Goal: Information Seeking & Learning: Check status

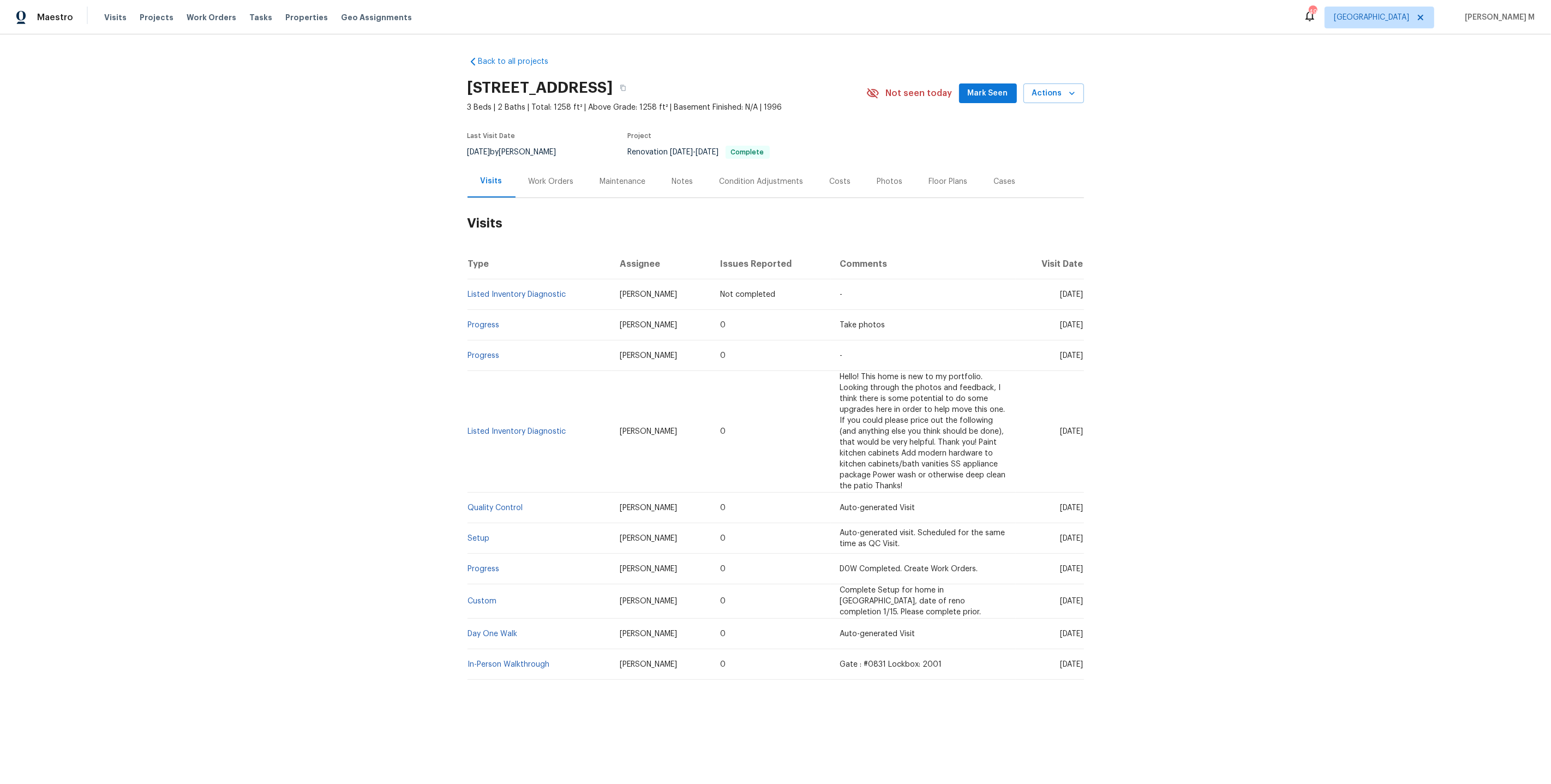
click at [536, 193] on div "Work Orders" at bounding box center [551, 181] width 71 height 32
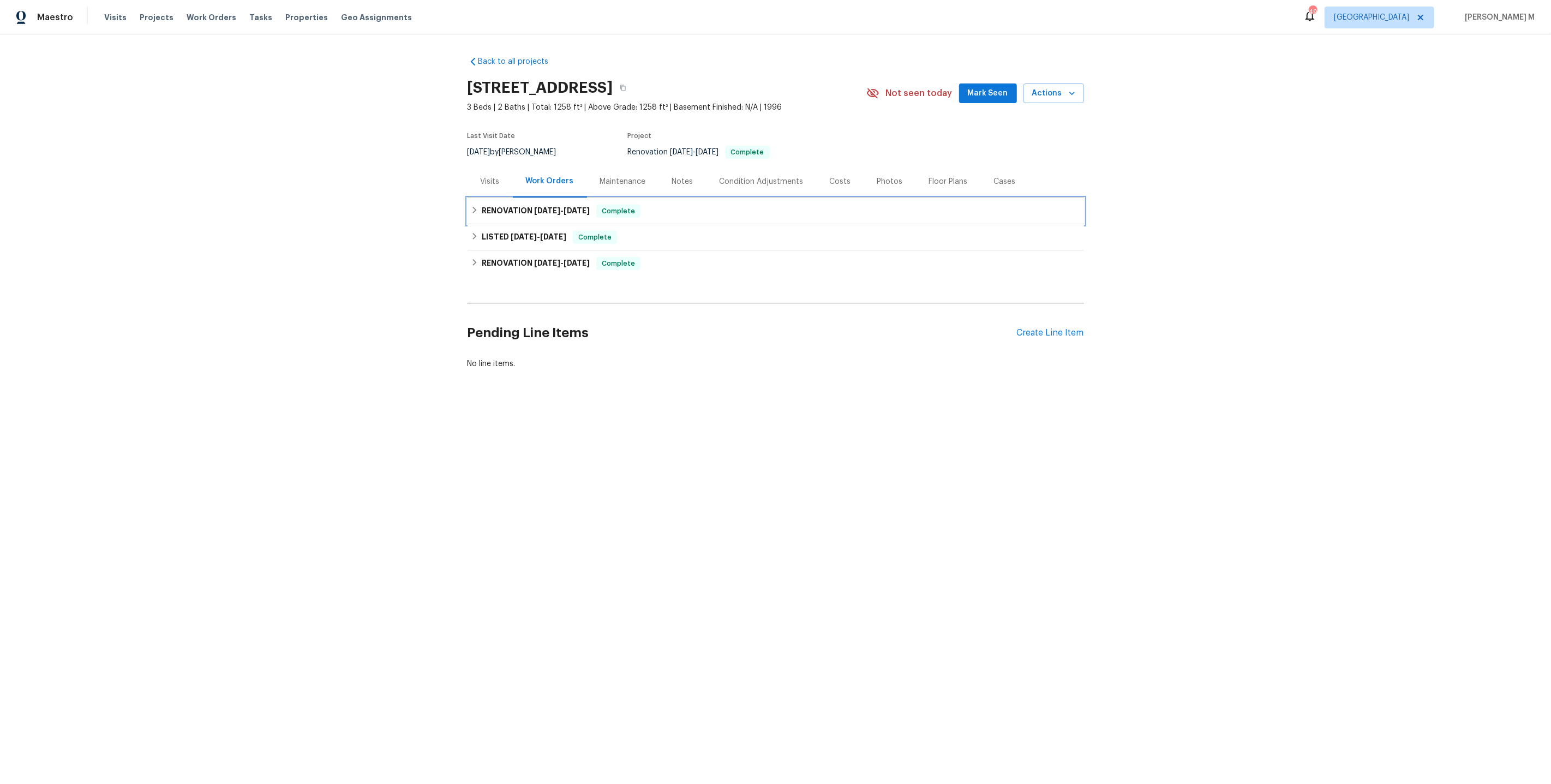
click at [539, 224] on div "RENOVATION 7/9/25 - 7/9/25 Complete" at bounding box center [776, 211] width 617 height 26
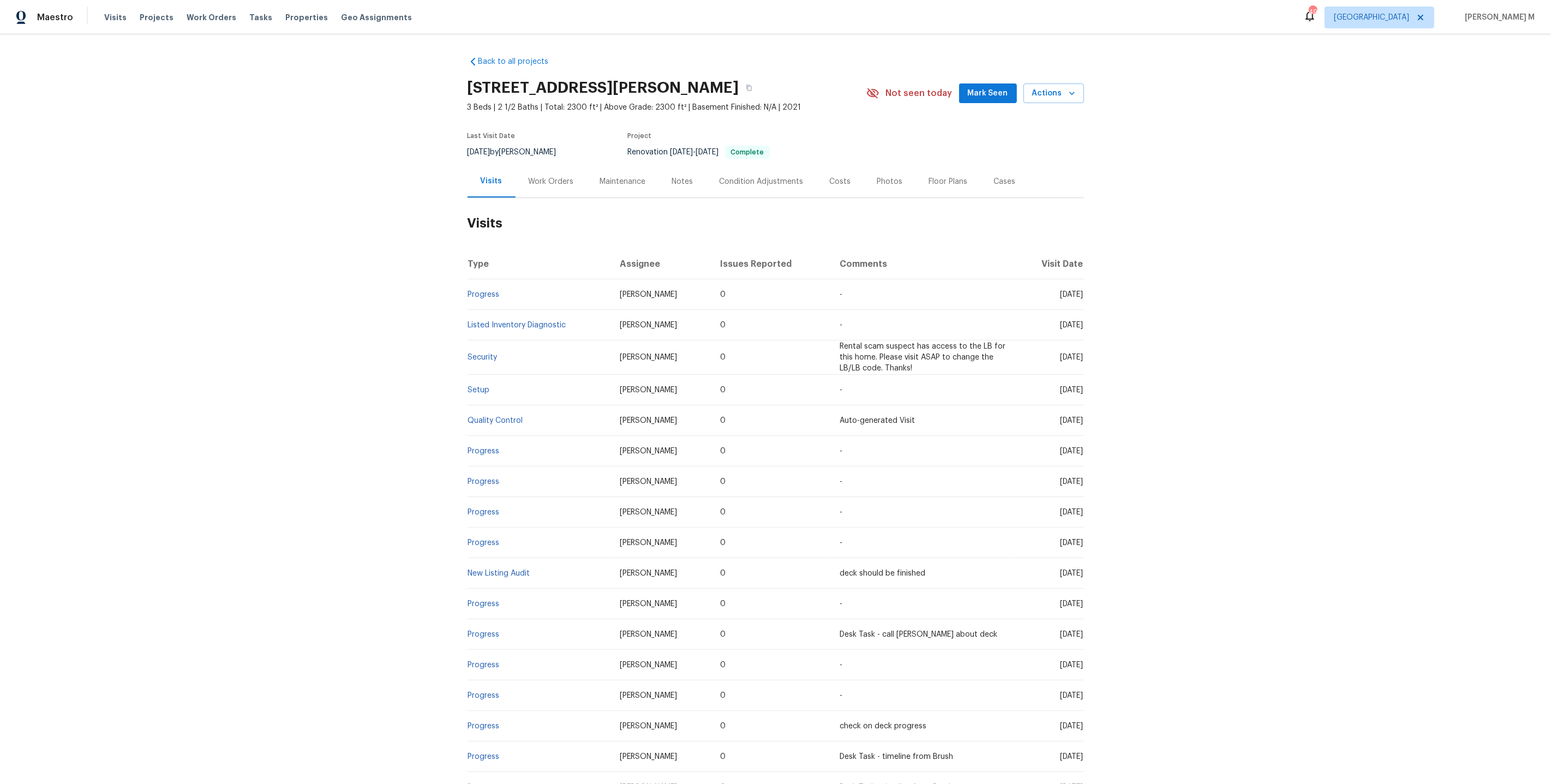
click at [553, 185] on div "Work Orders" at bounding box center [551, 181] width 71 height 32
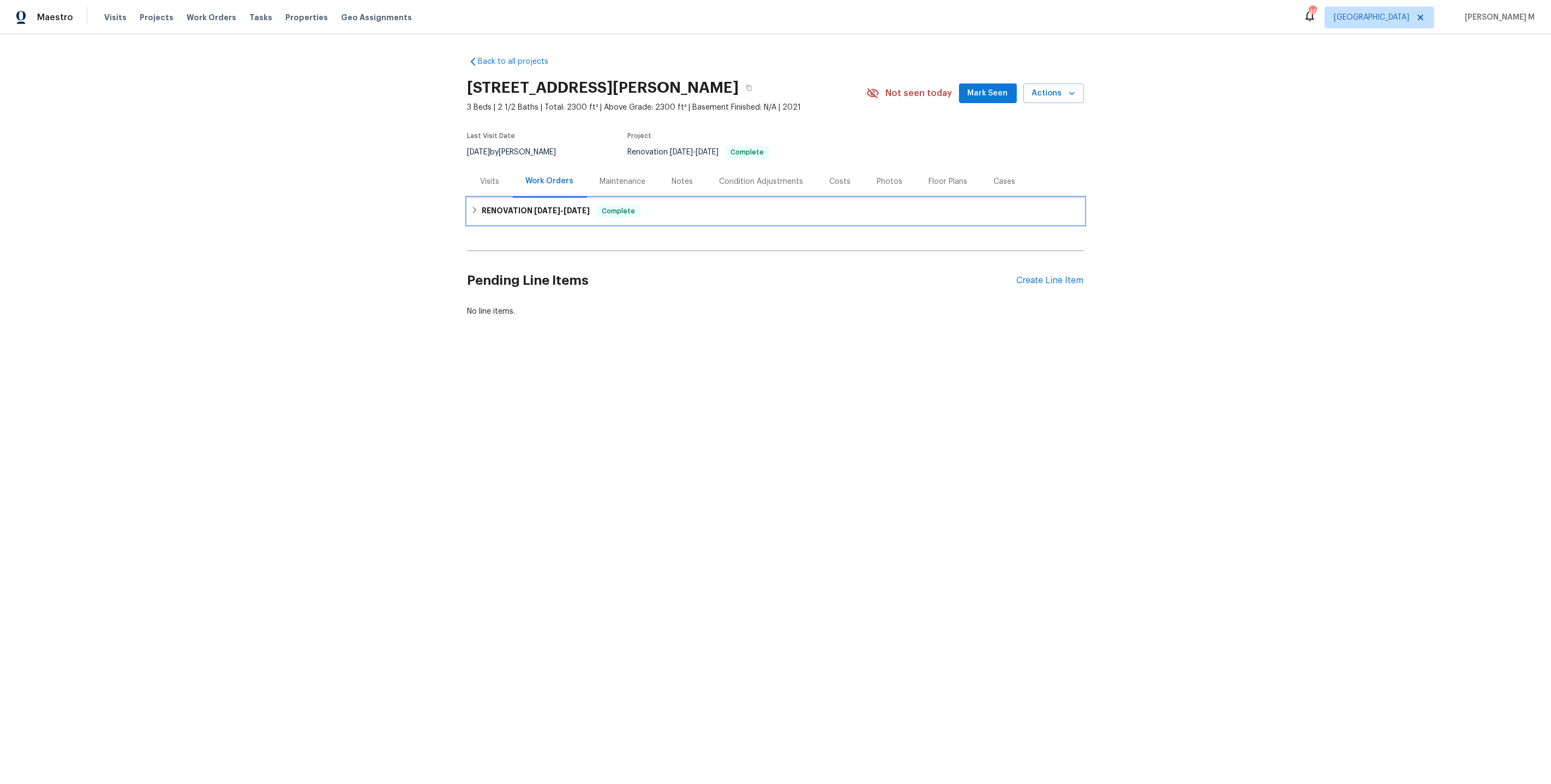
click at [525, 214] on div "RENOVATION 4/1/25 - 7/1/25 Complete" at bounding box center [776, 211] width 617 height 26
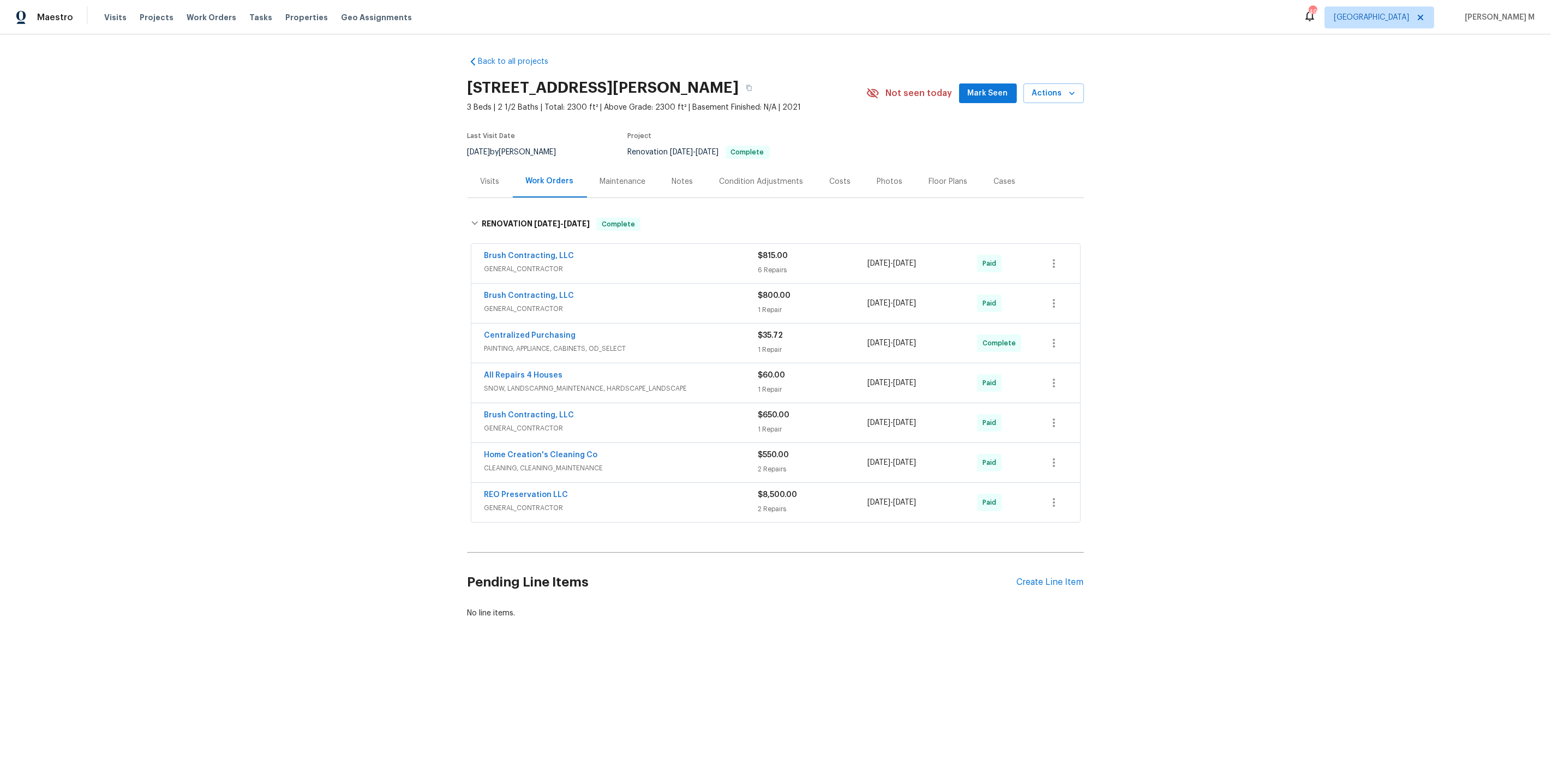
click at [617, 176] on div "Maintenance" at bounding box center [623, 181] width 46 height 11
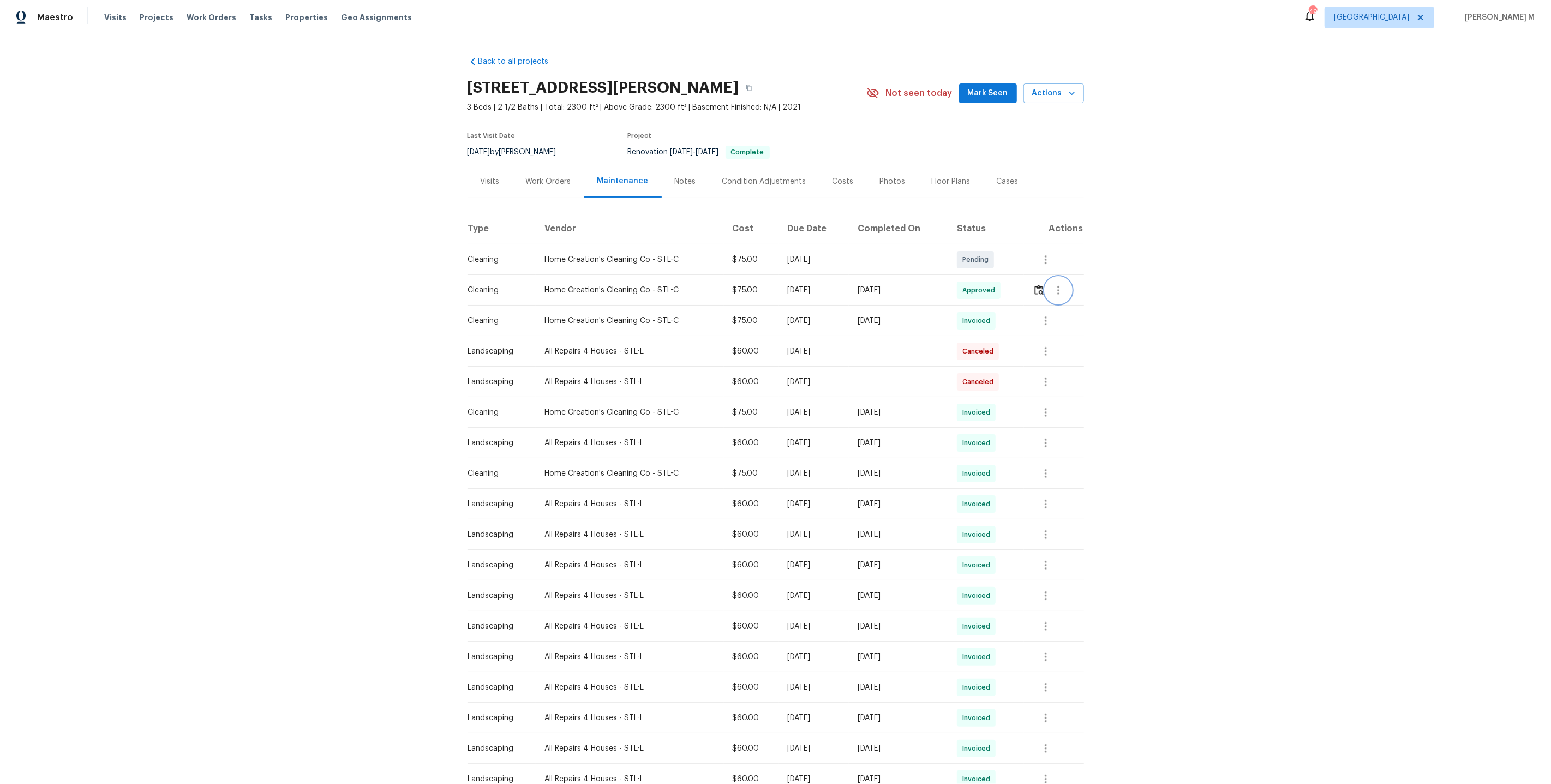
click at [1071, 291] on button "button" at bounding box center [1058, 290] width 26 height 26
click at [1071, 291] on li "Message vendor" at bounding box center [1087, 285] width 77 height 18
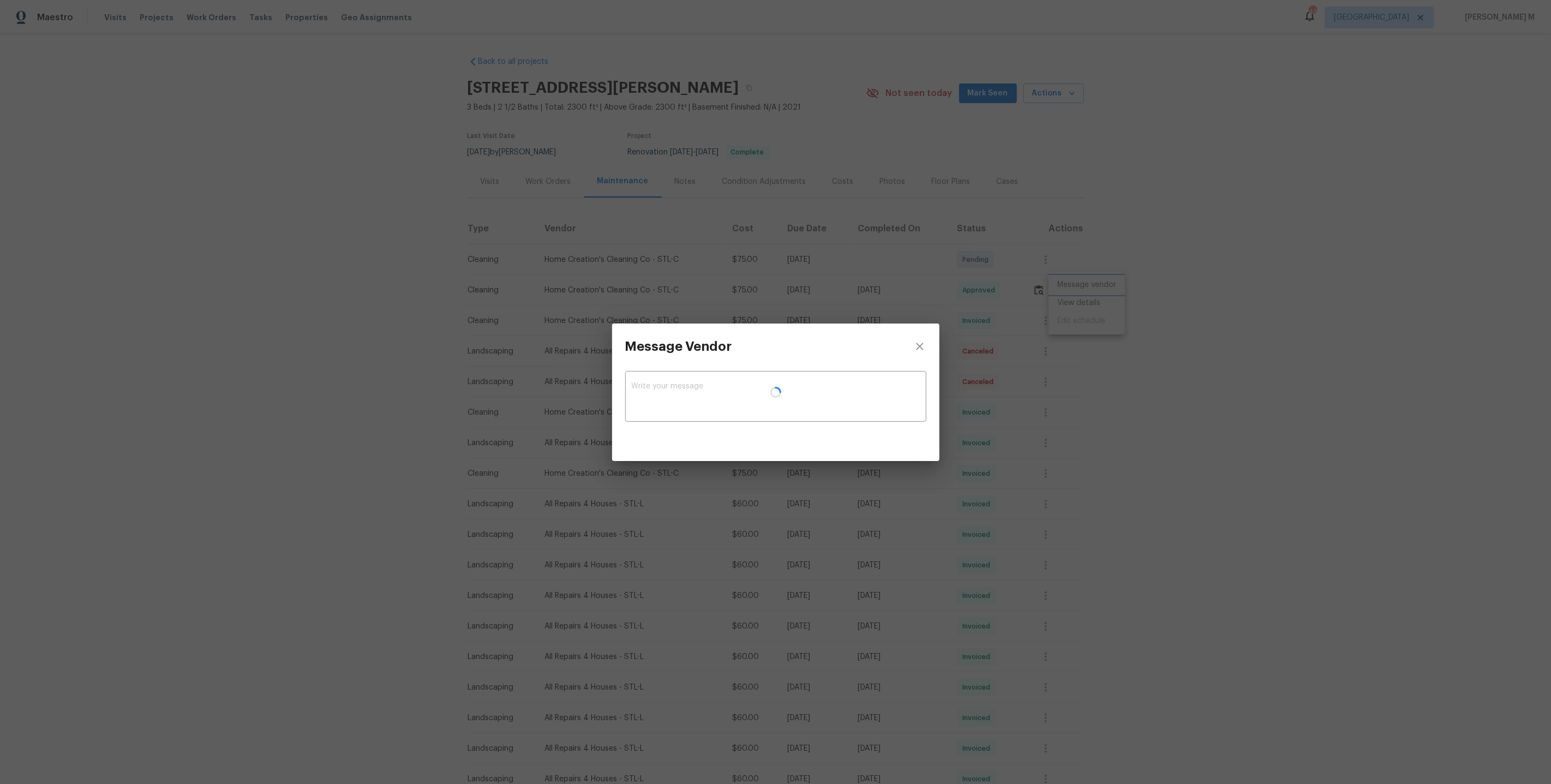
click at [1025, 318] on div "Message Vendor x ​" at bounding box center [776, 392] width 1551 height 784
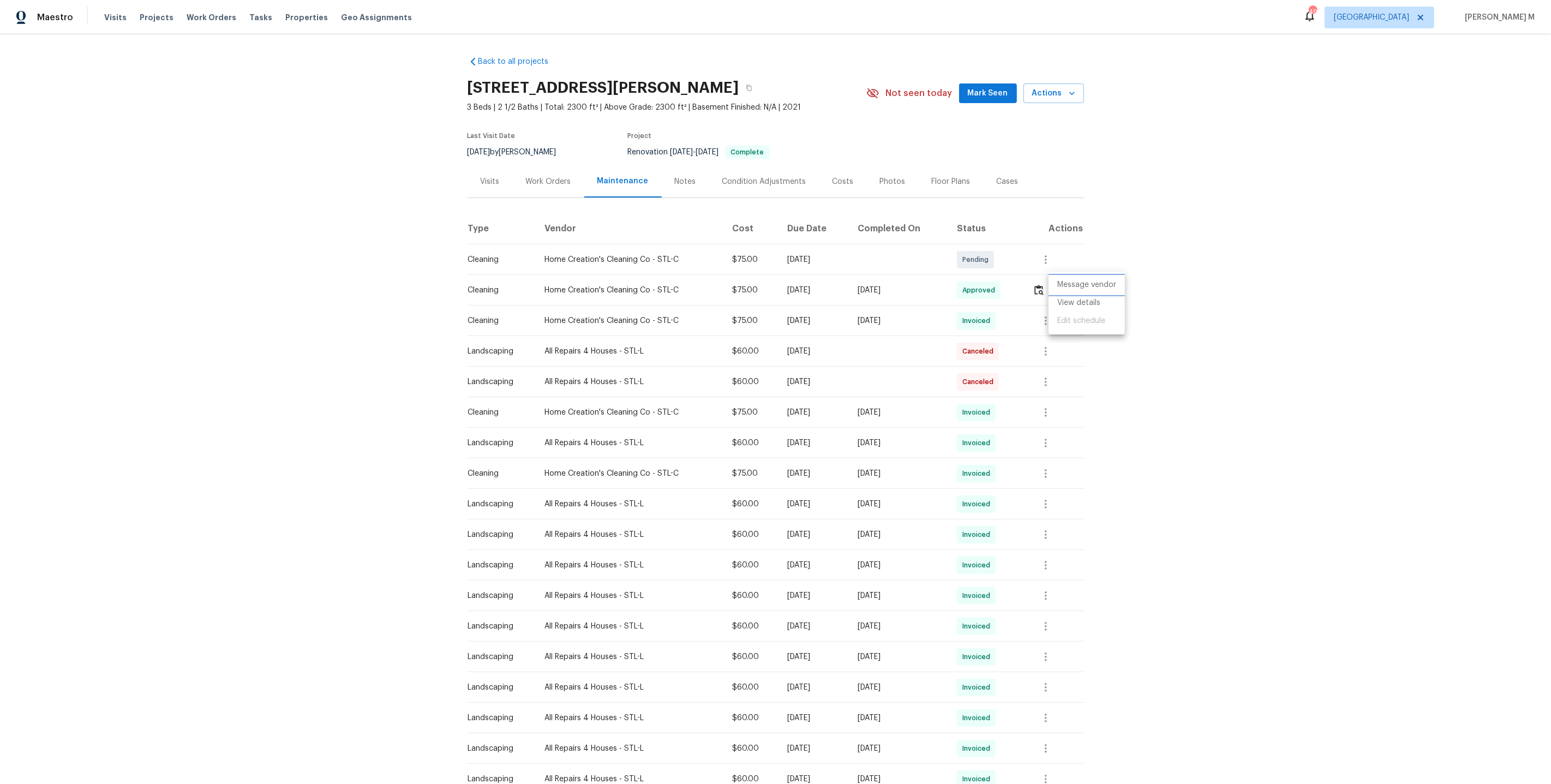
click at [1094, 291] on li "Message vendor" at bounding box center [1087, 285] width 77 height 18
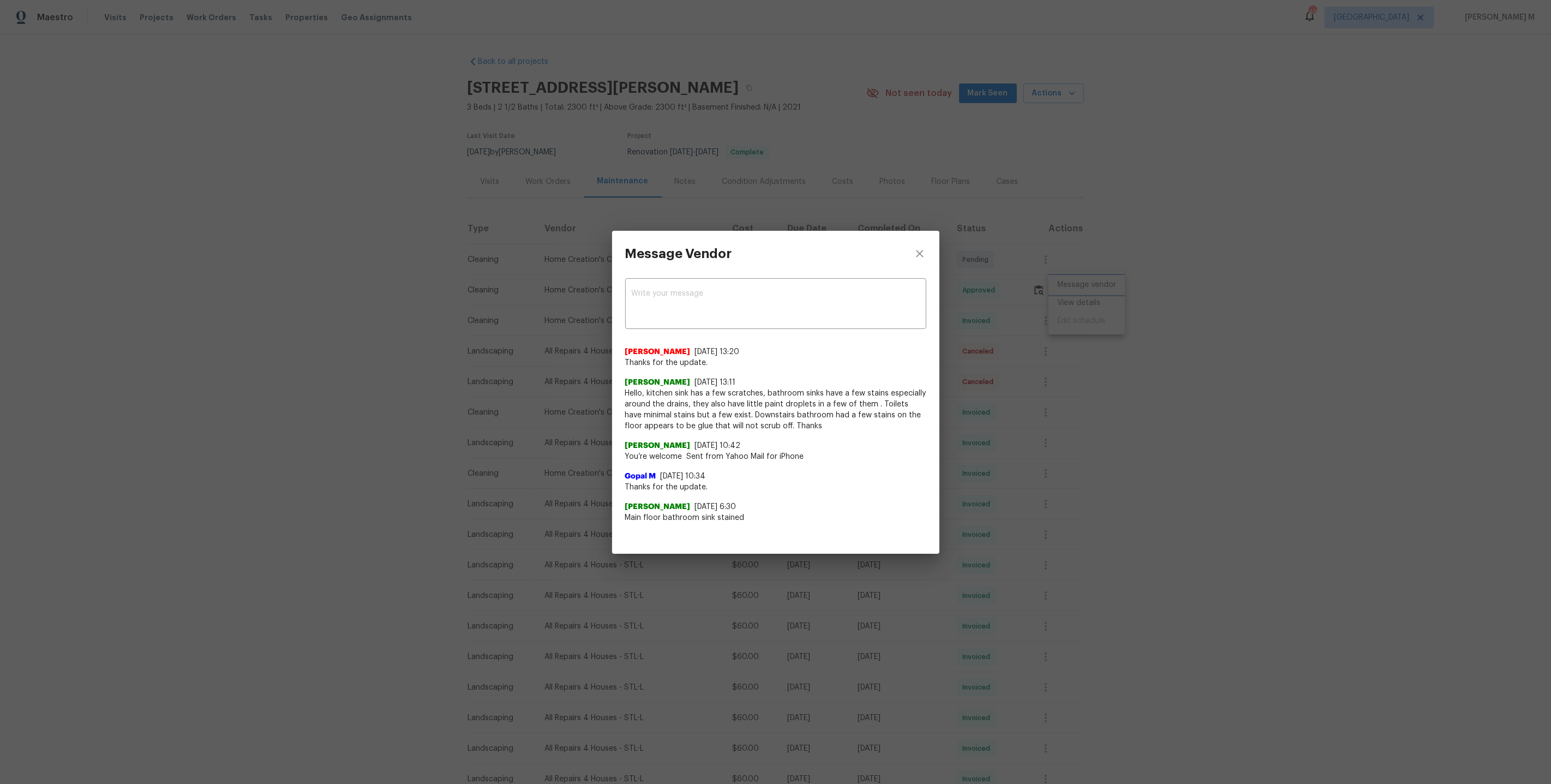
click at [1054, 314] on div "Message Vendor x ​ Savitha Ekambaram 8/7/25, 13:20 Thanks for the update. Eliza…" at bounding box center [776, 392] width 1551 height 784
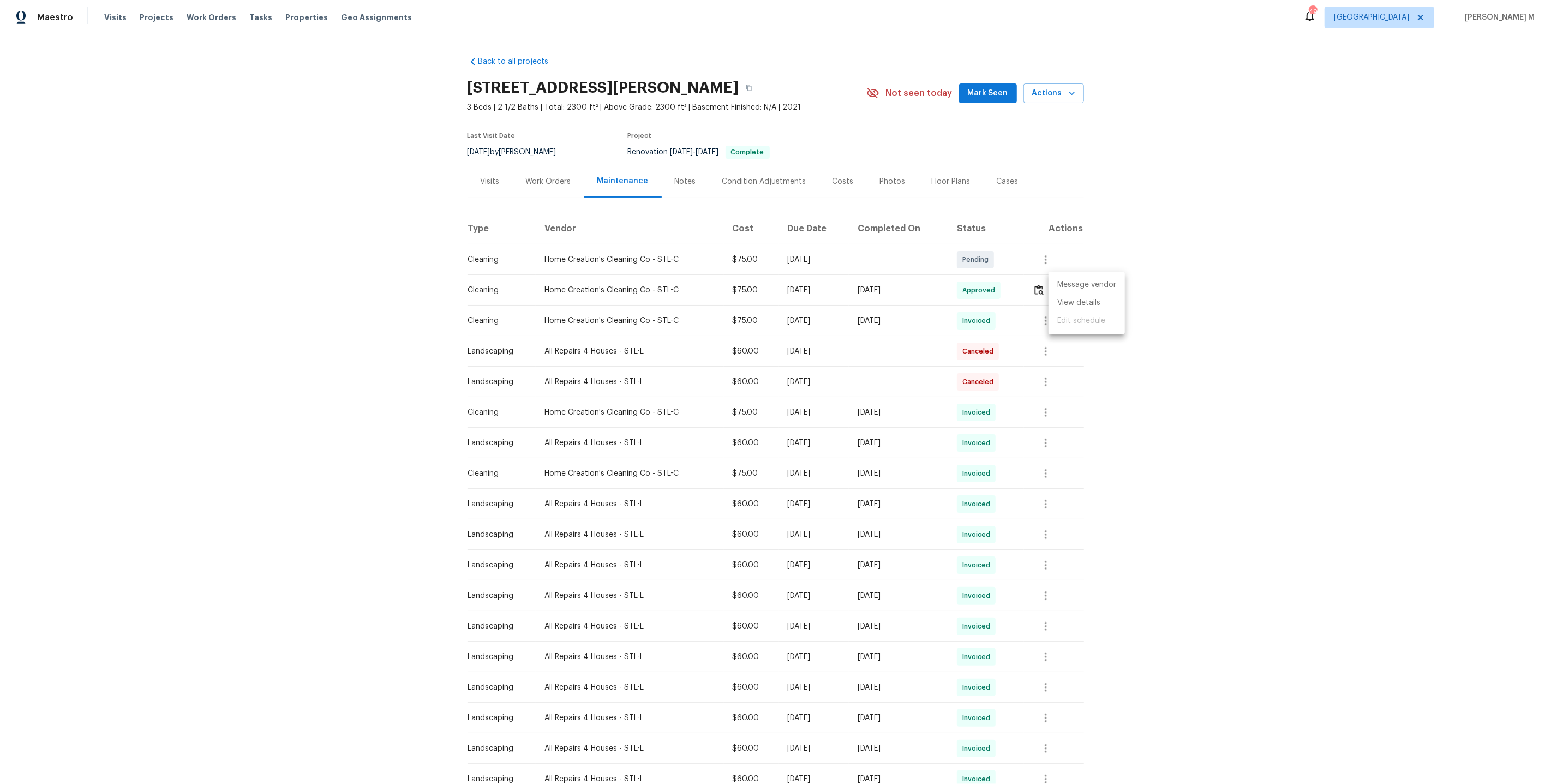
click at [1074, 311] on ul "Message vendor View details Edit schedule" at bounding box center [1087, 303] width 77 height 63
click at [1081, 289] on li "Message vendor" at bounding box center [1087, 285] width 77 height 18
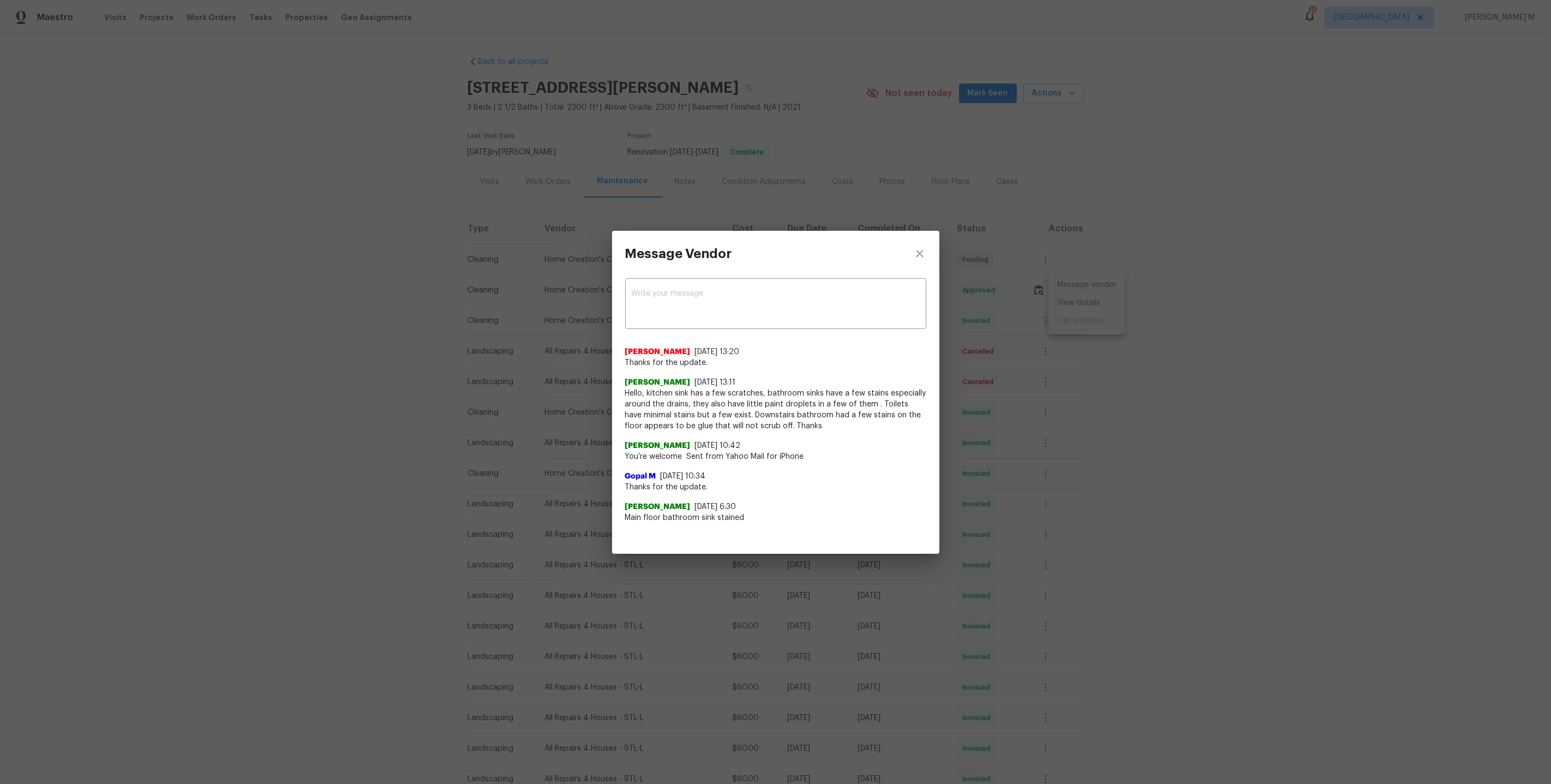
click at [629, 392] on span "Hello, kitchen sink has a few scratches, bathroom sinks have a few stains espec…" at bounding box center [776, 409] width 301 height 43
drag, startPoint x: 693, startPoint y: 394, endPoint x: 822, endPoint y: 417, distance: 131.0
click at [822, 417] on span "Hello, kitchen sink has a few scratches, bathroom sinks have a few stains espec…" at bounding box center [776, 409] width 301 height 43
click at [812, 410] on span "Hello, kitchen sink has a few scratches, bathroom sinks have a few stains espec…" at bounding box center [776, 409] width 301 height 43
drag, startPoint x: 694, startPoint y: 411, endPoint x: 818, endPoint y: 411, distance: 124.0
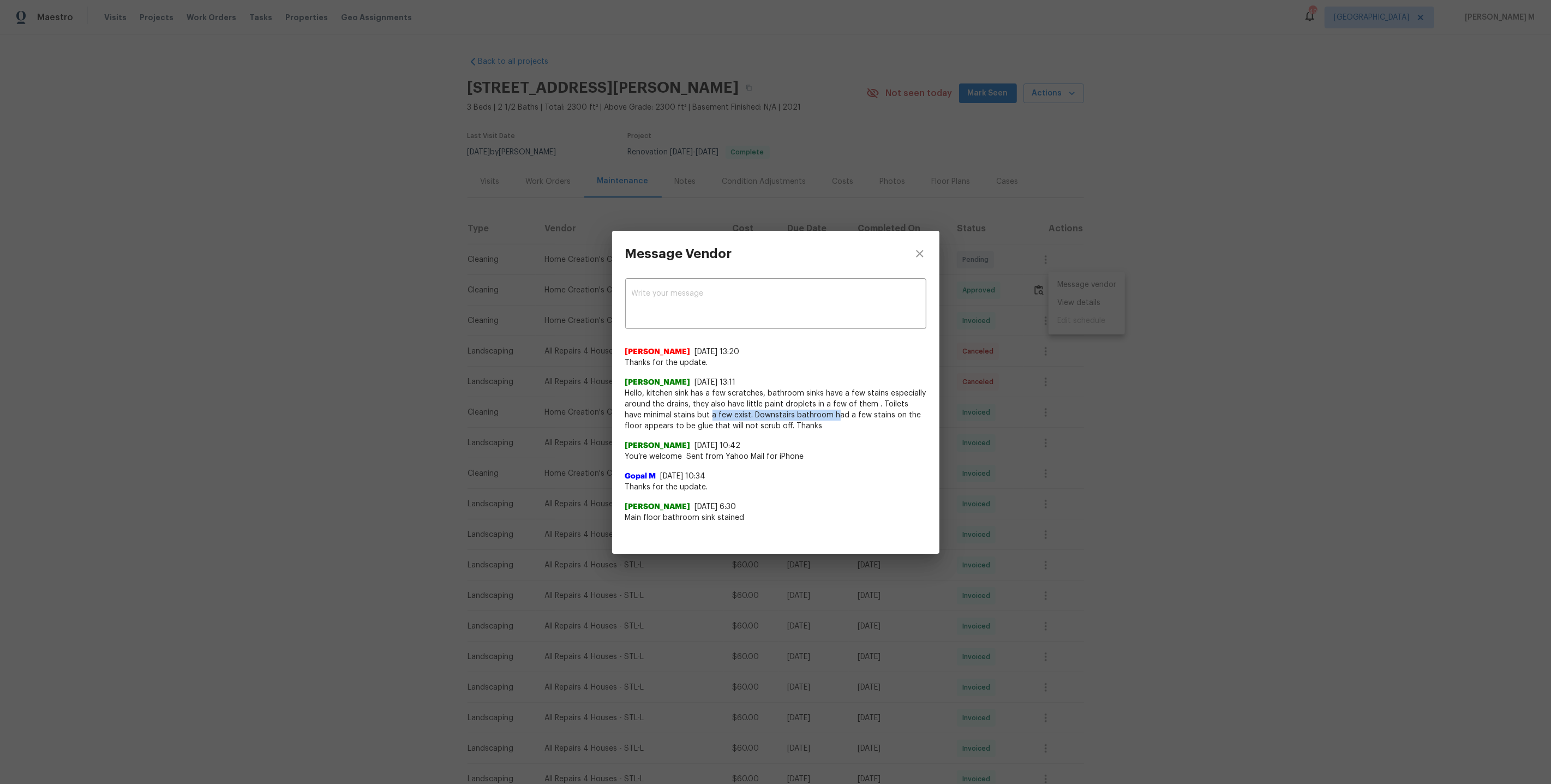
click at [818, 411] on span "Hello, kitchen sink has a few scratches, bathroom sinks have a few stains espec…" at bounding box center [776, 409] width 301 height 43
click at [810, 414] on span "Hello, kitchen sink has a few scratches, bathroom sinks have a few stains espec…" at bounding box center [776, 409] width 301 height 43
click at [986, 413] on div "Message Vendor x ​ Savitha Ekambaram 8/7/25, 13:20 Thanks for the update. Eliza…" at bounding box center [776, 392] width 1551 height 784
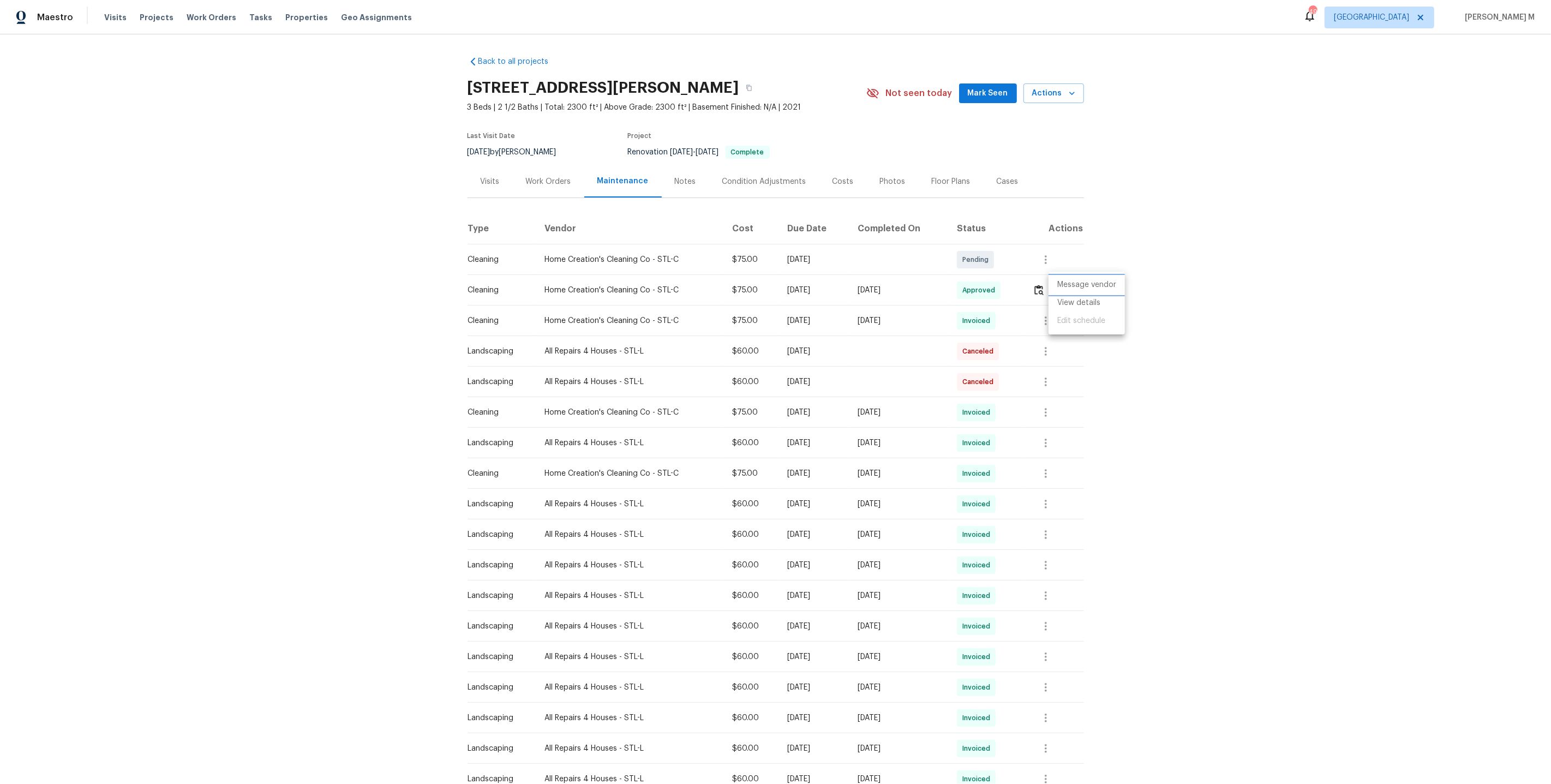
click at [1084, 282] on li "Message vendor" at bounding box center [1087, 285] width 77 height 18
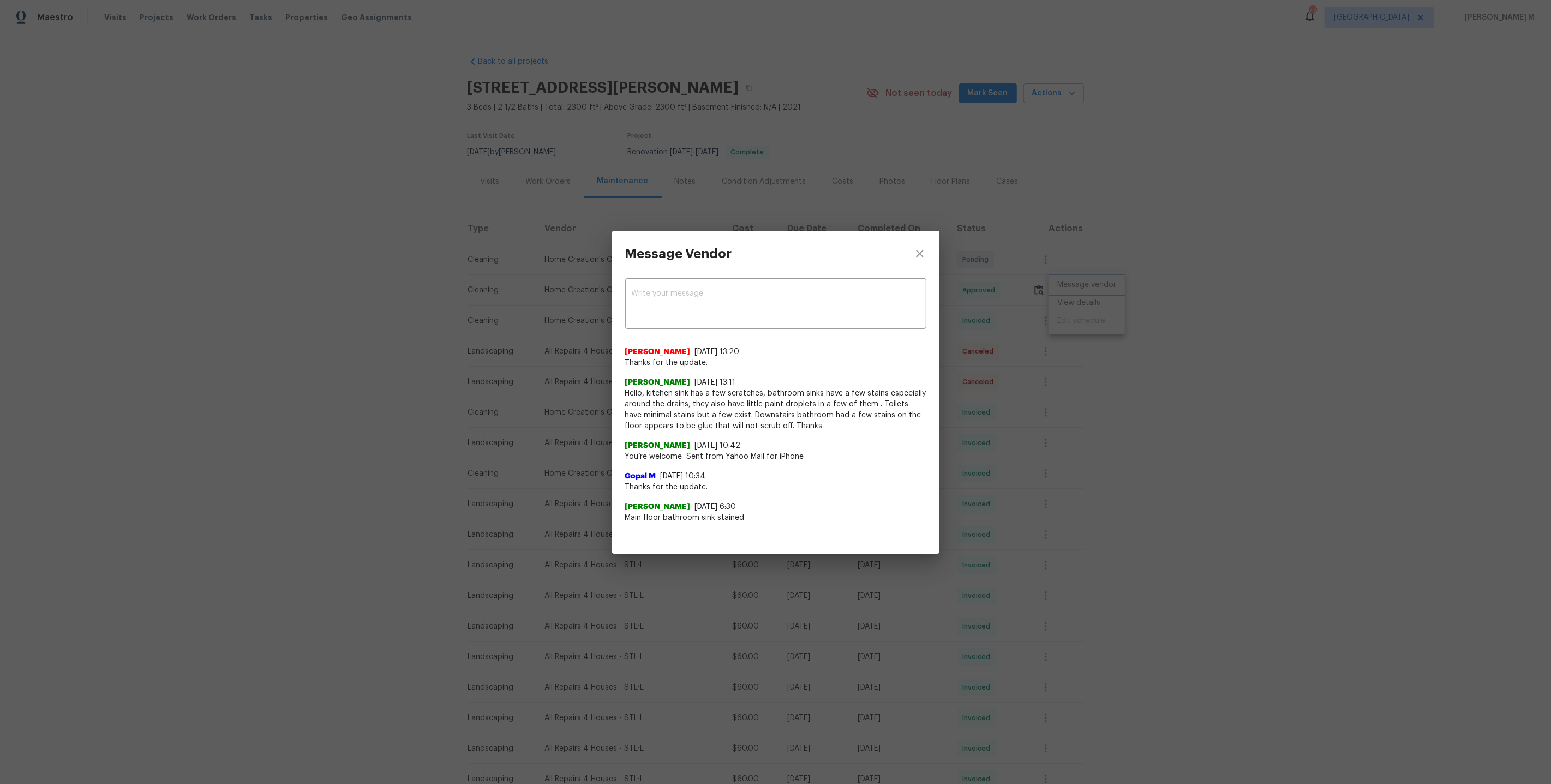
click at [1146, 418] on div "Message Vendor x ​ Savitha Ekambaram 8/7/25, 13:20 Thanks for the update. Eliza…" at bounding box center [776, 392] width 1551 height 784
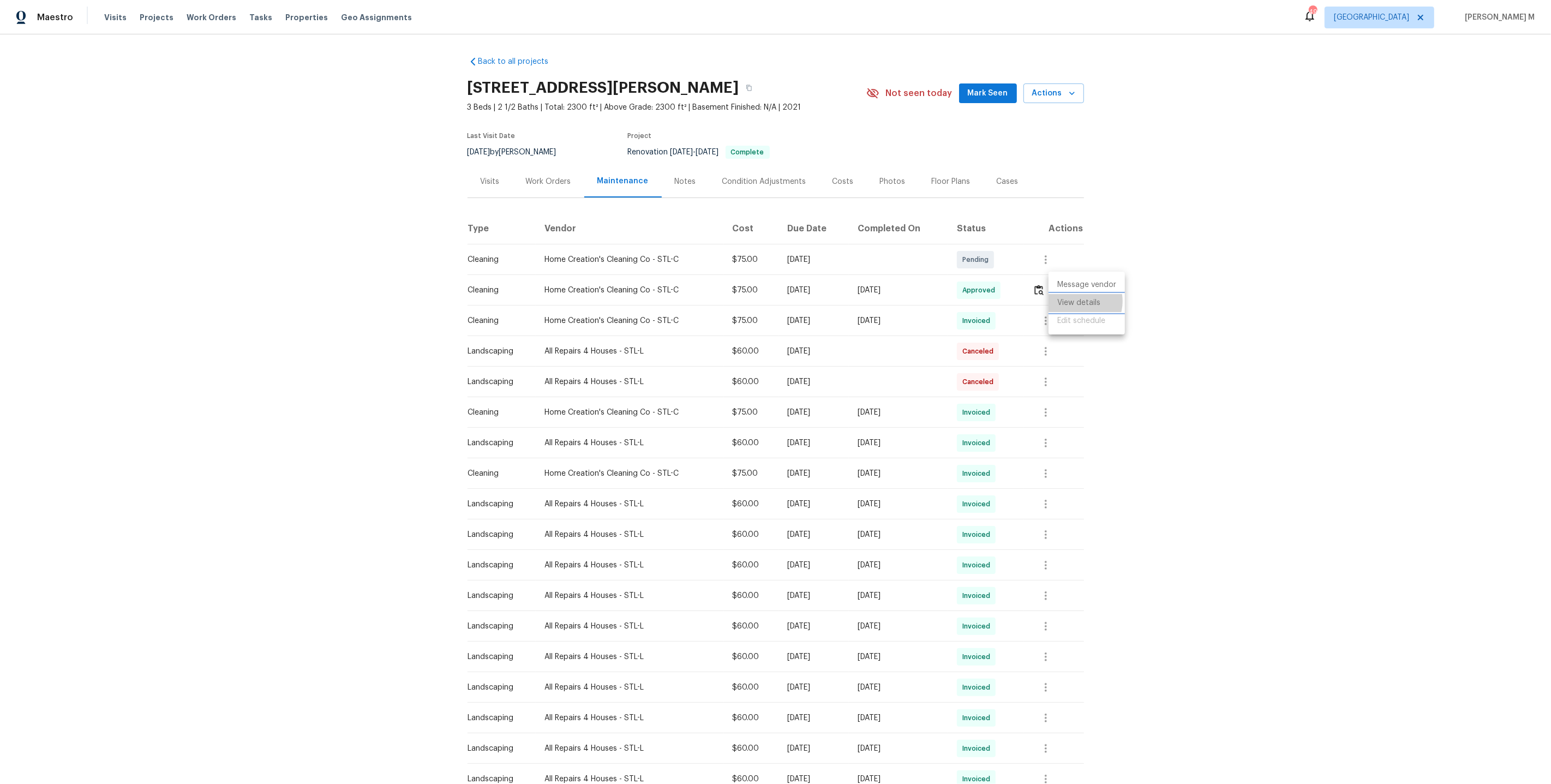
click at [1077, 301] on li "View details" at bounding box center [1087, 303] width 77 height 18
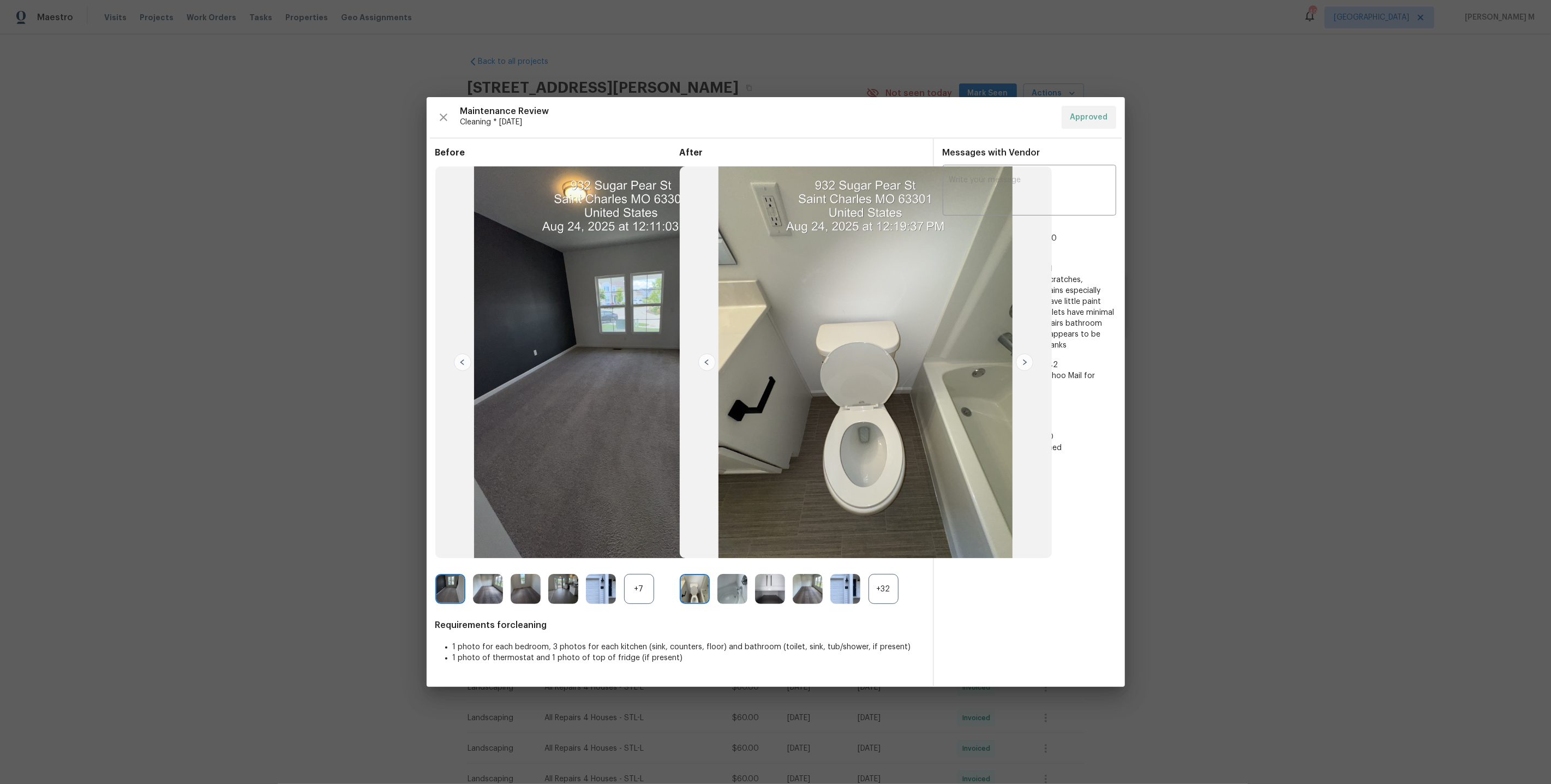
click at [880, 595] on div "+32" at bounding box center [884, 589] width 30 height 30
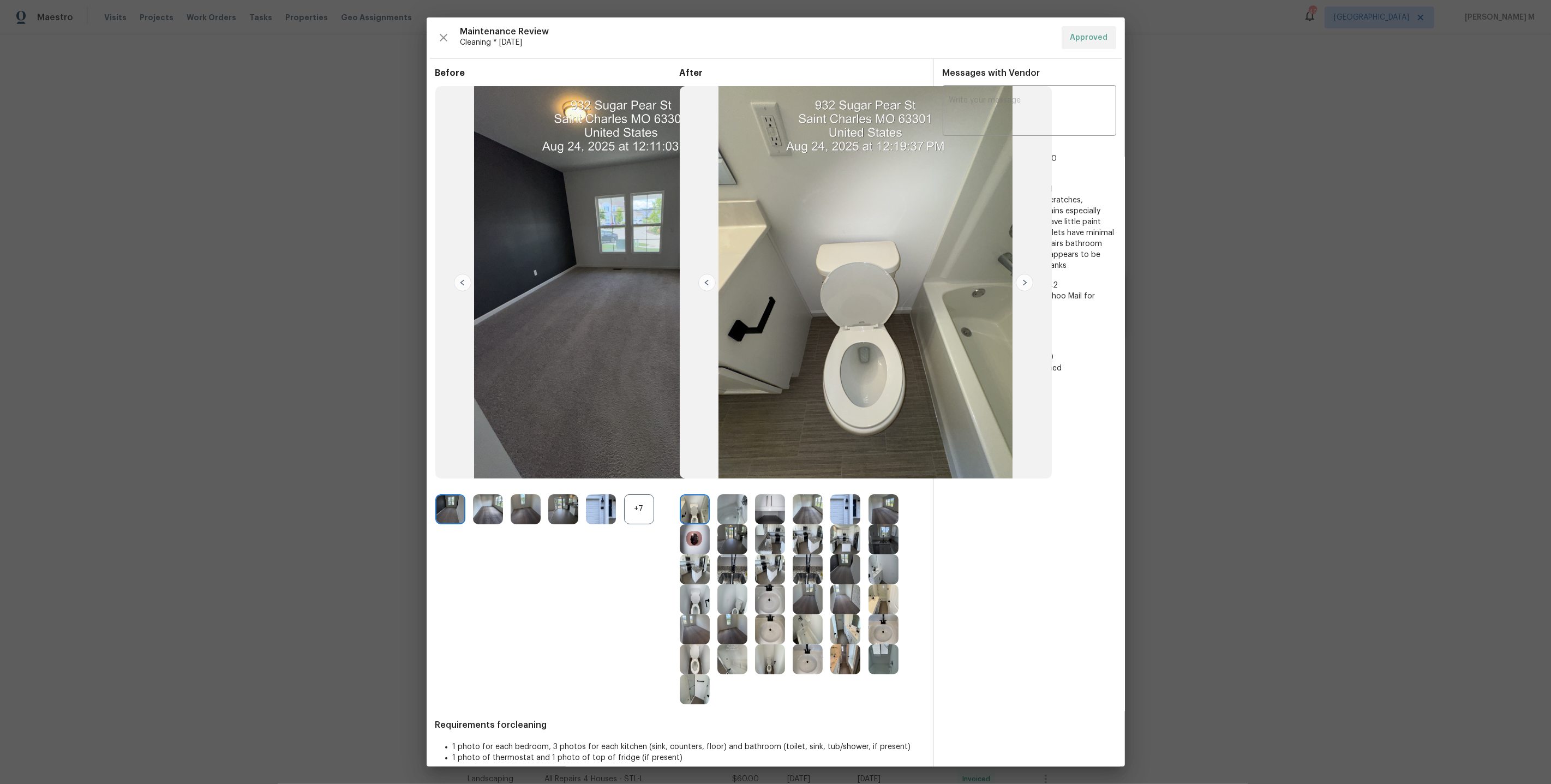
click at [777, 530] on img at bounding box center [770, 539] width 30 height 30
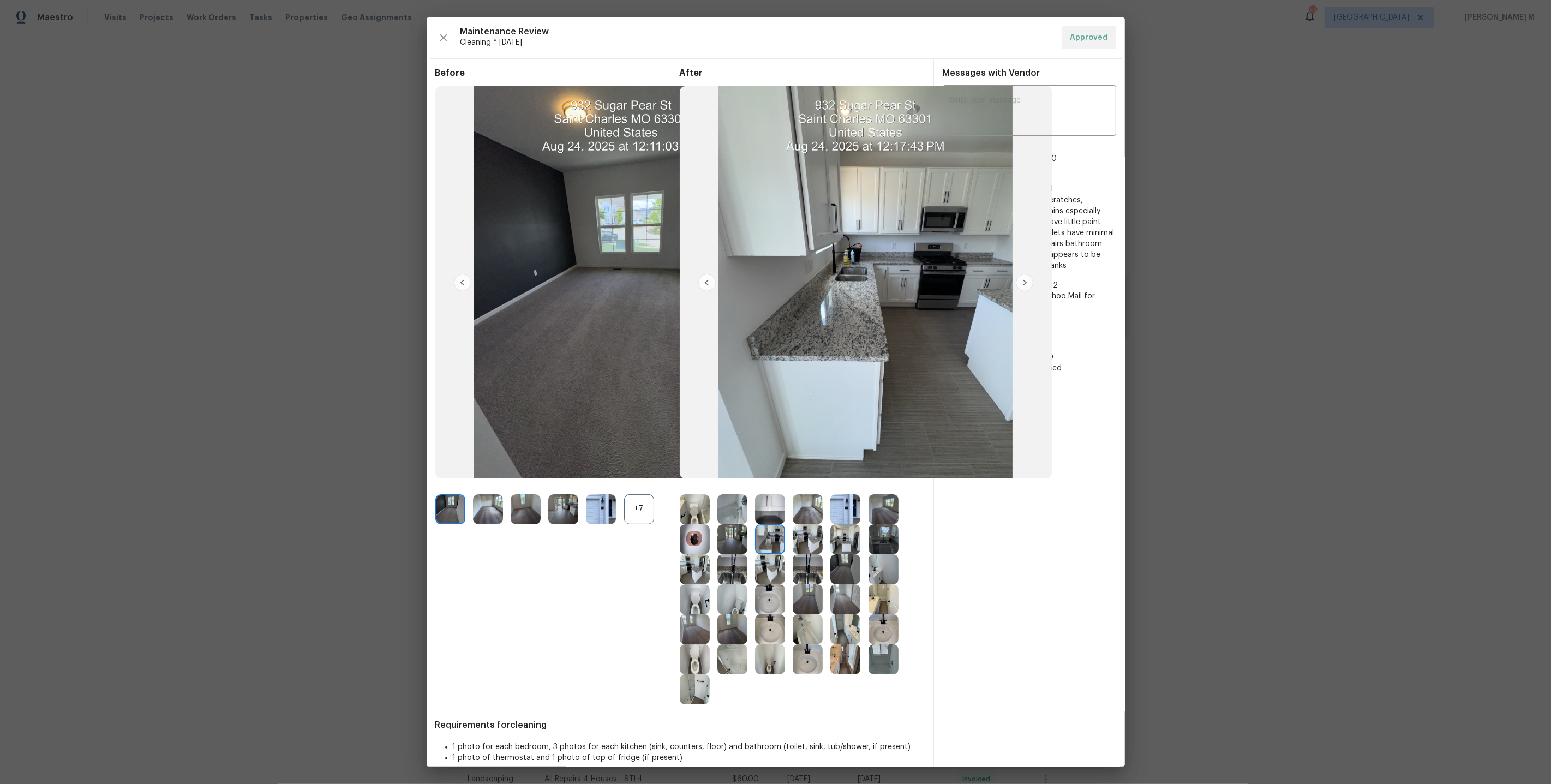
click at [808, 538] on img at bounding box center [808, 539] width 30 height 30
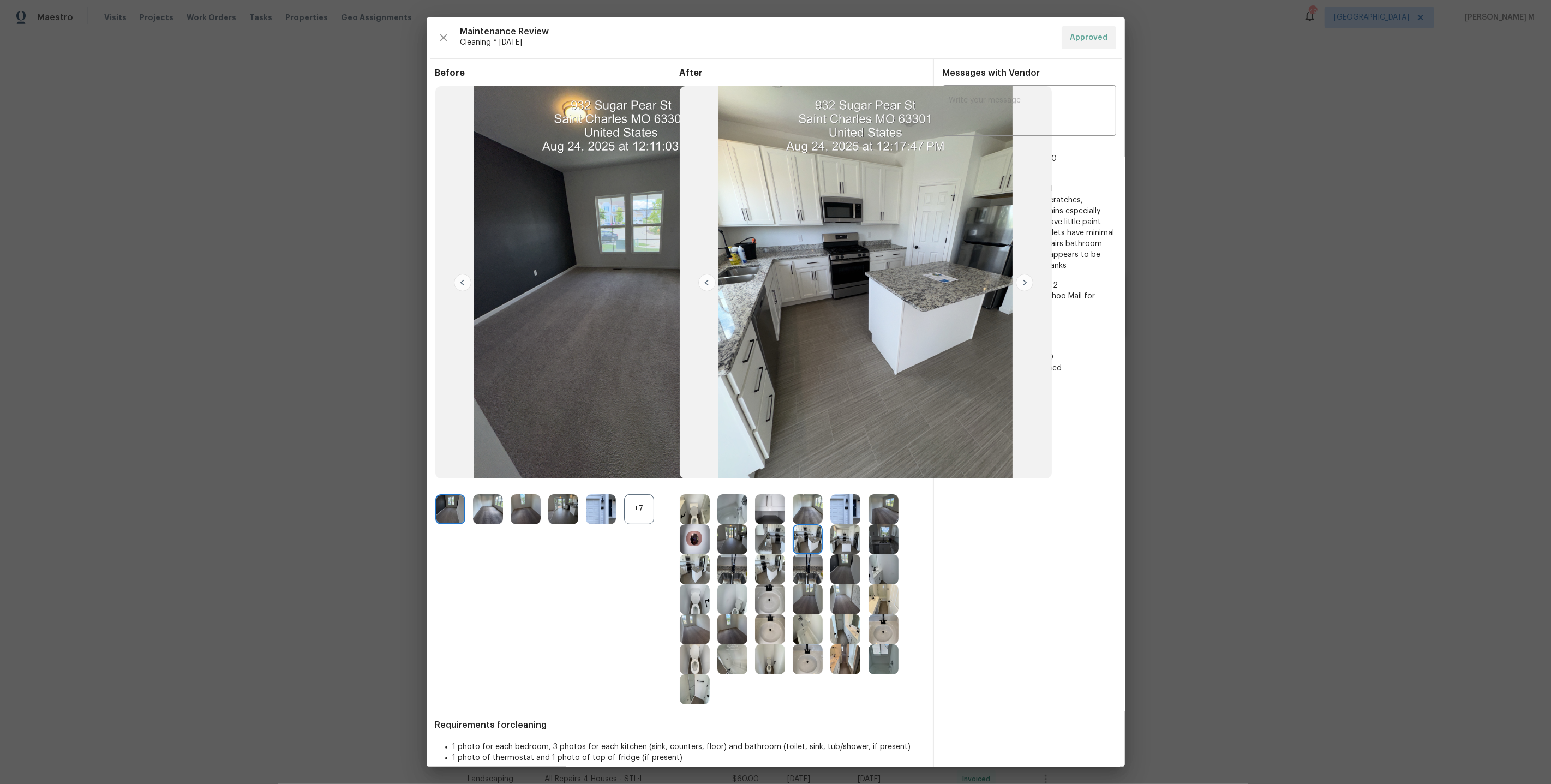
click at [839, 539] on img at bounding box center [845, 539] width 30 height 30
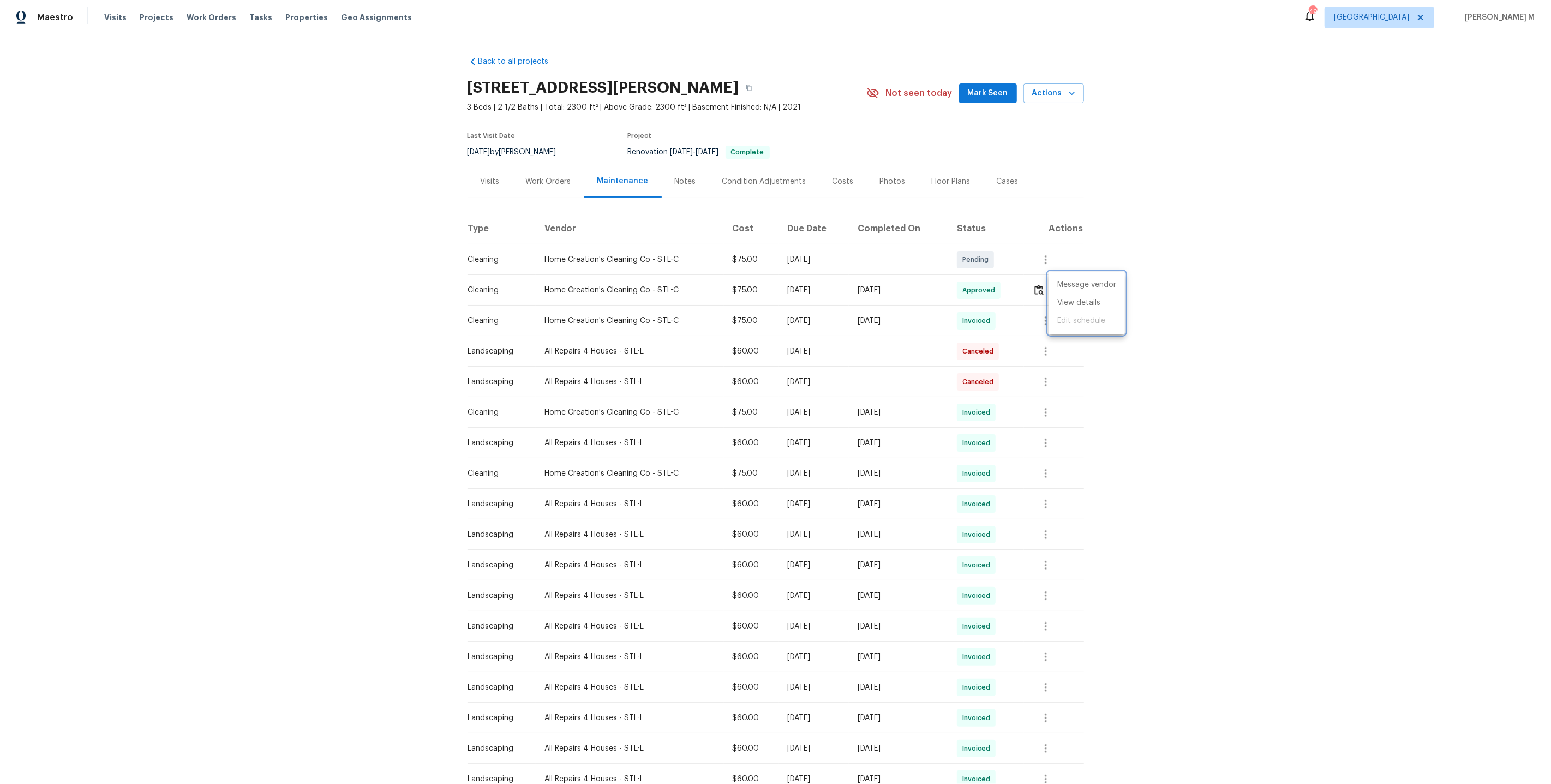
click at [549, 187] on div at bounding box center [776, 392] width 1551 height 784
click at [531, 185] on div "Work Orders" at bounding box center [548, 181] width 71 height 32
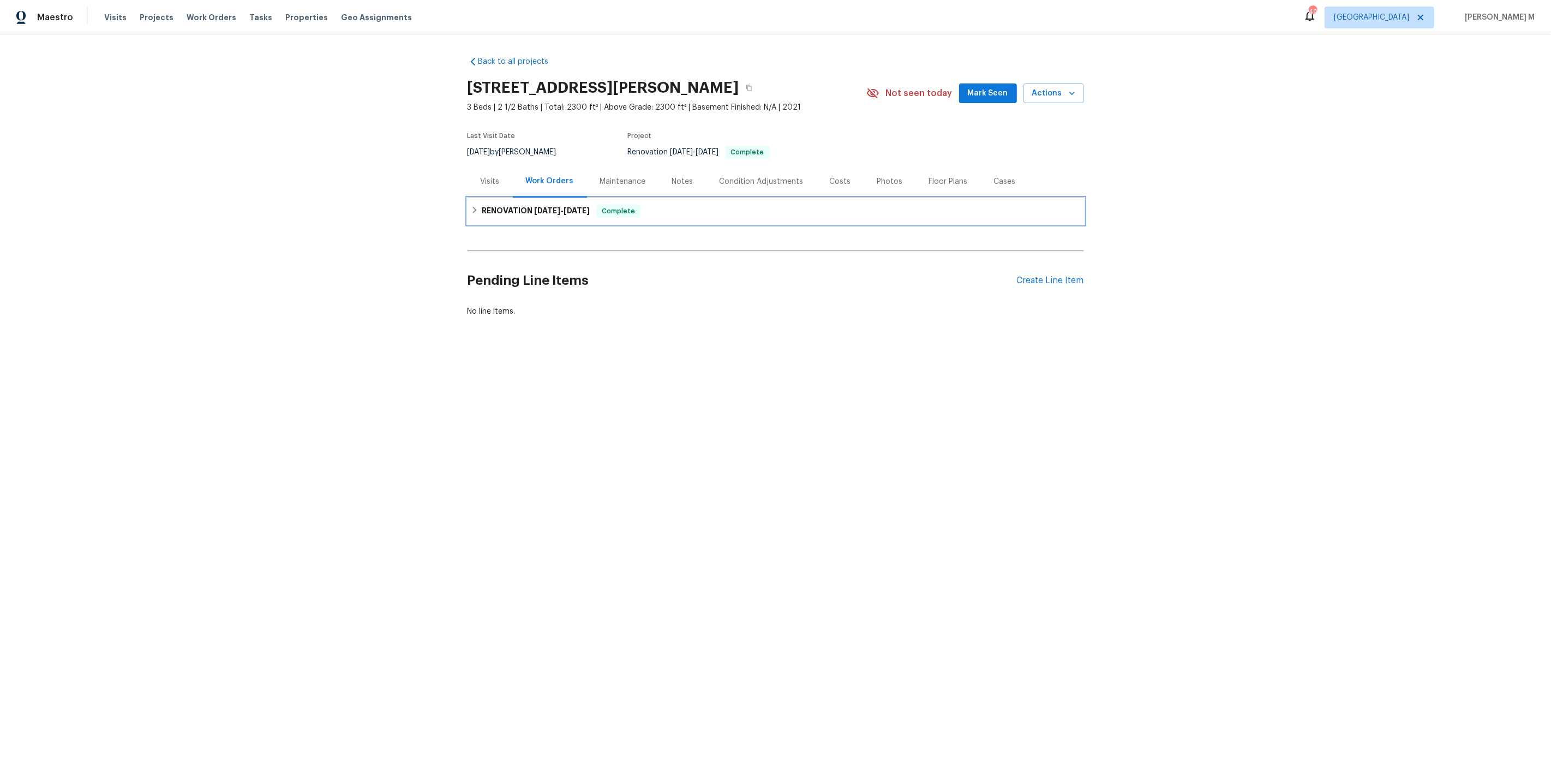
click at [573, 207] on span "[DATE]" at bounding box center [576, 210] width 26 height 7
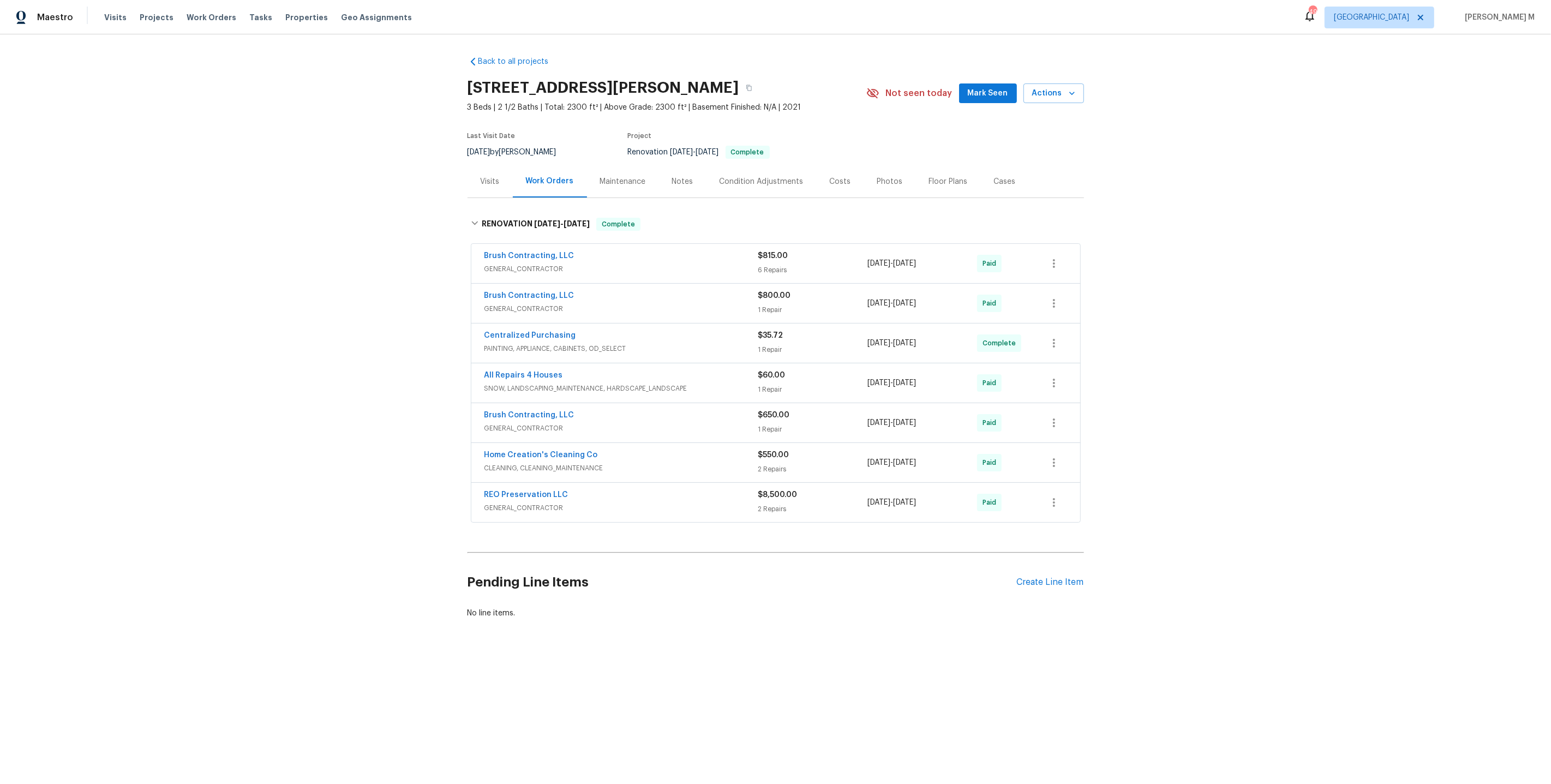
click at [525, 265] on span "GENERAL_CONTRACTOR" at bounding box center [621, 269] width 274 height 11
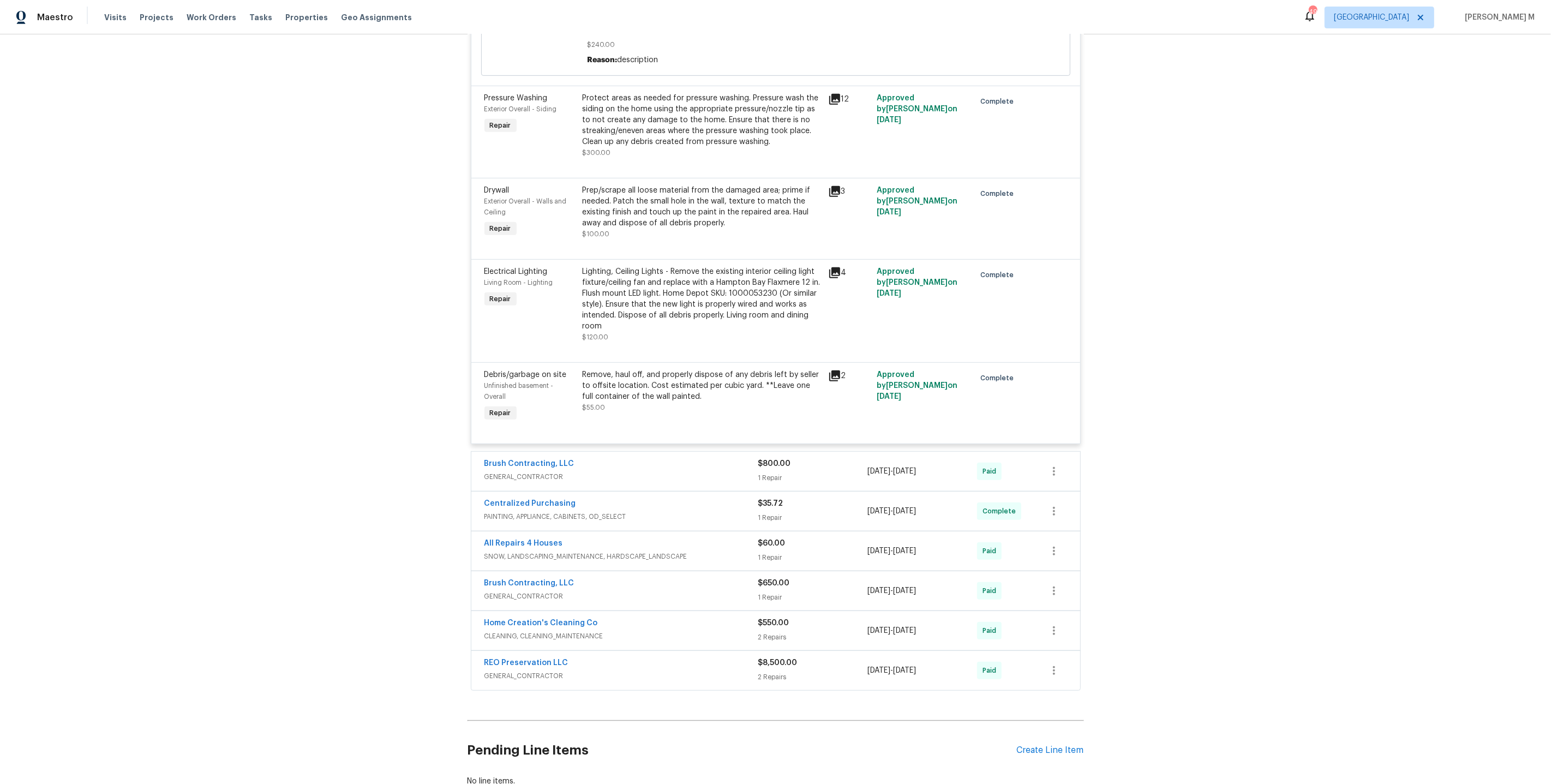
scroll to position [605, 0]
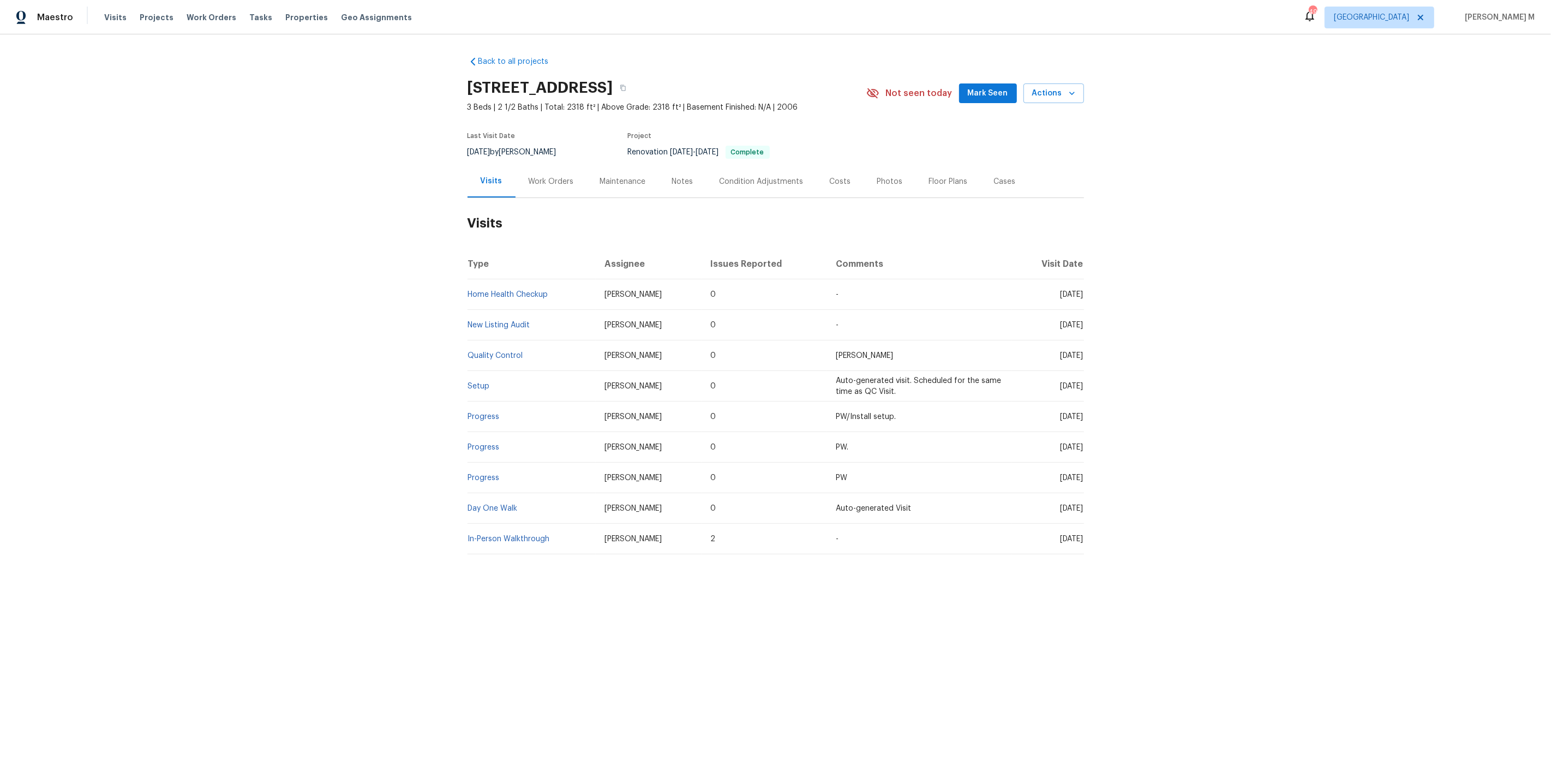
click at [535, 176] on div "Work Orders" at bounding box center [551, 181] width 45 height 11
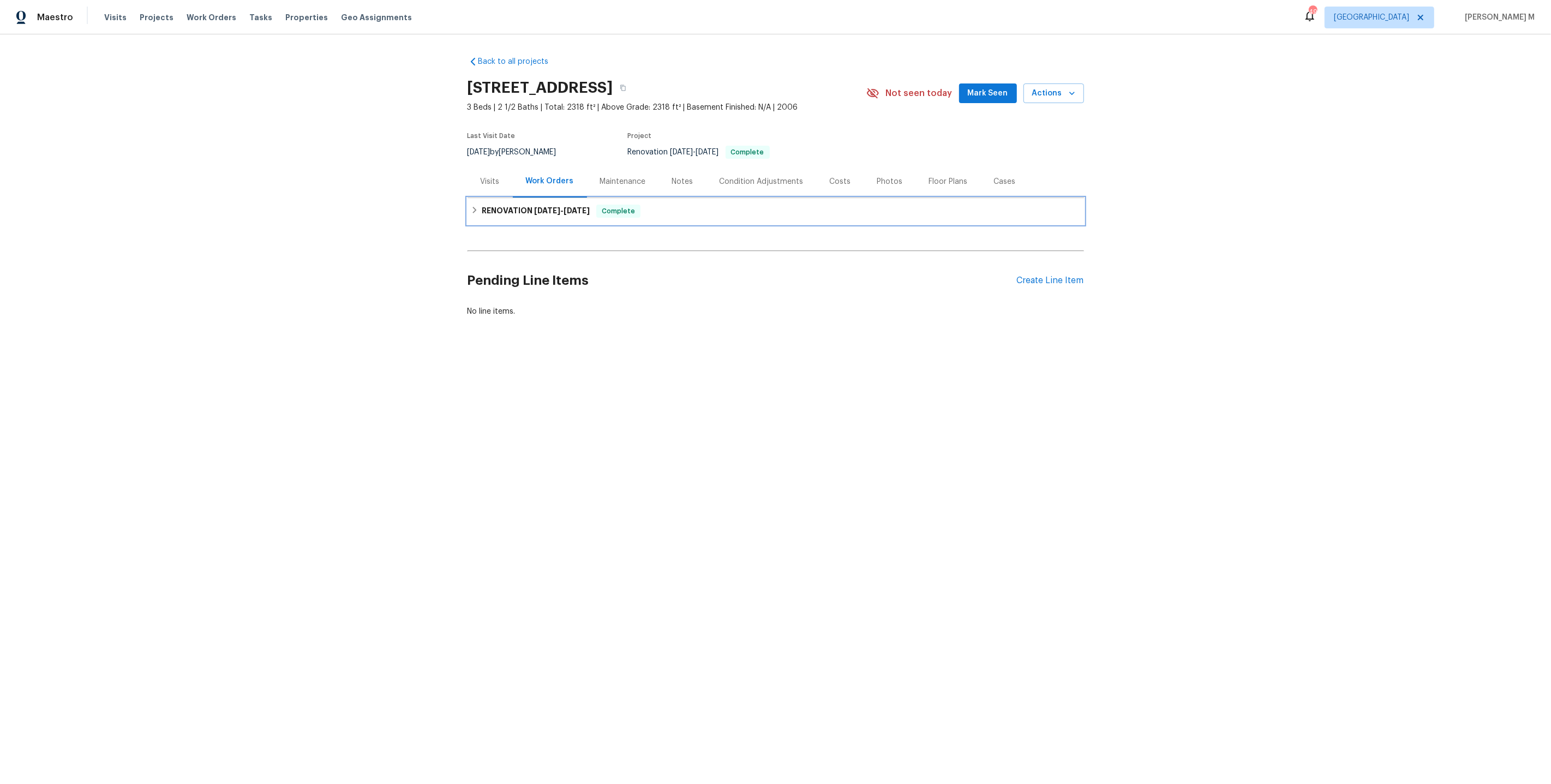
click at [542, 207] on span "[DATE]" at bounding box center [547, 210] width 26 height 7
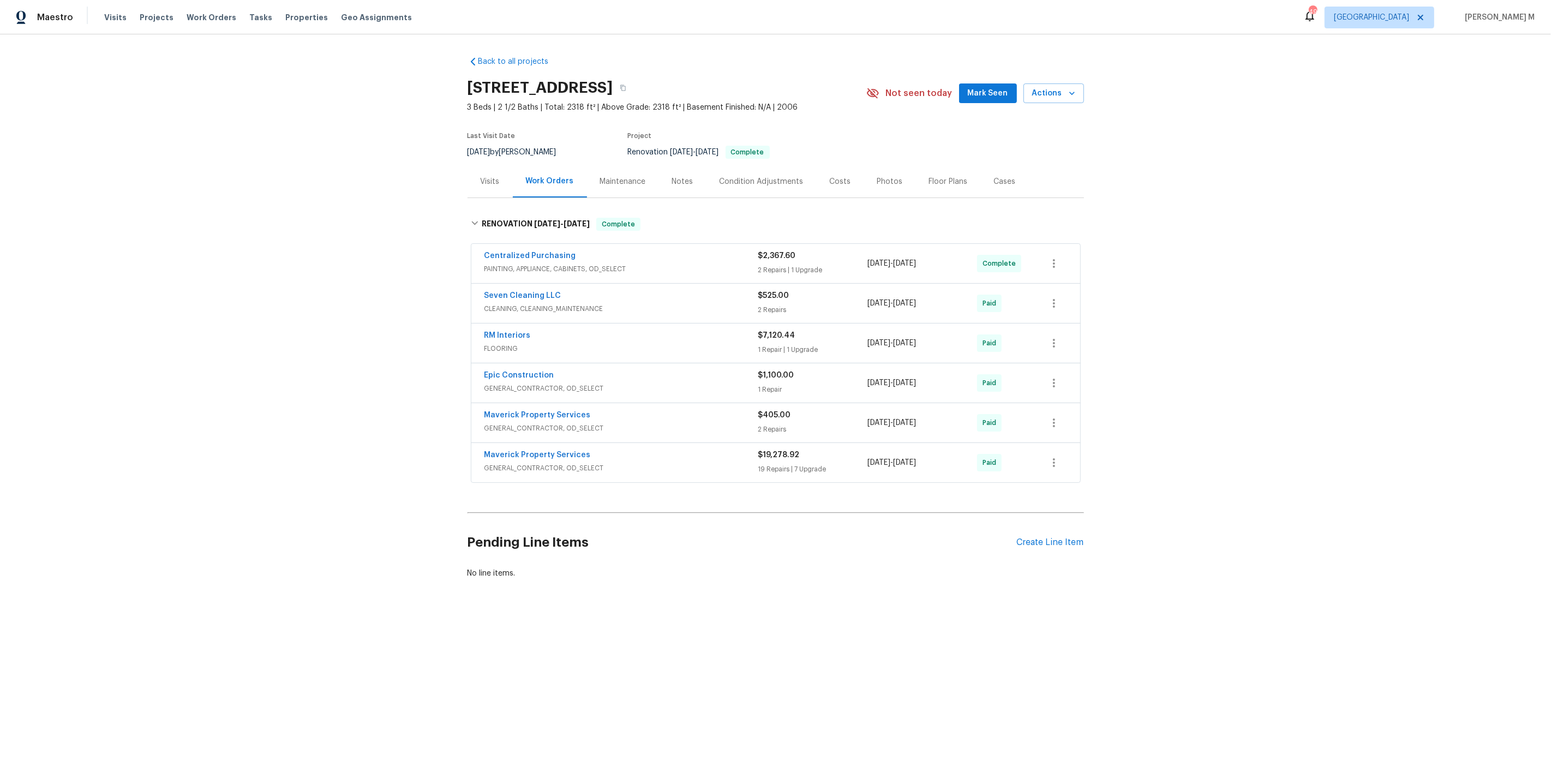
click at [557, 423] on span "GENERAL_CONTRACTOR, OD_SELECT" at bounding box center [621, 428] width 274 height 11
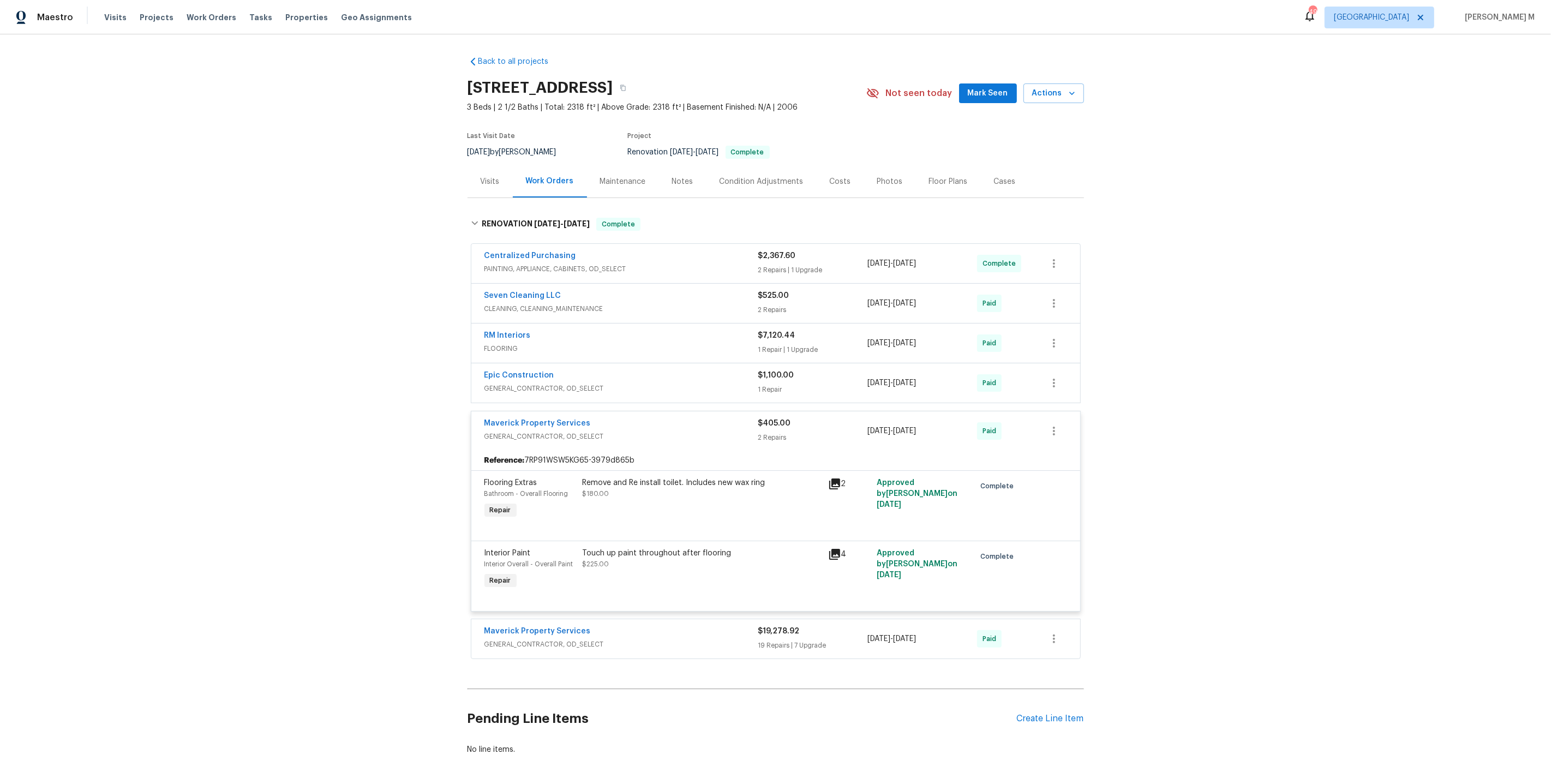
click at [527, 383] on span "GENERAL_CONTRACTOR, OD_SELECT" at bounding box center [621, 388] width 274 height 11
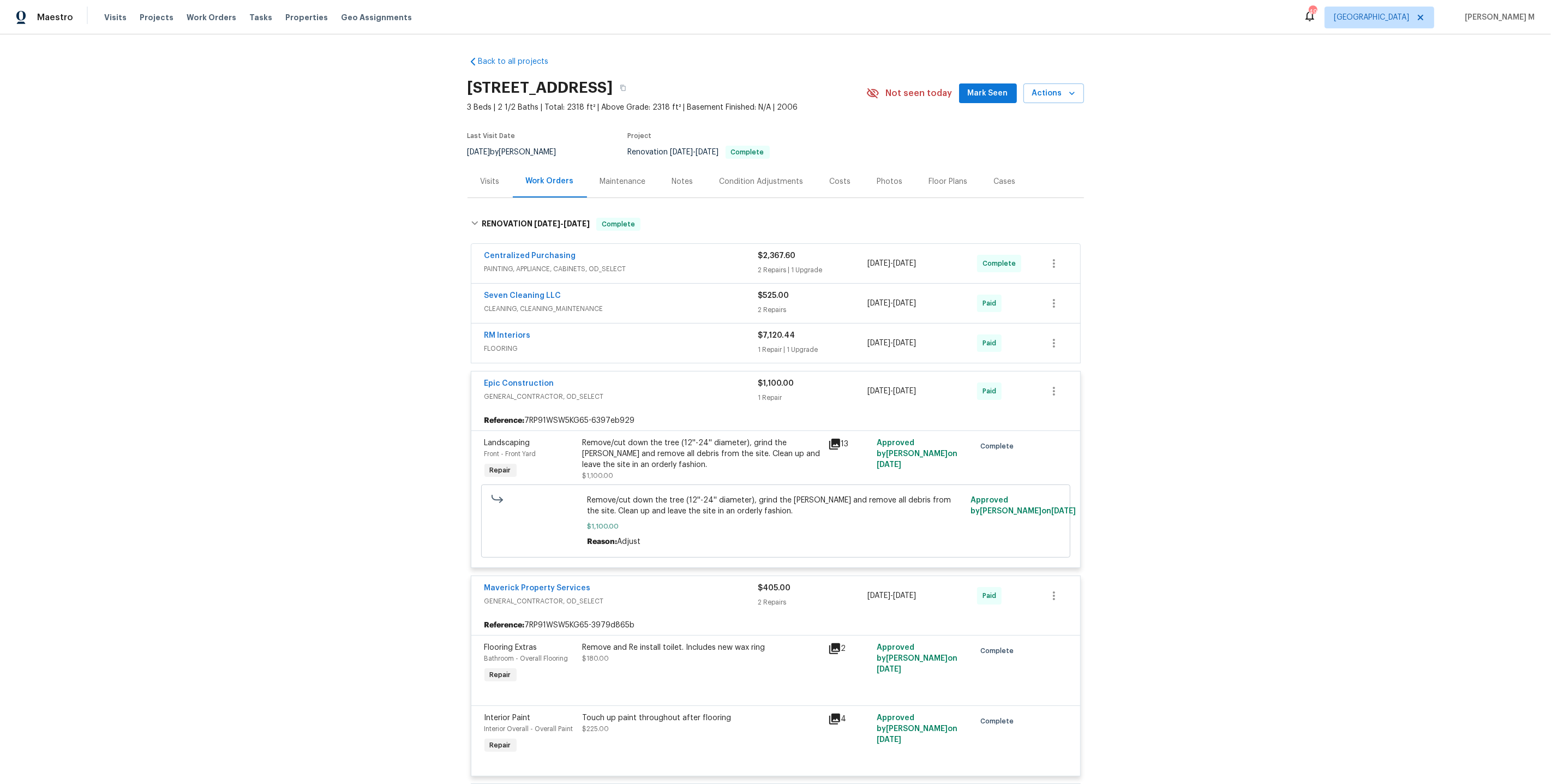
scroll to position [23, 0]
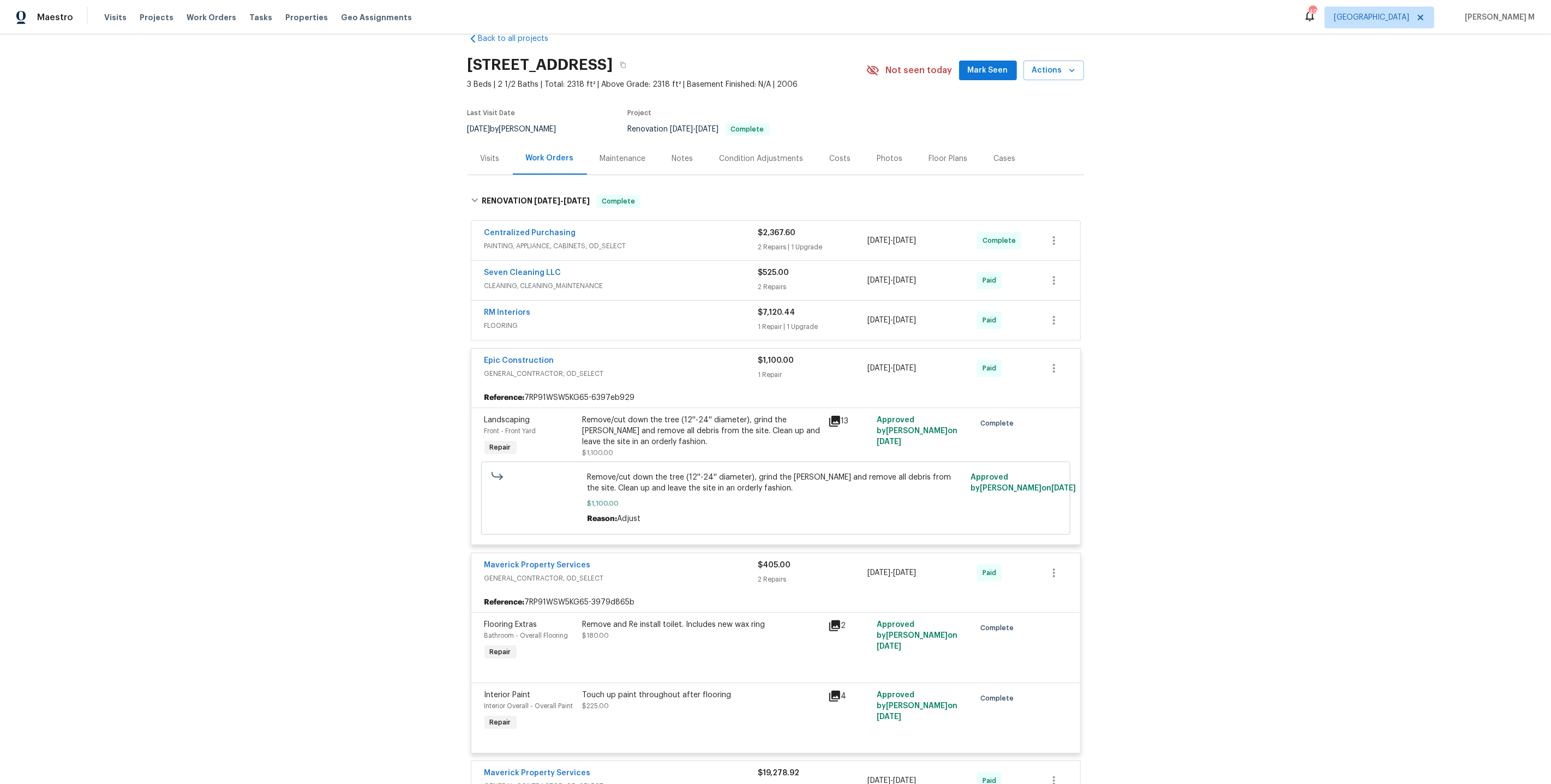
click at [520, 320] on span "FLOORING" at bounding box center [621, 325] width 274 height 11
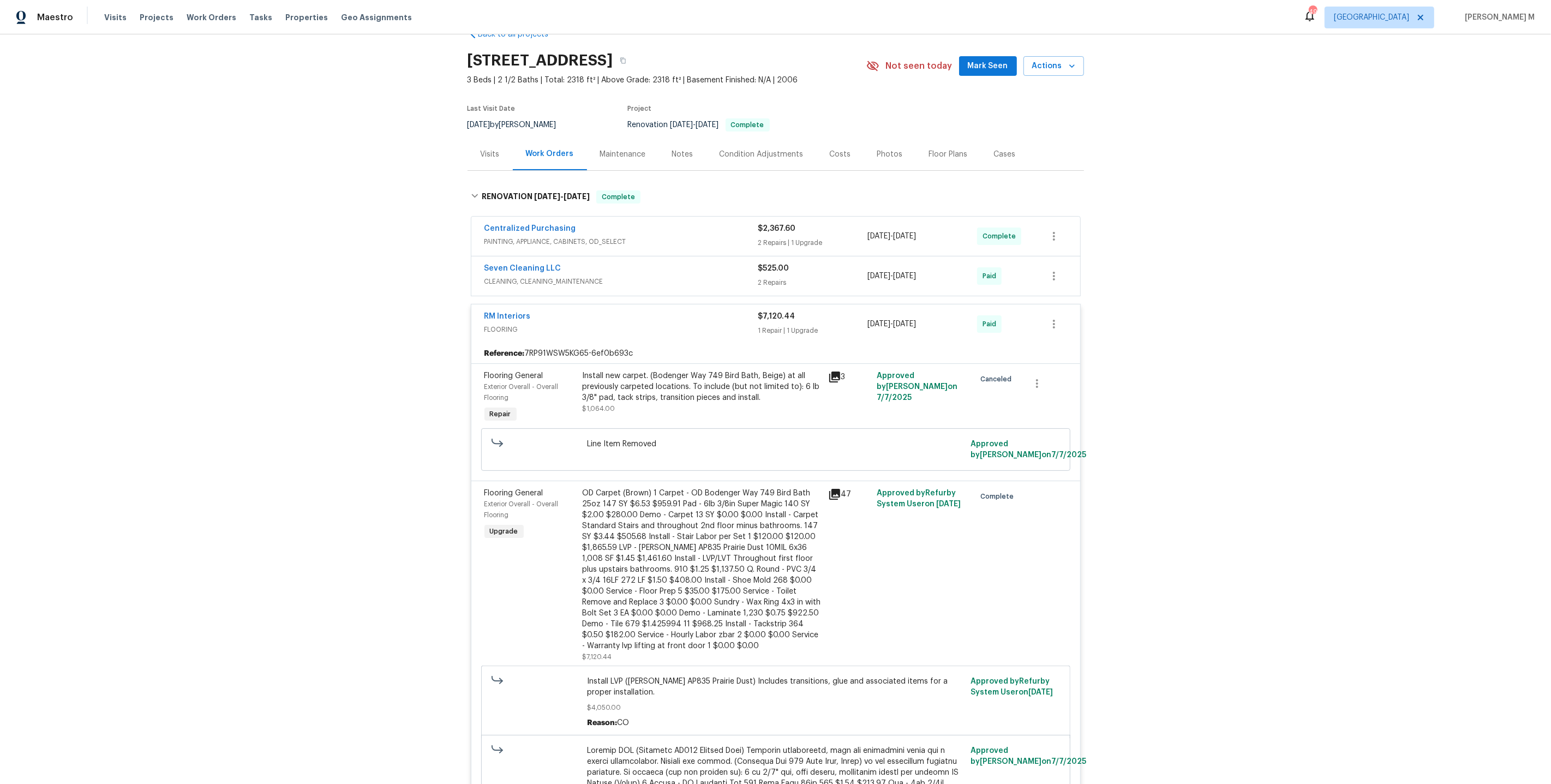
scroll to position [0, 0]
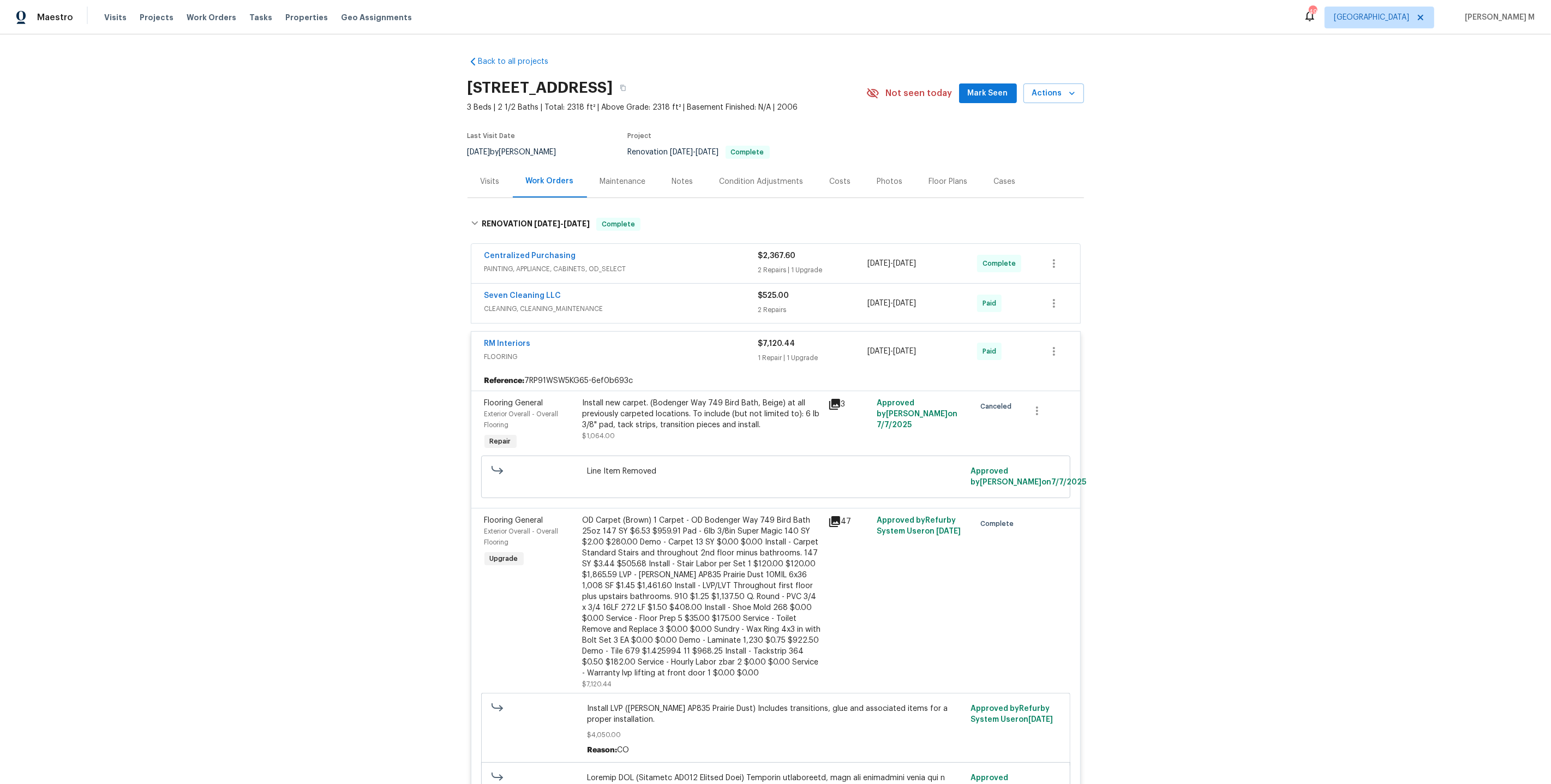
click at [519, 263] on span "PAINTING, APPLIANCE, CABINETS, OD_SELECT" at bounding box center [621, 269] width 274 height 11
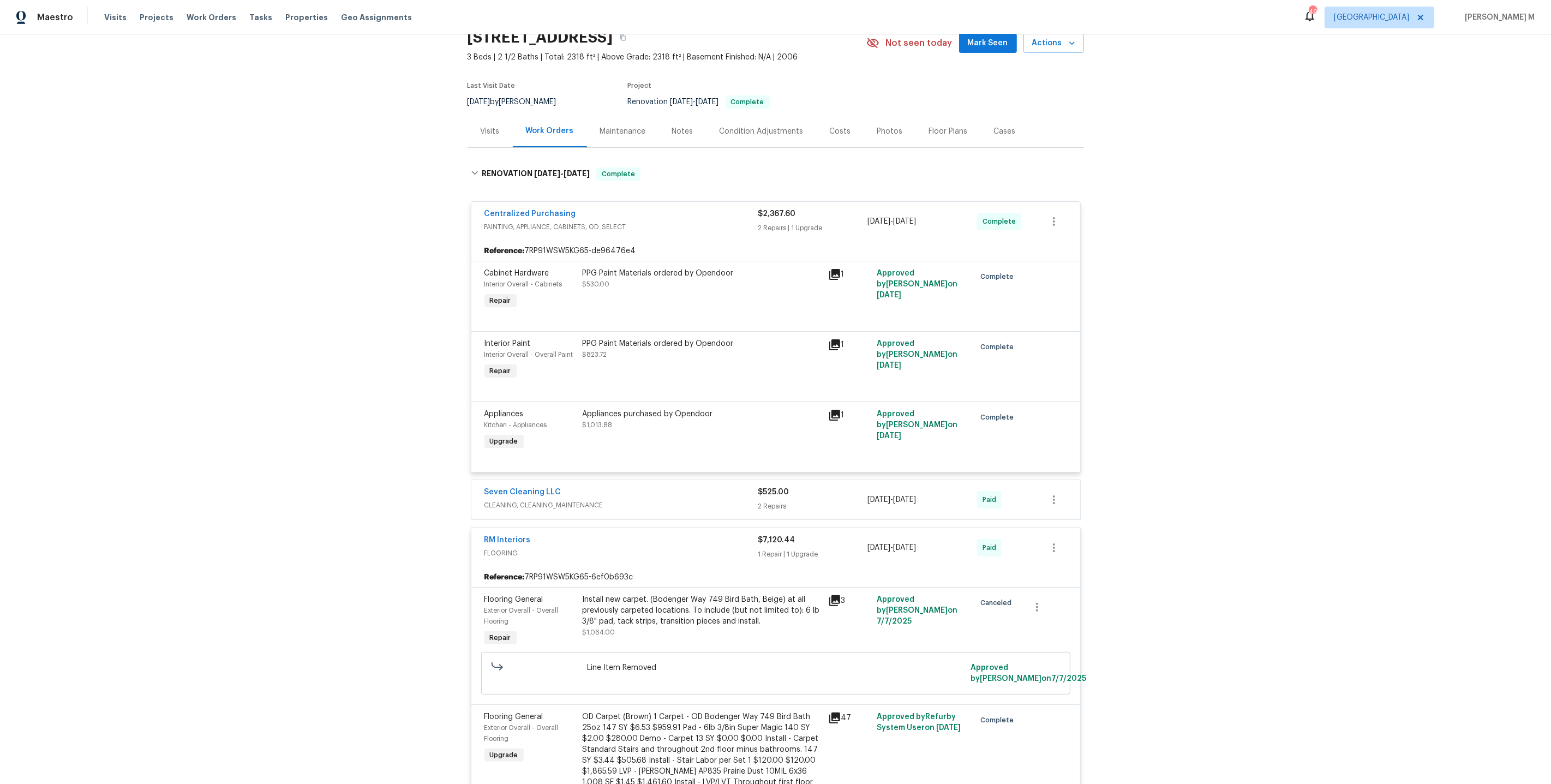
scroll to position [61, 0]
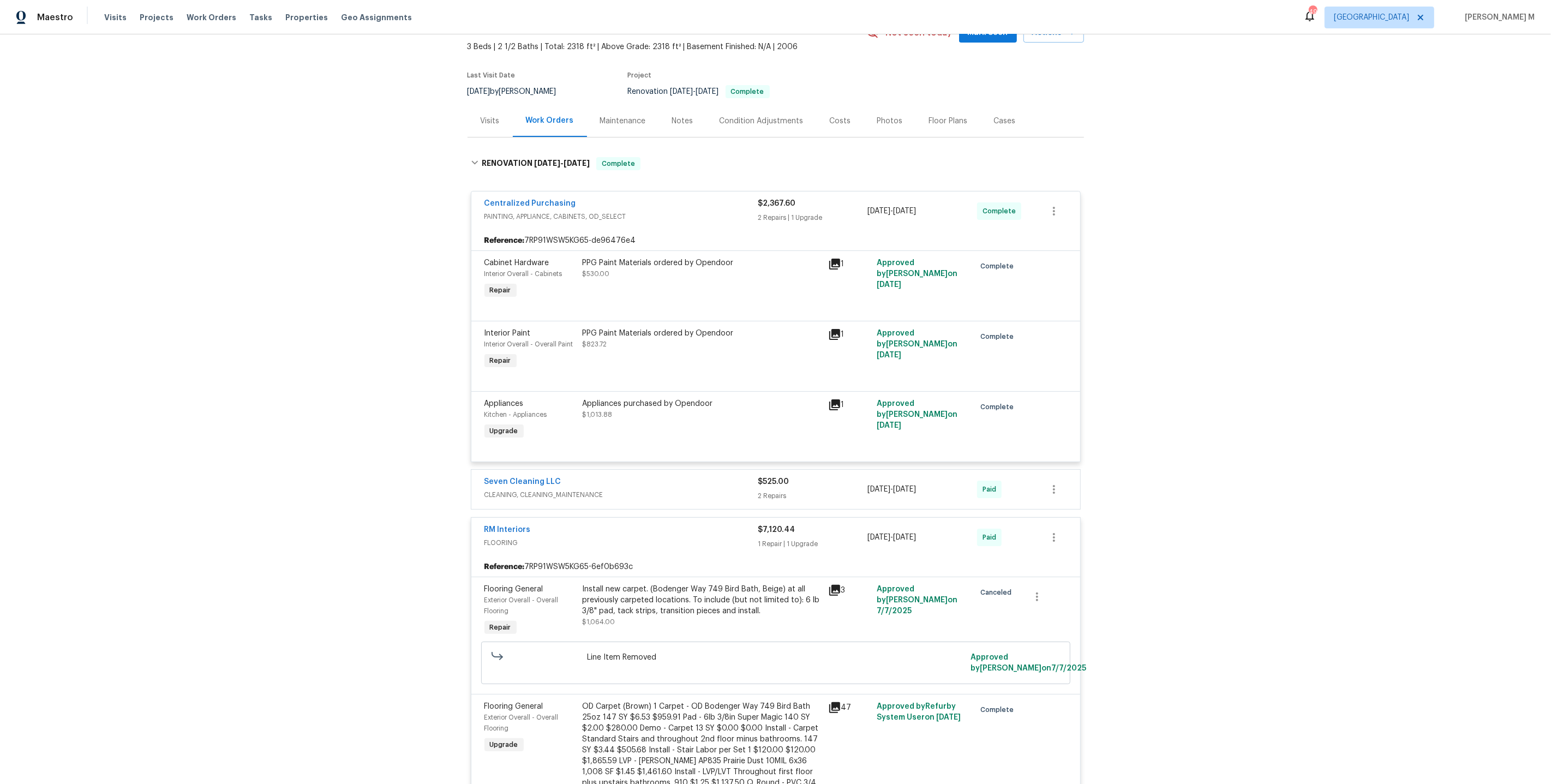
click at [539, 489] on span "CLEANING, CLEANING_MAINTENANCE" at bounding box center [621, 495] width 274 height 11
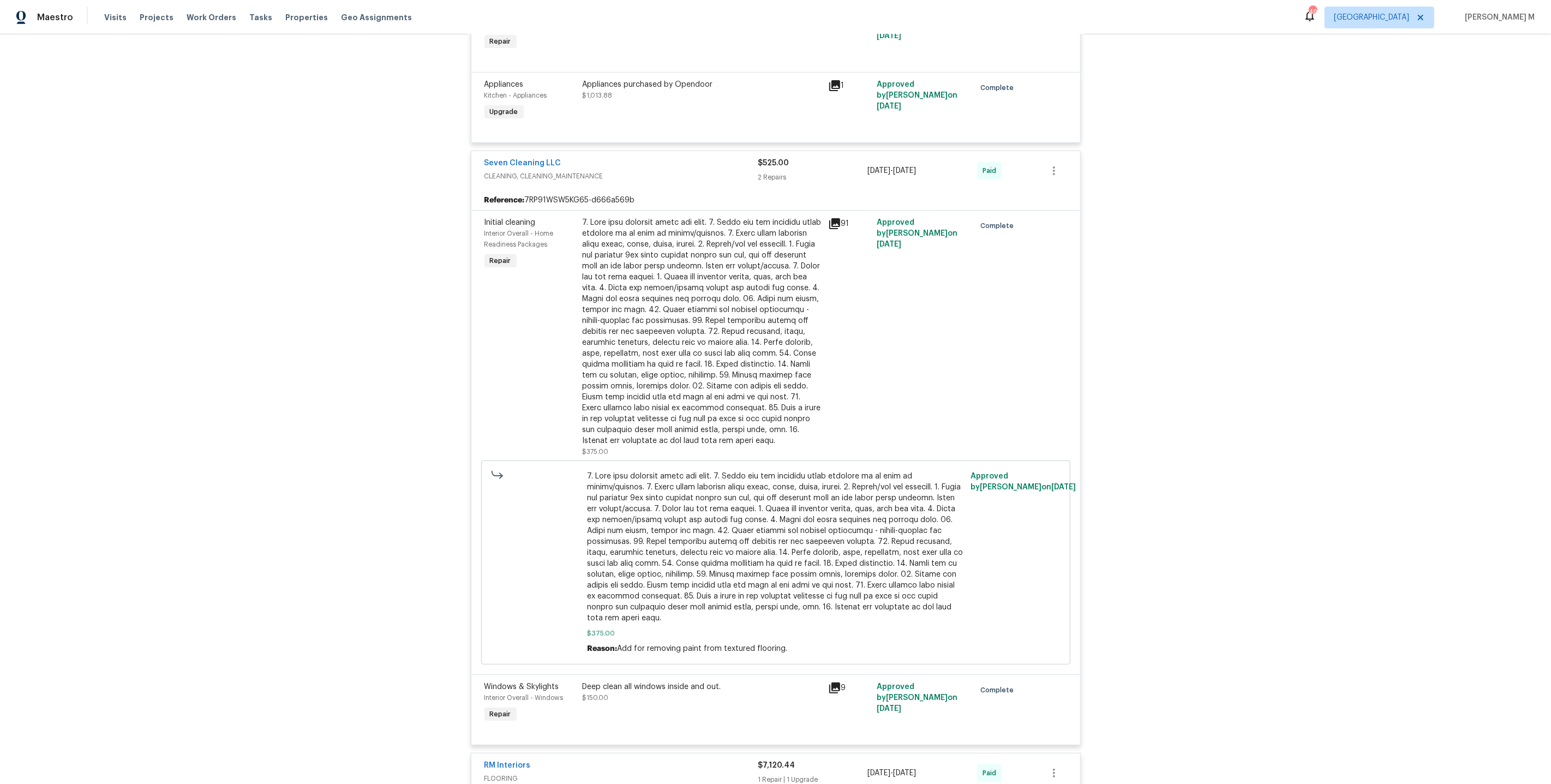
scroll to position [390, 0]
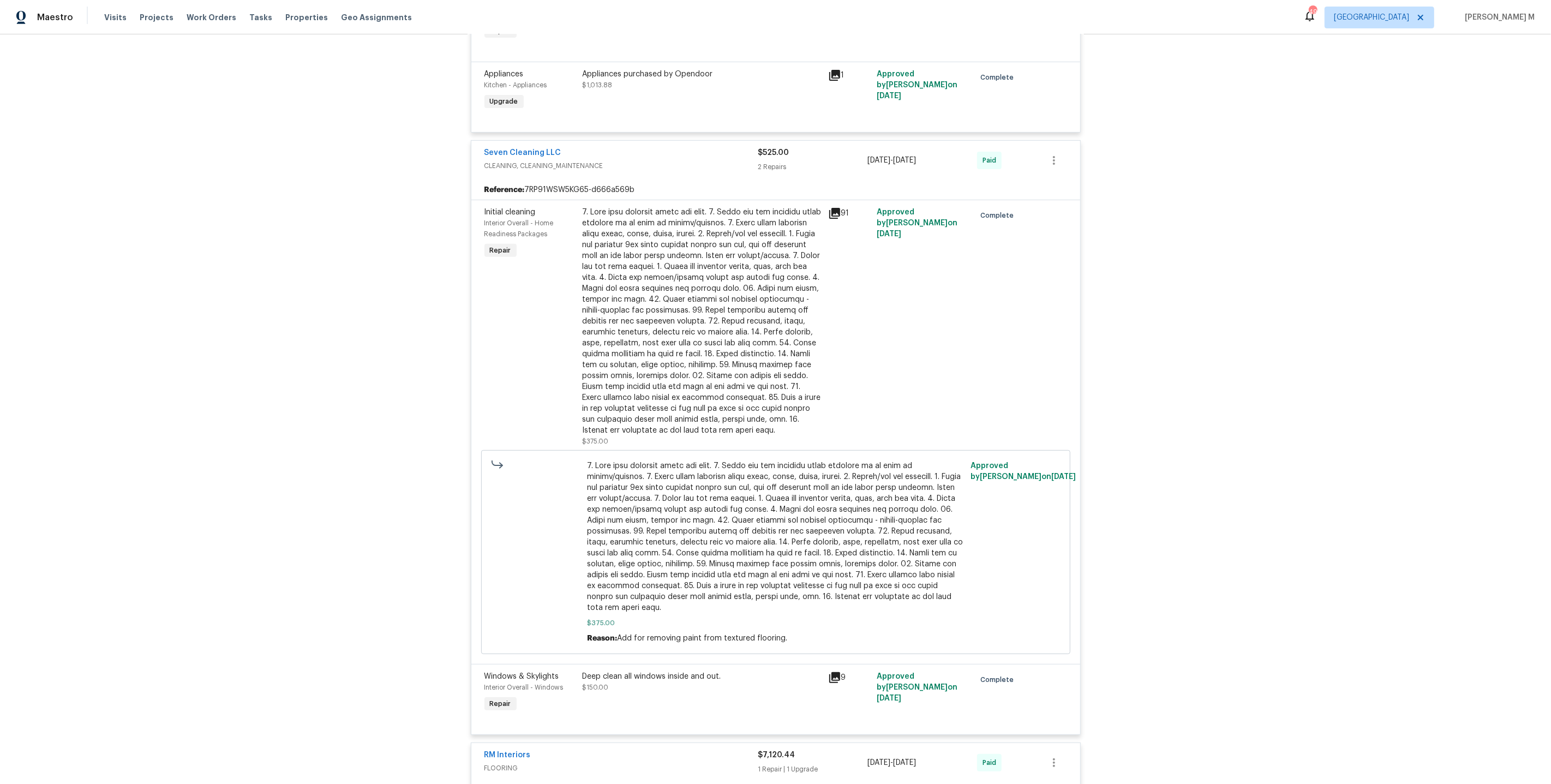
click at [706, 671] on div "Deep clean all windows inside and out. $150.00" at bounding box center [702, 682] width 239 height 22
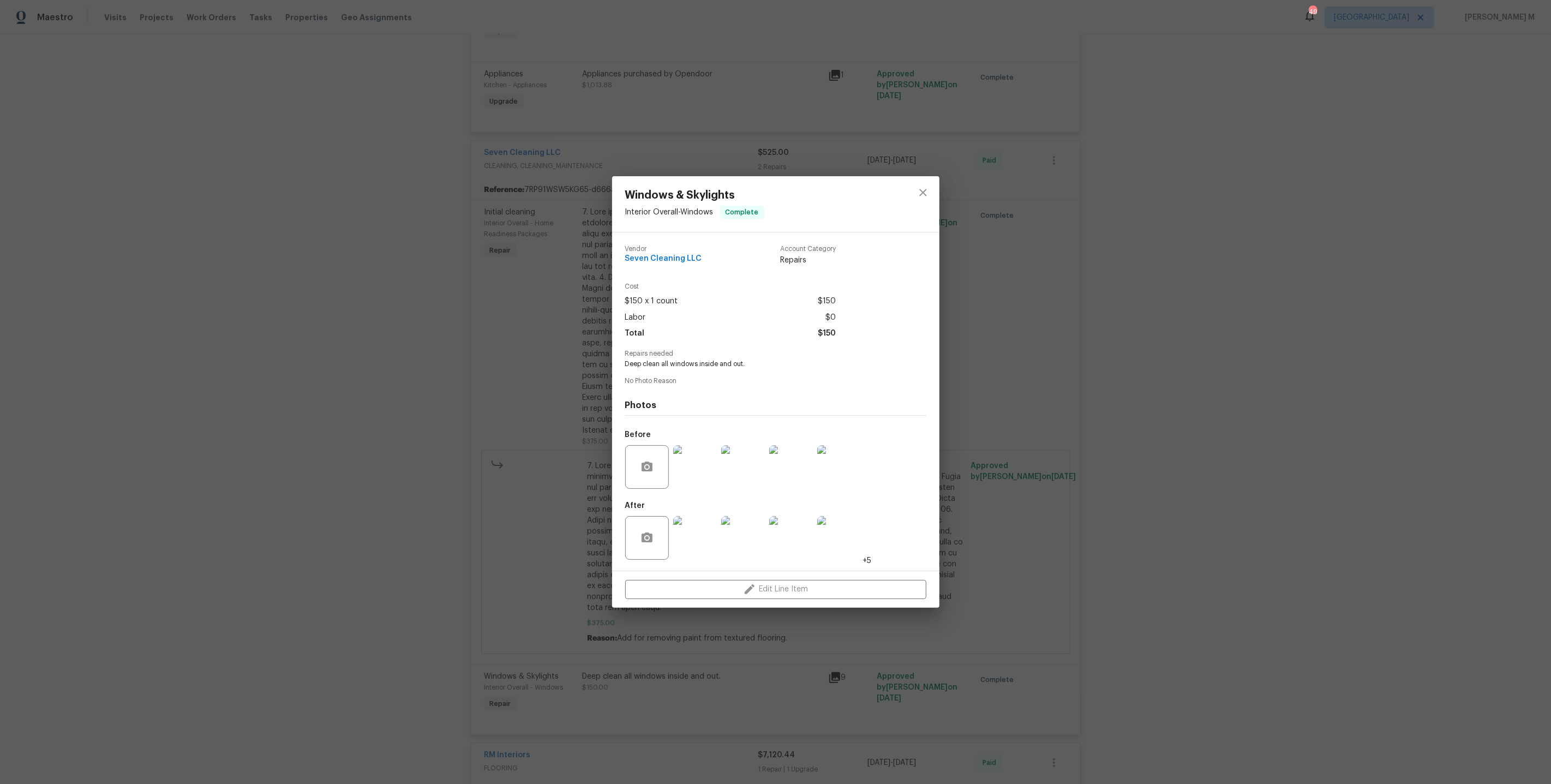
click at [683, 470] on img at bounding box center [695, 467] width 43 height 43
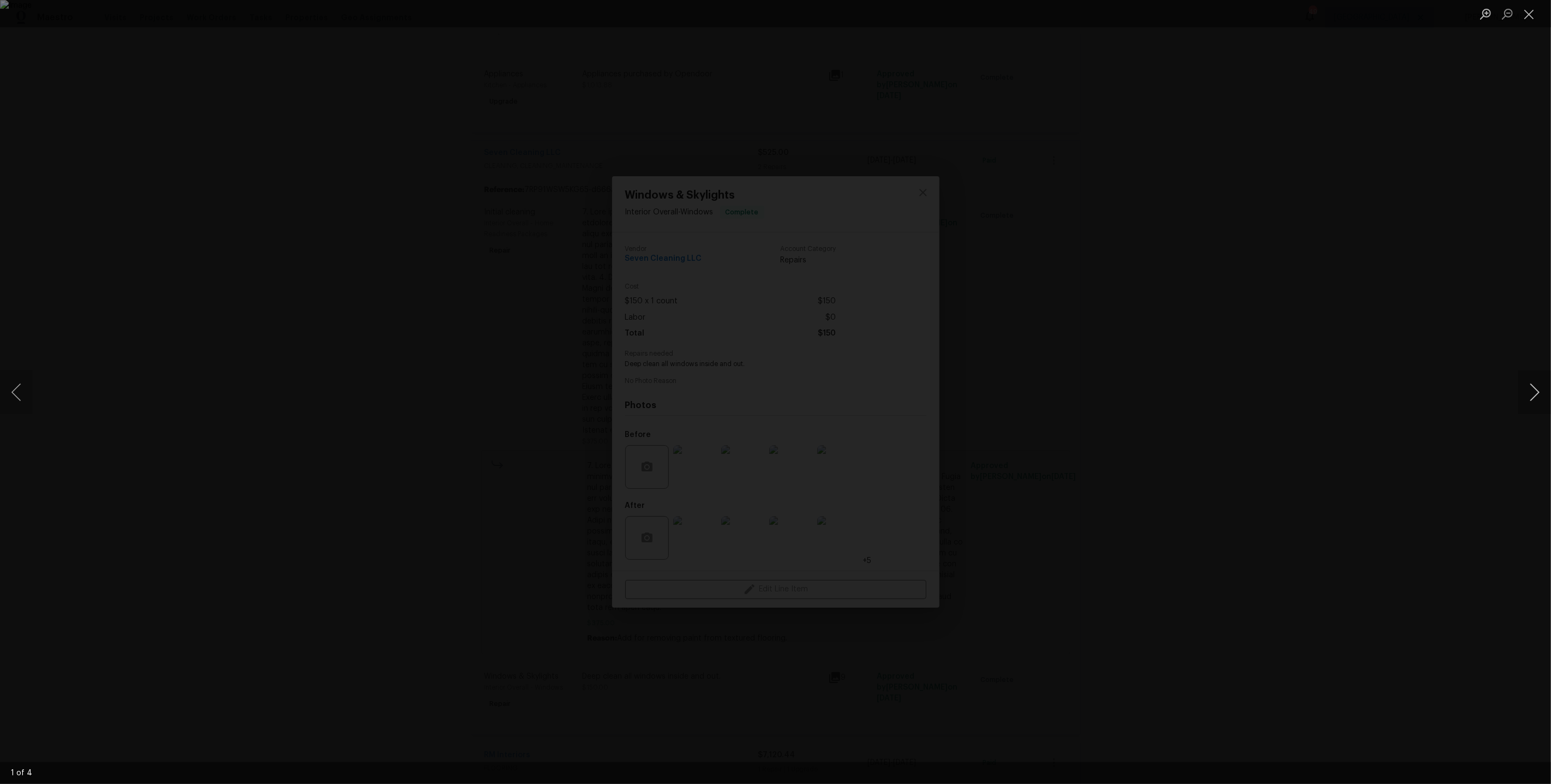
click at [1531, 392] on button "Next image" at bounding box center [1534, 392] width 33 height 43
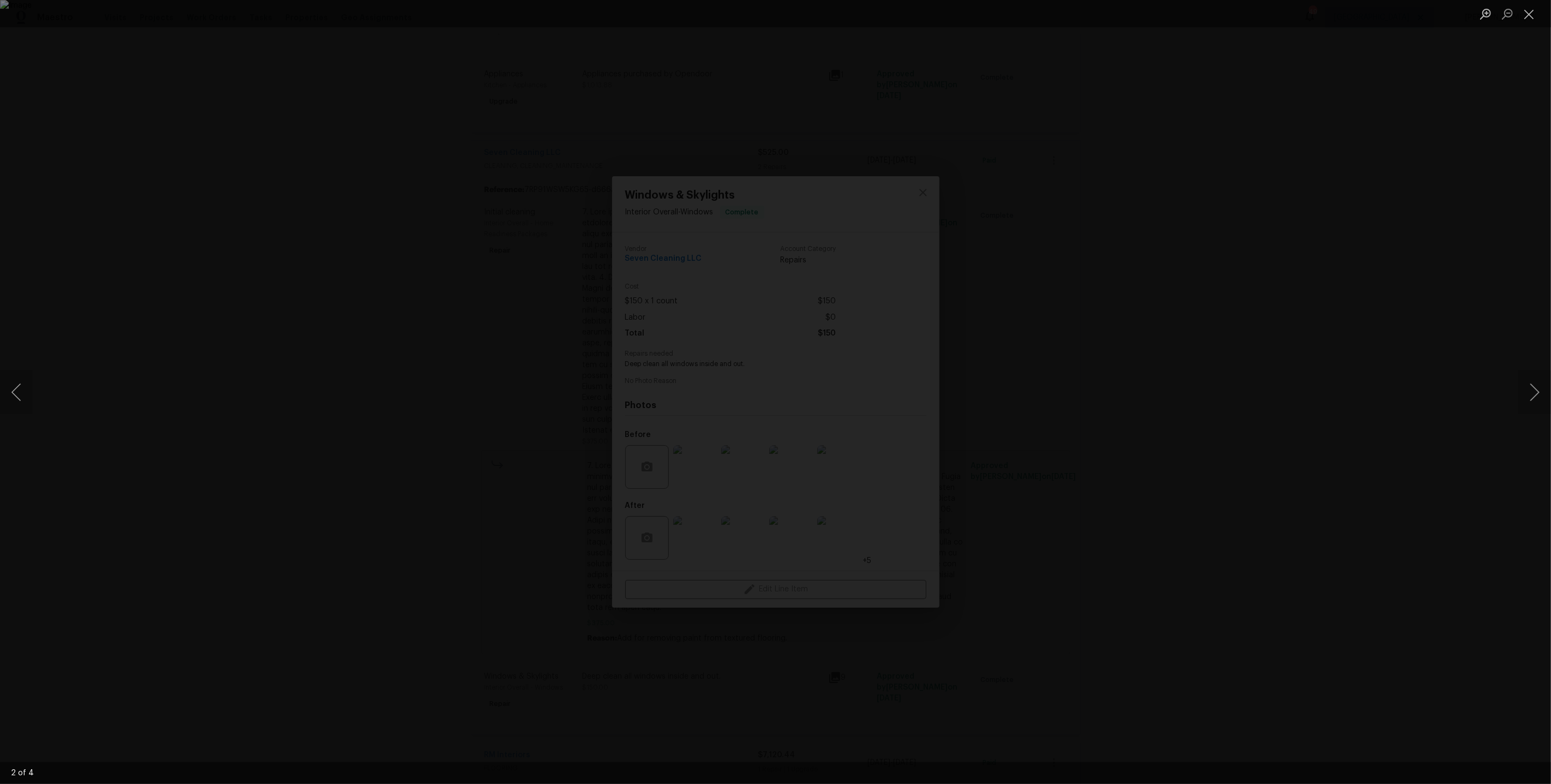
click at [1406, 243] on div "Lightbox" at bounding box center [776, 392] width 1551 height 784
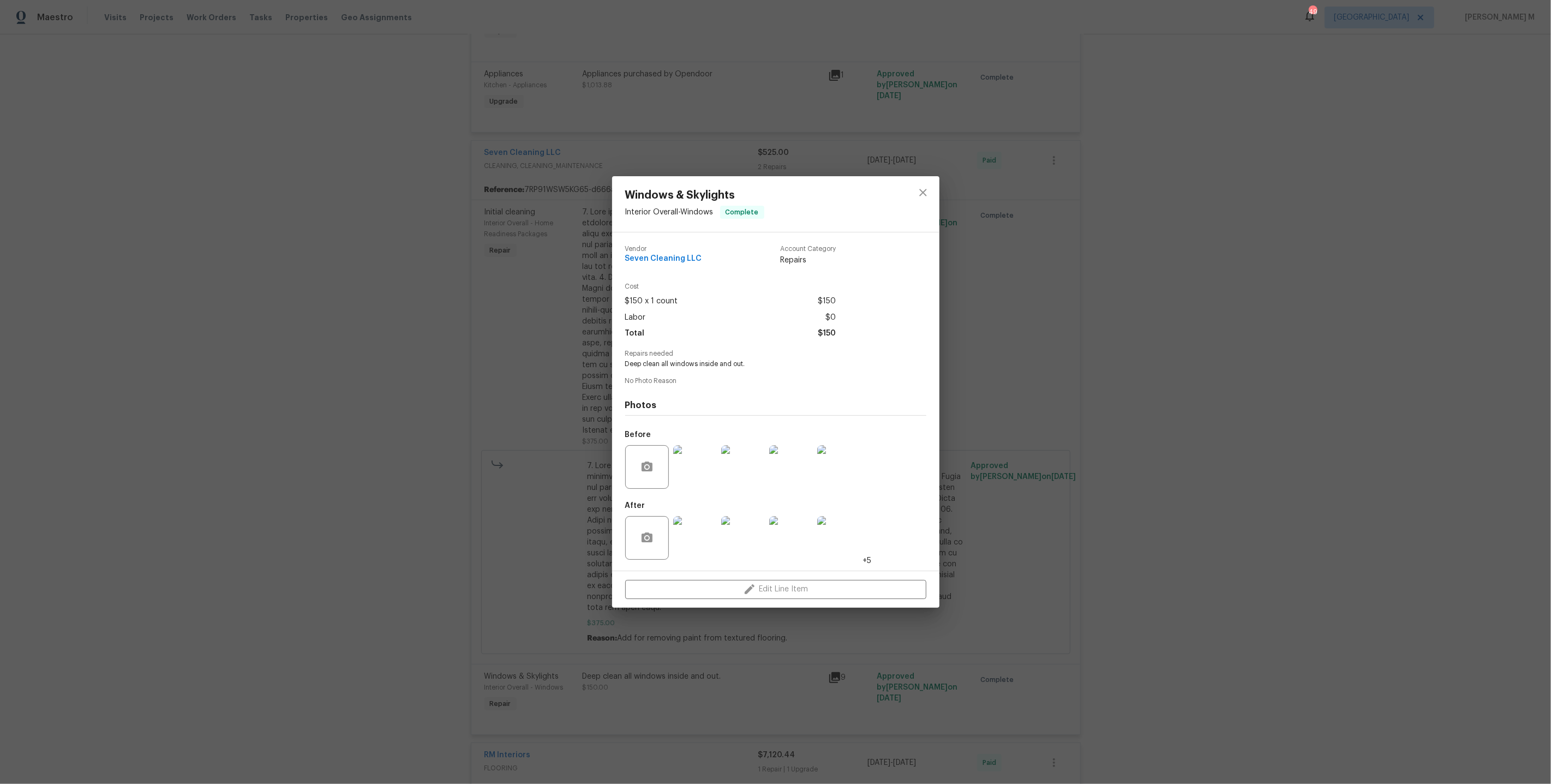
click at [669, 551] on div at bounding box center [648, 537] width 46 height 43
click at [700, 534] on img at bounding box center [695, 537] width 43 height 43
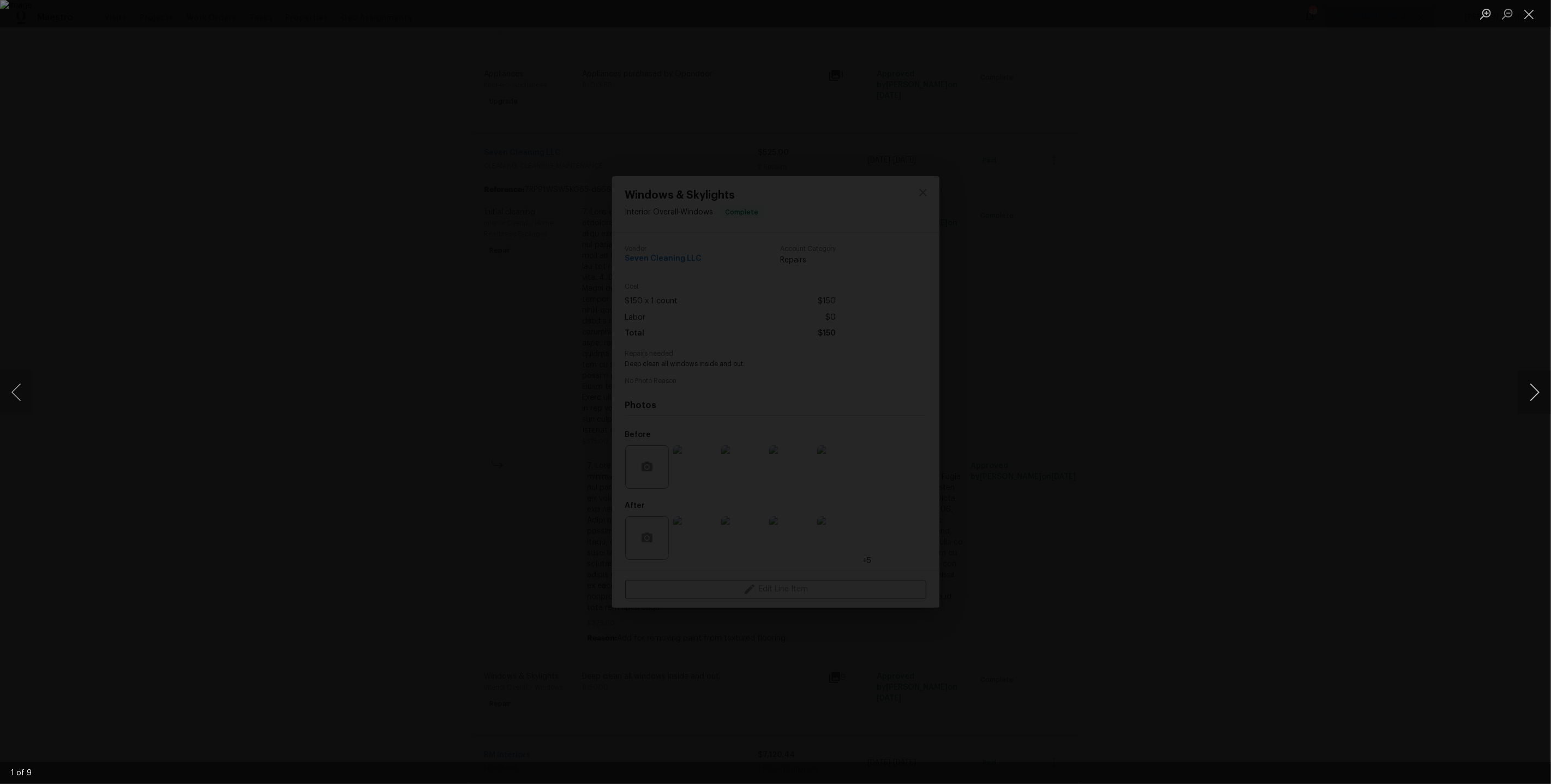
click at [1534, 392] on button "Next image" at bounding box center [1534, 392] width 33 height 43
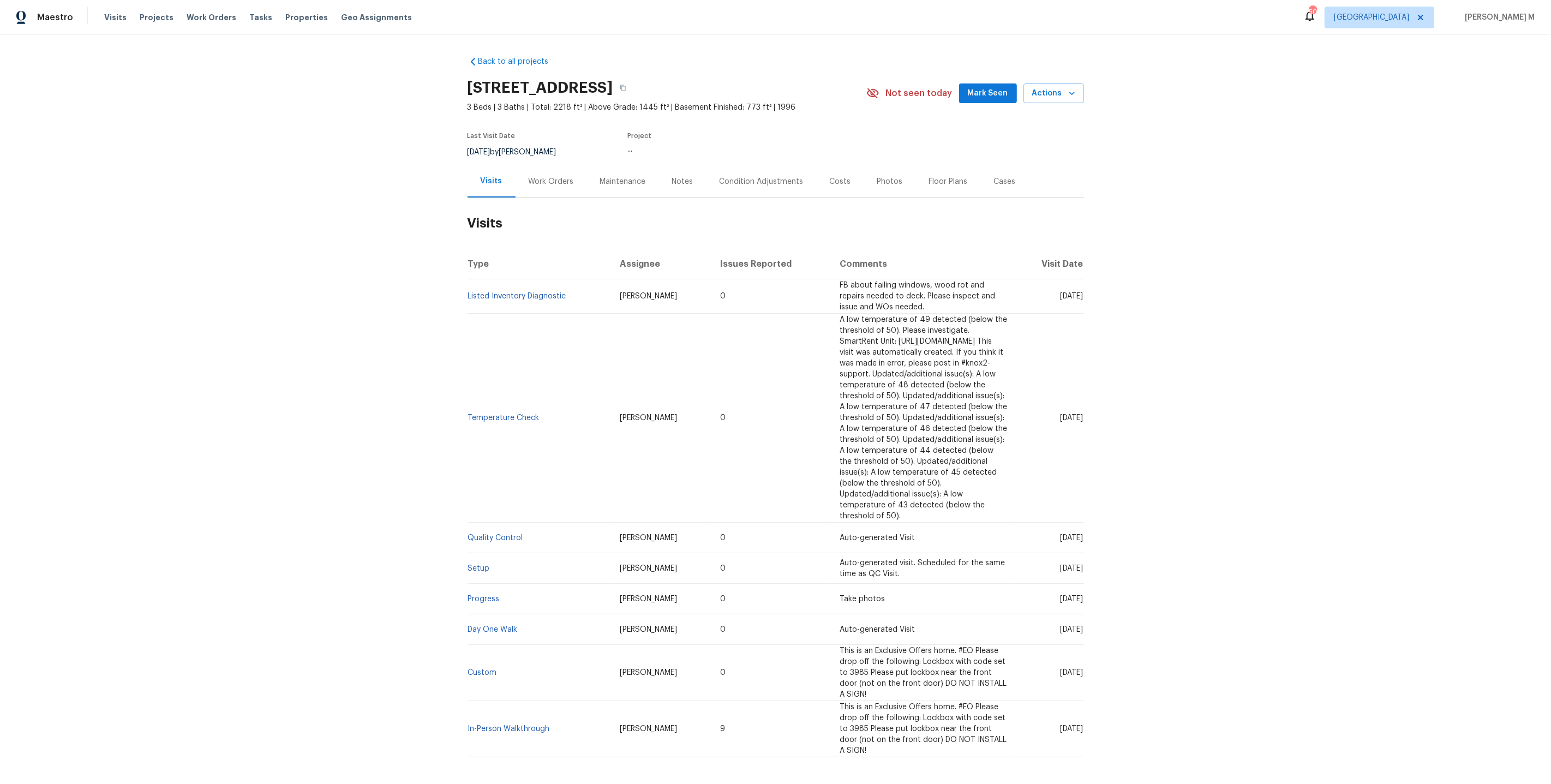
click at [515, 165] on div "Work Orders" at bounding box center [551, 181] width 71 height 32
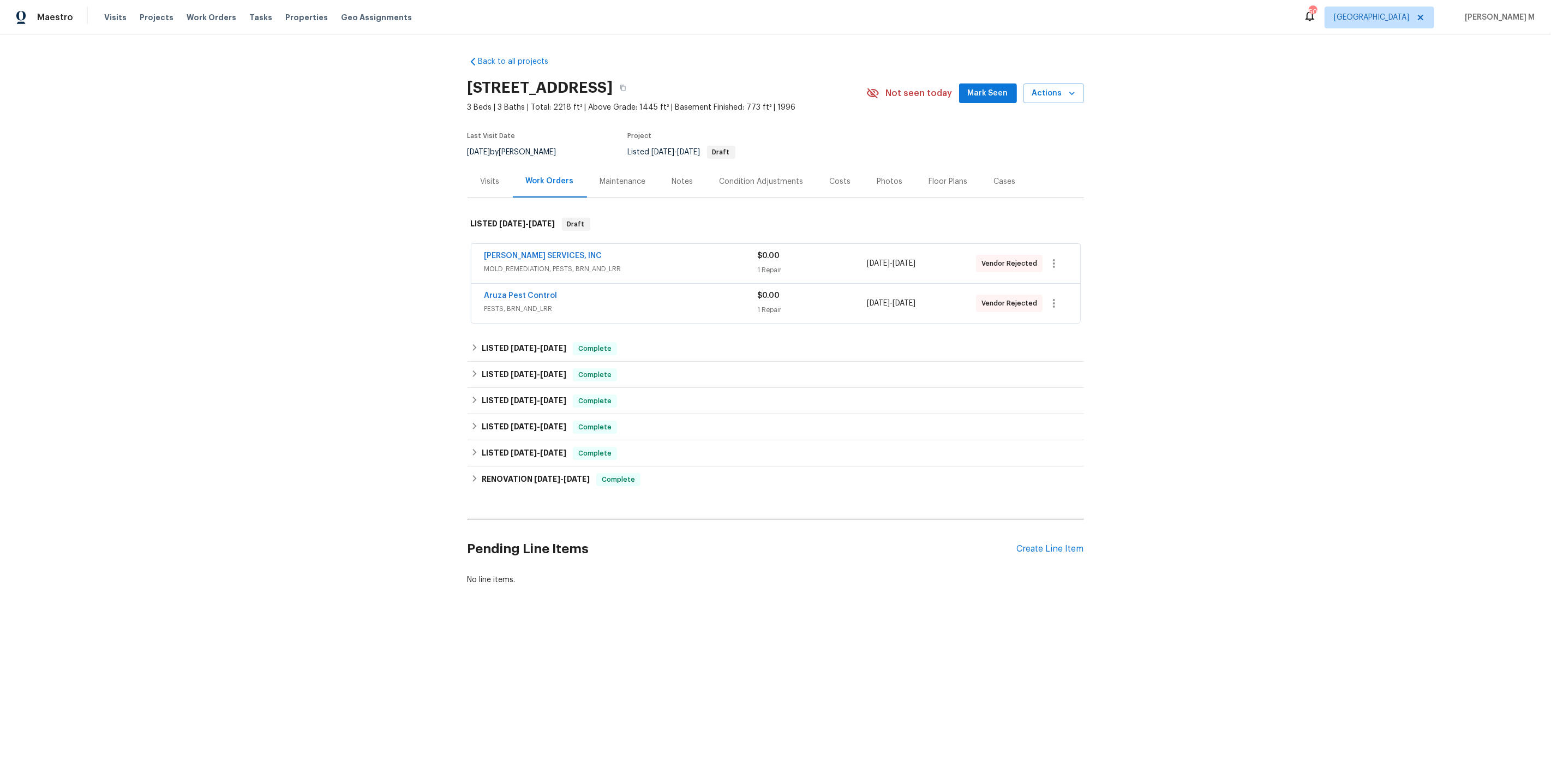
click at [513, 269] on div "CANADY'S SERVICES, INC MOLD_REMEDIATION, PESTS, BRN_AND_LRR" at bounding box center [621, 263] width 273 height 26
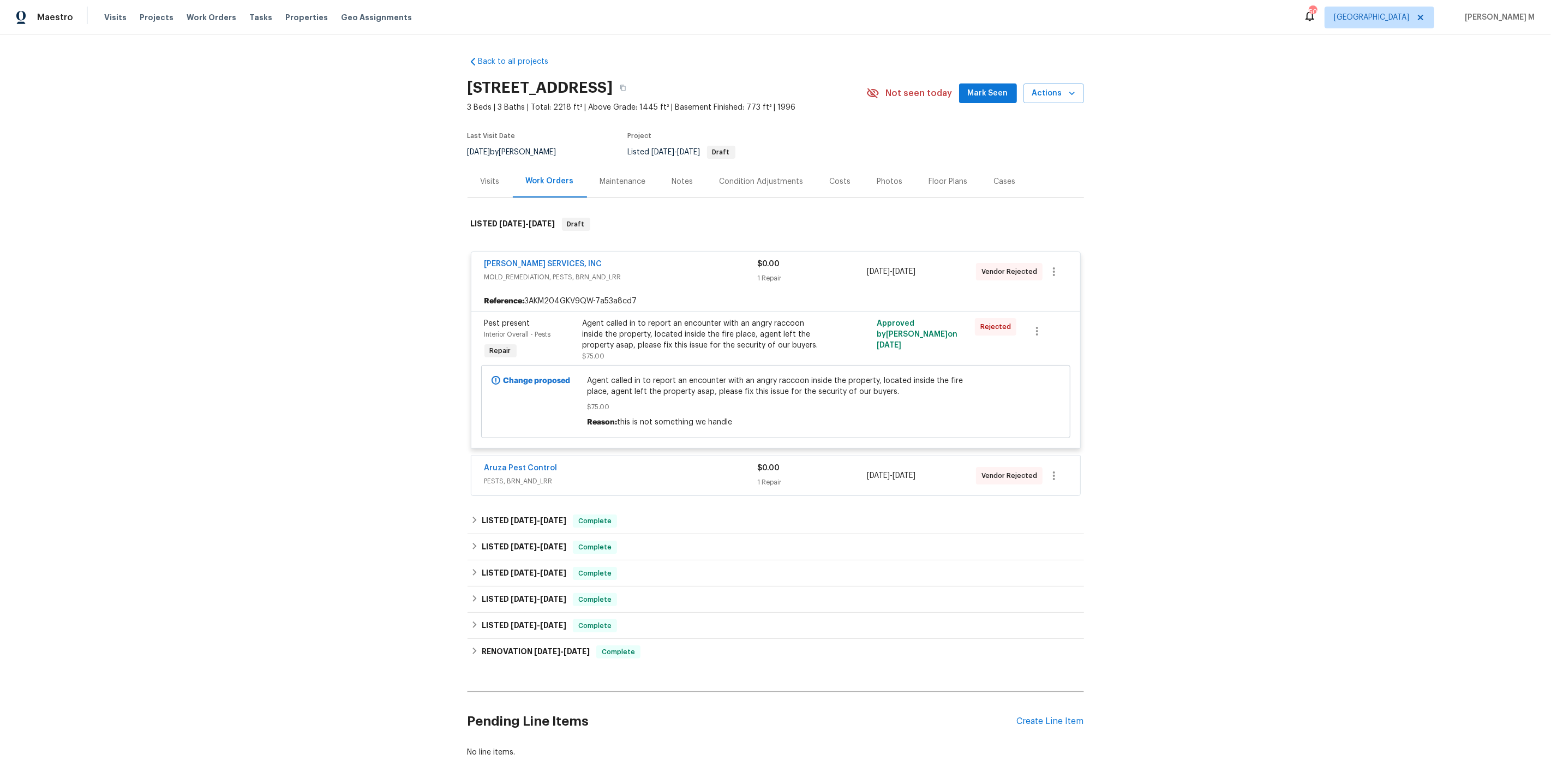
scroll to position [31, 0]
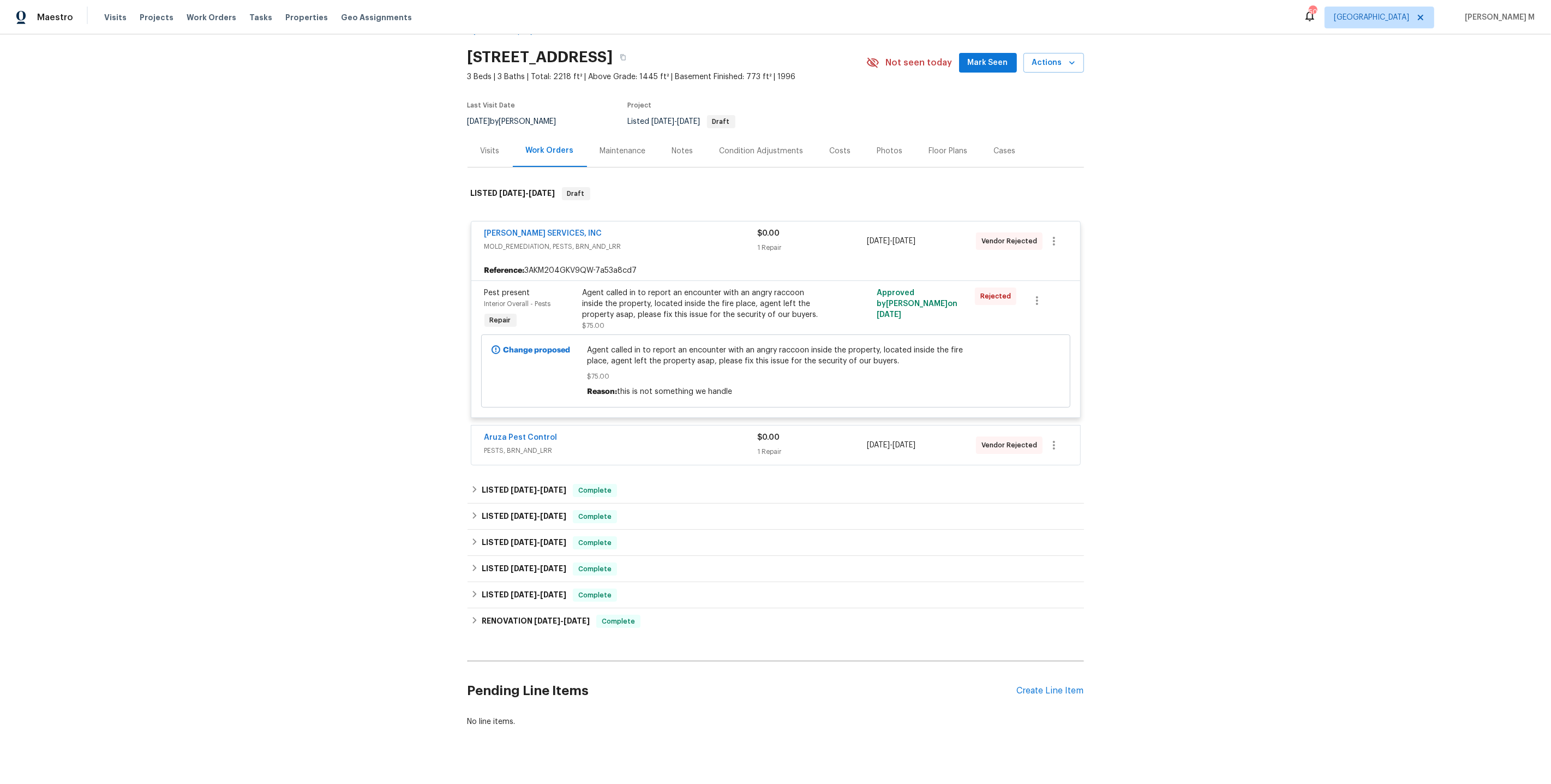
click at [500, 445] on span "PESTS, BRN_AND_LRR" at bounding box center [621, 451] width 273 height 11
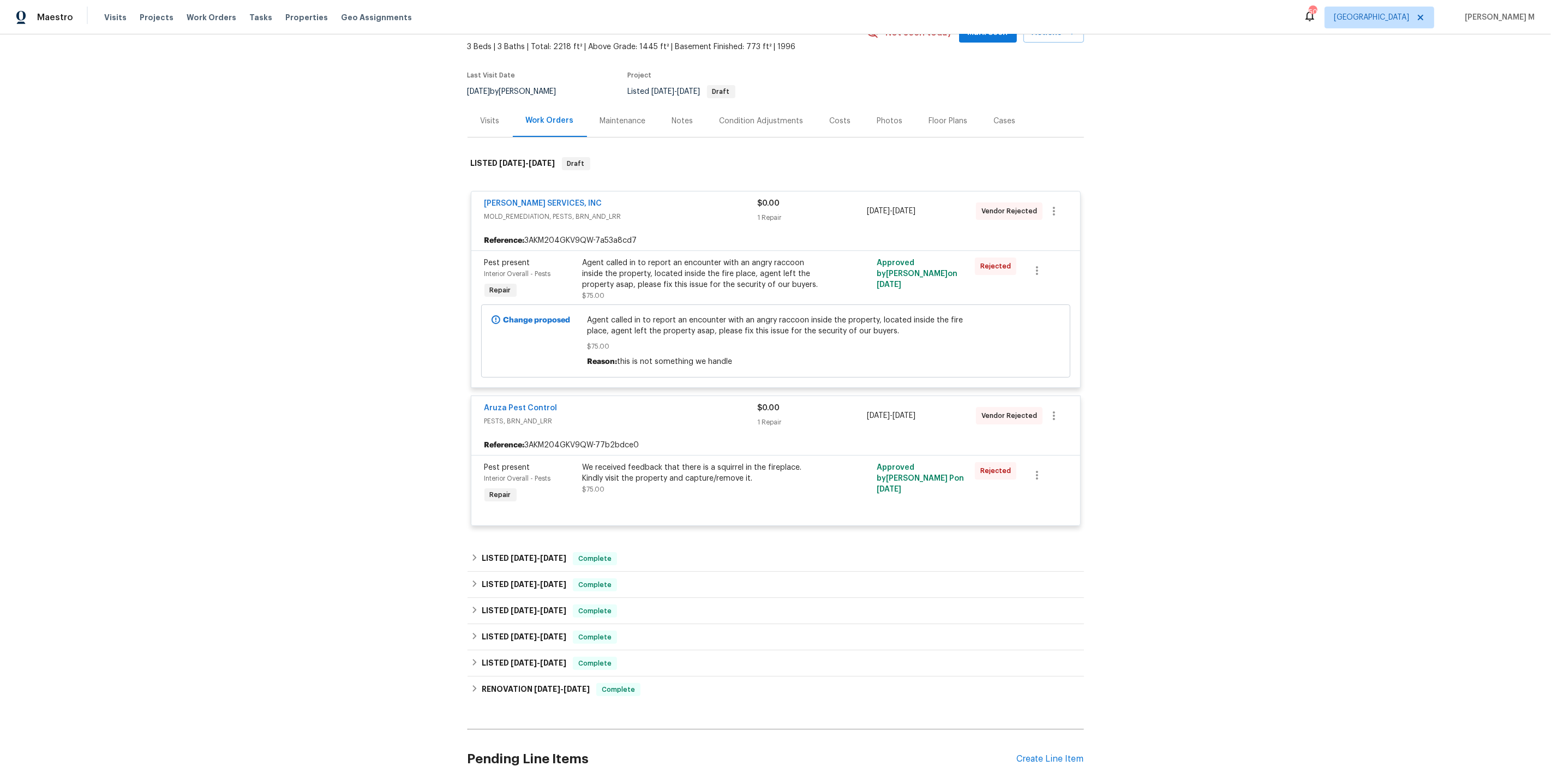
scroll to position [59, 0]
drag, startPoint x: 572, startPoint y: 398, endPoint x: 427, endPoint y: 398, distance: 145.0
click at [427, 398] on div "Back to all projects 3321 Beech Bluff Ln, Raleigh, NC 27616 3 Beds | 3 Baths | …" at bounding box center [776, 409] width 1551 height 749
copy link "Aruza Pest Control"
click at [377, 331] on div "Back to all projects 3321 Beech Bluff Ln, Raleigh, NC 27616 3 Beds | 3 Baths | …" at bounding box center [776, 409] width 1551 height 749
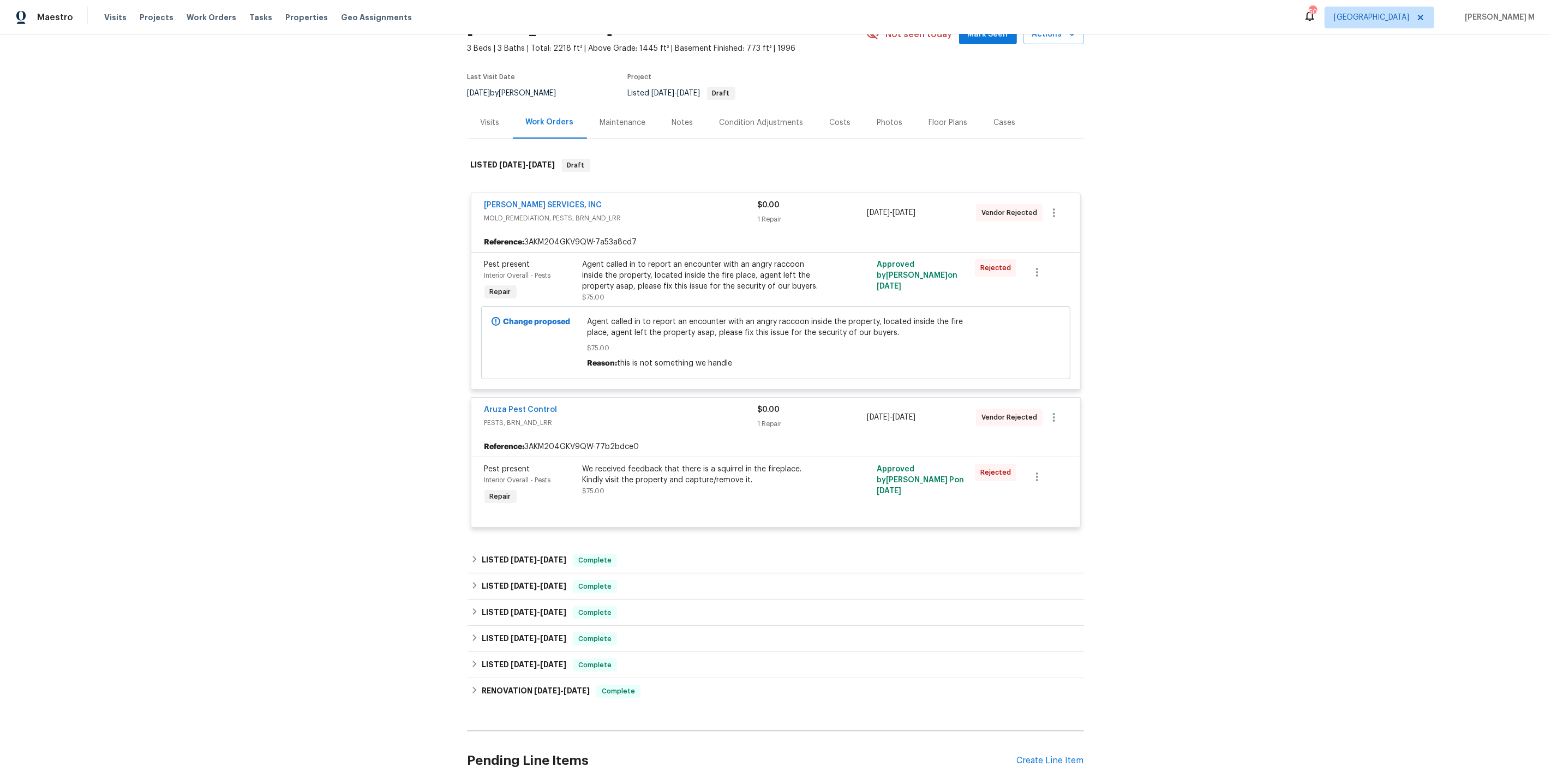
click at [605, 127] on div "Maintenance" at bounding box center [623, 123] width 72 height 32
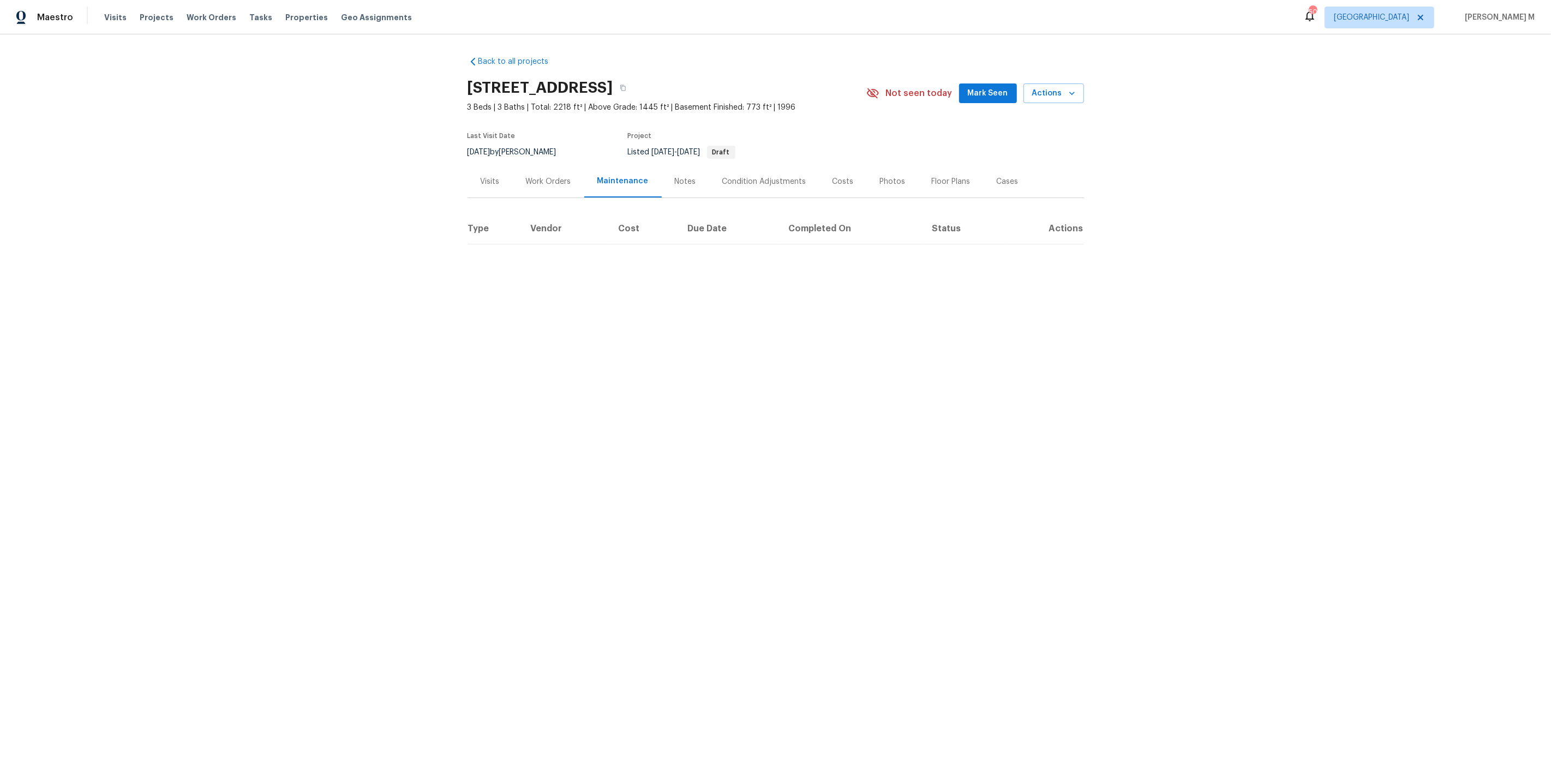
click at [521, 173] on div "Work Orders" at bounding box center [548, 181] width 71 height 32
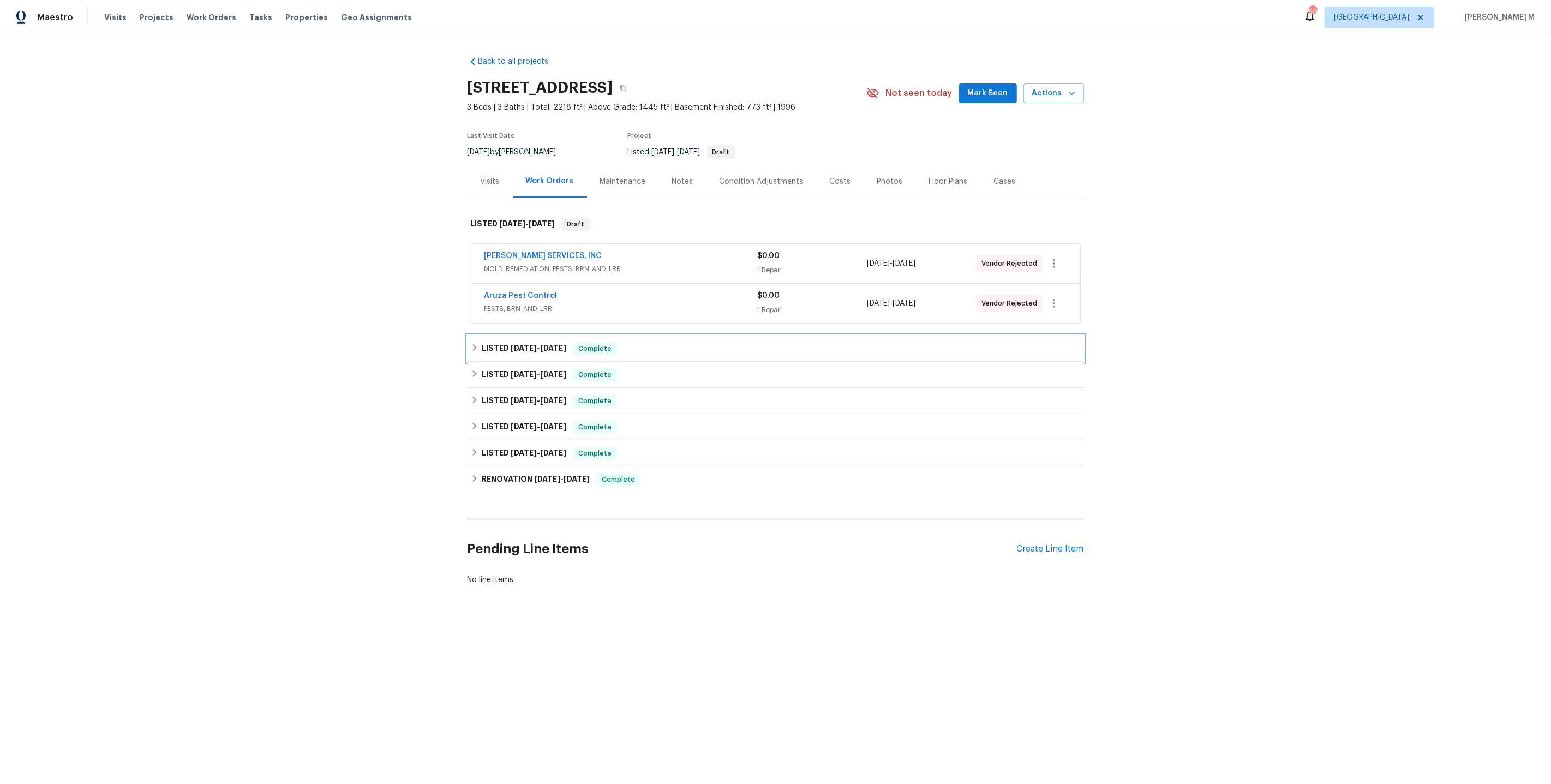
click at [524, 335] on div "LISTED 8/12/25 - 8/20/25 Complete" at bounding box center [776, 348] width 617 height 26
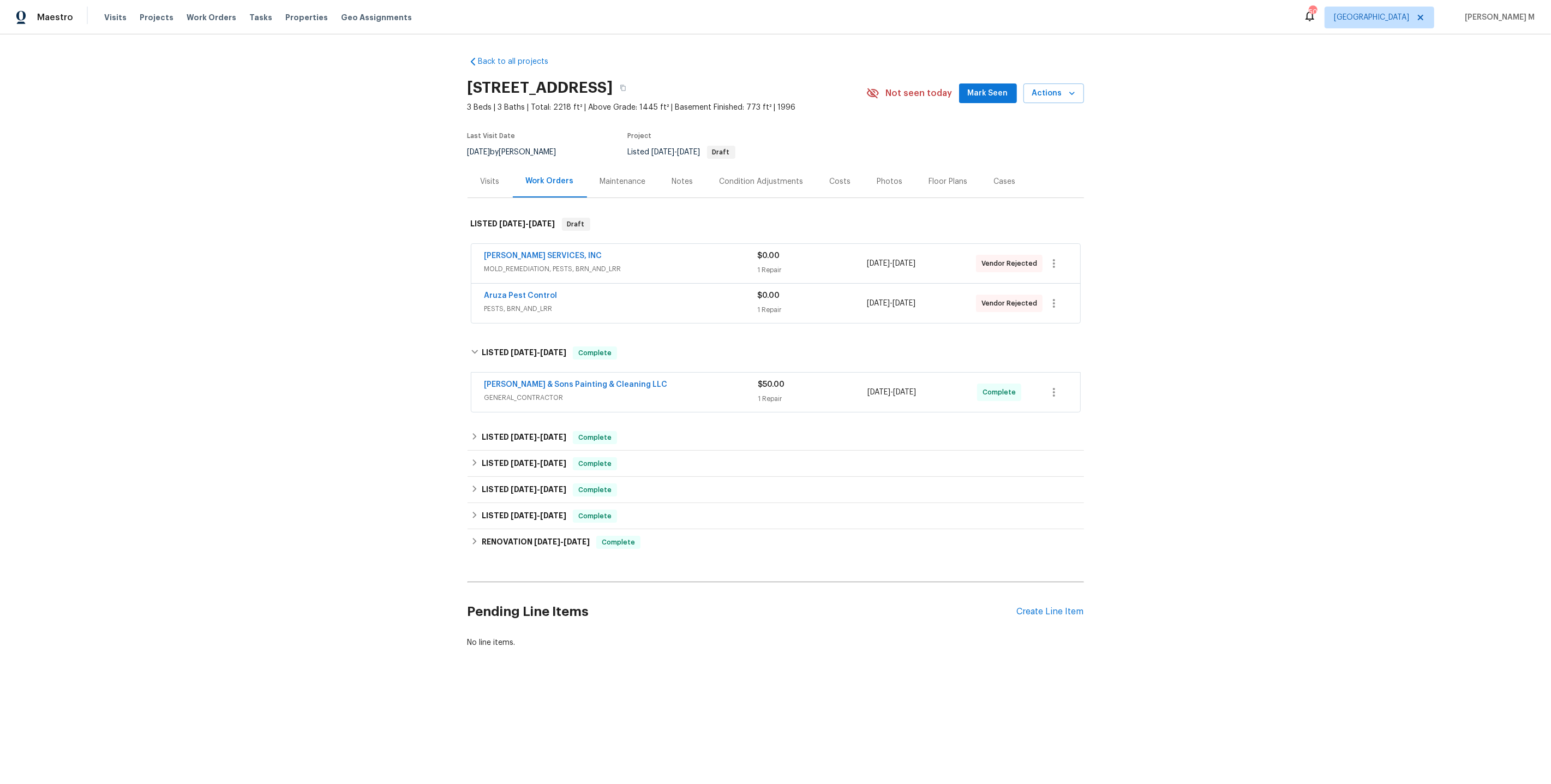
click at [502, 393] on span "GENERAL_CONTRACTOR" at bounding box center [621, 397] width 274 height 11
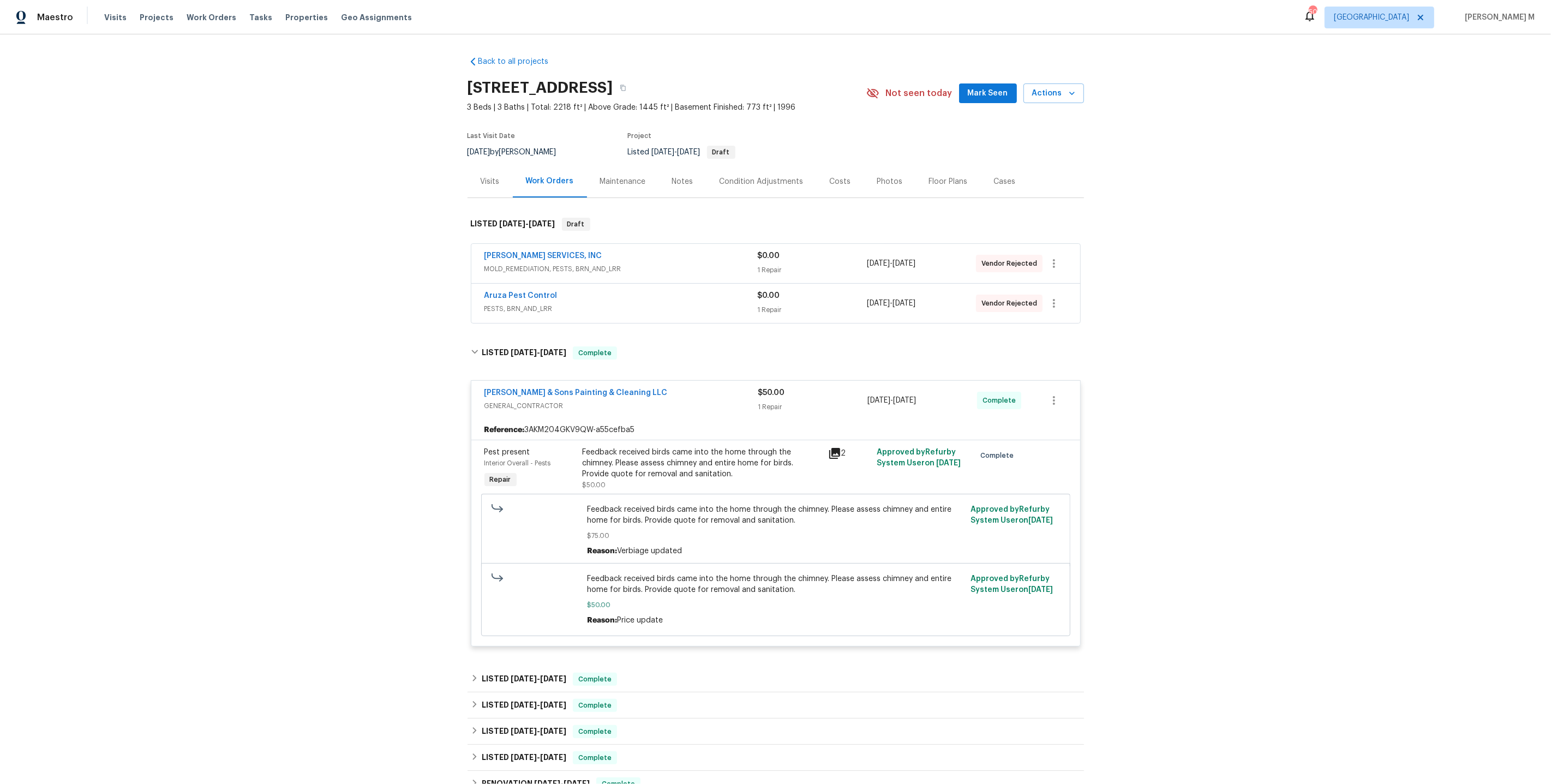
scroll to position [159, 0]
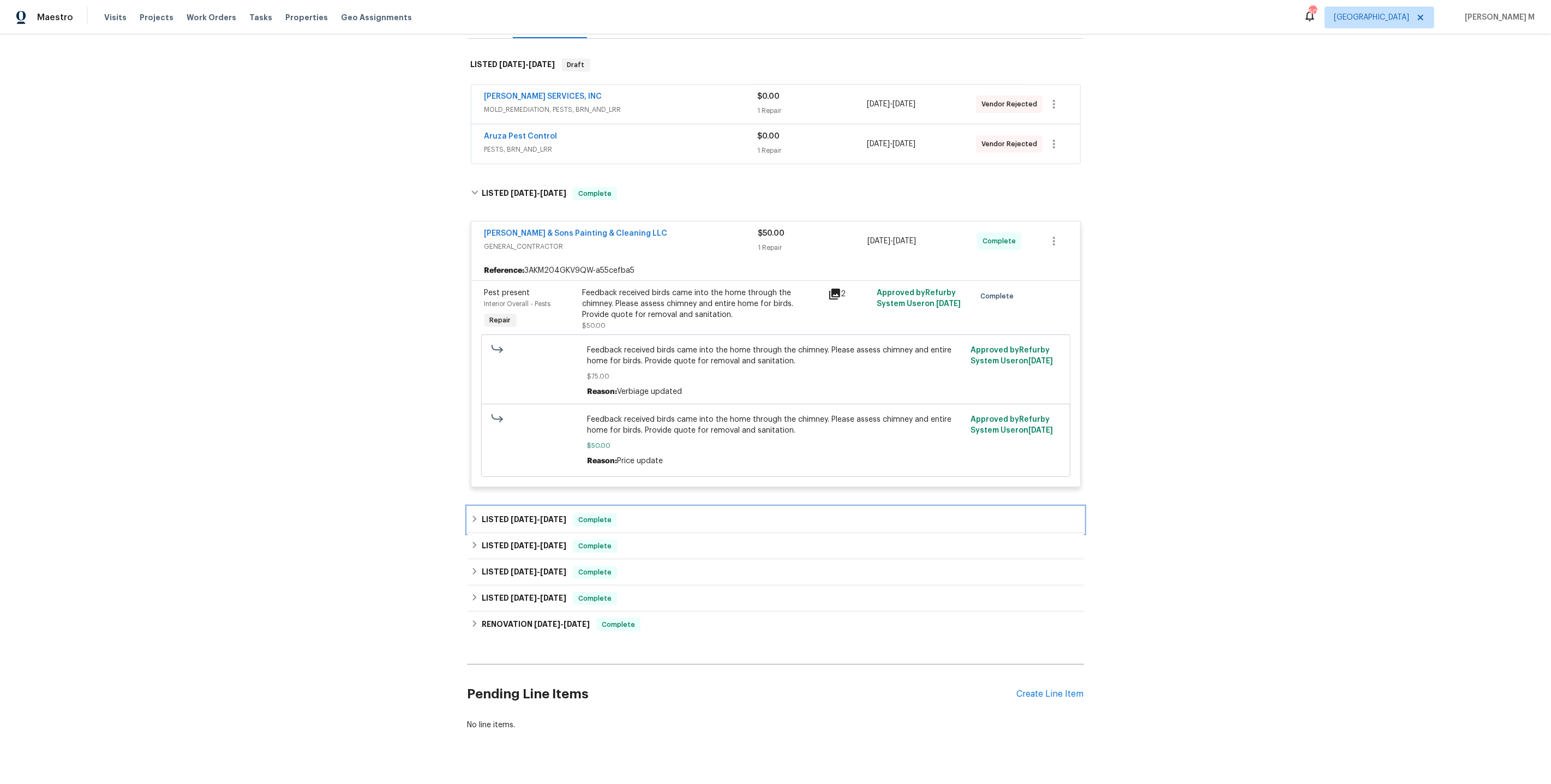
click at [547, 507] on div "LISTED 4/24/25 - 5/15/25 Complete" at bounding box center [776, 519] width 617 height 26
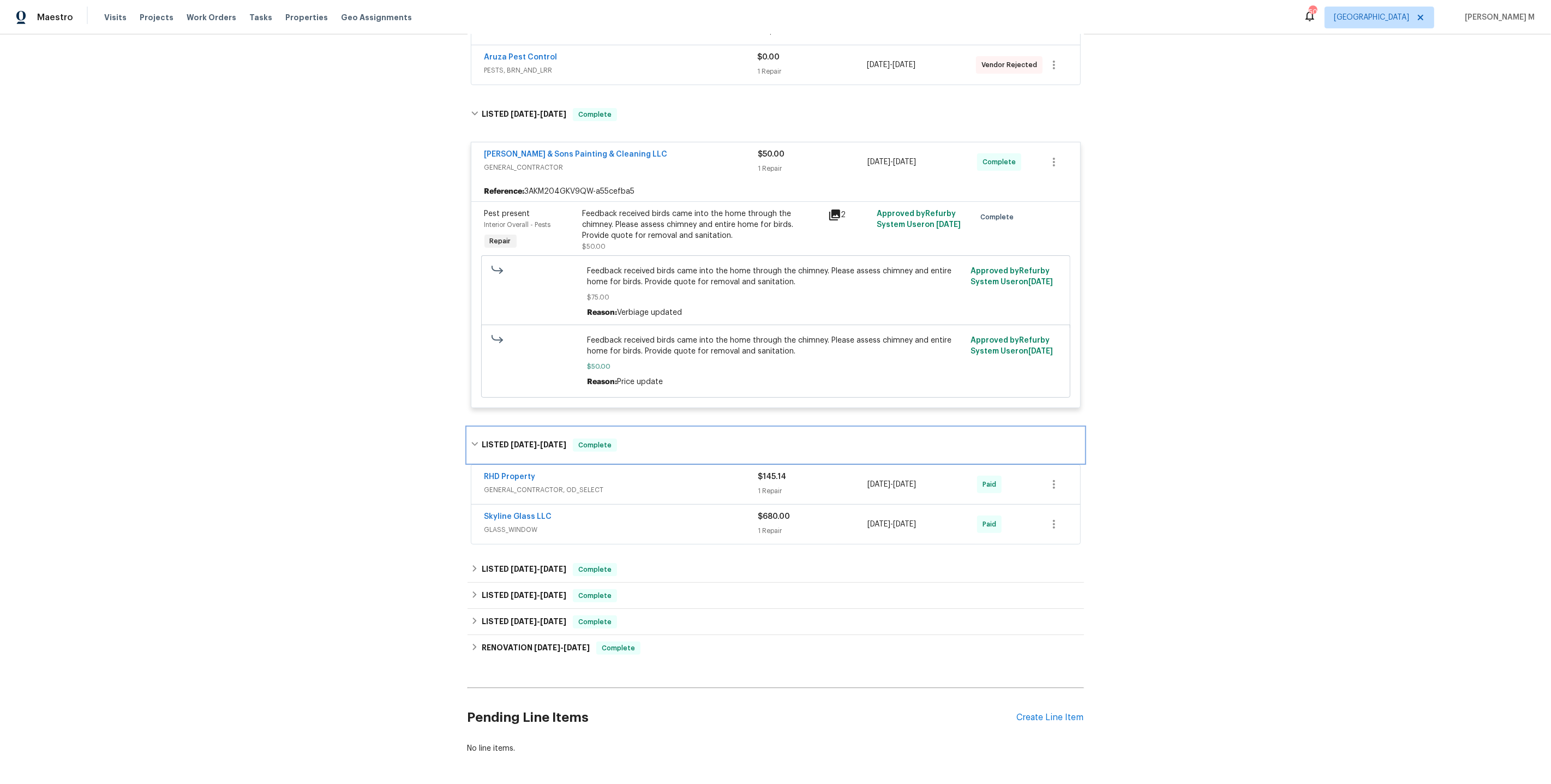
scroll to position [259, 0]
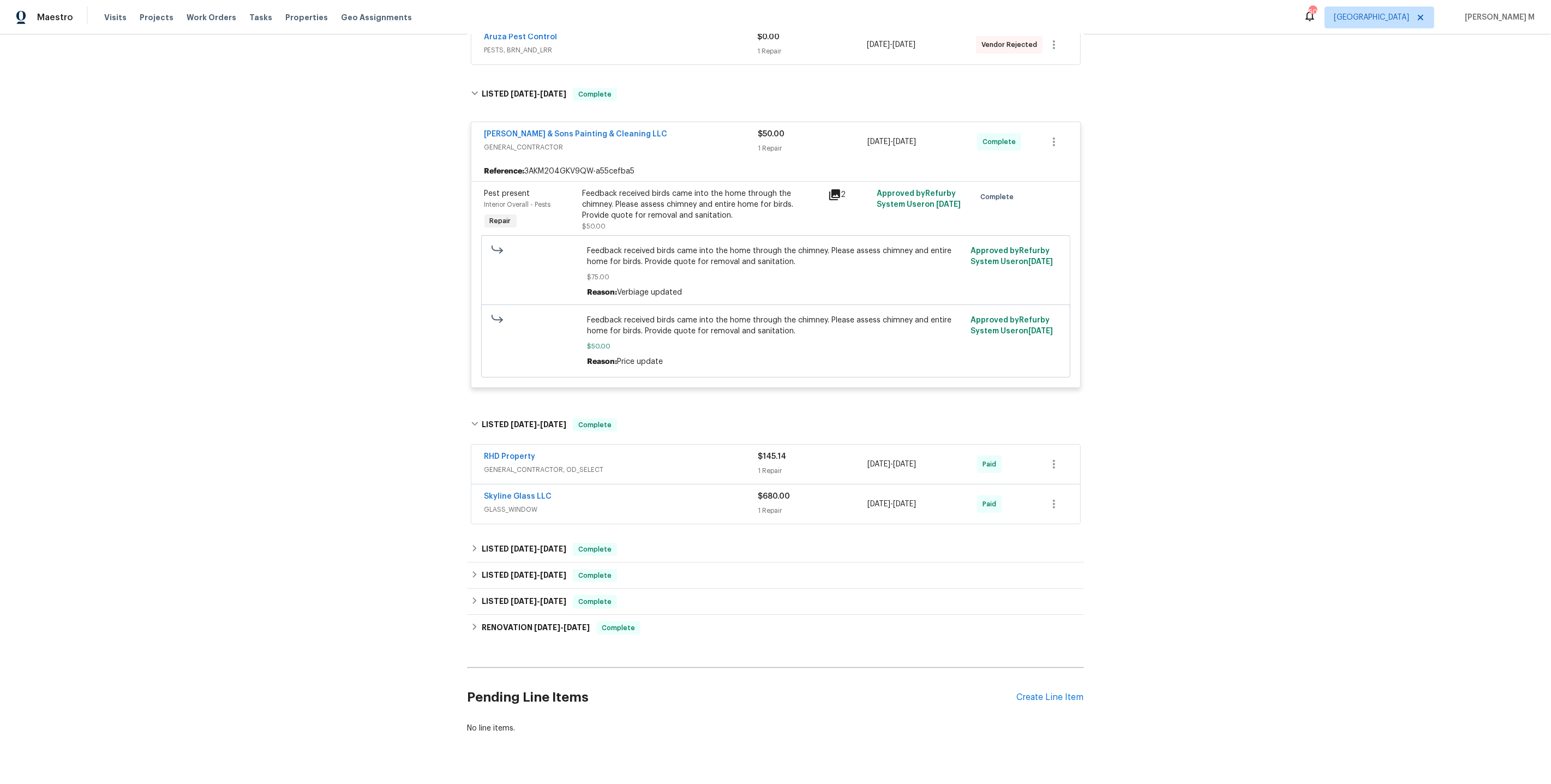
click at [525, 464] on span "GENERAL_CONTRACTOR, OD_SELECT" at bounding box center [621, 469] width 274 height 11
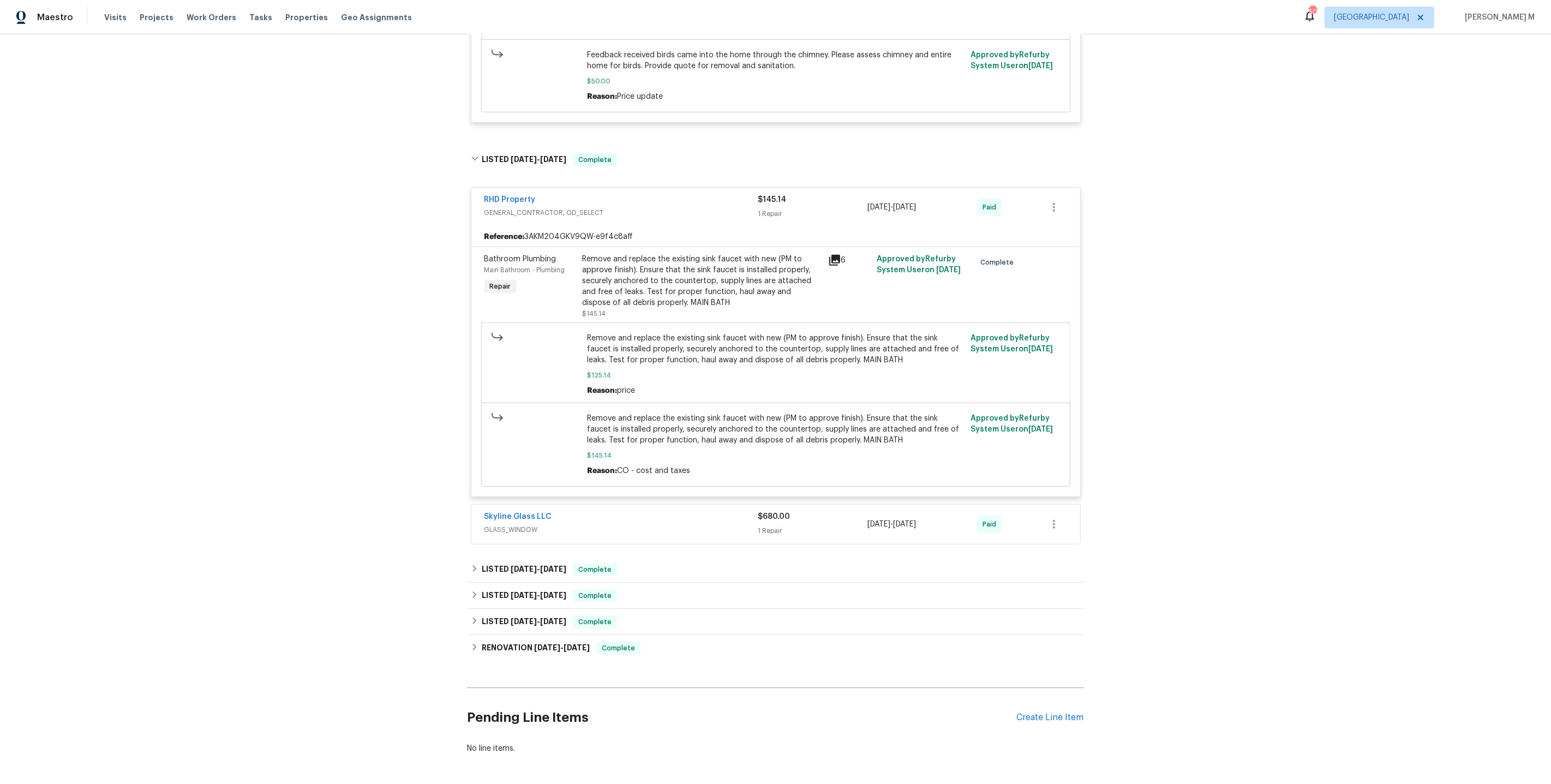
scroll to position [527, 0]
click at [524, 521] on span "GLASS_WINDOW" at bounding box center [621, 527] width 274 height 11
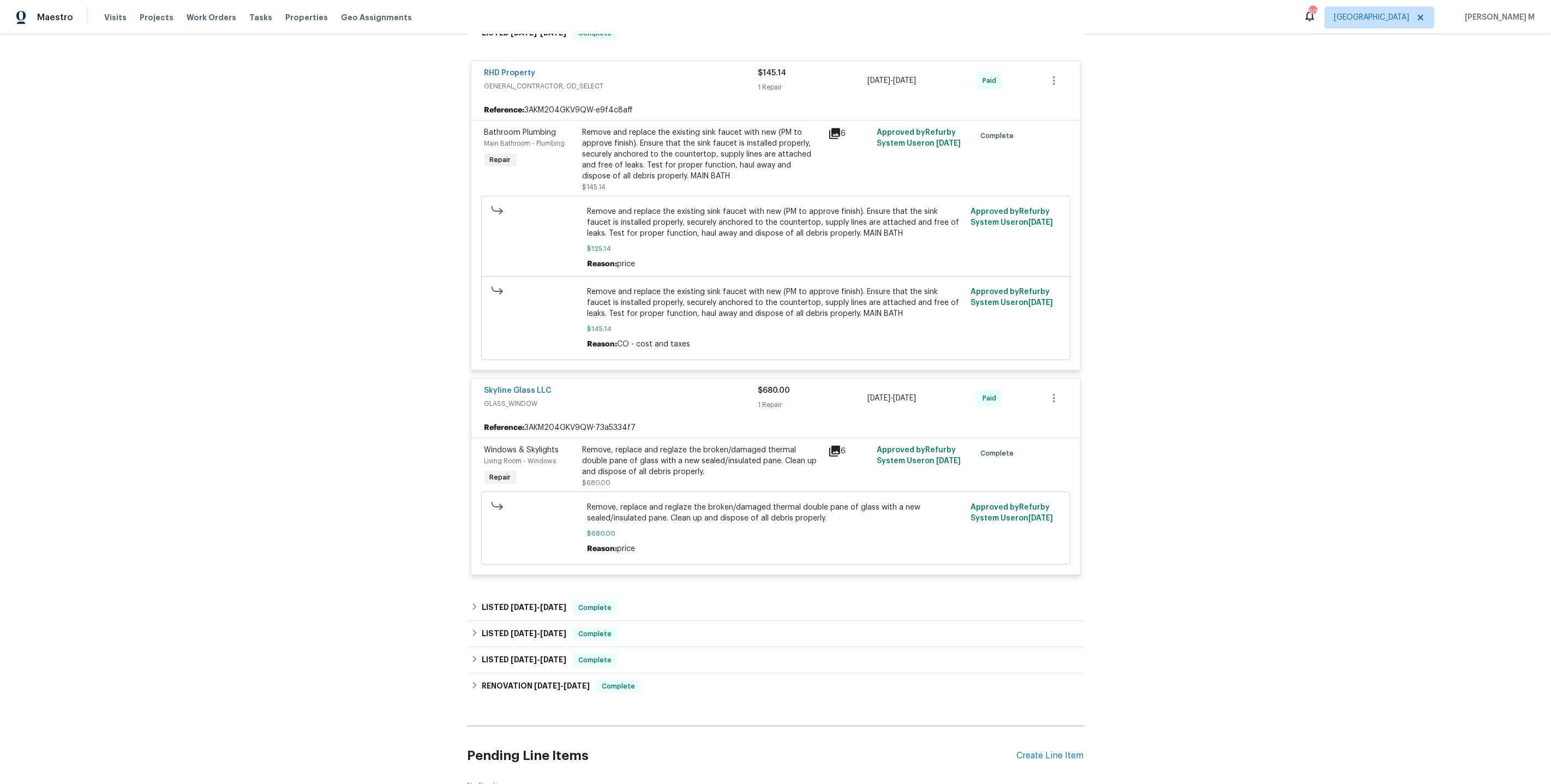
scroll to position [651, 0]
click at [749, 444] on div "Remove, replace and reglaze the broken/damaged thermal double pane of glass wit…" at bounding box center [702, 460] width 239 height 33
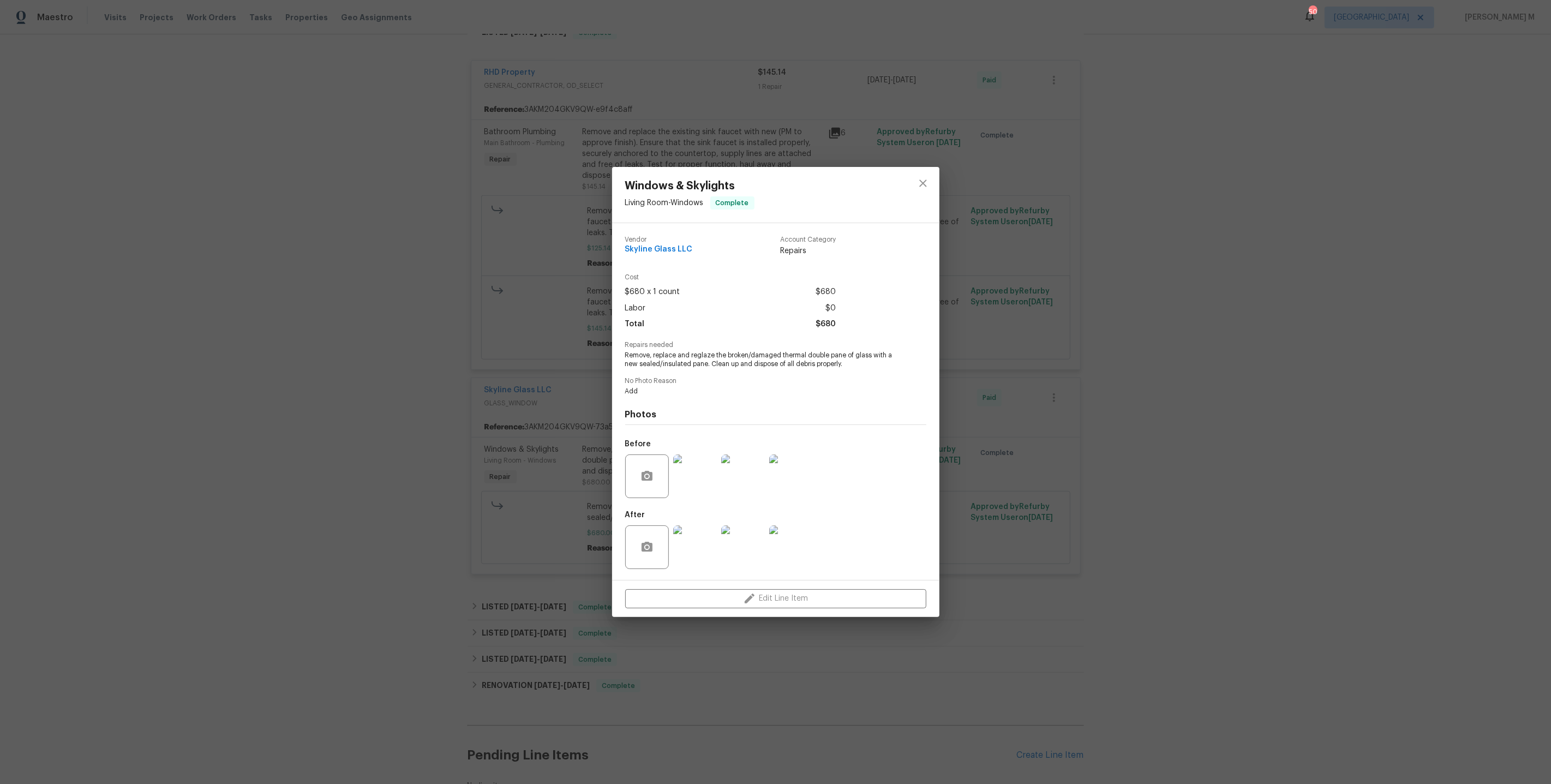
click at [685, 464] on img at bounding box center [695, 476] width 43 height 43
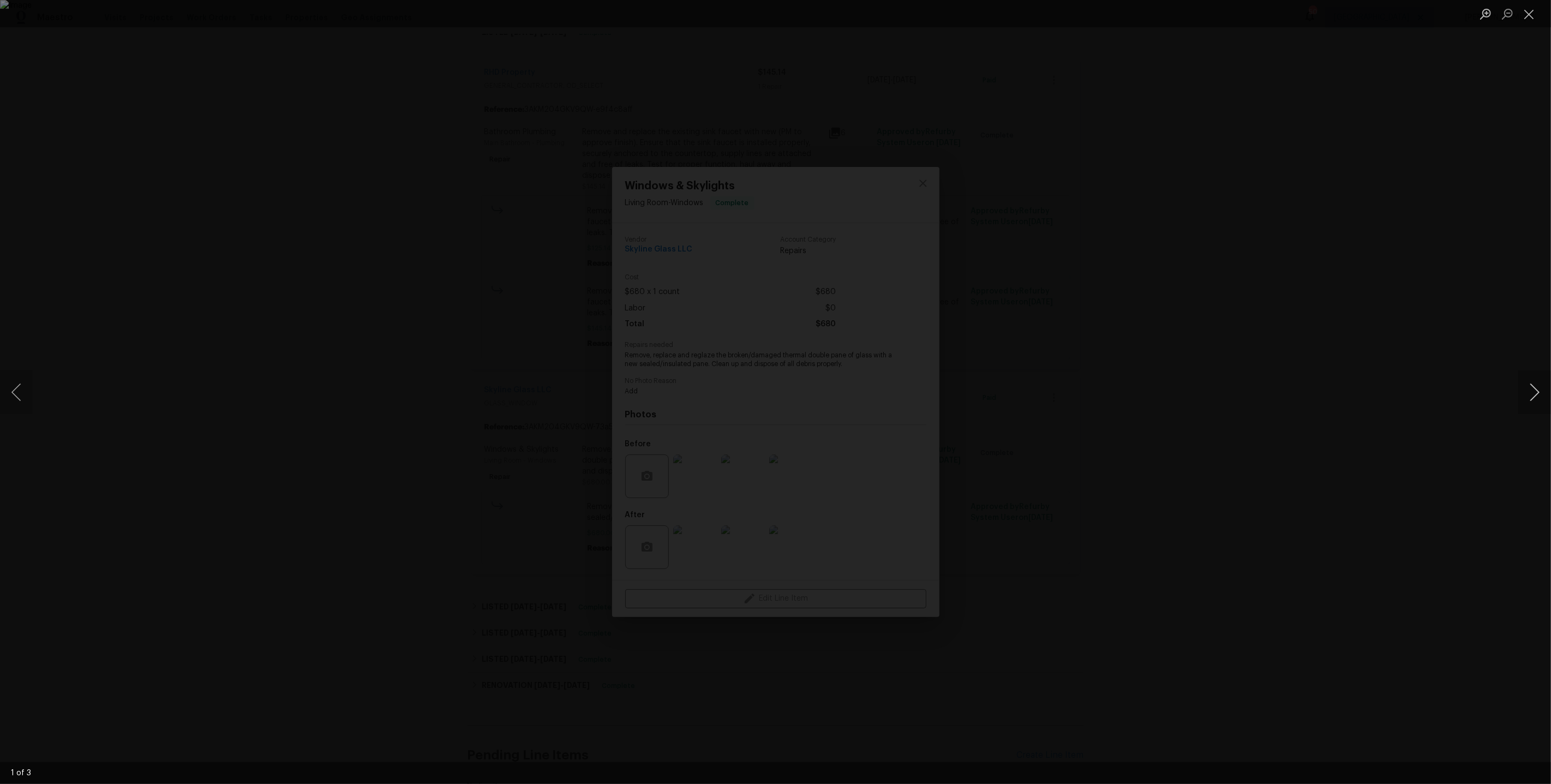
click at [1533, 393] on button "Next image" at bounding box center [1534, 392] width 33 height 43
click at [1236, 296] on div "Lightbox" at bounding box center [776, 392] width 1551 height 784
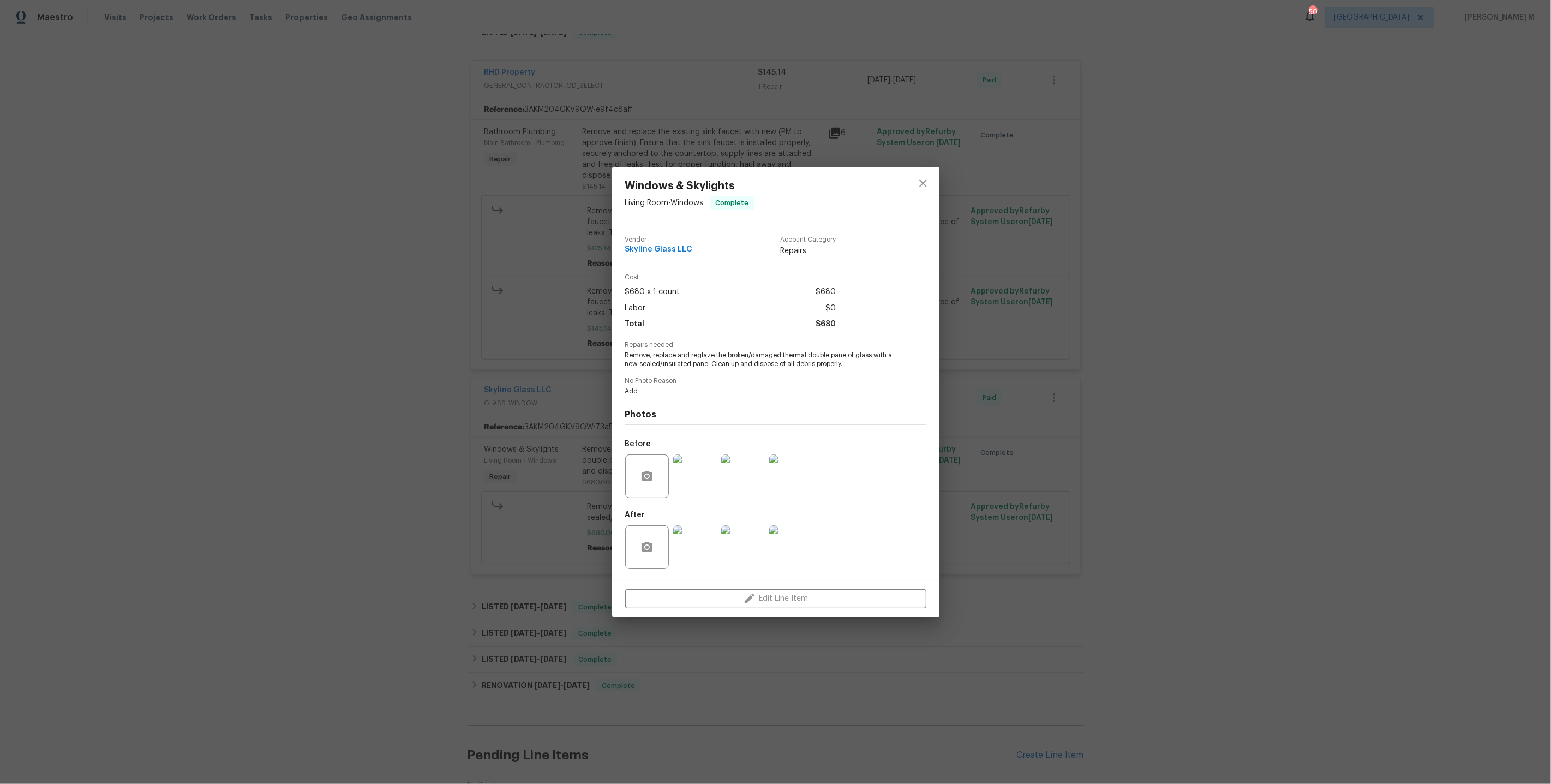
click at [707, 546] on img at bounding box center [695, 547] width 43 height 43
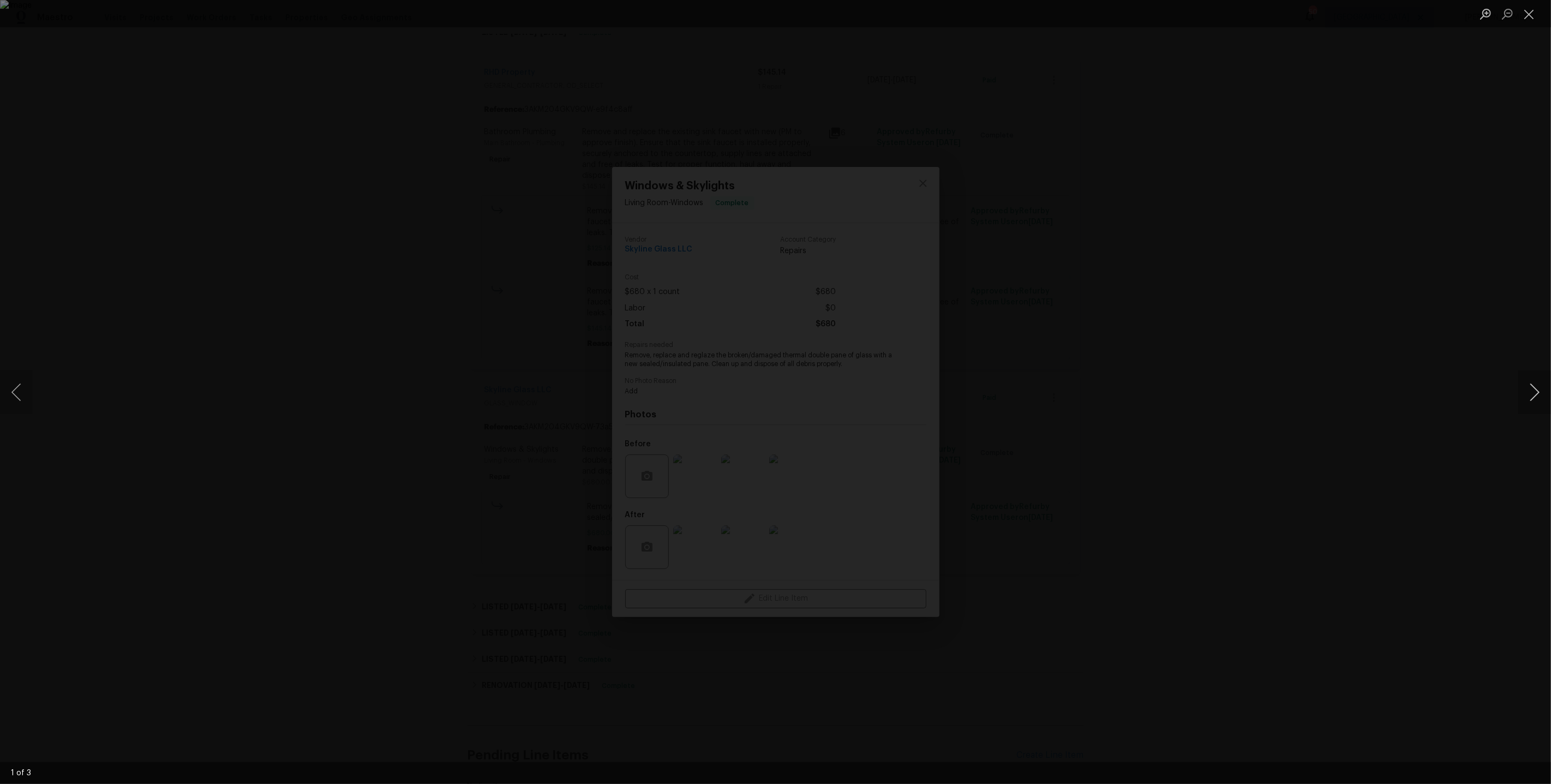
click at [1536, 395] on button "Next image" at bounding box center [1534, 392] width 33 height 43
click at [1212, 338] on div "Lightbox" at bounding box center [776, 392] width 1551 height 784
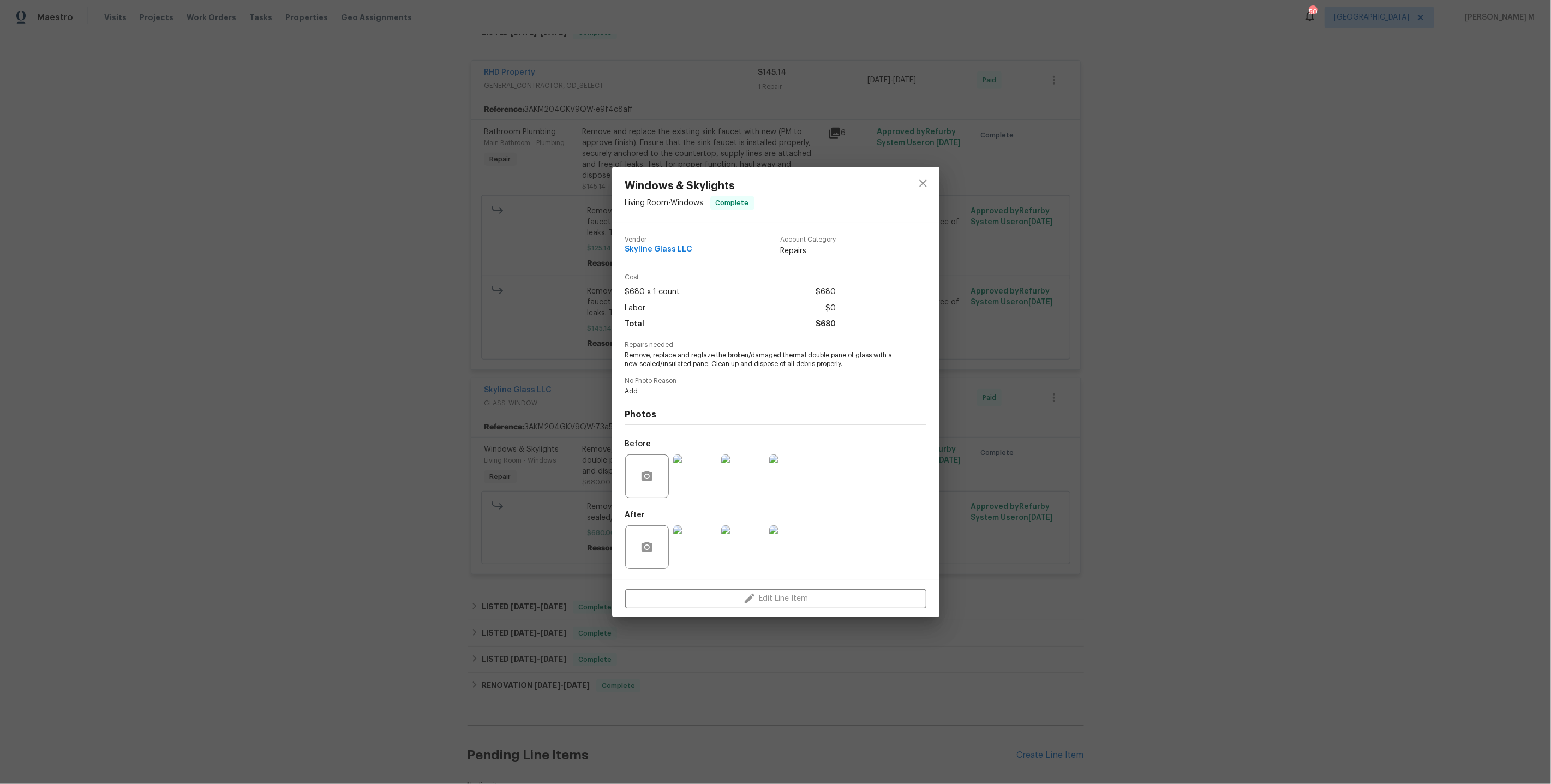
click at [1061, 338] on div "Windows & Skylights Living Room - Windows Complete Vendor Skyline Glass LLC Acc…" at bounding box center [776, 392] width 1551 height 784
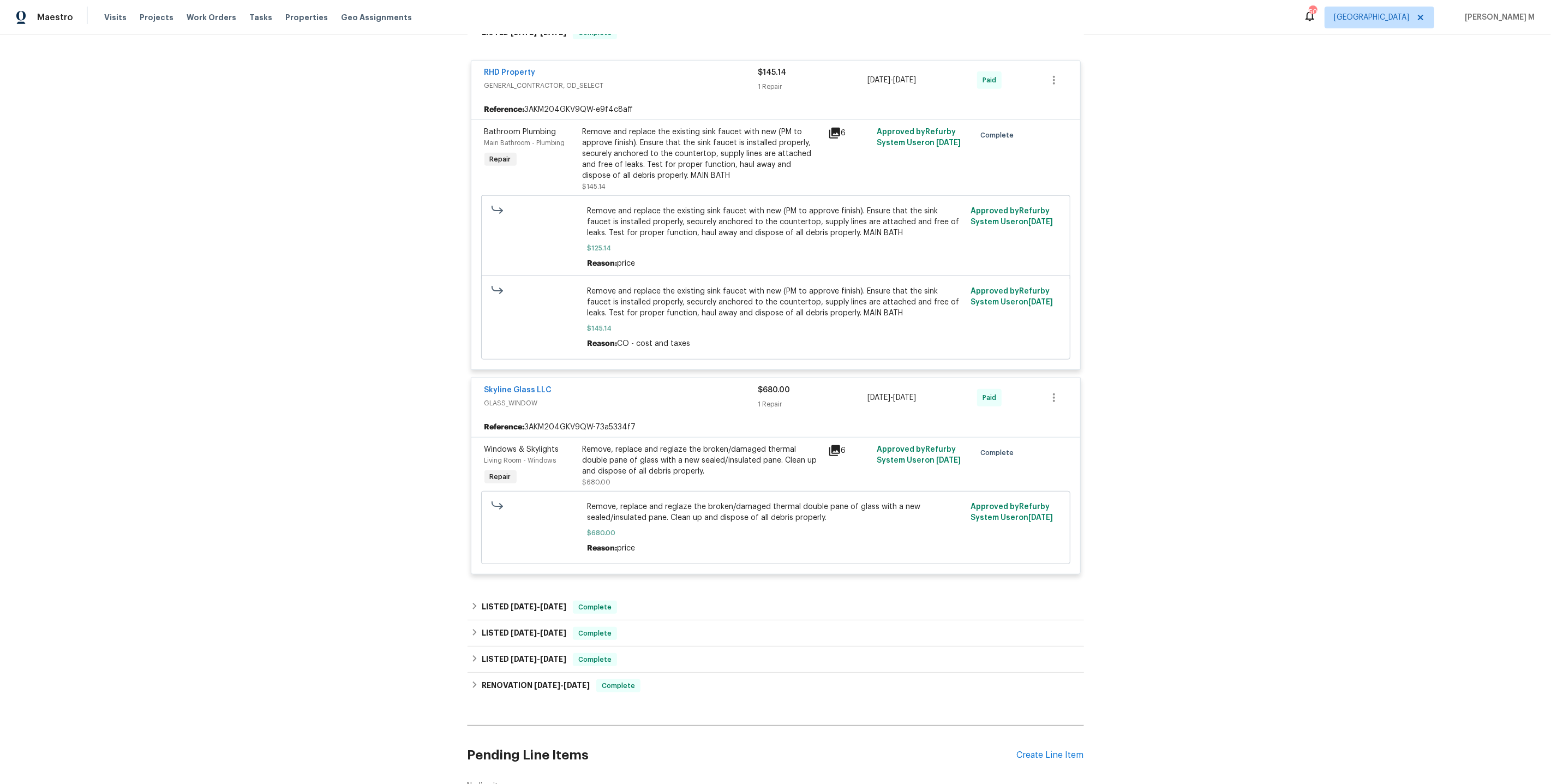
scroll to position [0, 0]
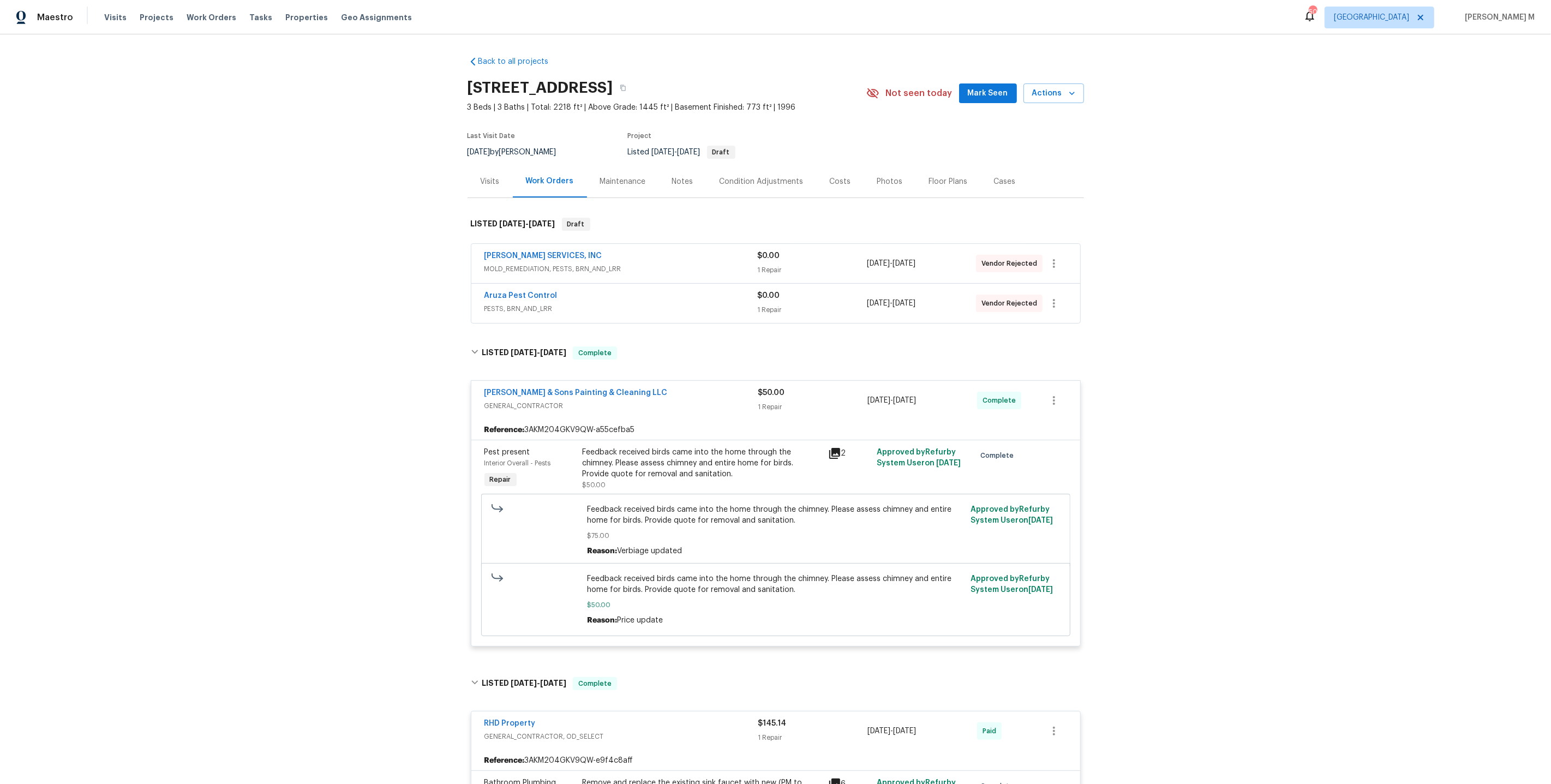
click at [608, 179] on div "Maintenance" at bounding box center [623, 181] width 46 height 11
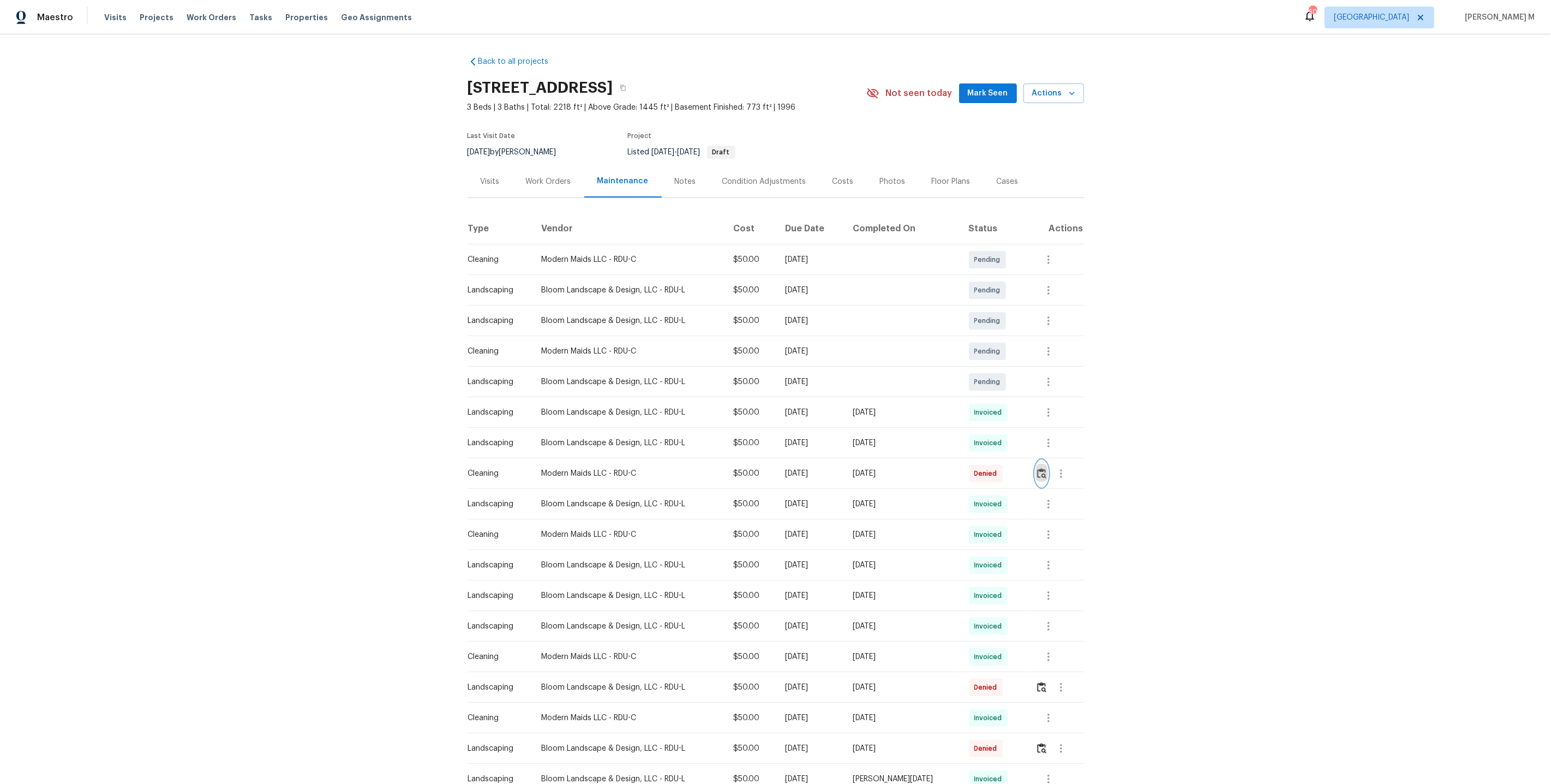
click at [1047, 470] on img "button" at bounding box center [1042, 473] width 9 height 11
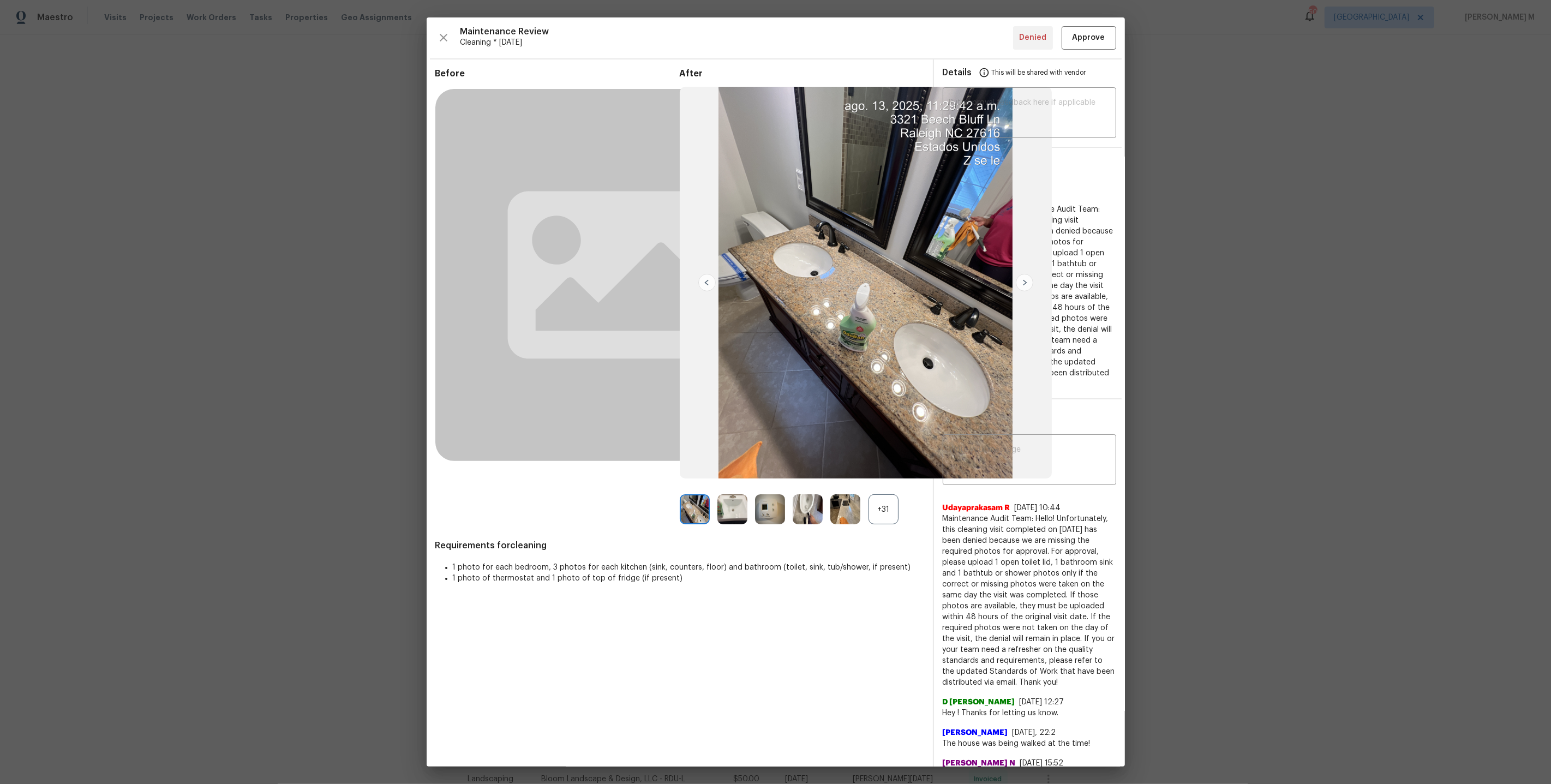
click at [889, 499] on div "+31" at bounding box center [884, 509] width 30 height 30
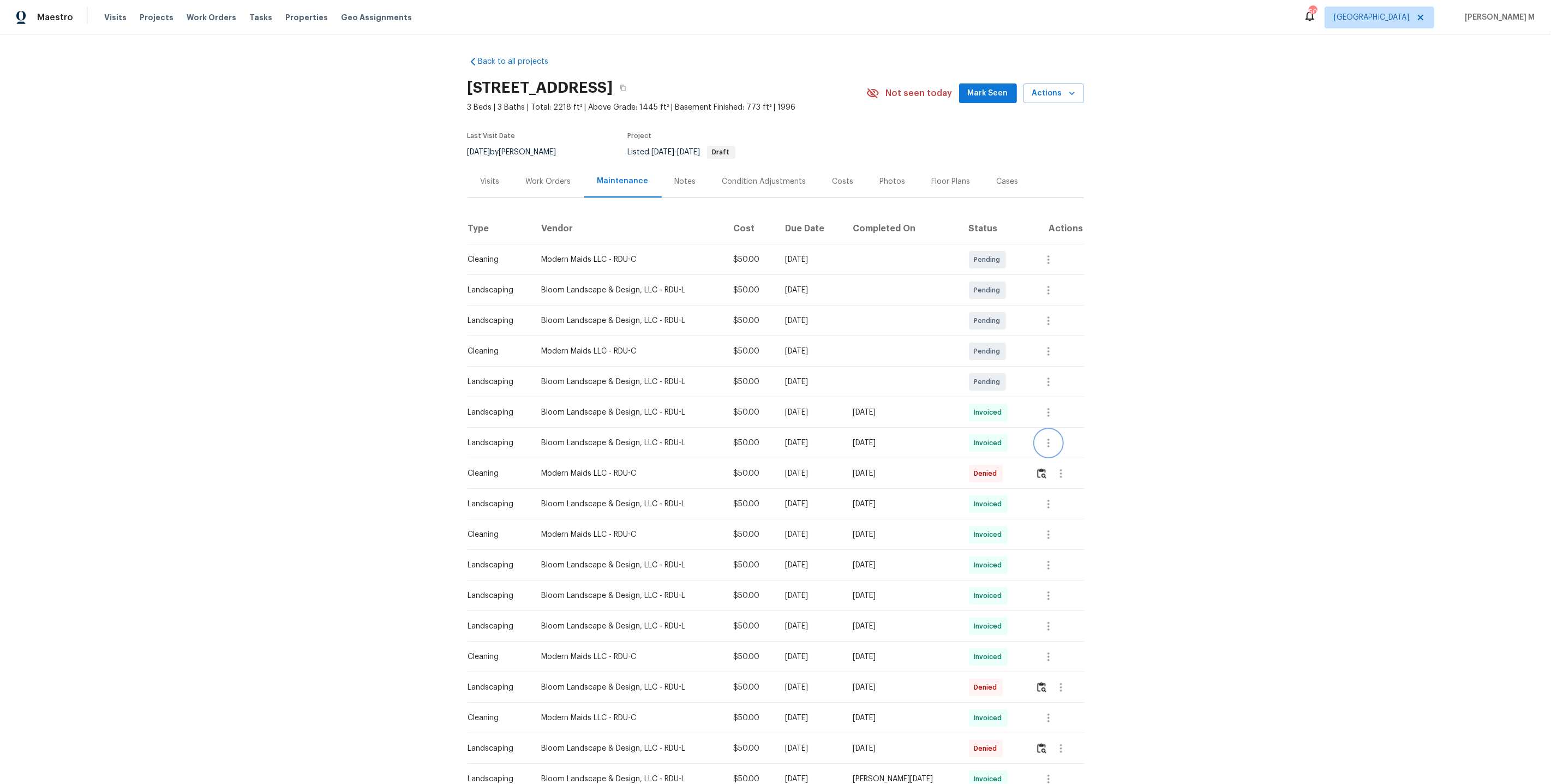
click at [1047, 439] on icon "button" at bounding box center [1049, 443] width 13 height 13
click at [1050, 451] on li "View details" at bounding box center [1076, 455] width 77 height 18
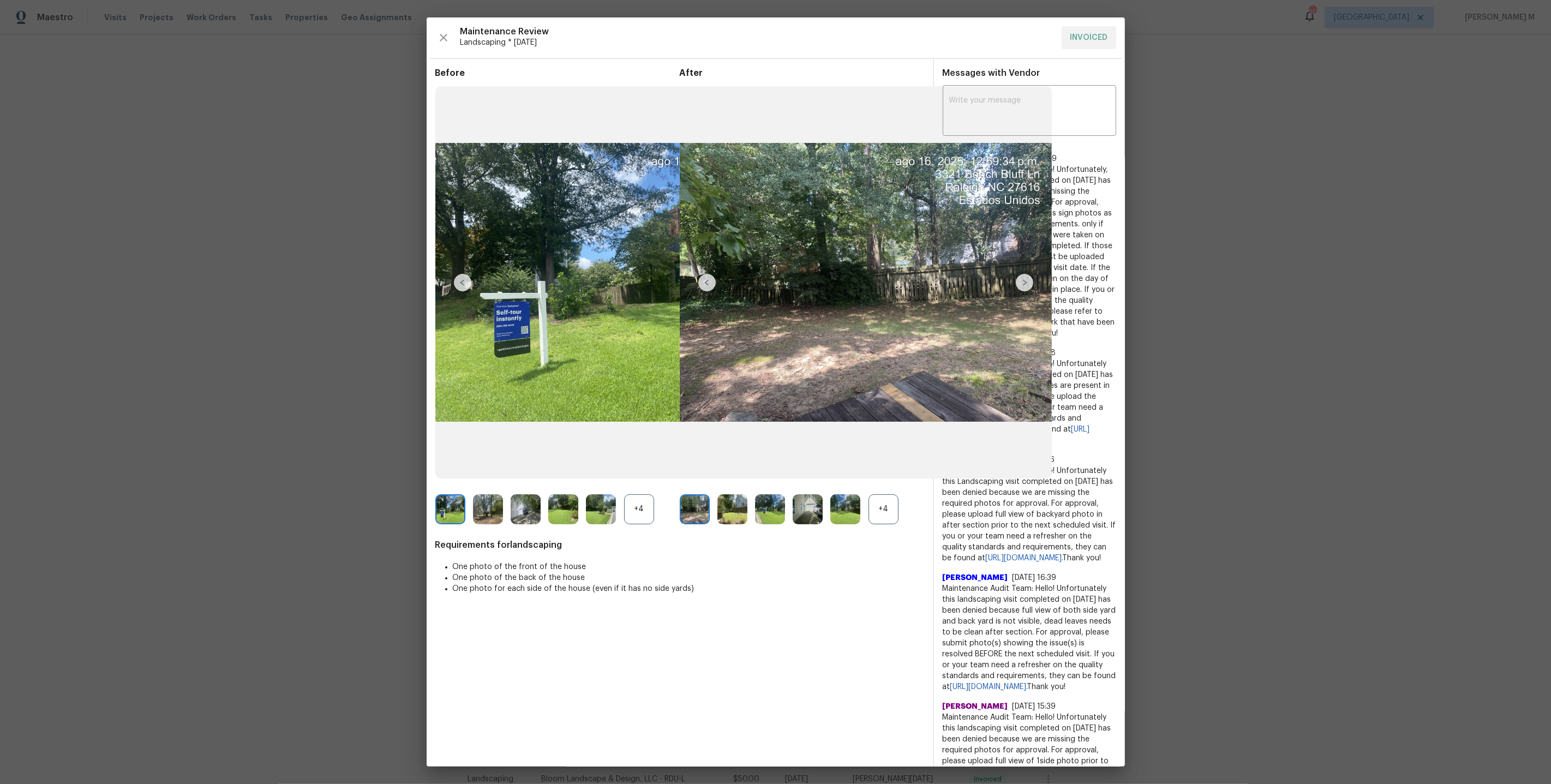
click at [880, 506] on div "+4" at bounding box center [884, 509] width 30 height 30
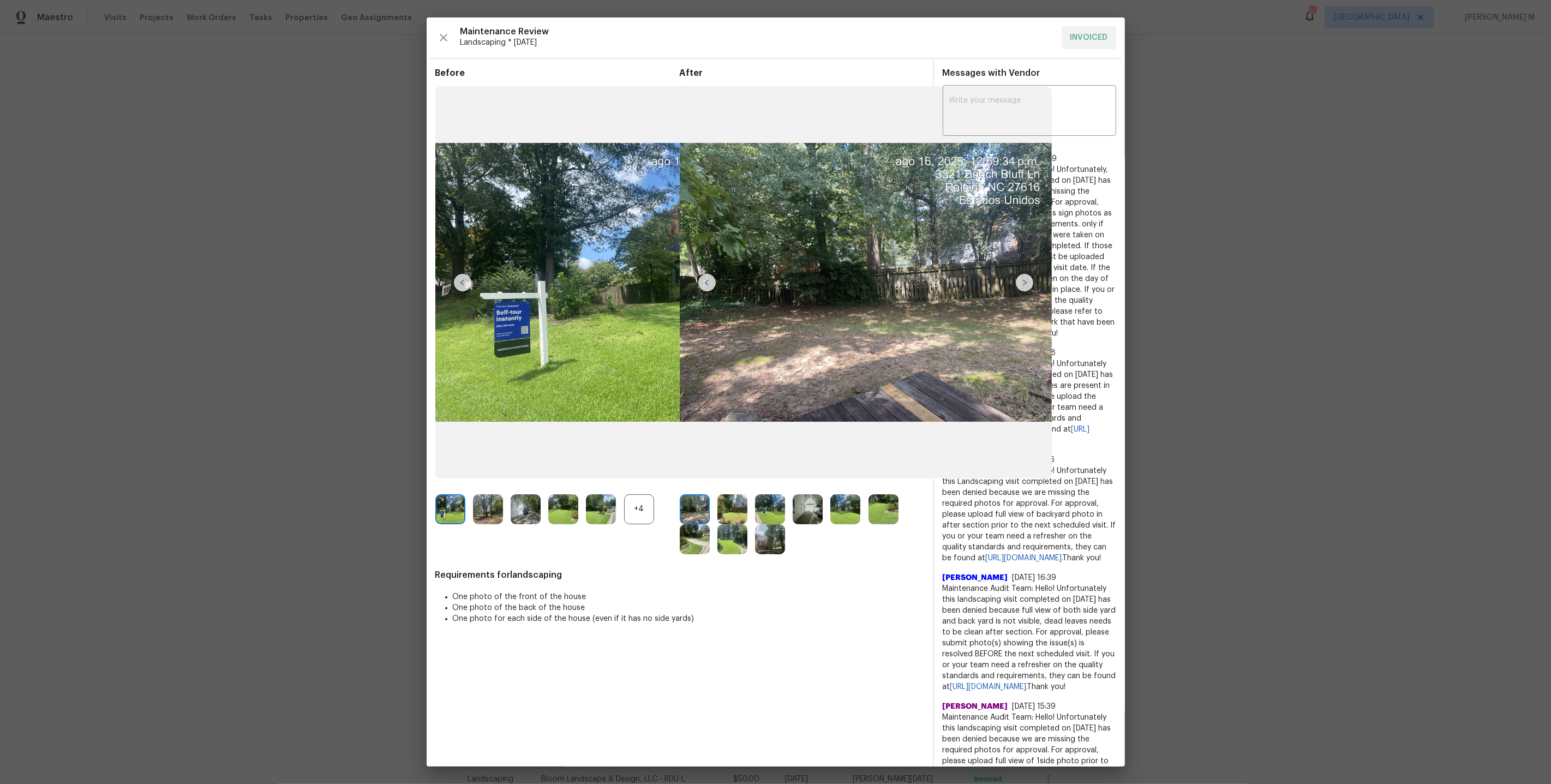
click at [765, 538] on img at bounding box center [770, 539] width 30 height 30
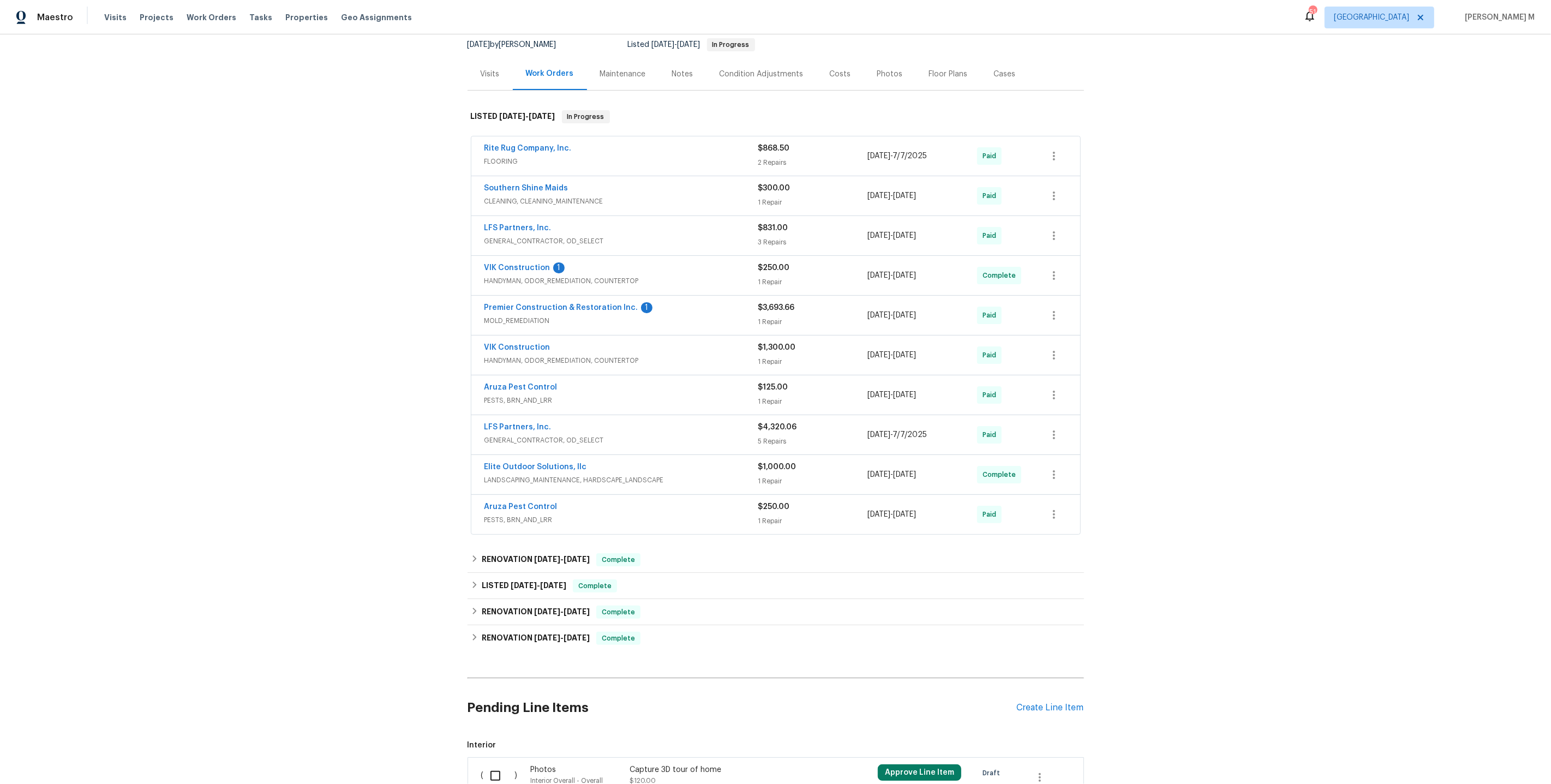
scroll to position [109, 0]
click at [506, 274] on span "HANDYMAN, ODOR_REMEDIATION, COUNTERTOP" at bounding box center [621, 279] width 274 height 11
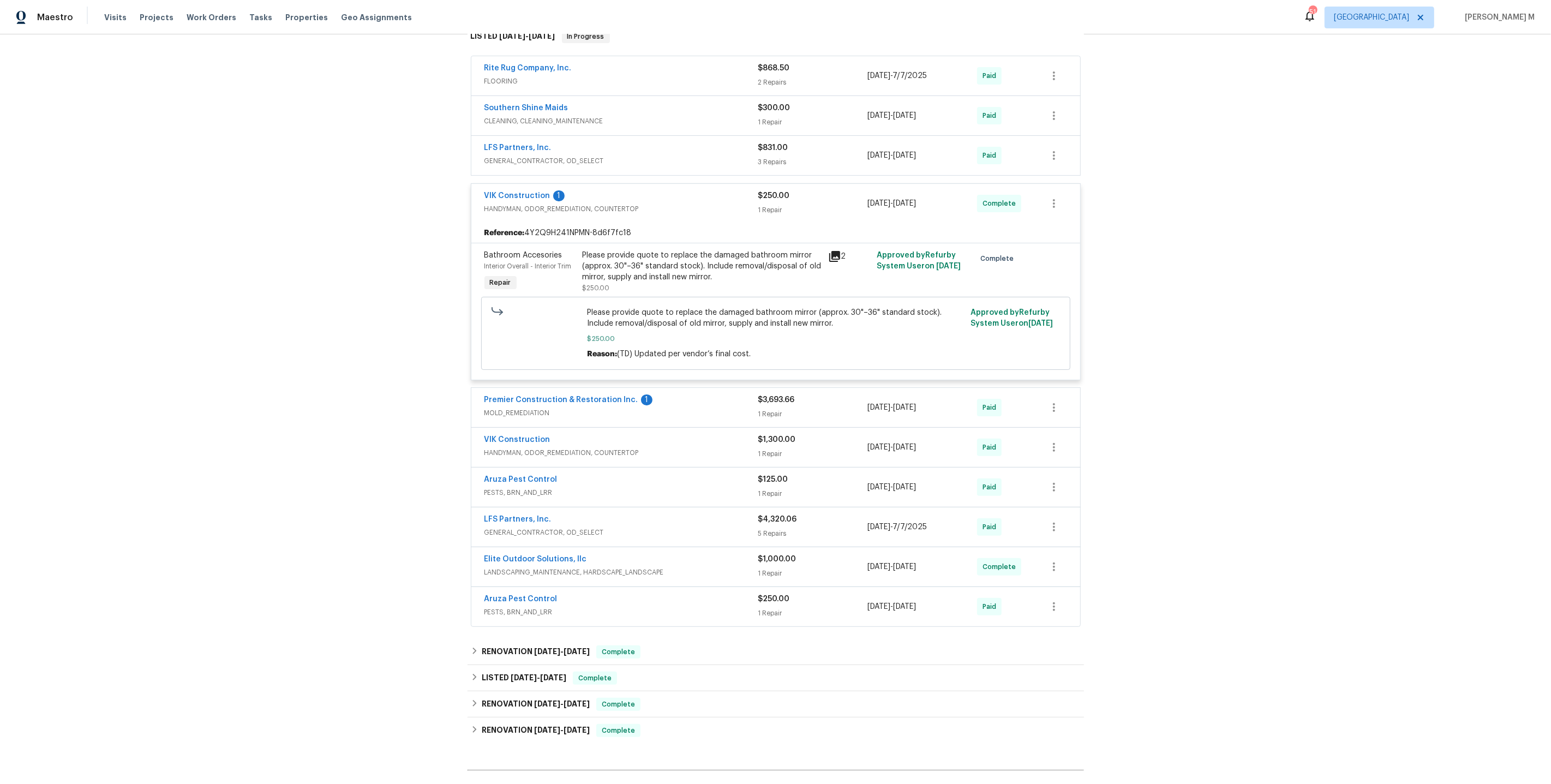
scroll to position [188, 0]
click at [540, 407] on span "MOLD_REMEDIATION" at bounding box center [621, 412] width 274 height 11
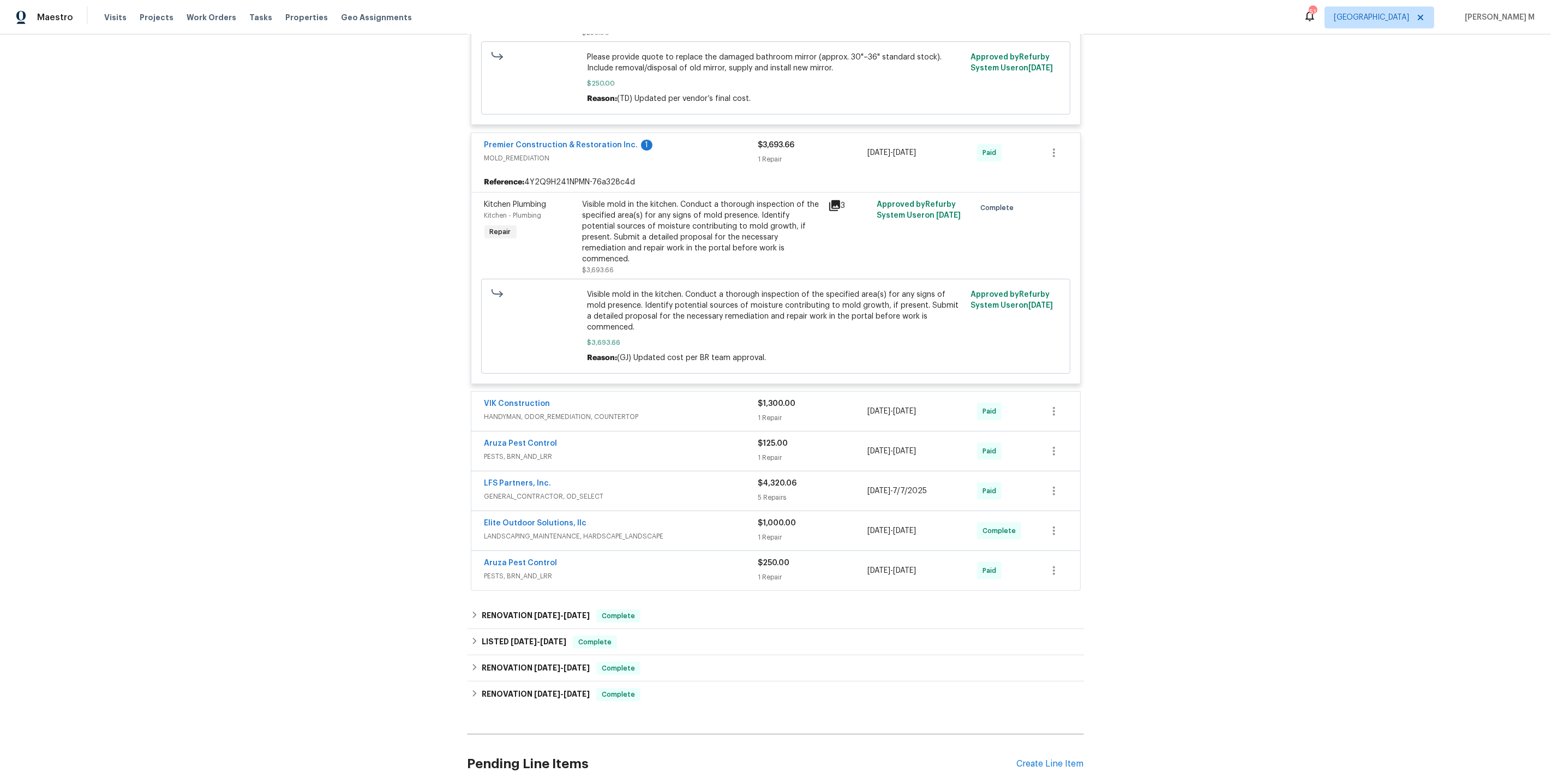
scroll to position [459, 0]
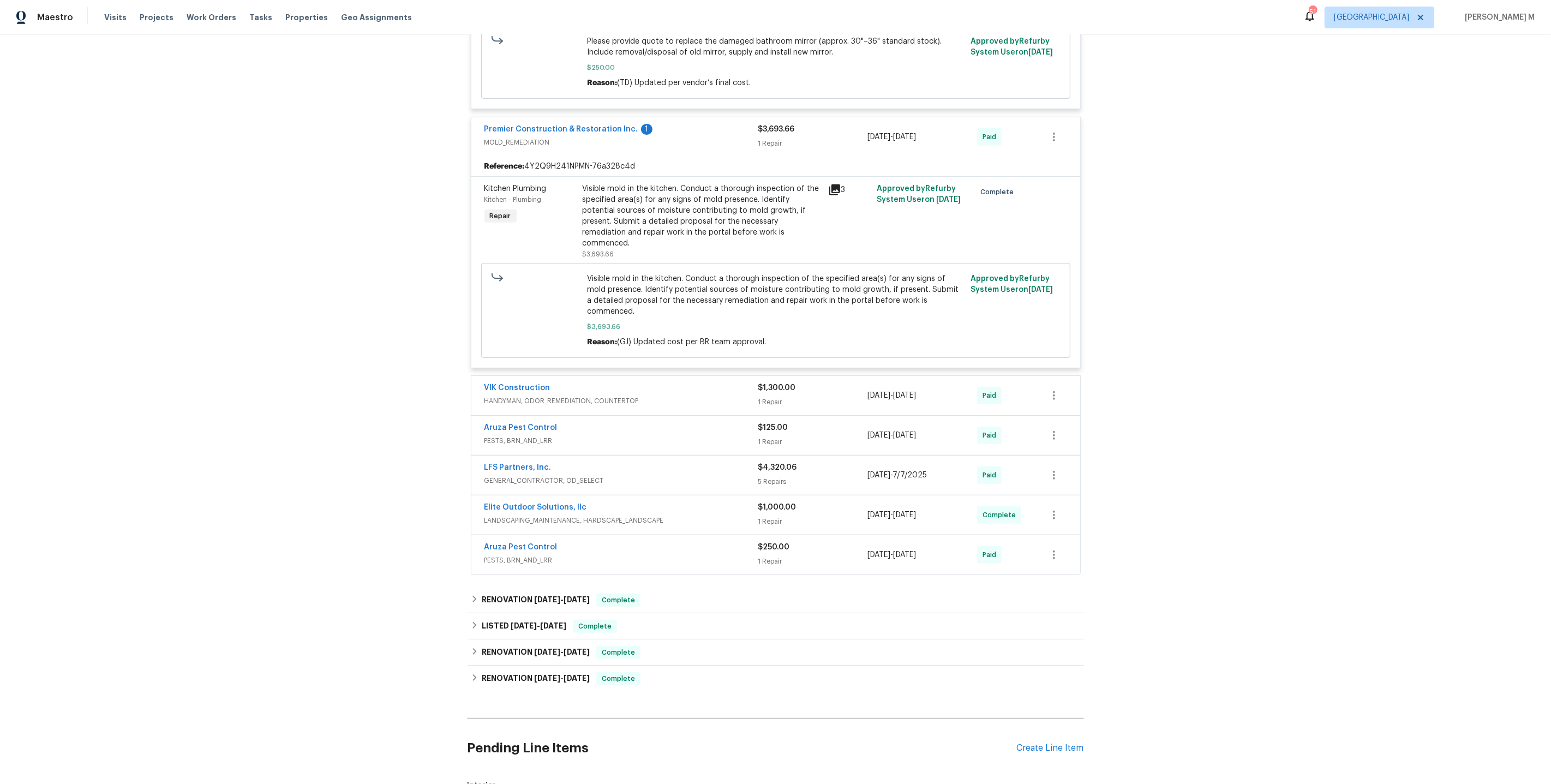
click at [520, 395] on span "HANDYMAN, ODOR_REMEDIATION, COUNTERTOP" at bounding box center [621, 401] width 274 height 11
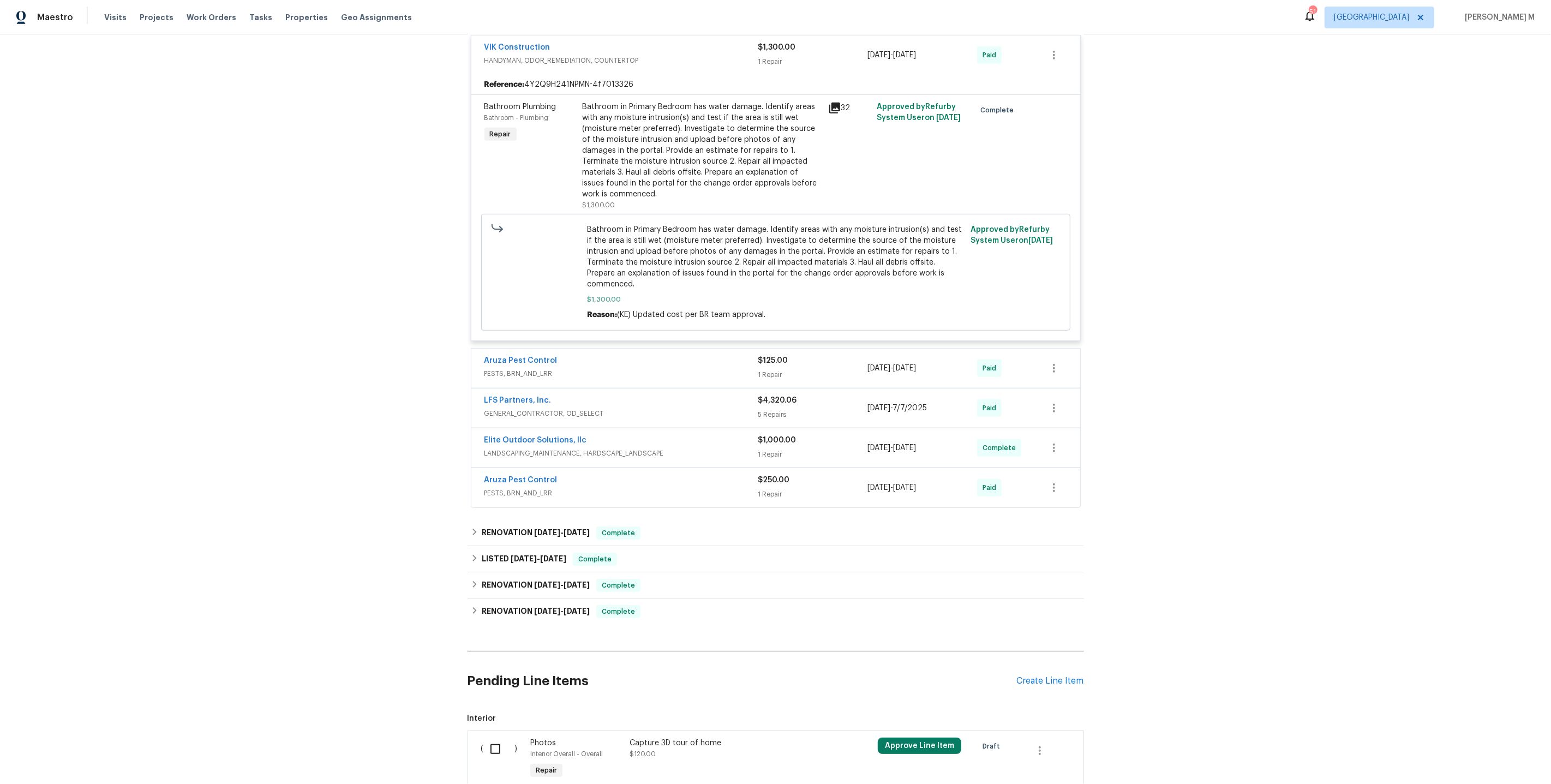
scroll to position [810, 0]
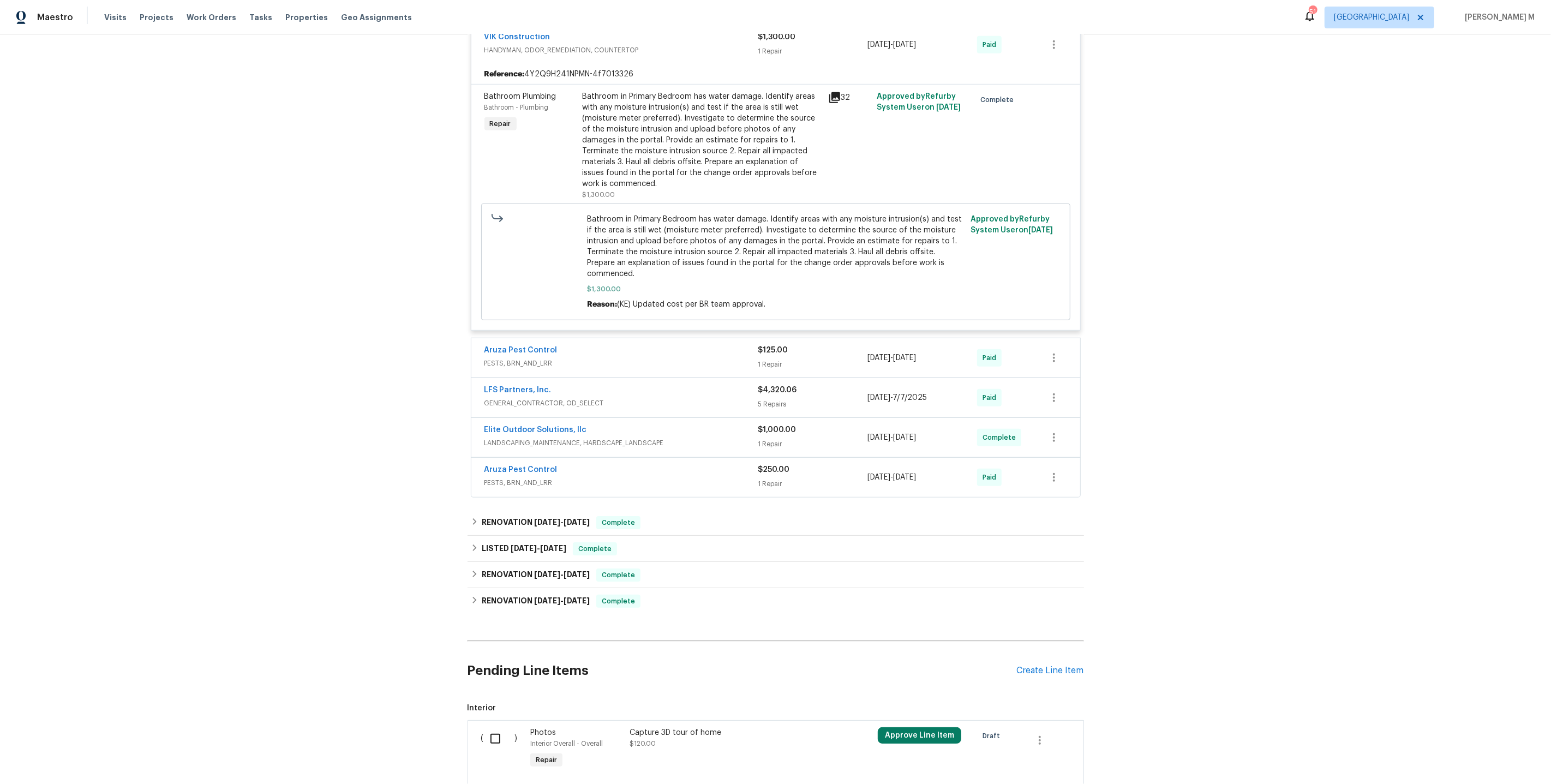
click at [542, 437] on span "LANDSCAPING_MAINTENANCE, HARDSCAPE_LANDSCAPE" at bounding box center [621, 443] width 274 height 11
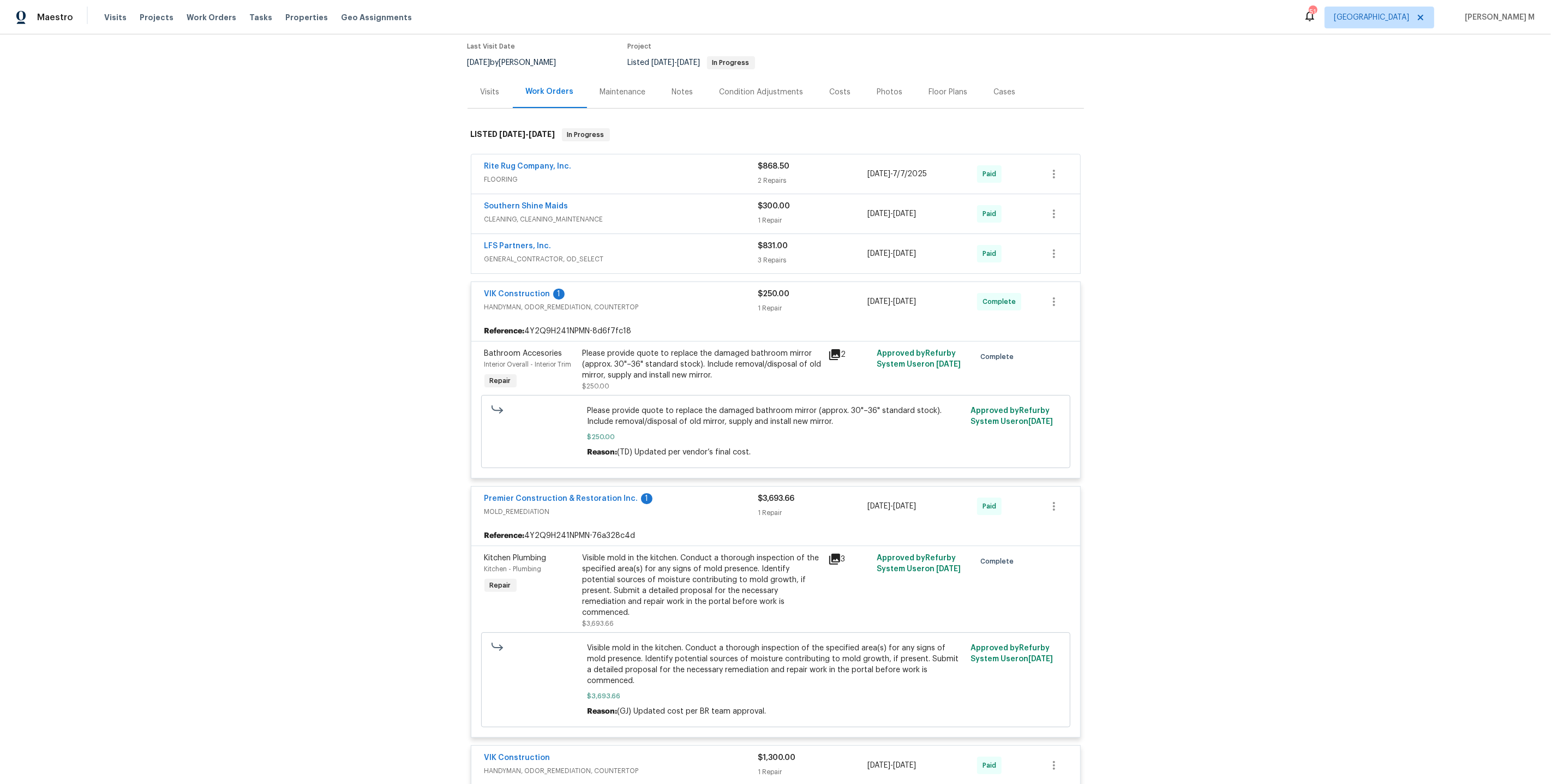
scroll to position [82, 0]
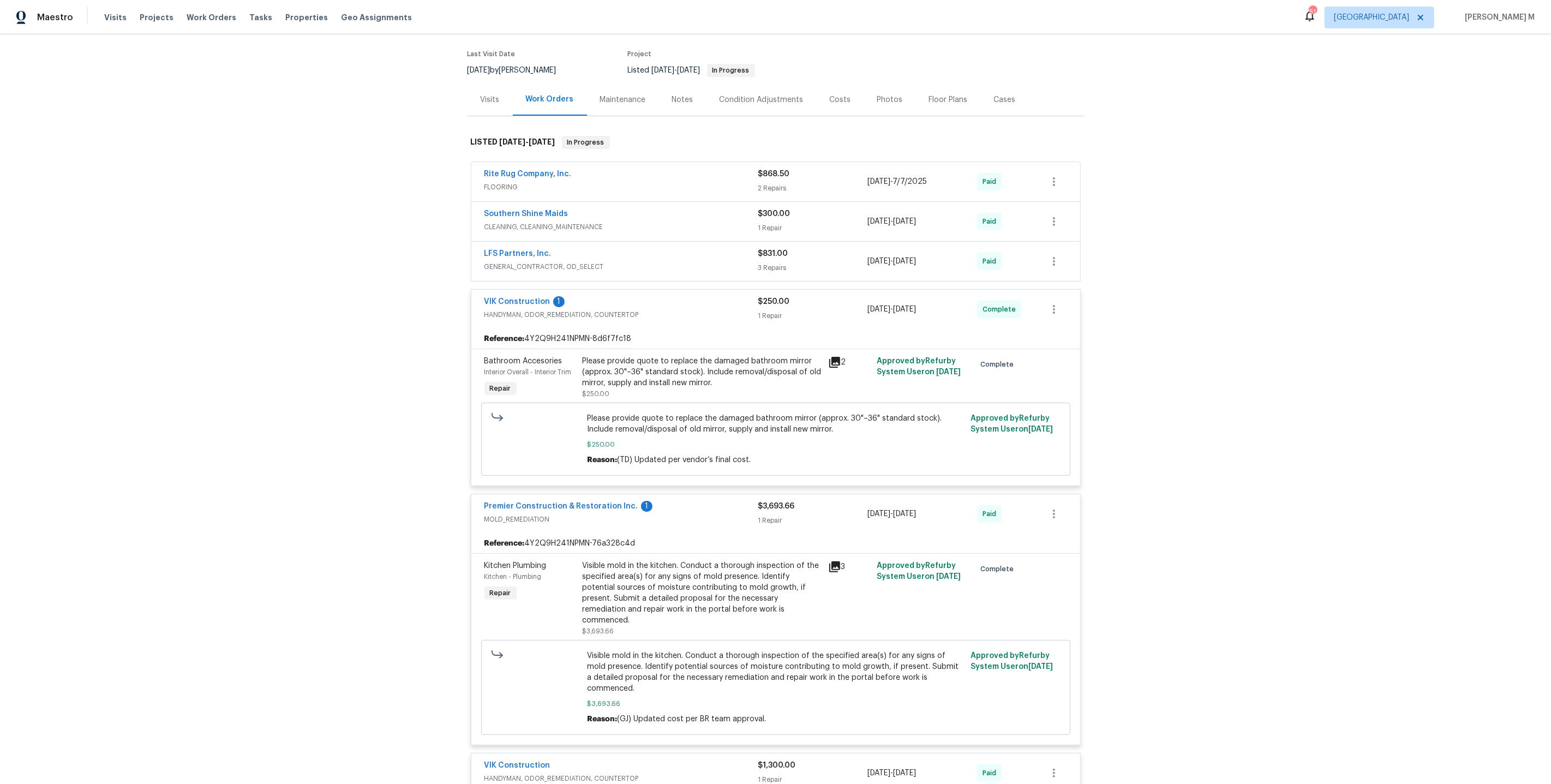
click at [497, 221] on span "CLEANING, CLEANING_MAINTENANCE" at bounding box center [621, 227] width 274 height 11
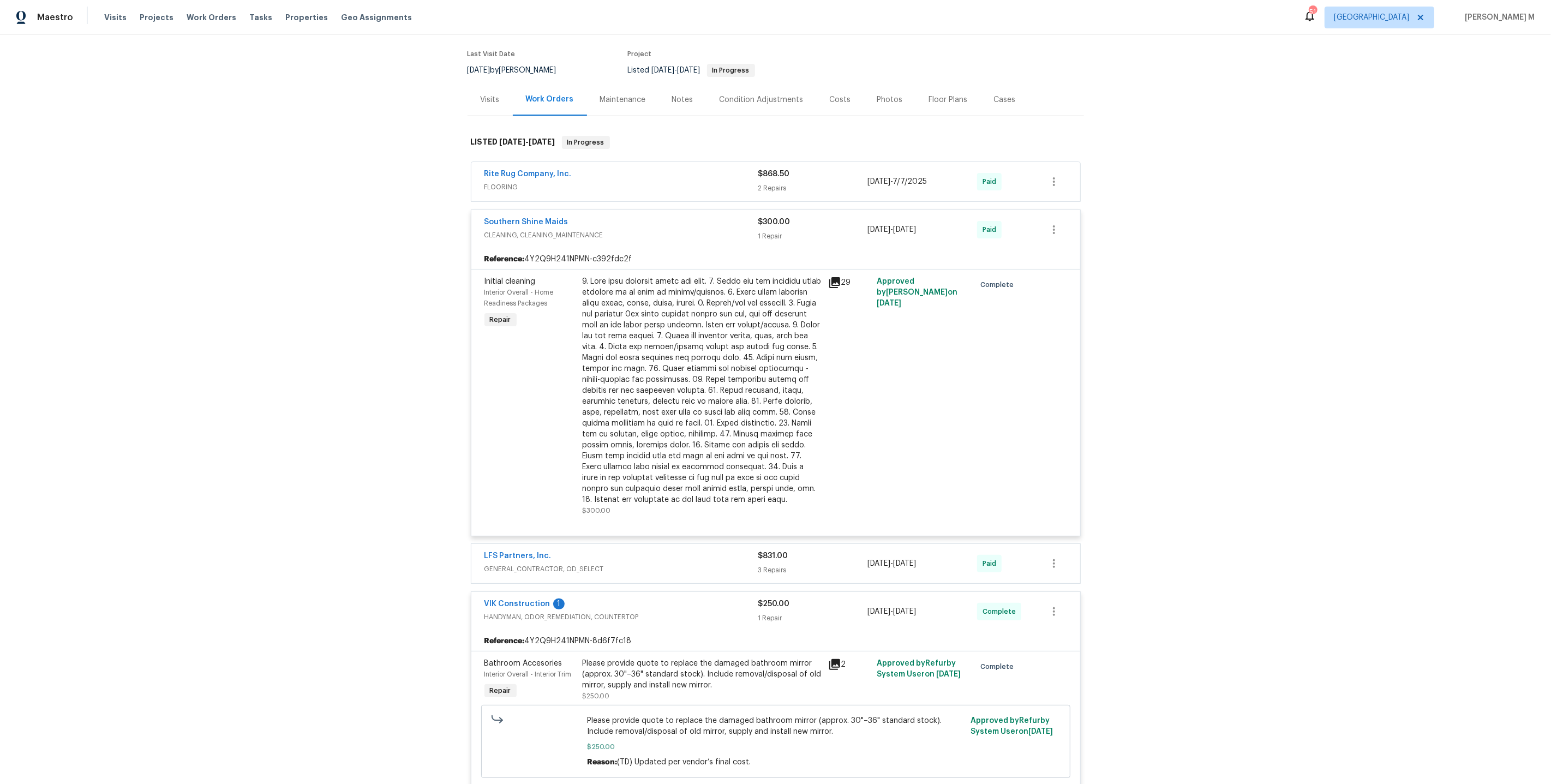
scroll to position [194, 0]
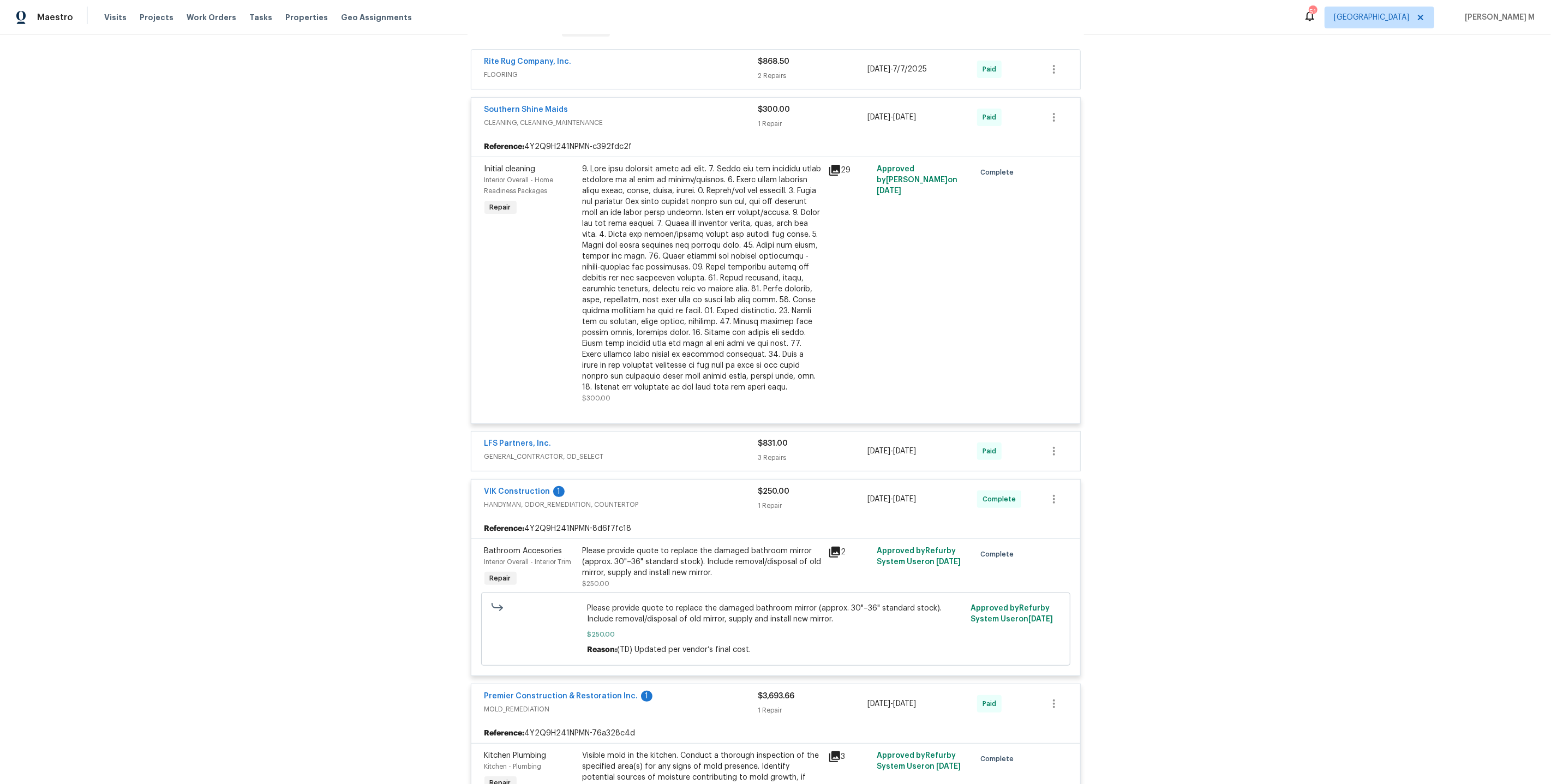
click at [689, 189] on div at bounding box center [702, 278] width 239 height 229
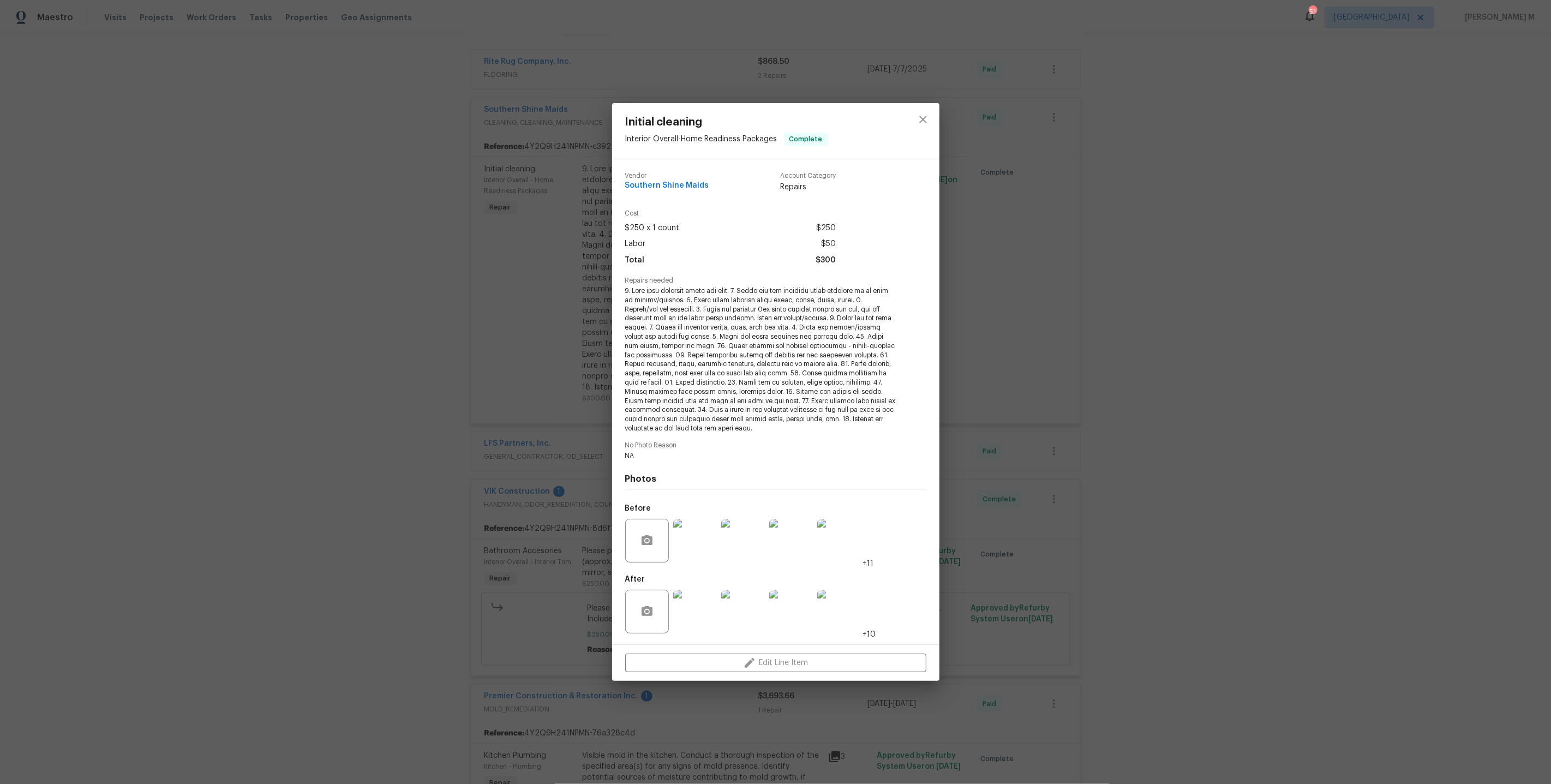
click at [1004, 304] on div "Initial cleaning Interior Overall - Home Readiness Packages Complete Vendor Sou…" at bounding box center [776, 392] width 1551 height 784
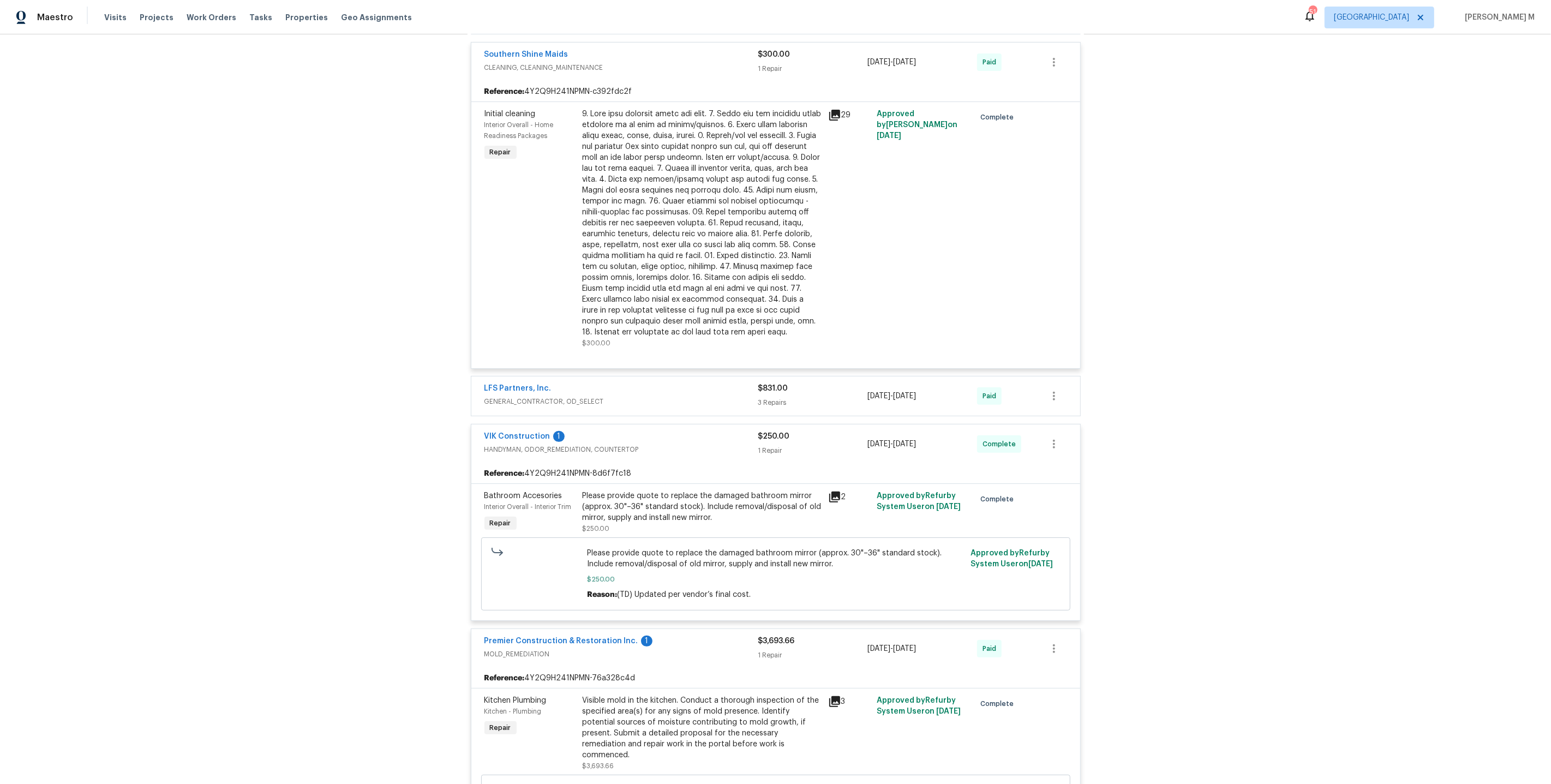
scroll to position [269, 0]
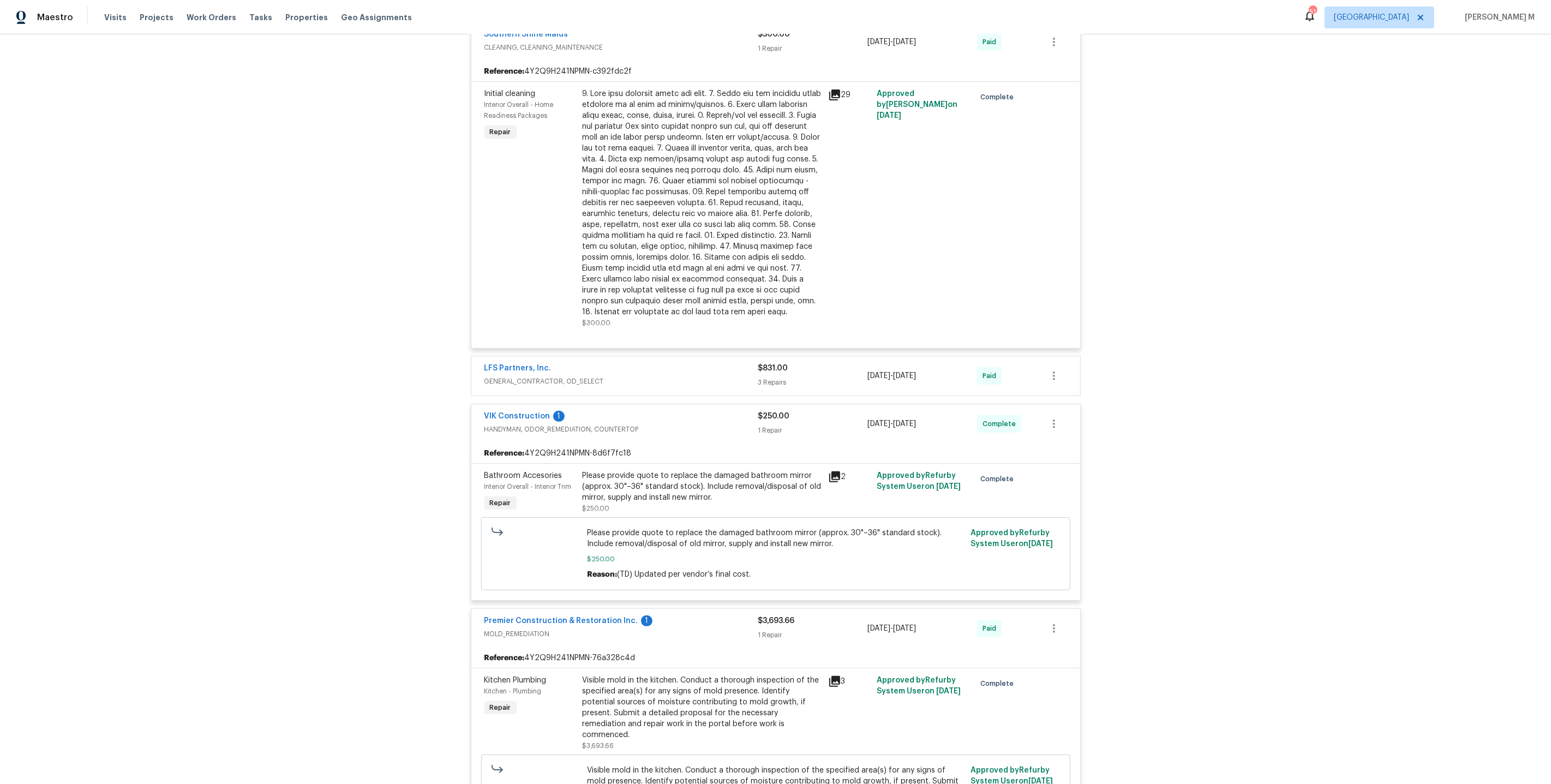
click at [536, 376] on span "GENERAL_CONTRACTOR, OD_SELECT" at bounding box center [621, 381] width 274 height 11
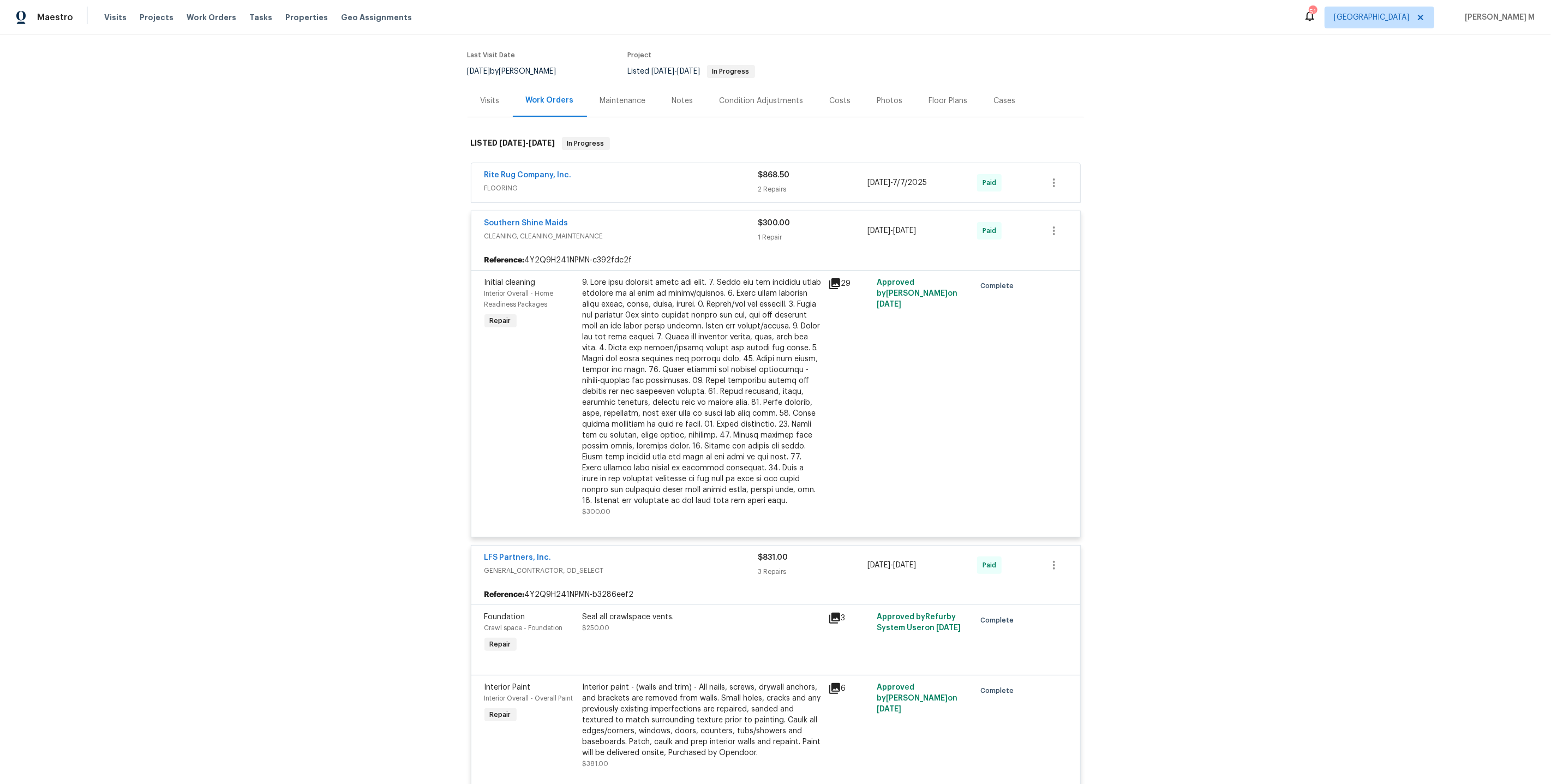
scroll to position [0, 0]
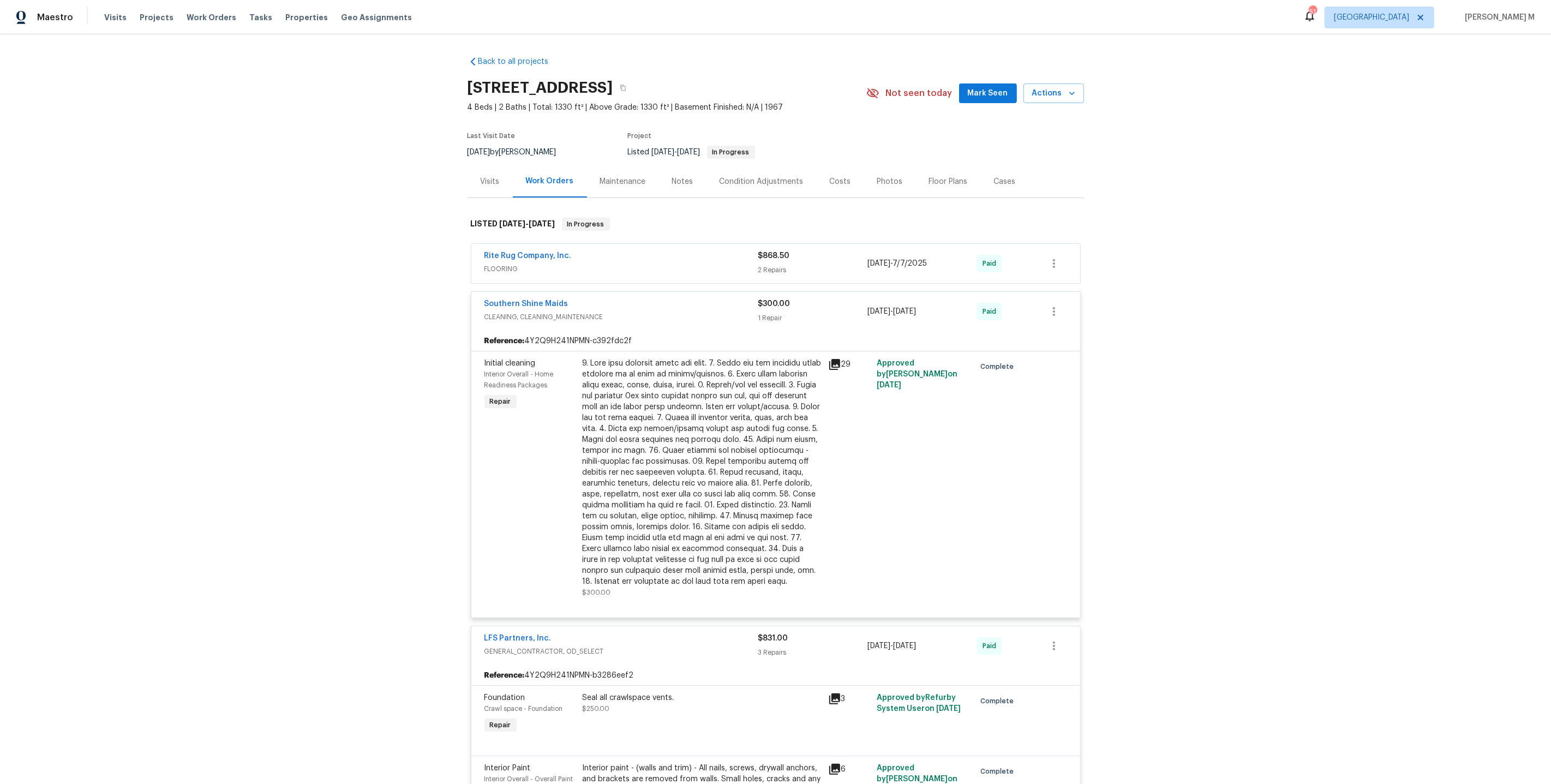
click at [635, 169] on div "Maintenance" at bounding box center [623, 181] width 72 height 32
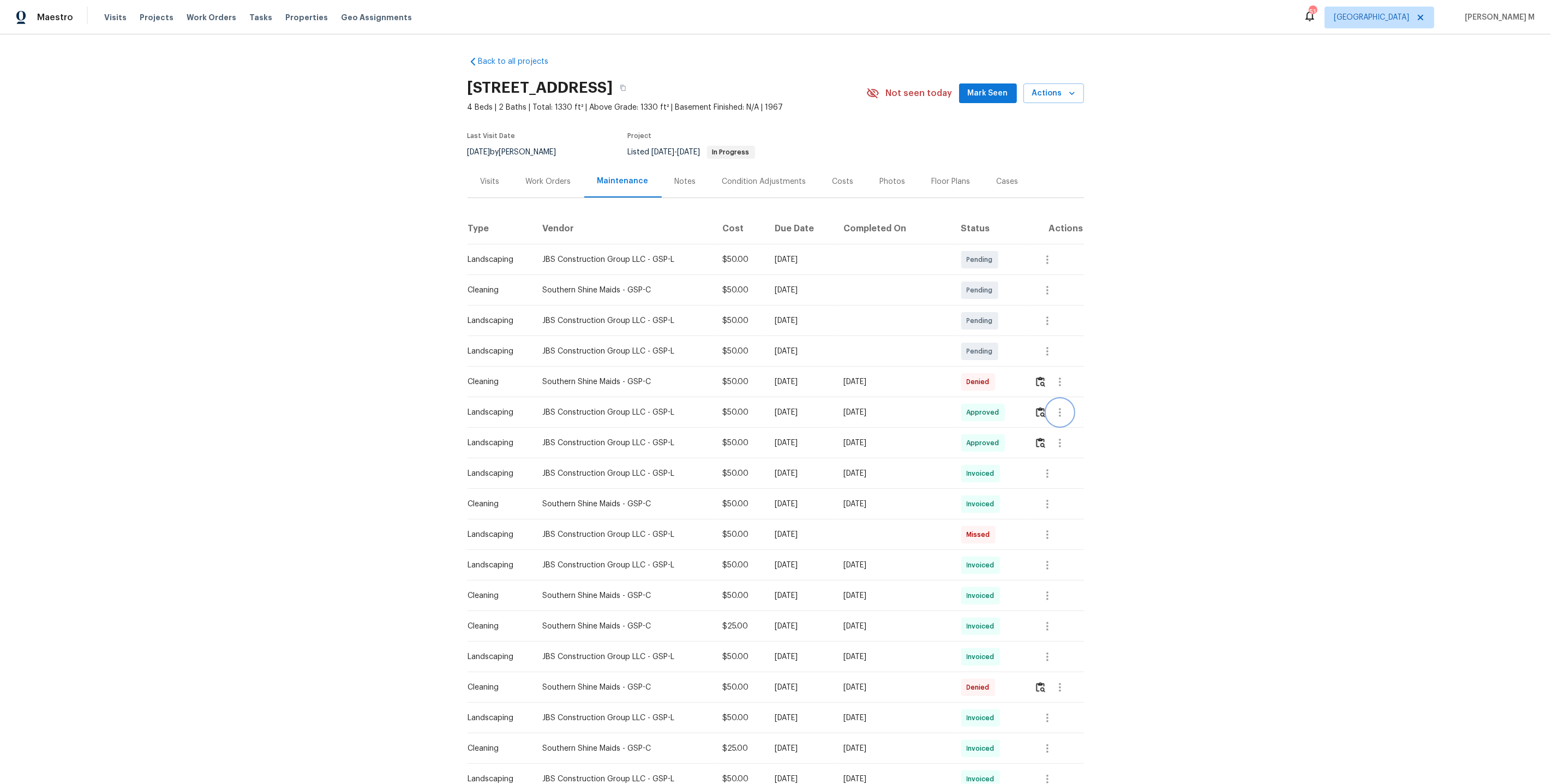
click at [1055, 413] on button "button" at bounding box center [1060, 412] width 26 height 26
click at [1055, 413] on li "Message vendor" at bounding box center [1086, 407] width 77 height 18
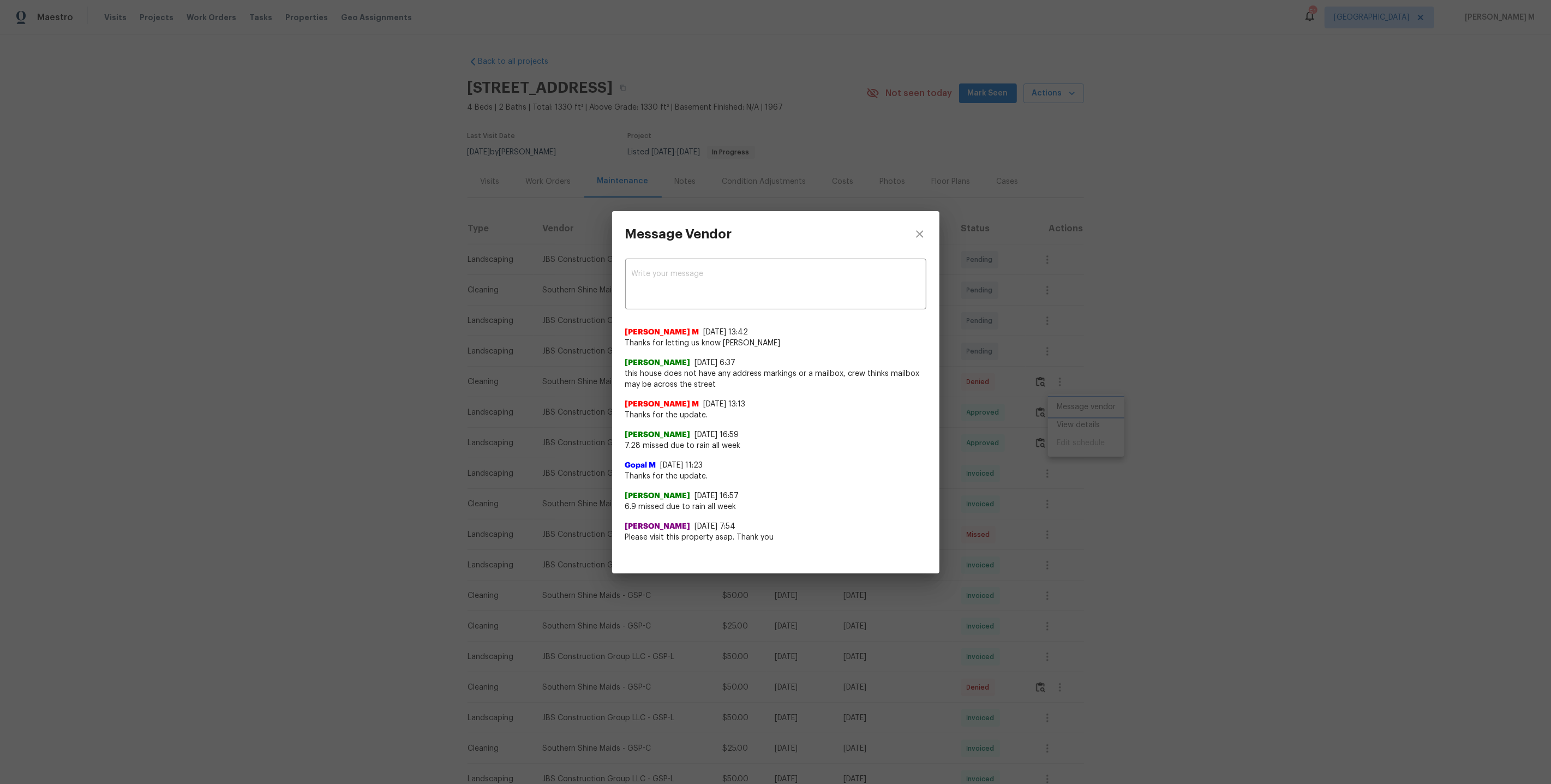
click at [1043, 441] on div "Message Vendor x ​ [PERSON_NAME] M [DATE] 13:42 Thanks for letting us know [PER…" at bounding box center [776, 392] width 1551 height 784
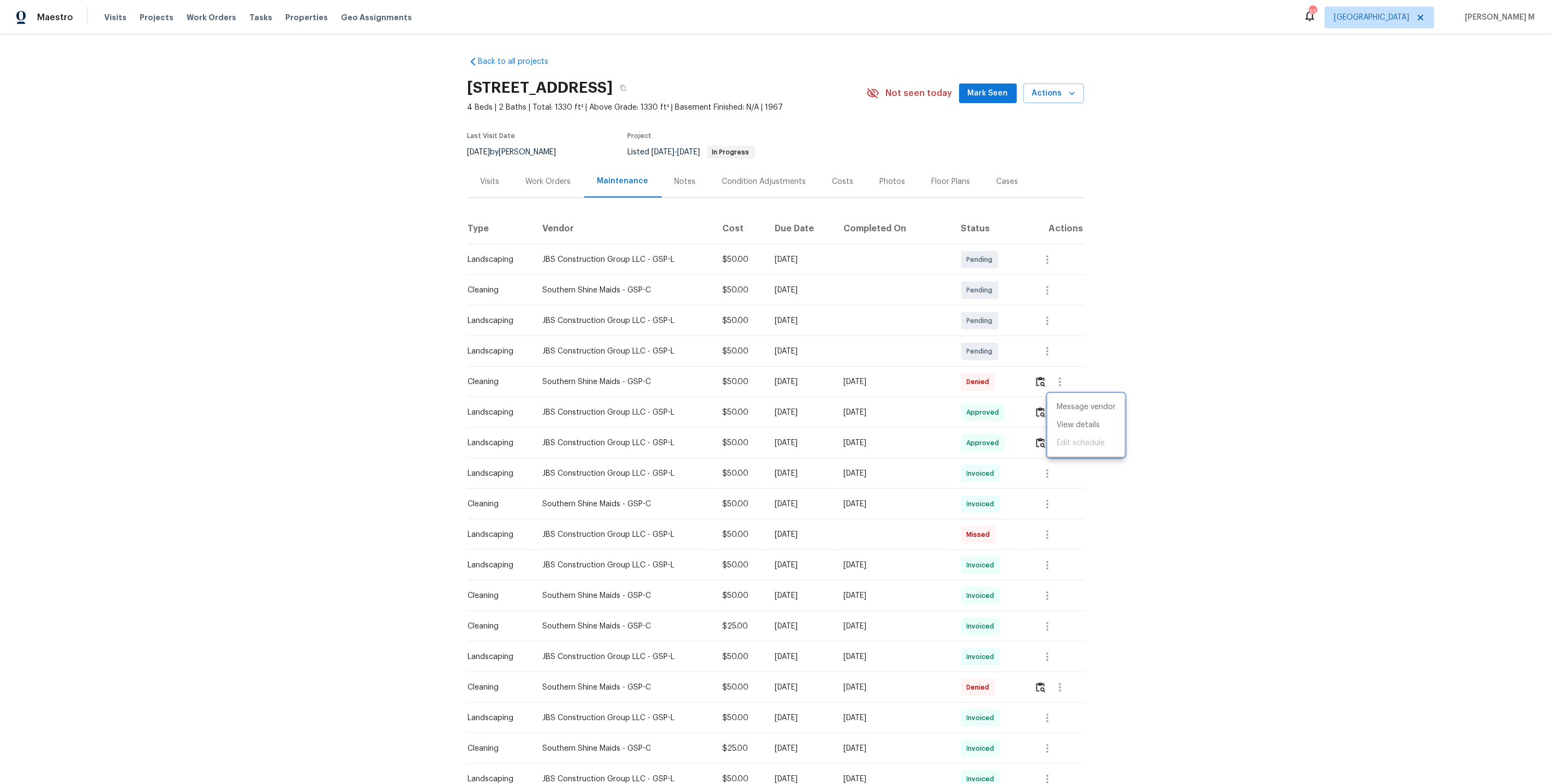
click at [1042, 407] on div at bounding box center [776, 392] width 1551 height 784
click at [1040, 407] on img "button" at bounding box center [1041, 412] width 9 height 11
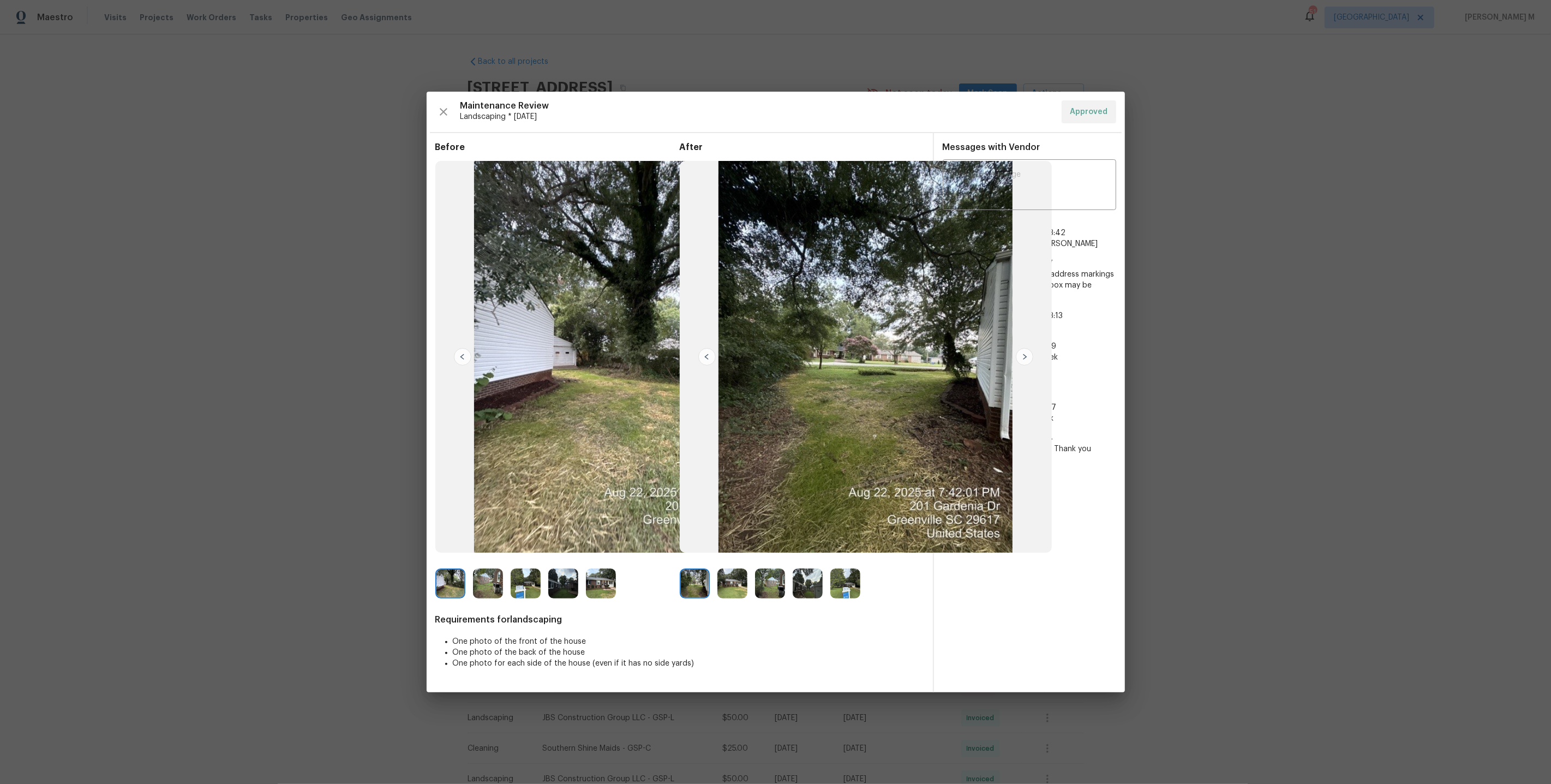
click at [851, 579] on img at bounding box center [845, 583] width 30 height 30
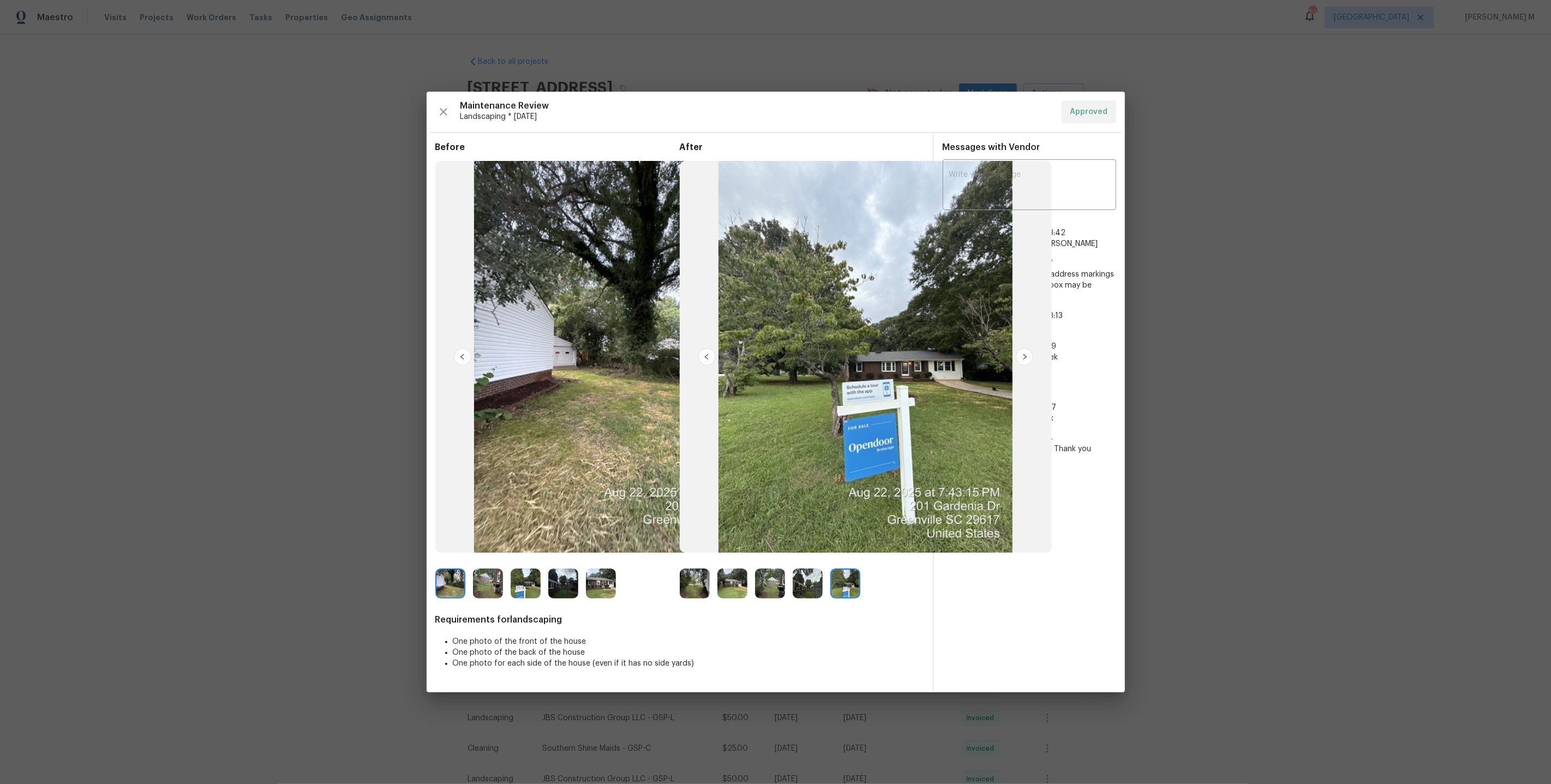
click at [807, 584] on img at bounding box center [808, 583] width 30 height 30
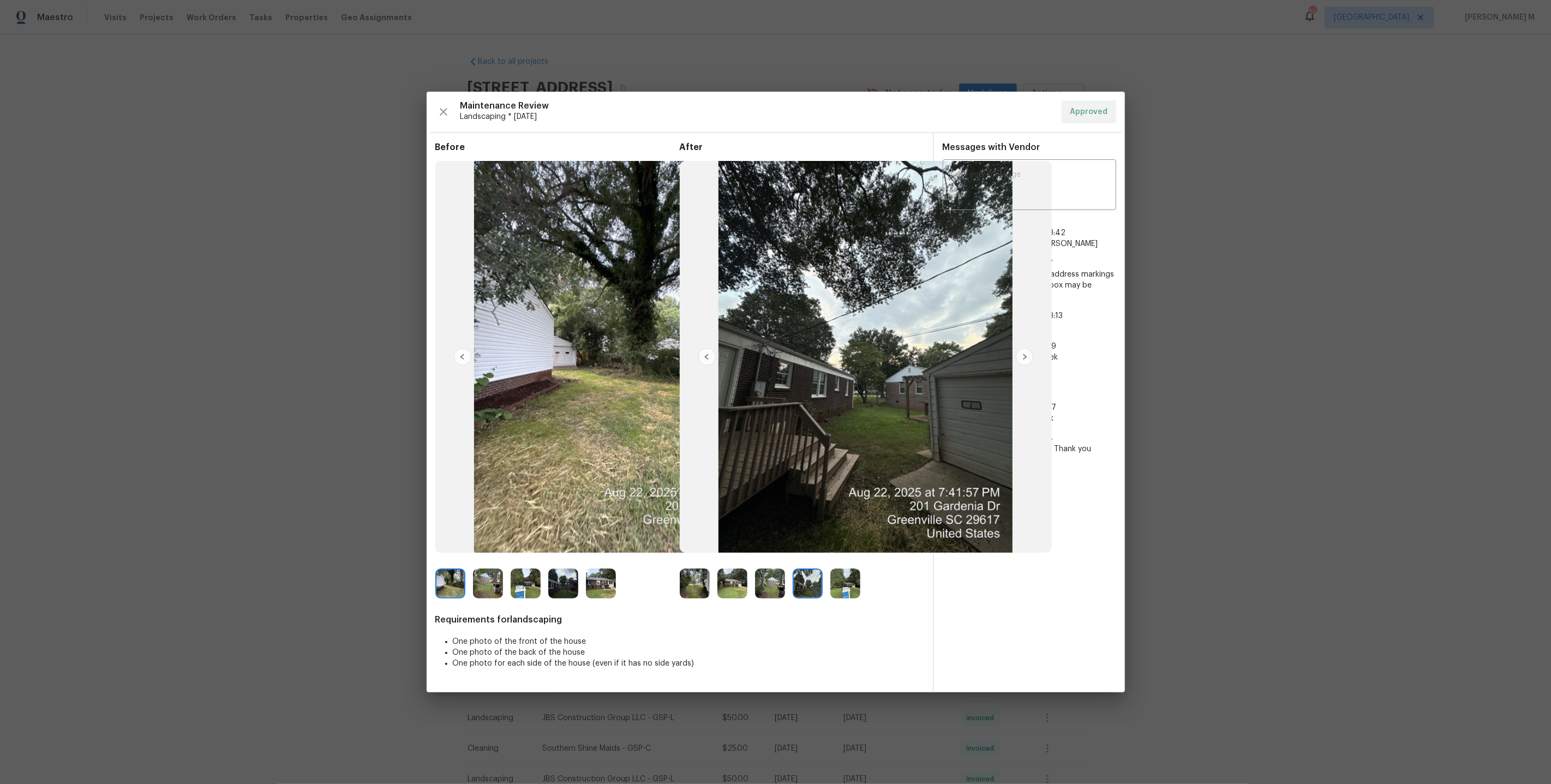
click at [759, 585] on img at bounding box center [770, 583] width 30 height 30
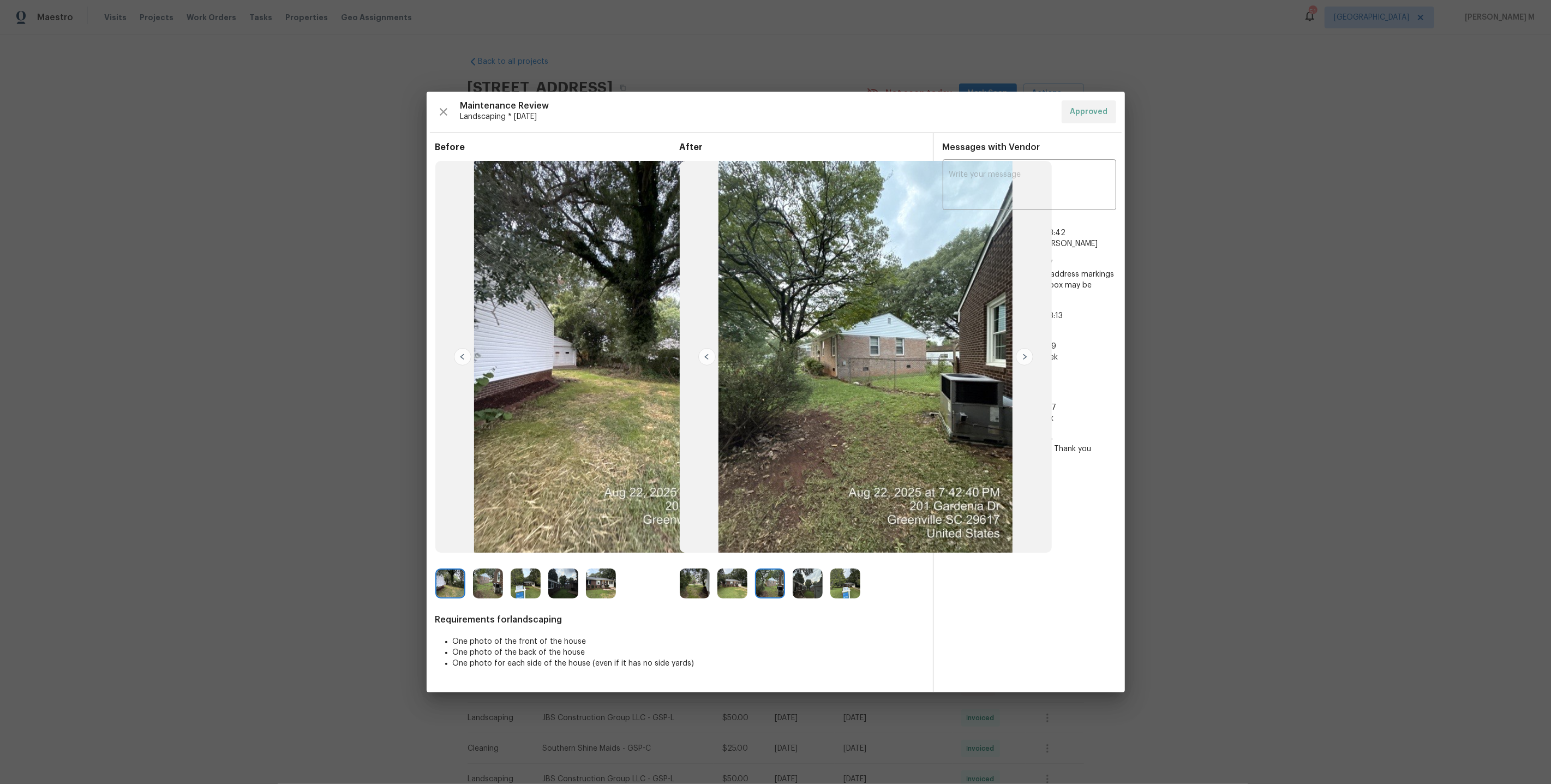
click at [736, 583] on img at bounding box center [732, 583] width 30 height 30
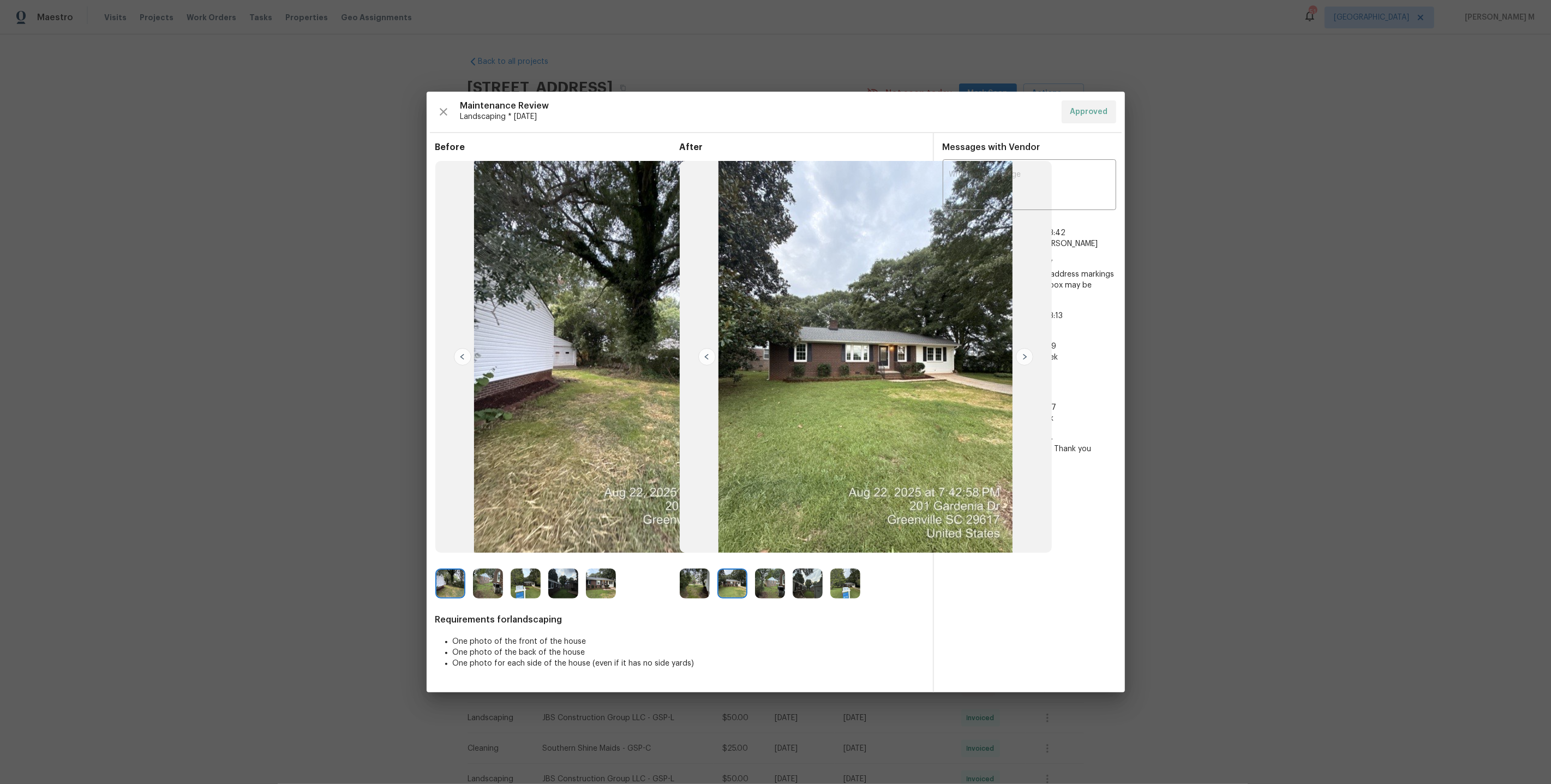
click at [702, 585] on img at bounding box center [695, 583] width 30 height 30
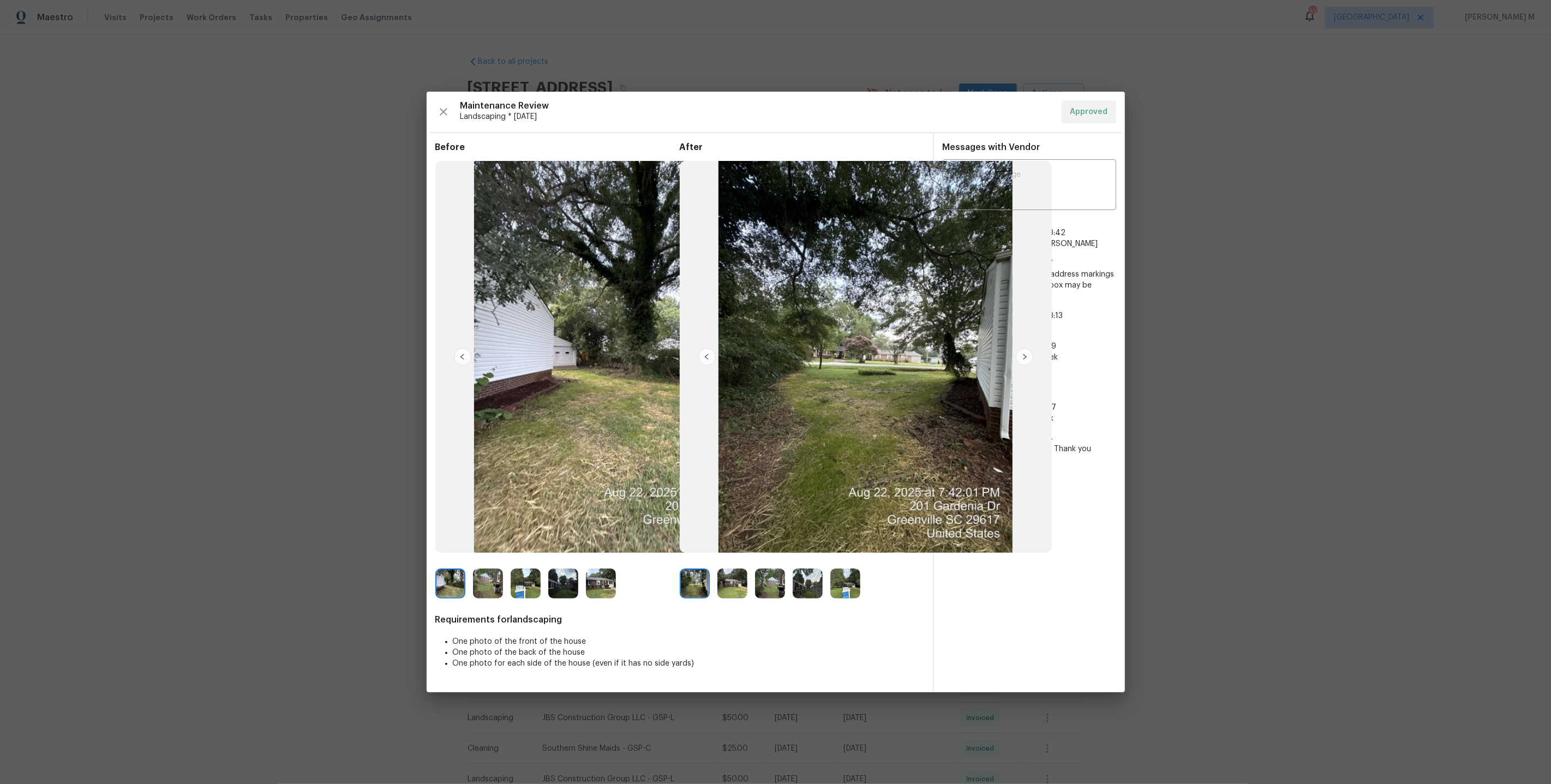
click at [695, 590] on img at bounding box center [695, 583] width 30 height 30
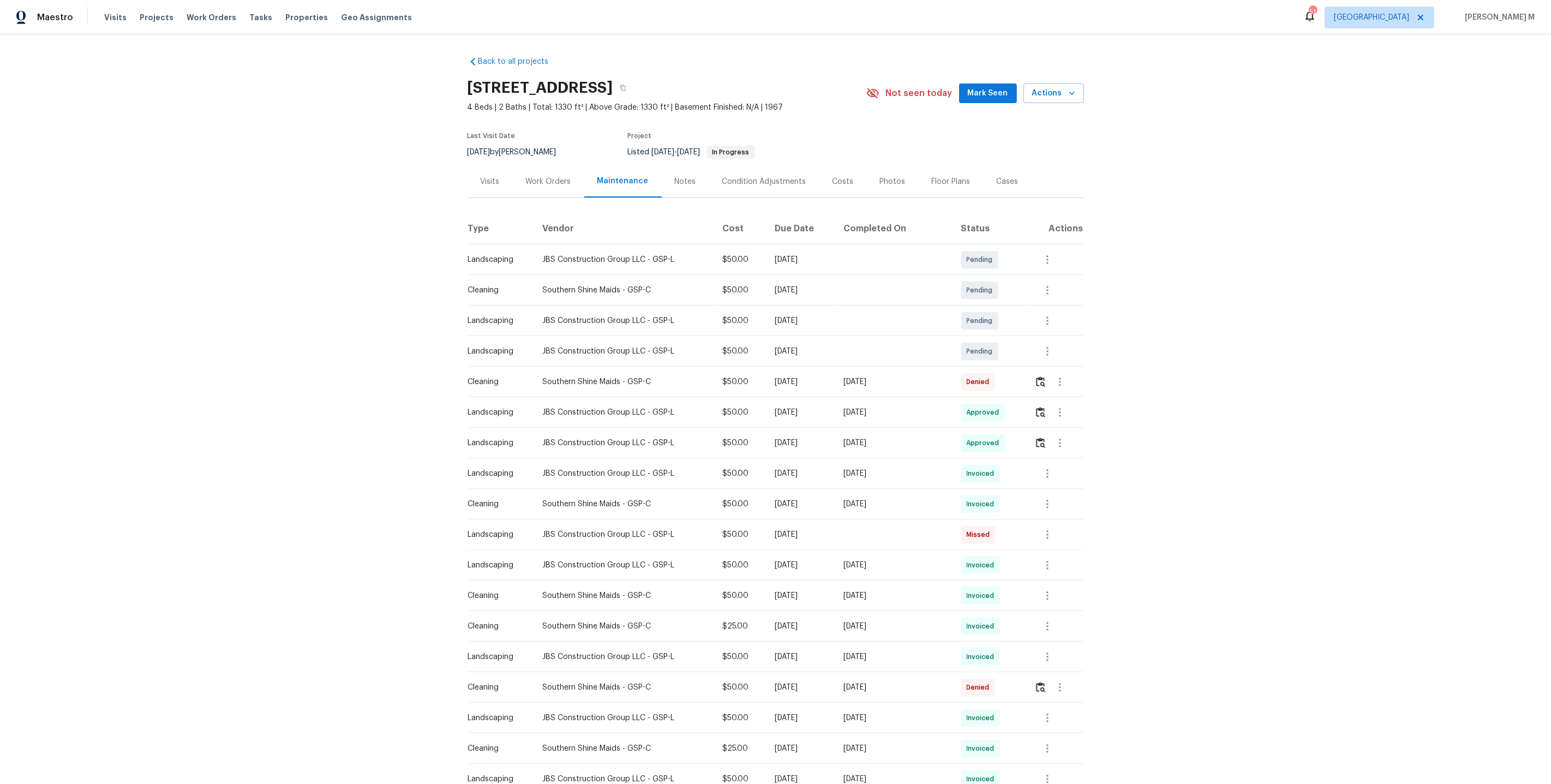
click at [559, 187] on div "Work Orders" at bounding box center [548, 181] width 71 height 32
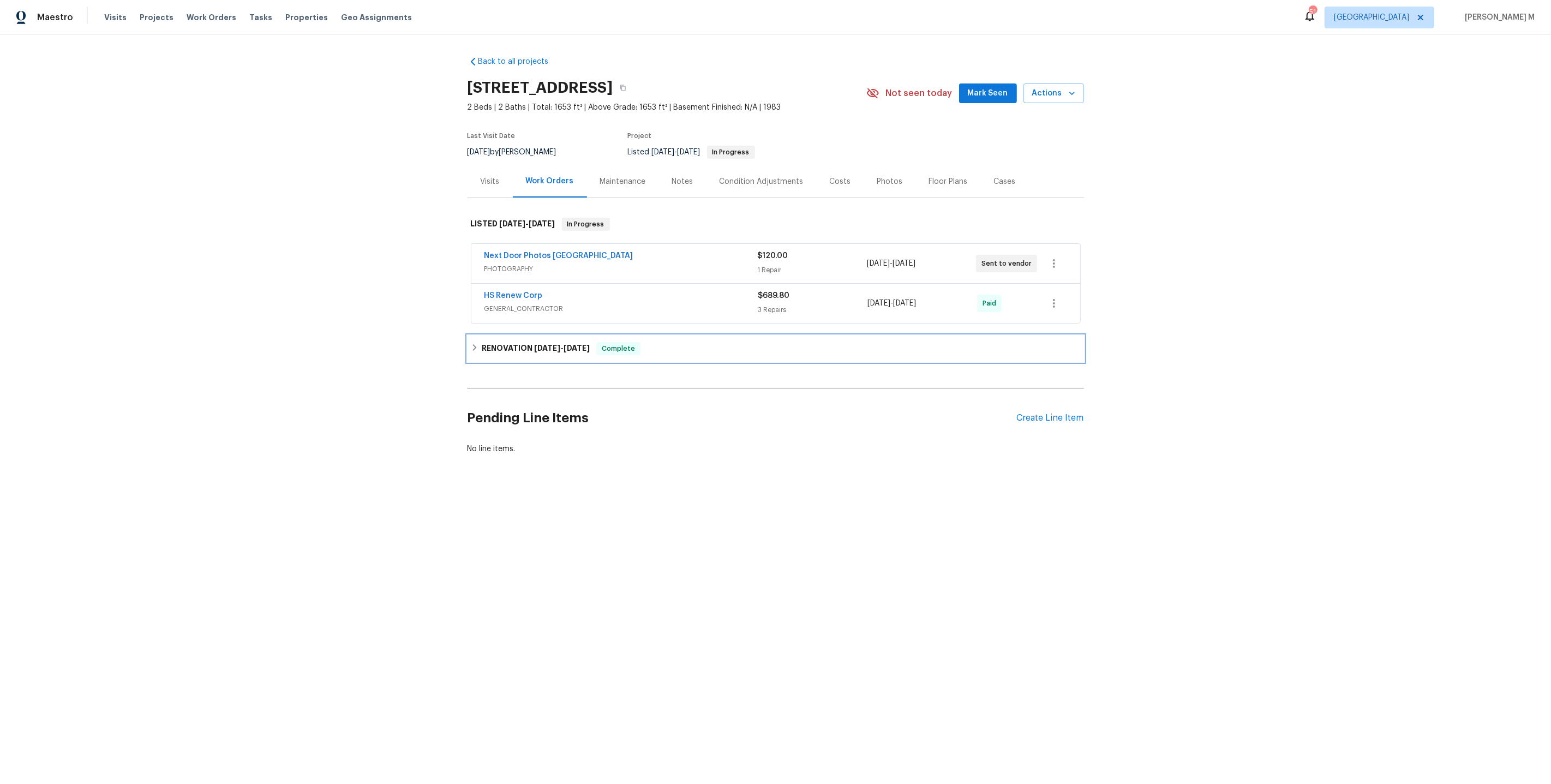
click at [506, 335] on div "RENOVATION 1/30/25 - 2/7/25 Complete" at bounding box center [776, 348] width 617 height 26
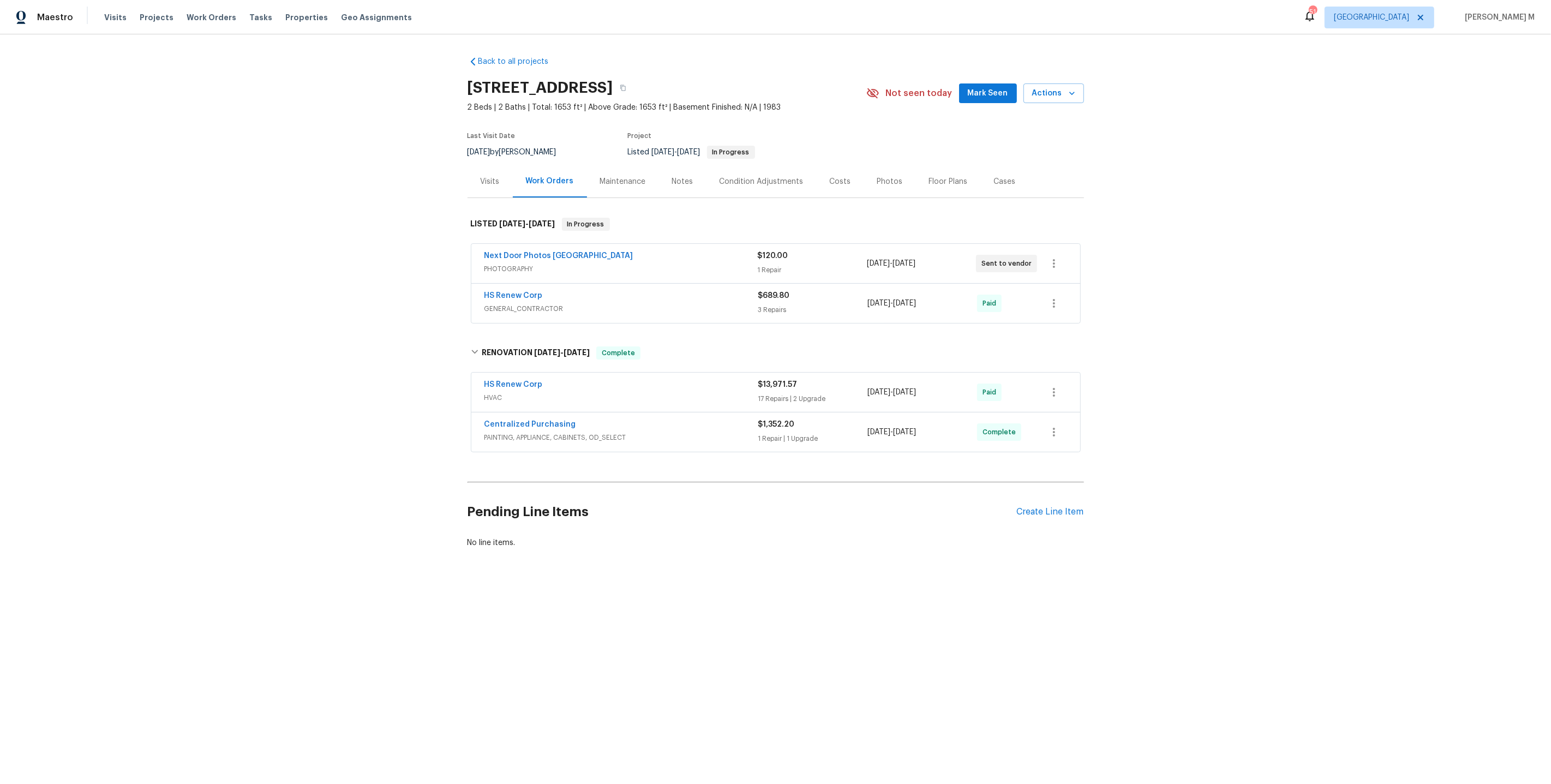
click at [608, 177] on div "Maintenance" at bounding box center [623, 181] width 46 height 11
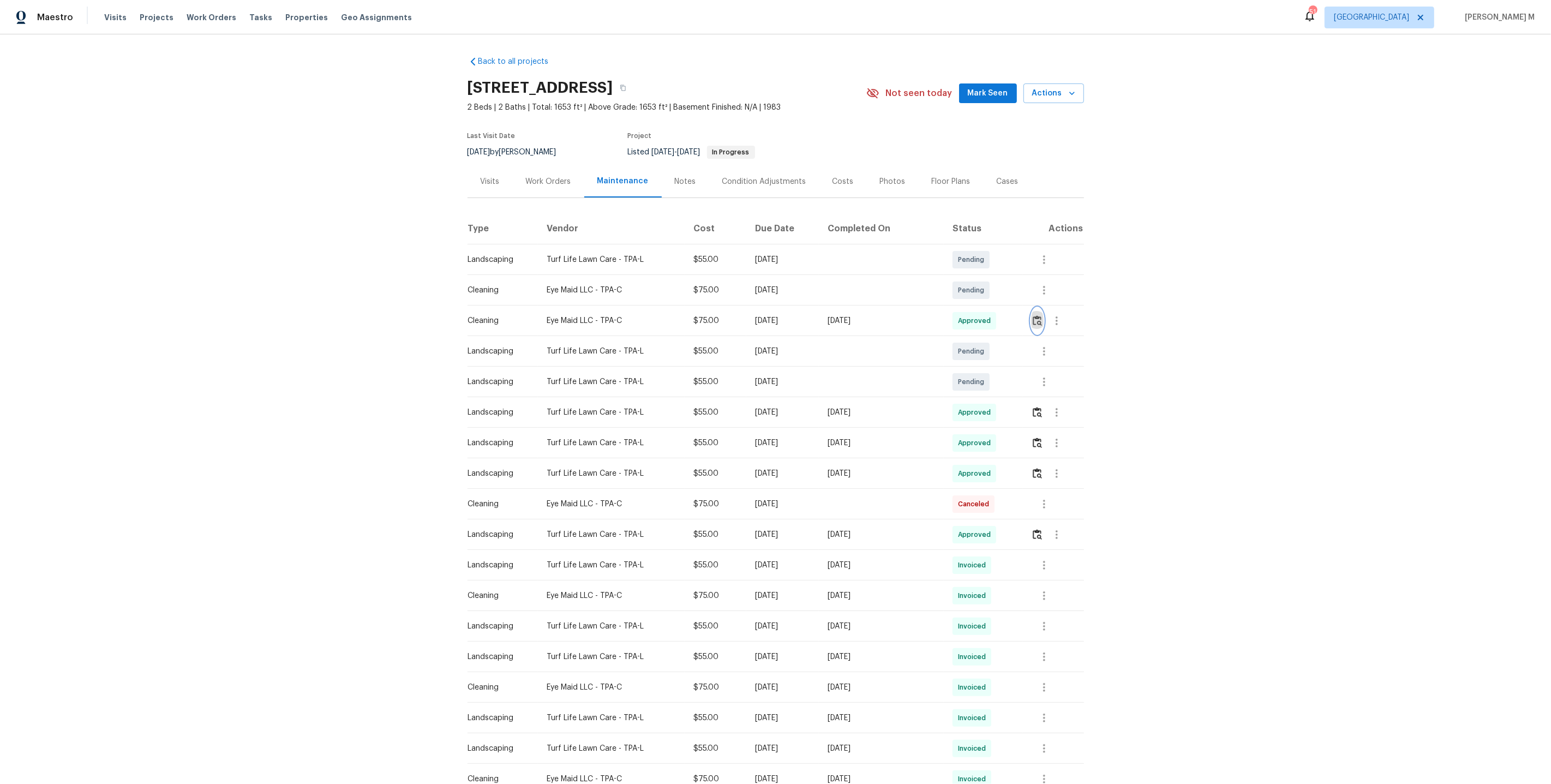
click at [1040, 315] on img "button" at bounding box center [1038, 321] width 9 height 11
click at [1063, 318] on icon "button" at bounding box center [1057, 321] width 13 height 13
click at [1063, 318] on li "Message vendor" at bounding box center [1082, 315] width 77 height 18
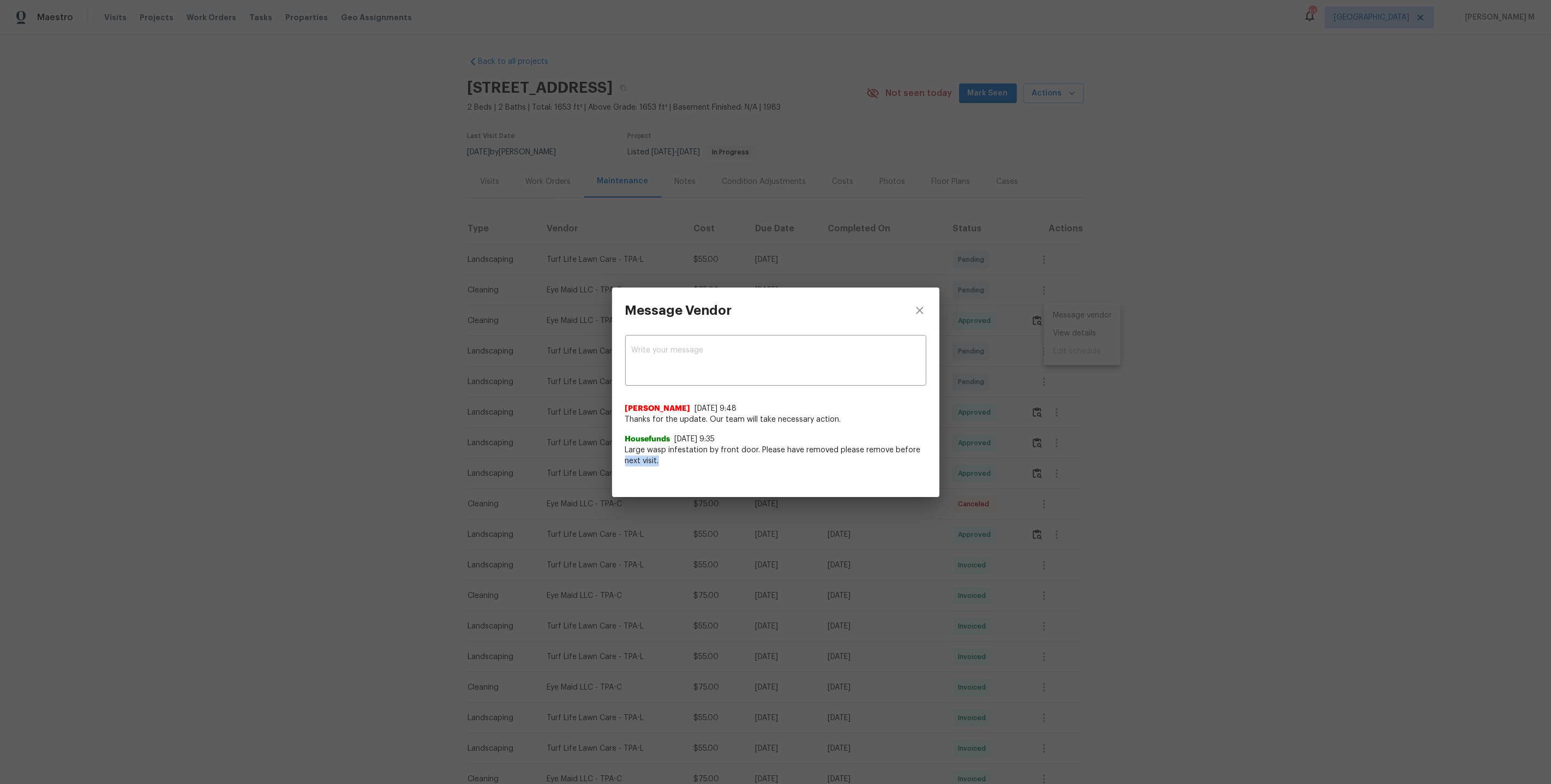
drag, startPoint x: 617, startPoint y: 455, endPoint x: 700, endPoint y: 458, distance: 83.1
click at [700, 458] on div "x ​ Nirosha Banu 8/23/25, 9:48 Thanks for the update. Our team will take necess…" at bounding box center [776, 406] width 327 height 146
click at [700, 458] on span "Large wasp infestation by front door. Please have removed please remove before …" at bounding box center [776, 455] width 301 height 22
drag, startPoint x: 622, startPoint y: 448, endPoint x: 755, endPoint y: 450, distance: 133.0
click at [755, 450] on div "x ​ Nirosha Banu 8/23/25, 9:48 Thanks for the update. Our team will take necess…" at bounding box center [776, 406] width 327 height 146
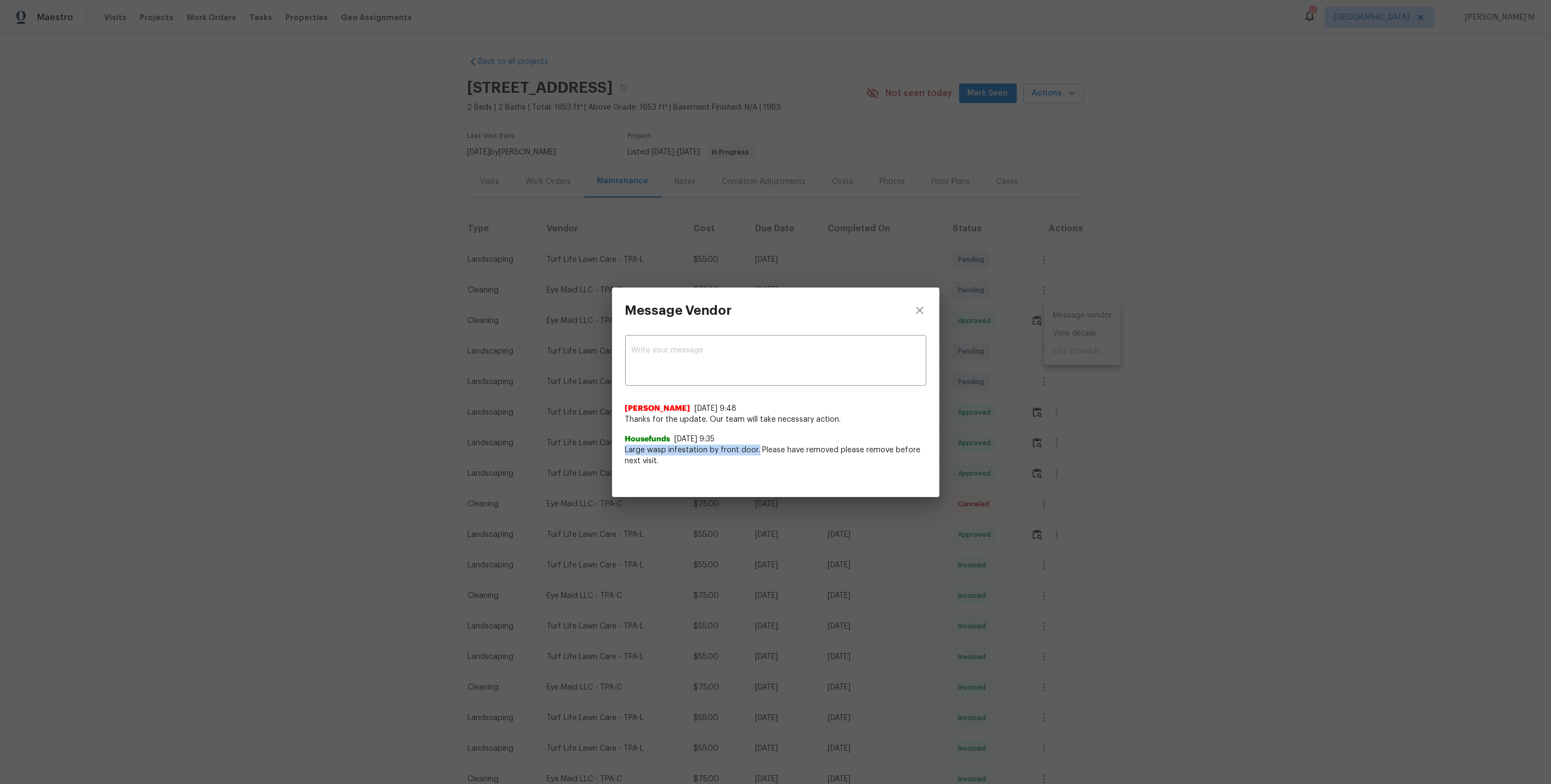
copy span "Large wasp infestation by front door."
click at [520, 265] on div "Message Vendor x ​ Nirosha Banu 8/23/25, 9:48 Thanks for the update. Our team w…" at bounding box center [776, 392] width 1551 height 784
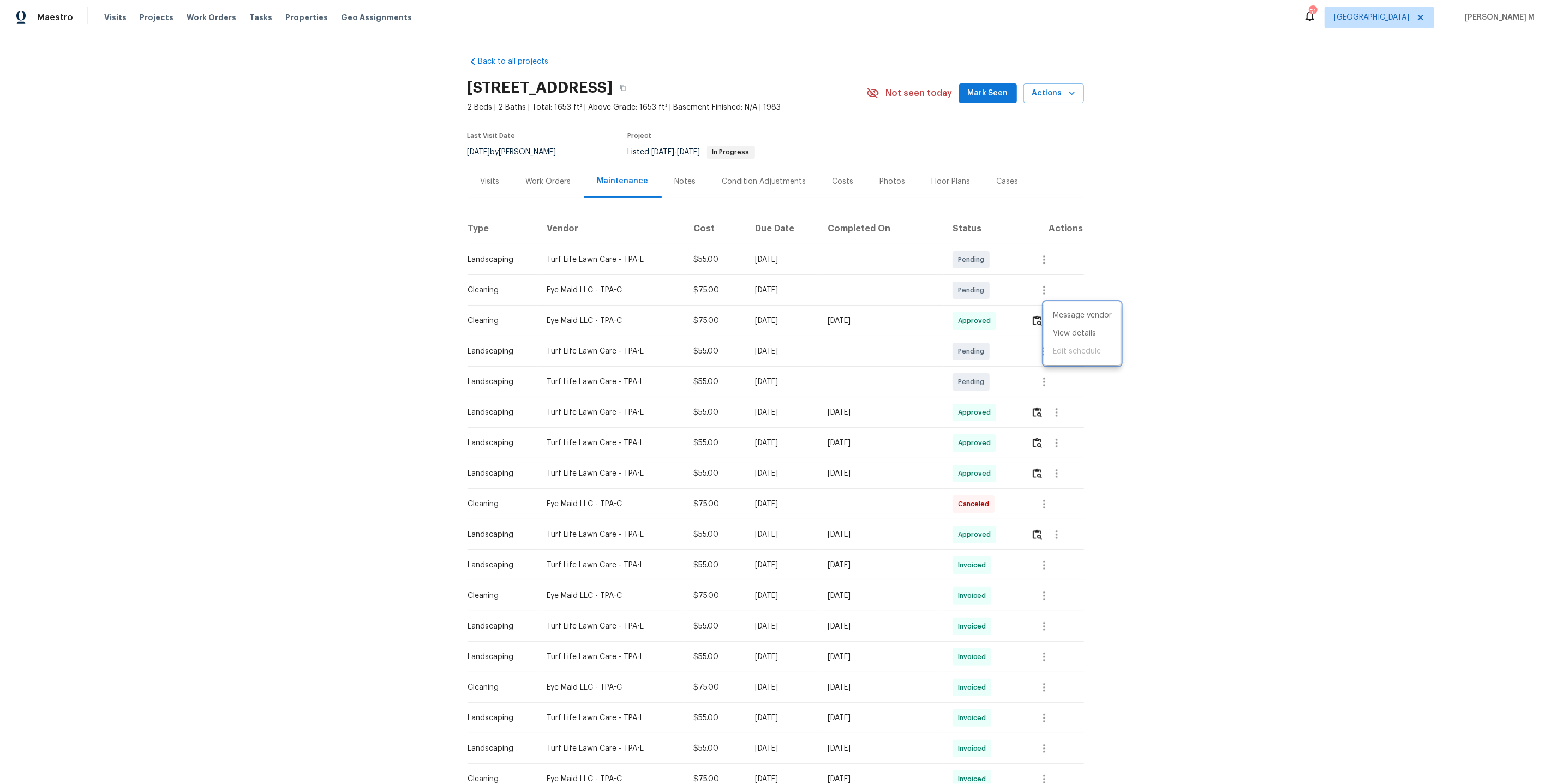
click at [532, 181] on div at bounding box center [776, 392] width 1551 height 784
click at [532, 181] on div "Work Orders" at bounding box center [548, 181] width 71 height 32
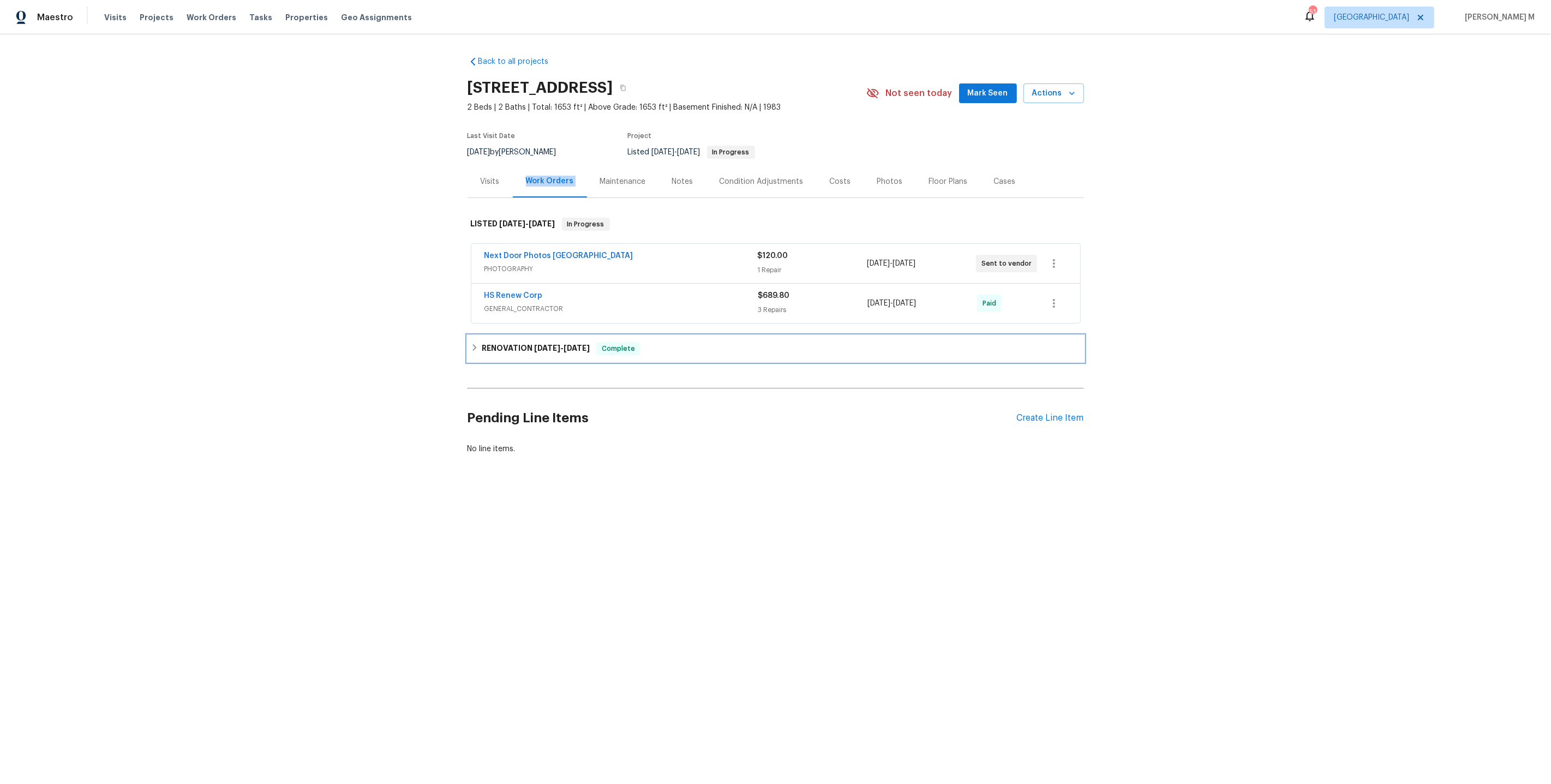
click at [508, 342] on h6 "RENOVATION 1/30/25 - 2/7/25" at bounding box center [536, 349] width 108 height 13
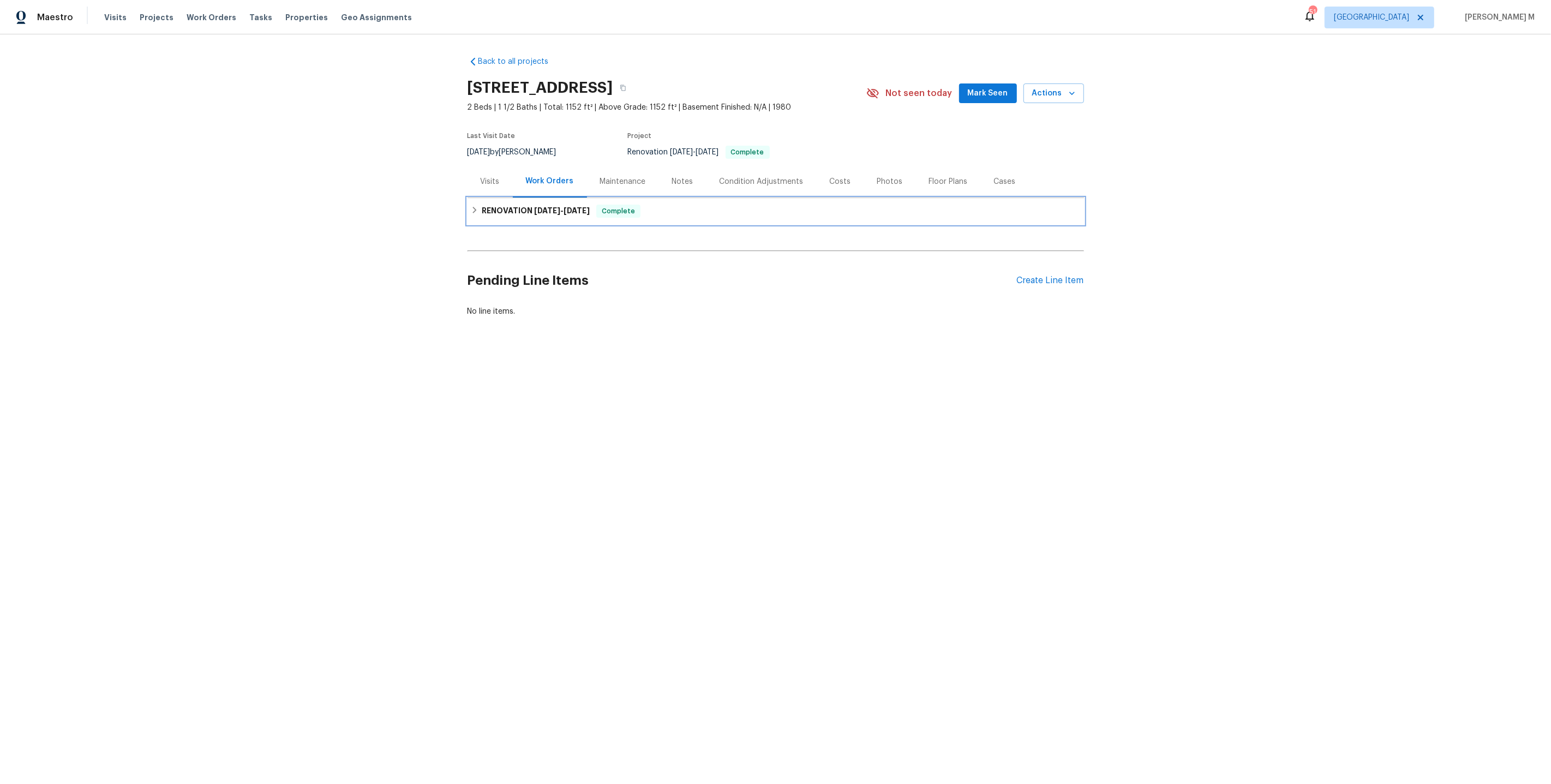
click at [551, 207] on span "[DATE]" at bounding box center [547, 210] width 26 height 7
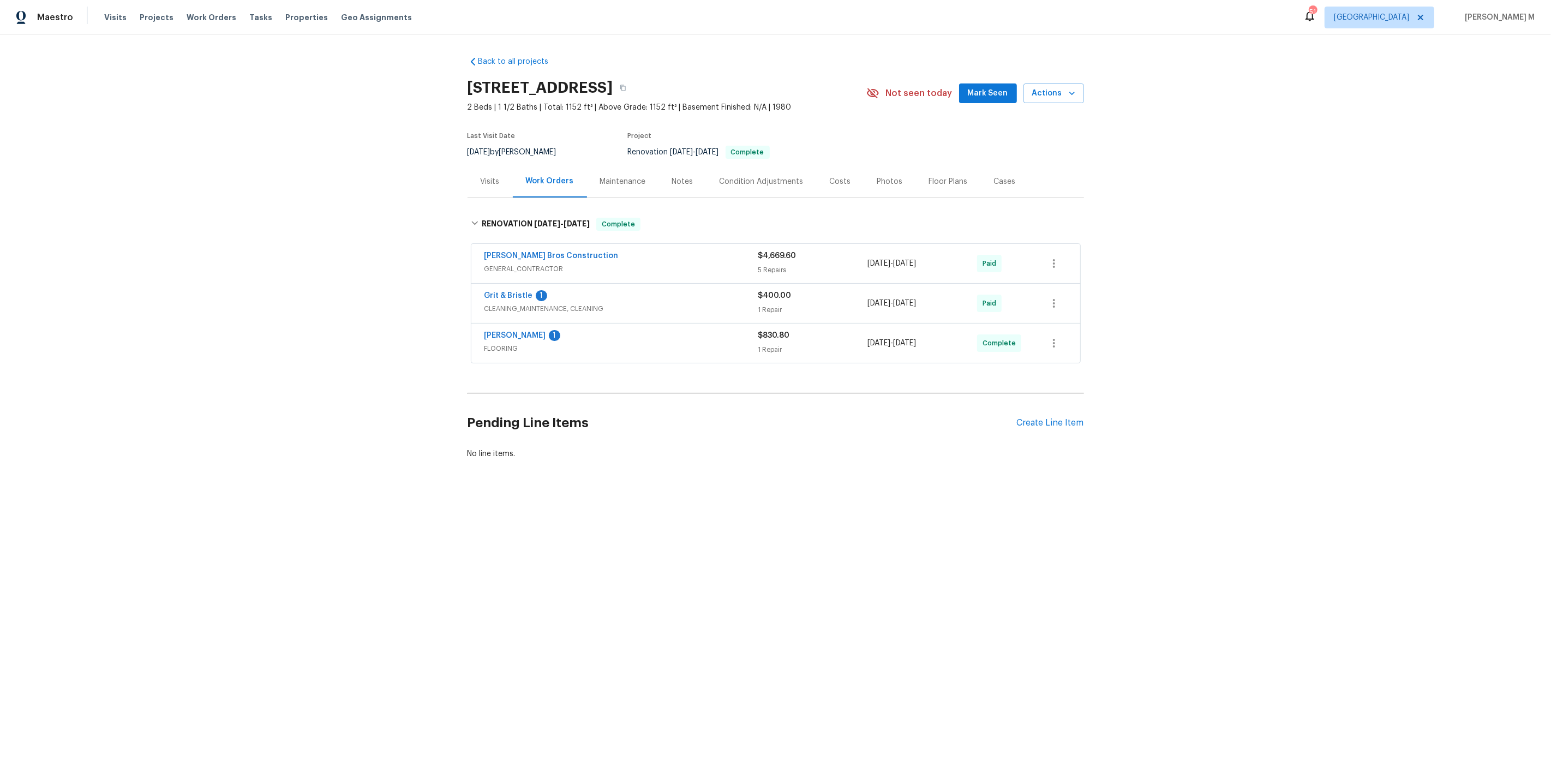
click at [532, 263] on span "GENERAL_CONTRACTOR" at bounding box center [621, 269] width 274 height 11
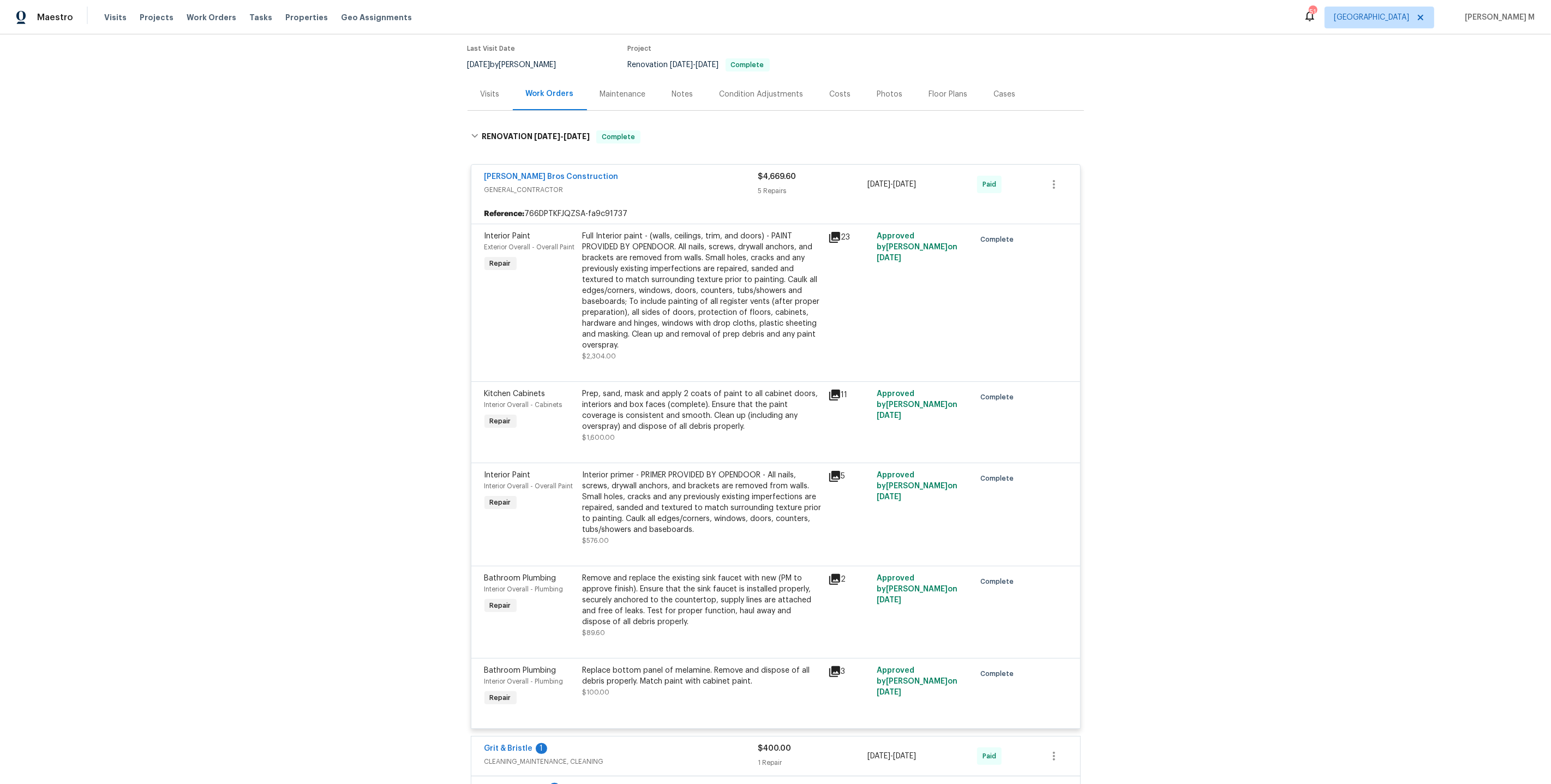
scroll to position [268, 0]
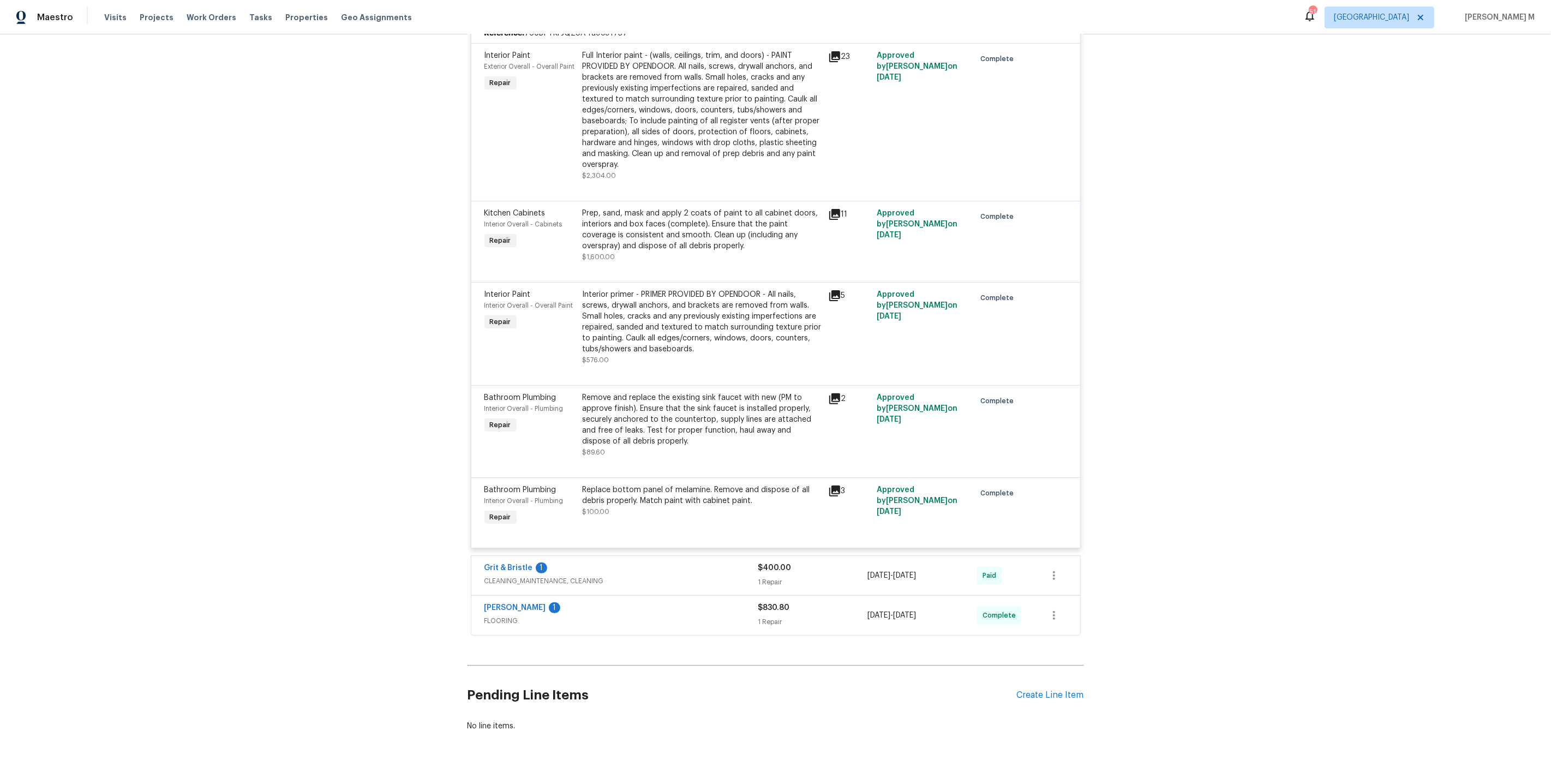
click at [515, 575] on span "CLEANING_MAINTENANCE, CLEANING" at bounding box center [621, 581] width 274 height 11
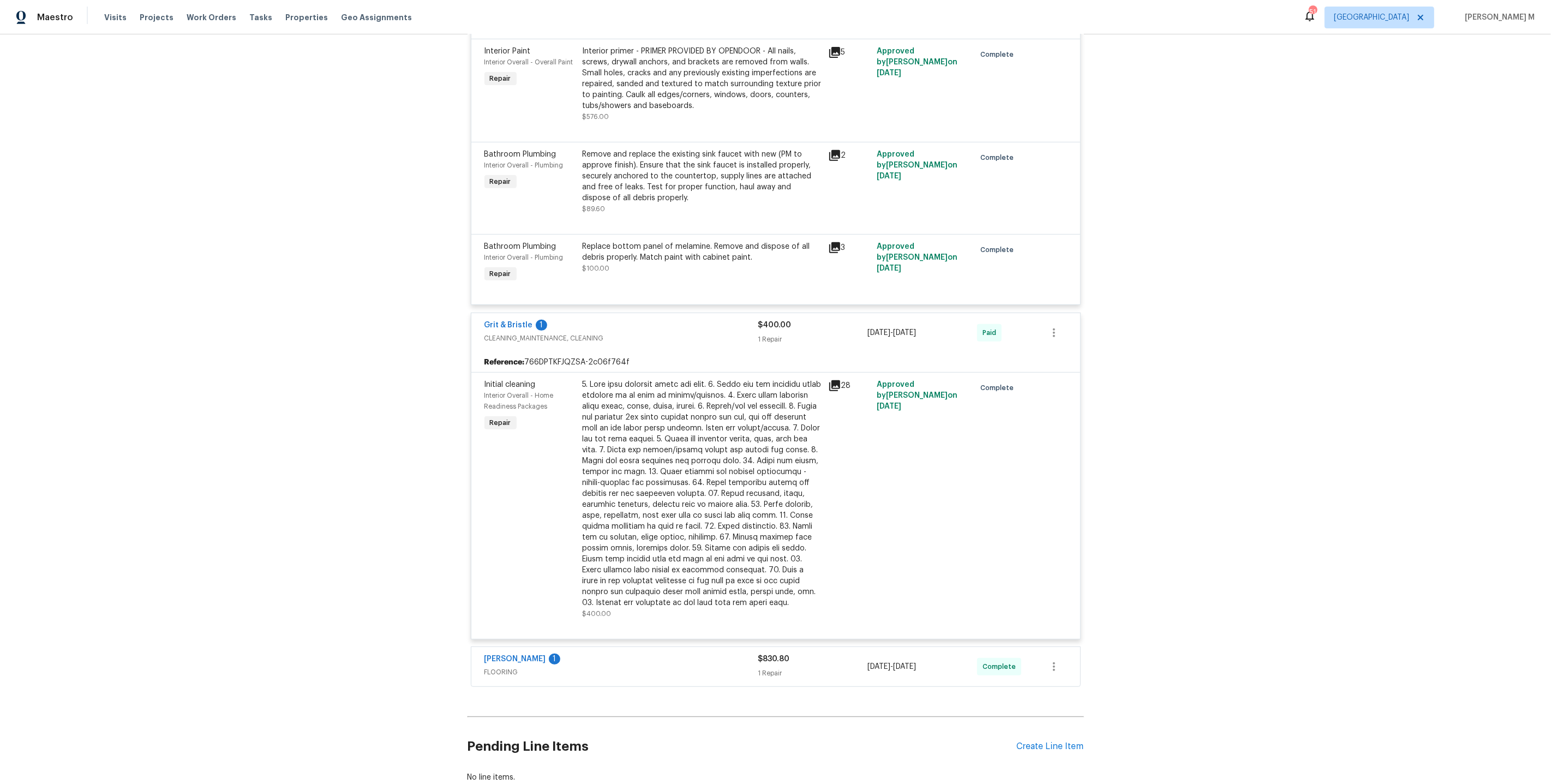
scroll to position [517, 0]
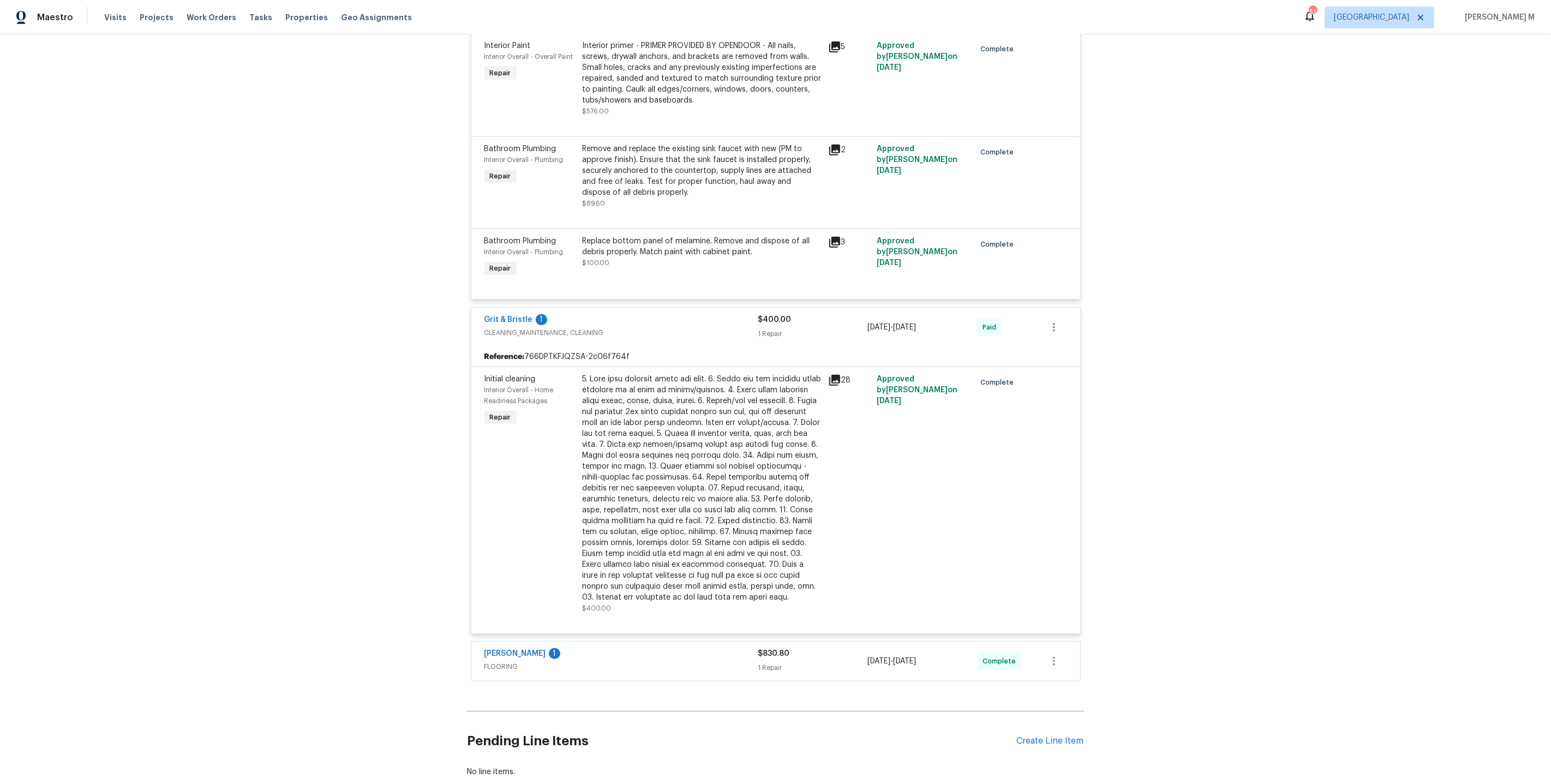
click at [506, 661] on span "FLOORING" at bounding box center [621, 667] width 274 height 11
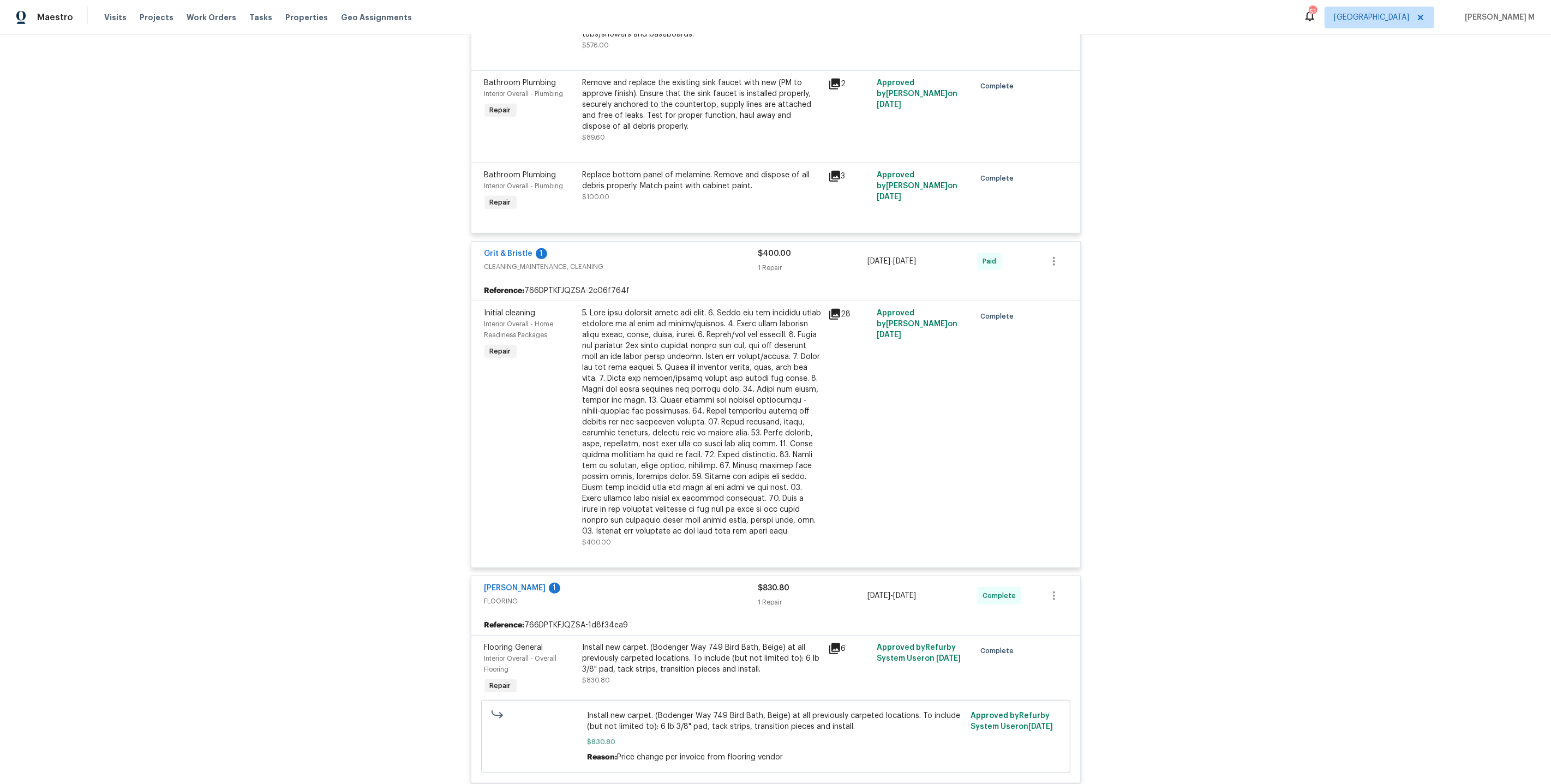
scroll to position [0, 0]
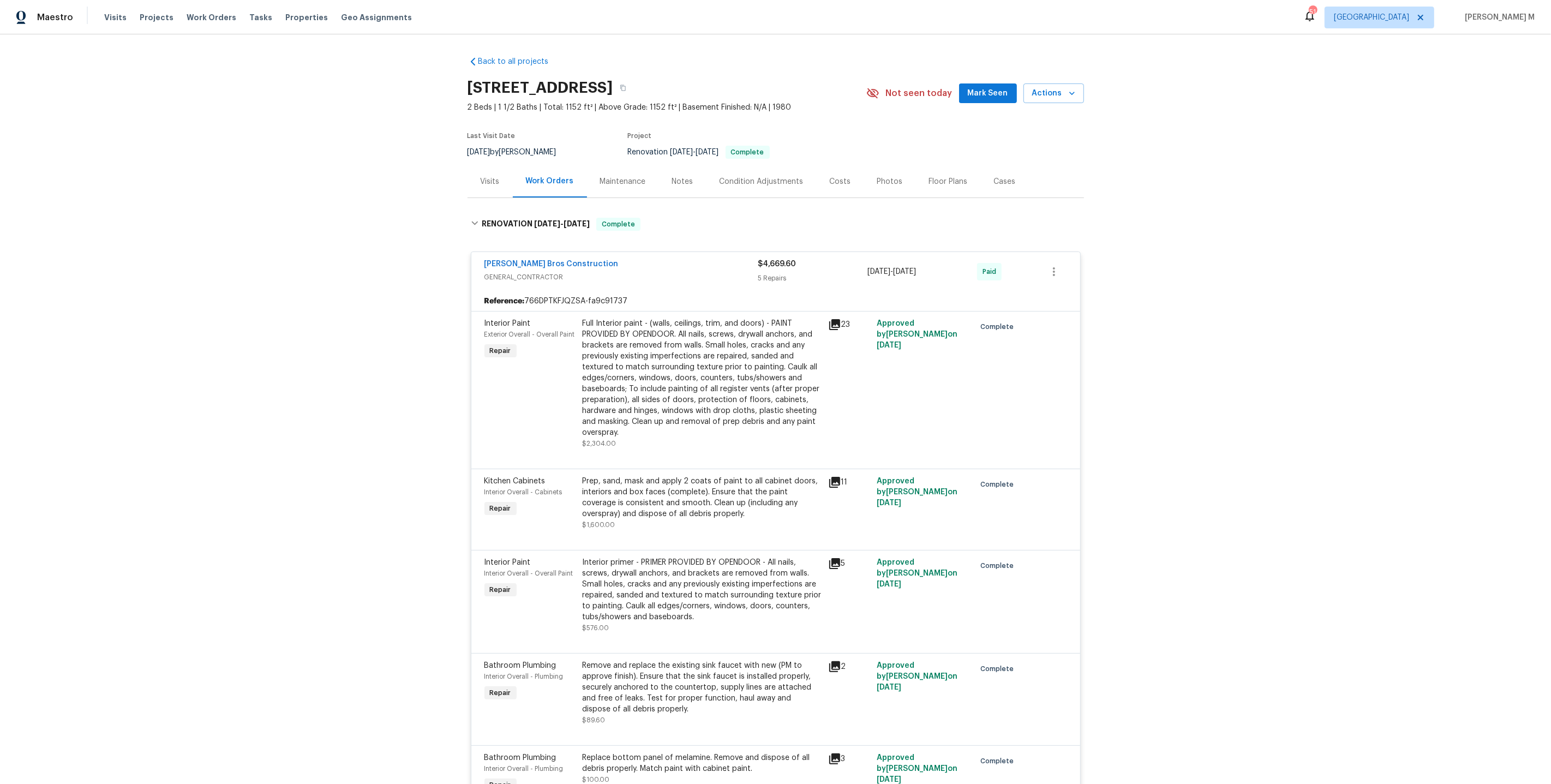
click at [611, 179] on div "Maintenance" at bounding box center [623, 181] width 46 height 11
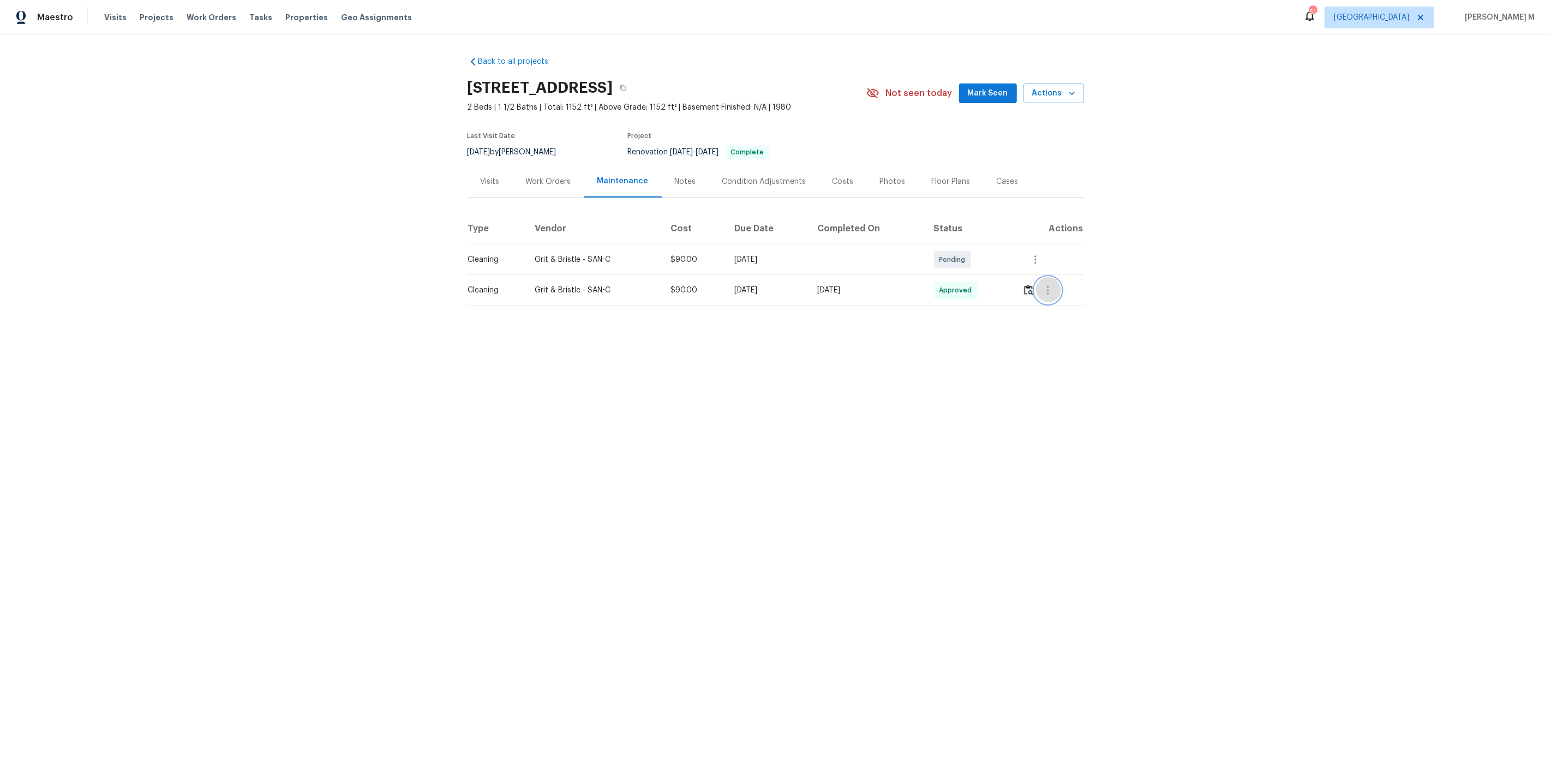
click at [1043, 277] on button "button" at bounding box center [1048, 290] width 26 height 26
click at [1062, 285] on li "Message vendor" at bounding box center [1077, 285] width 77 height 18
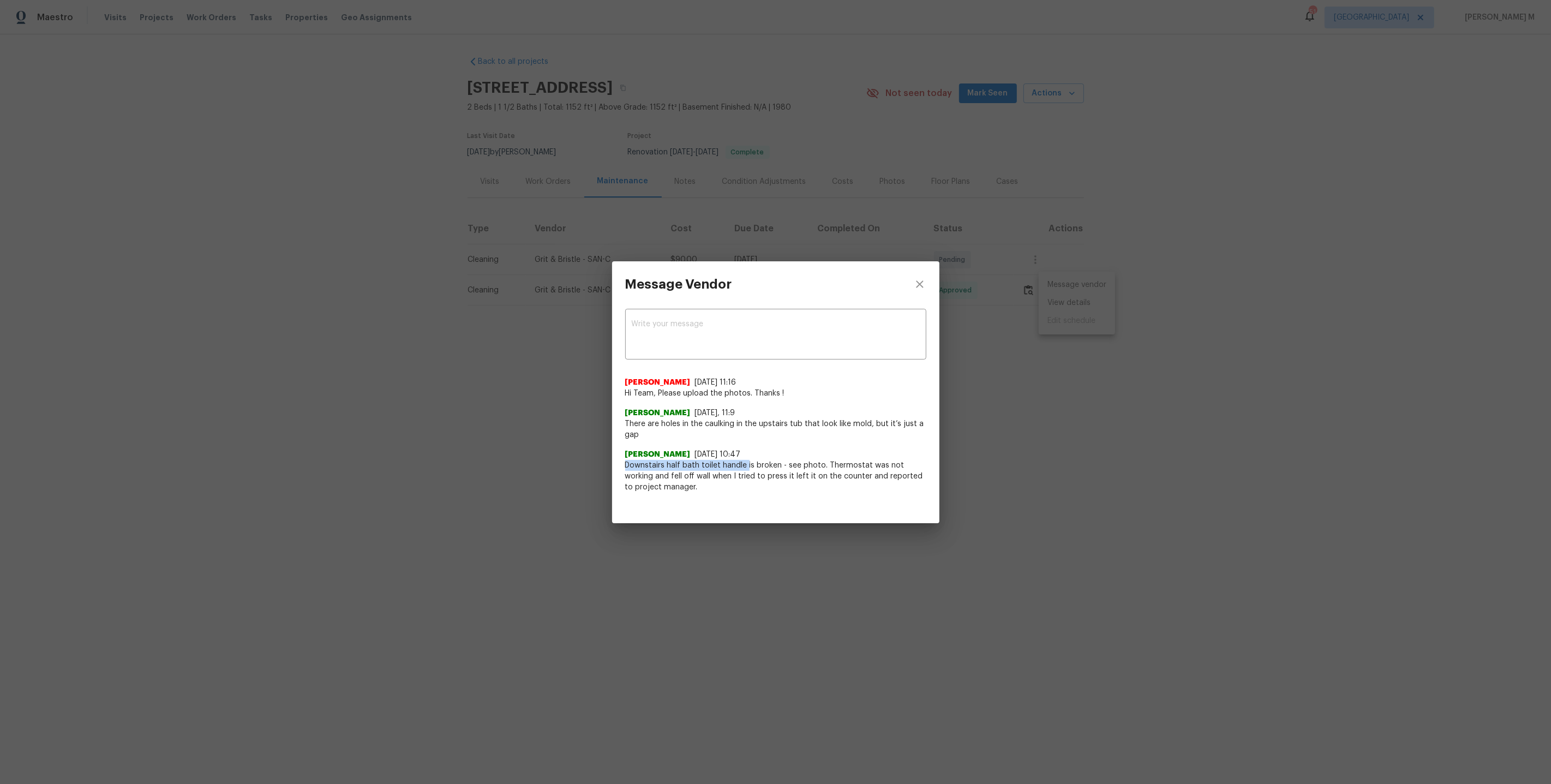
drag, startPoint x: 627, startPoint y: 463, endPoint x: 746, endPoint y: 463, distance: 119.0
click at [746, 463] on span "Downstairs half bath toilet handle is broken - see photo. Thermostat was not wo…" at bounding box center [776, 476] width 301 height 33
click at [935, 448] on div "x ​ Nirosha Banu 8/23/25, 11:16 Hi Team, Please upload the photos. Thanks ! Ste…" at bounding box center [776, 407] width 327 height 199
click at [1090, 303] on div "Message Vendor x ​ Nirosha Banu 8/23/25, 11:16 Hi Team, Please upload the photo…" at bounding box center [776, 392] width 1551 height 784
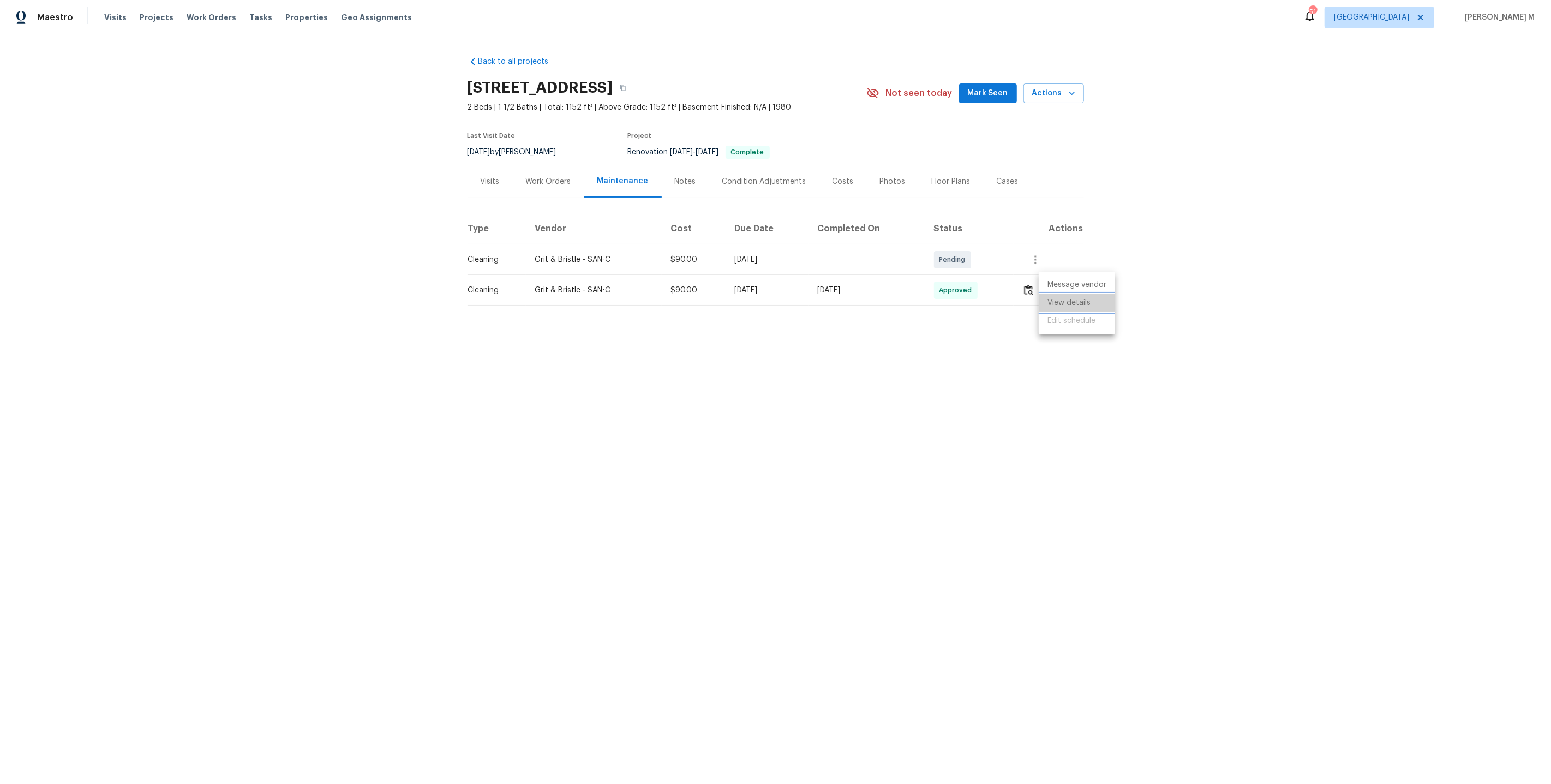
click at [1082, 303] on li "View details" at bounding box center [1077, 303] width 77 height 18
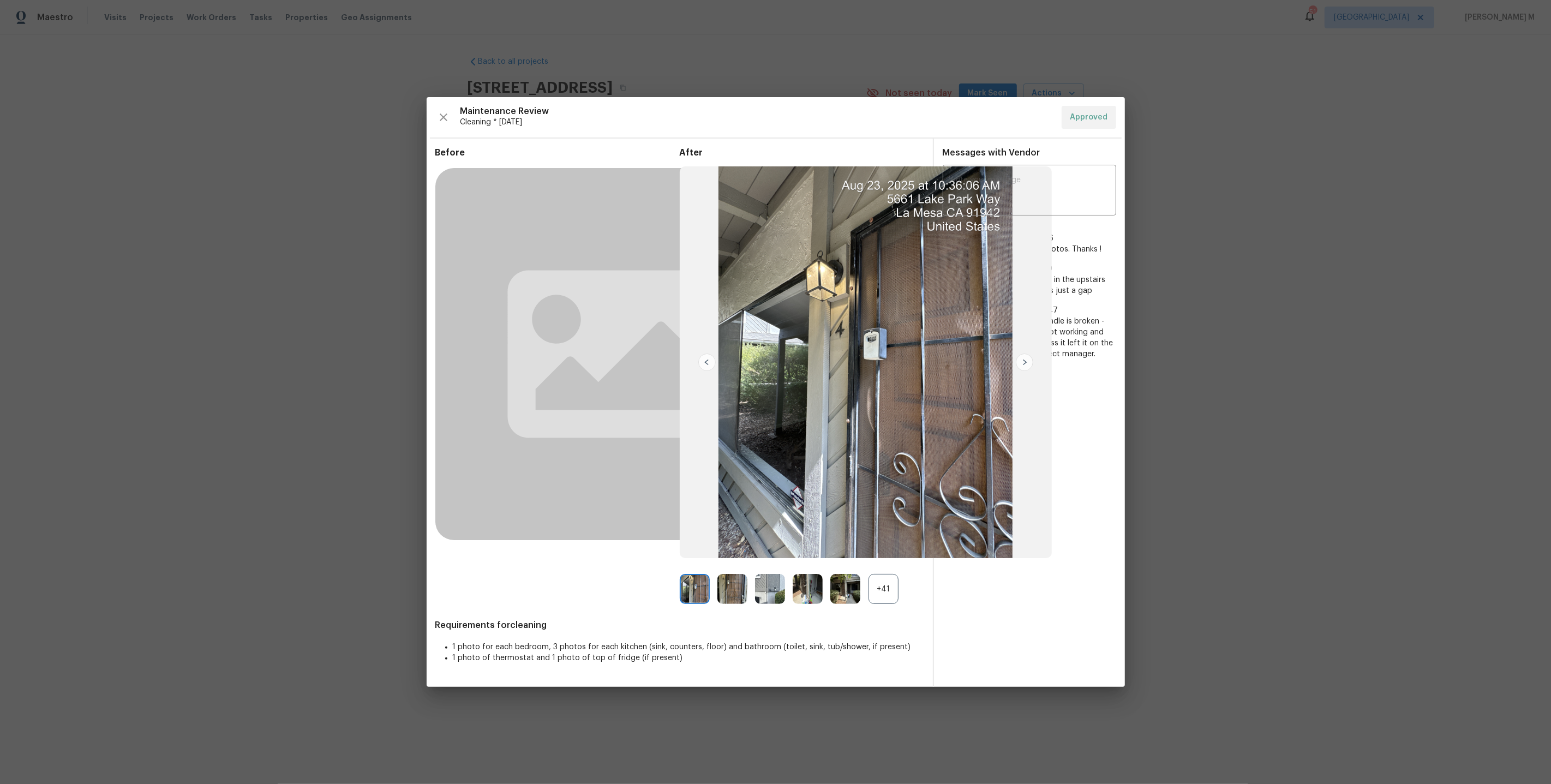
click at [883, 594] on div "+41" at bounding box center [884, 589] width 30 height 30
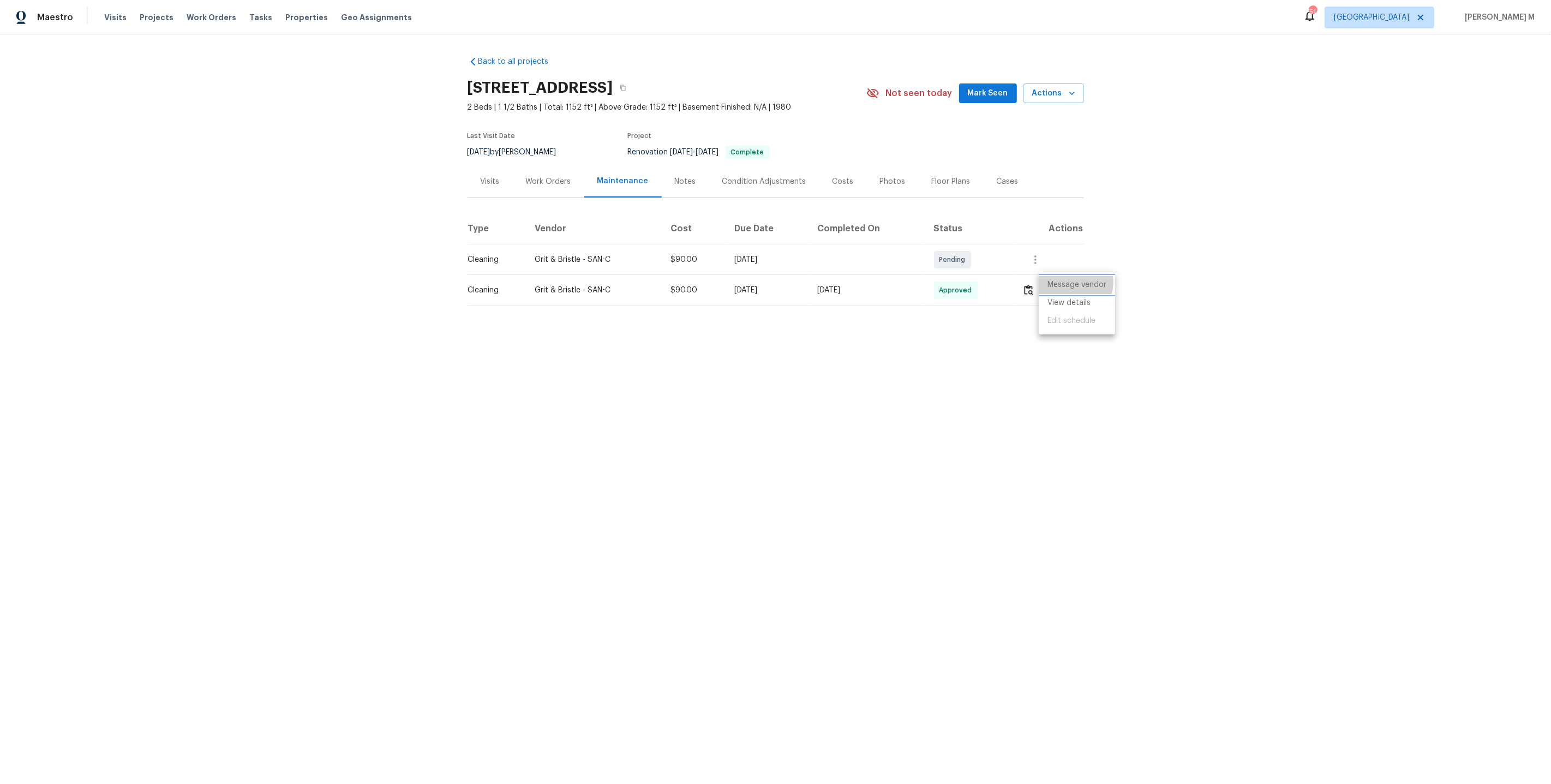
click at [1069, 282] on li "Message vendor" at bounding box center [1077, 285] width 77 height 18
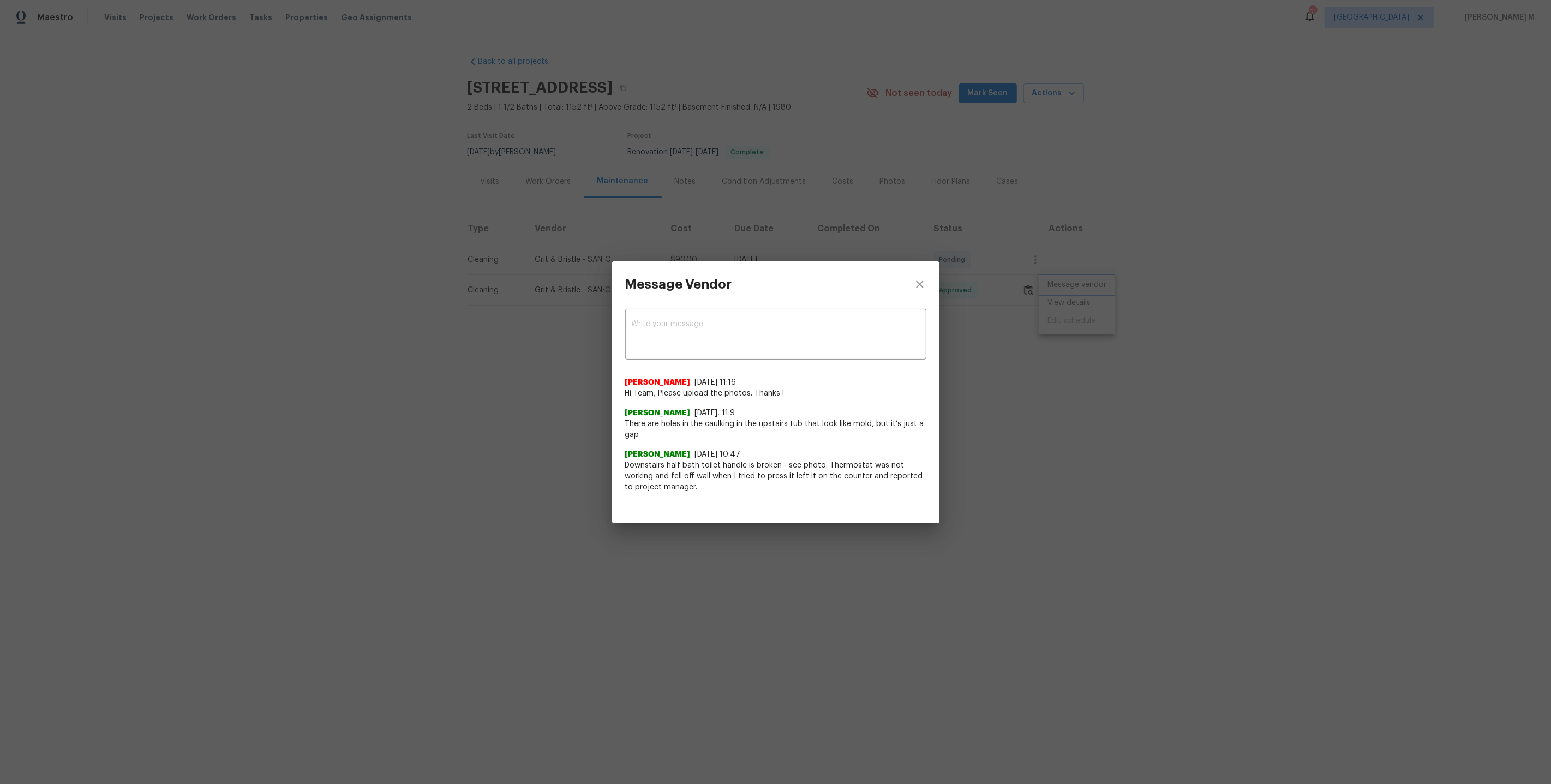
click at [728, 162] on div "Message Vendor x ​ Nirosha Banu 8/23/25, 11:16 Hi Team, Please upload the photo…" at bounding box center [776, 392] width 1551 height 784
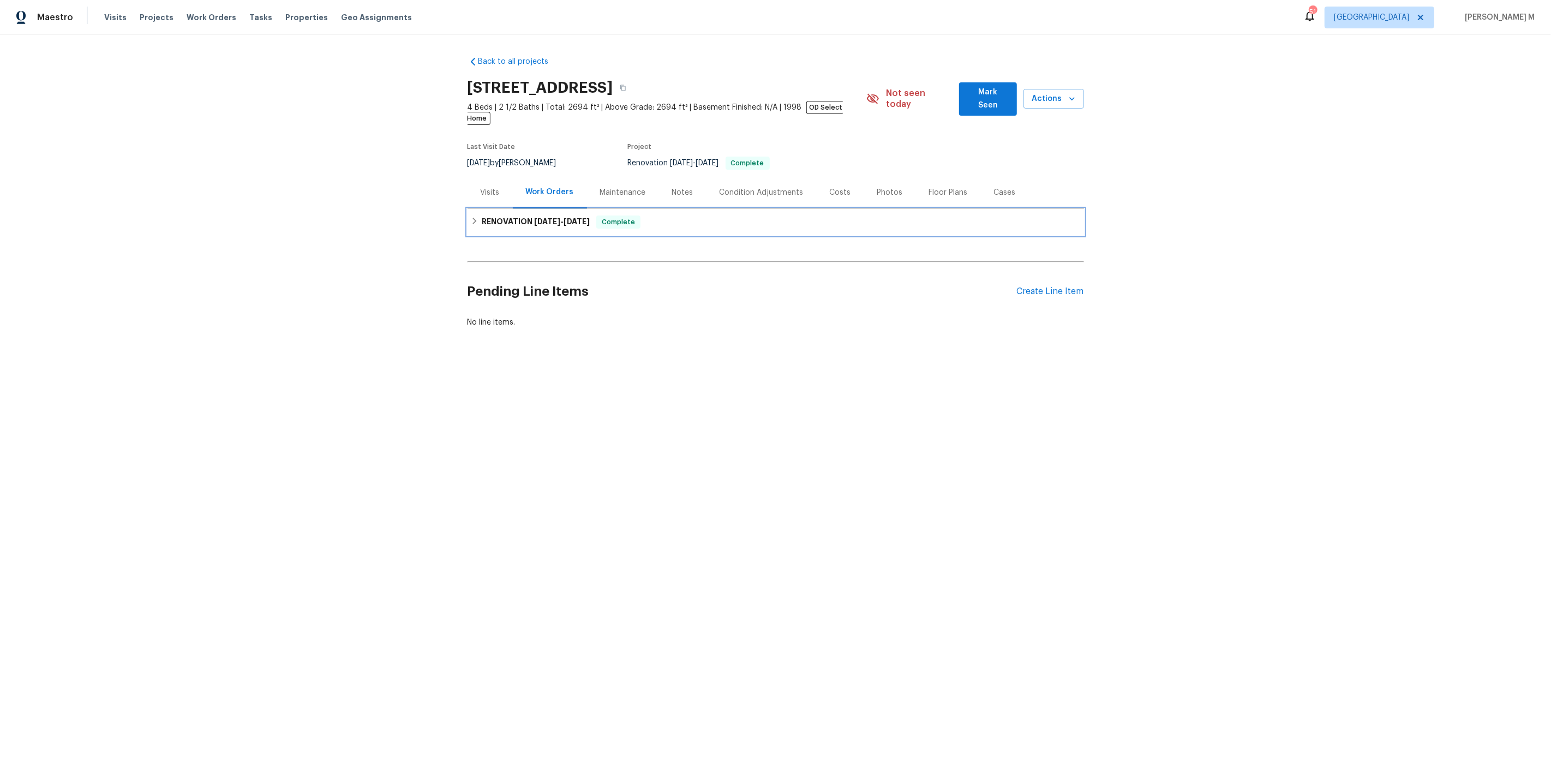
click at [517, 215] on h6 "RENOVATION [DATE] - [DATE]" at bounding box center [536, 222] width 108 height 13
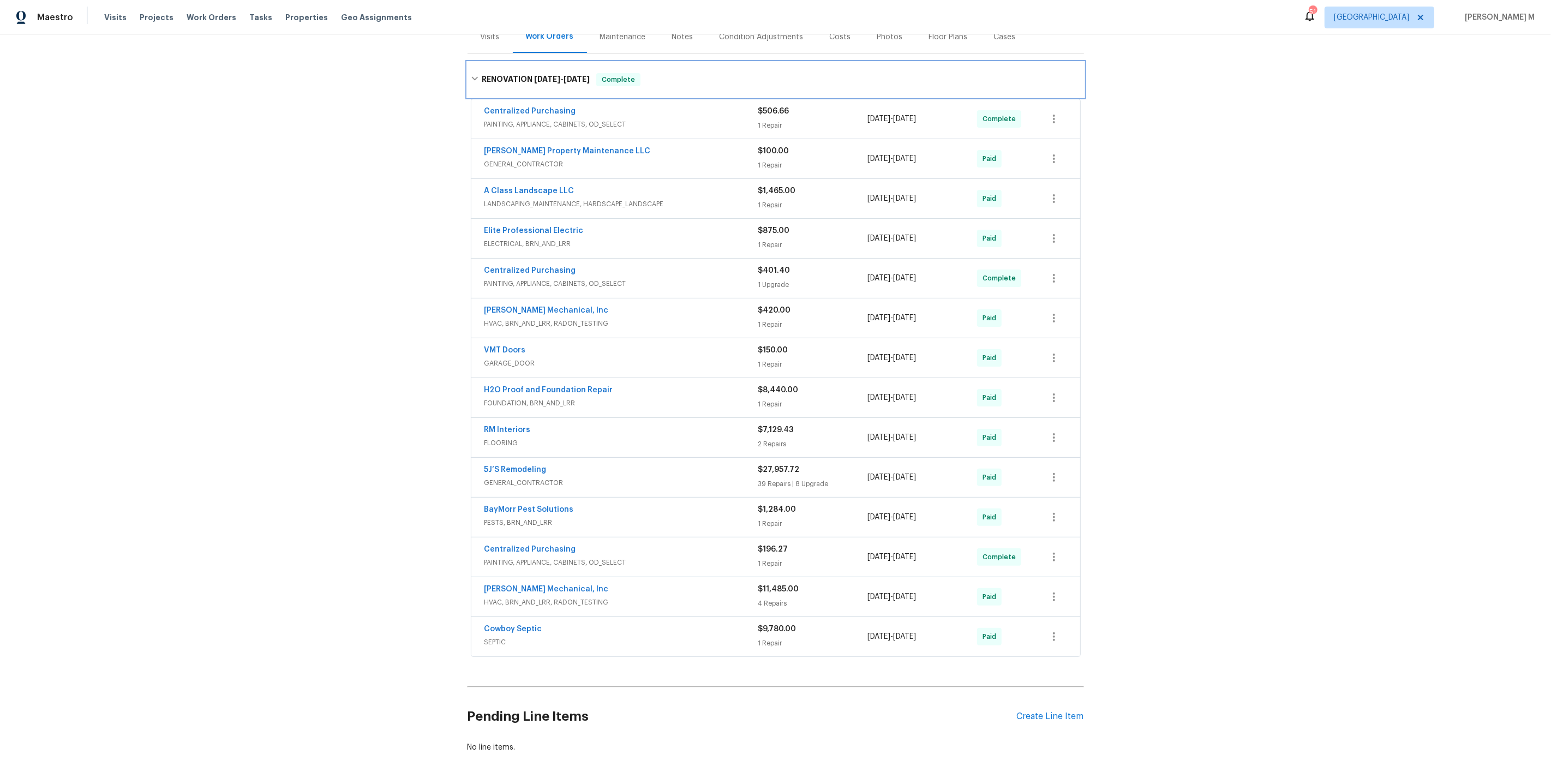
scroll to position [22, 0]
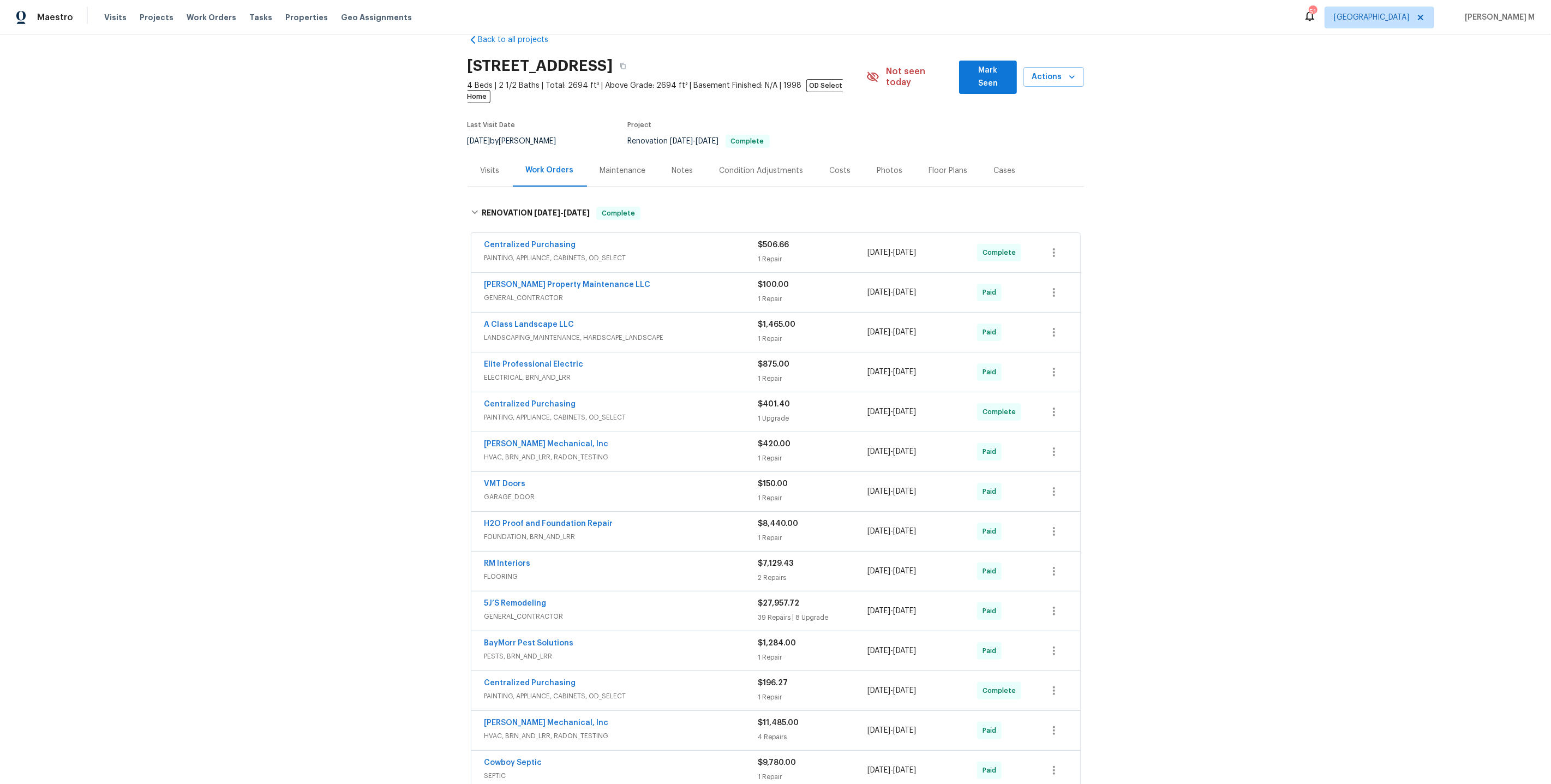
click at [561, 452] on span "HVAC, BRN_AND_LRR, RADON_TESTING" at bounding box center [621, 457] width 274 height 11
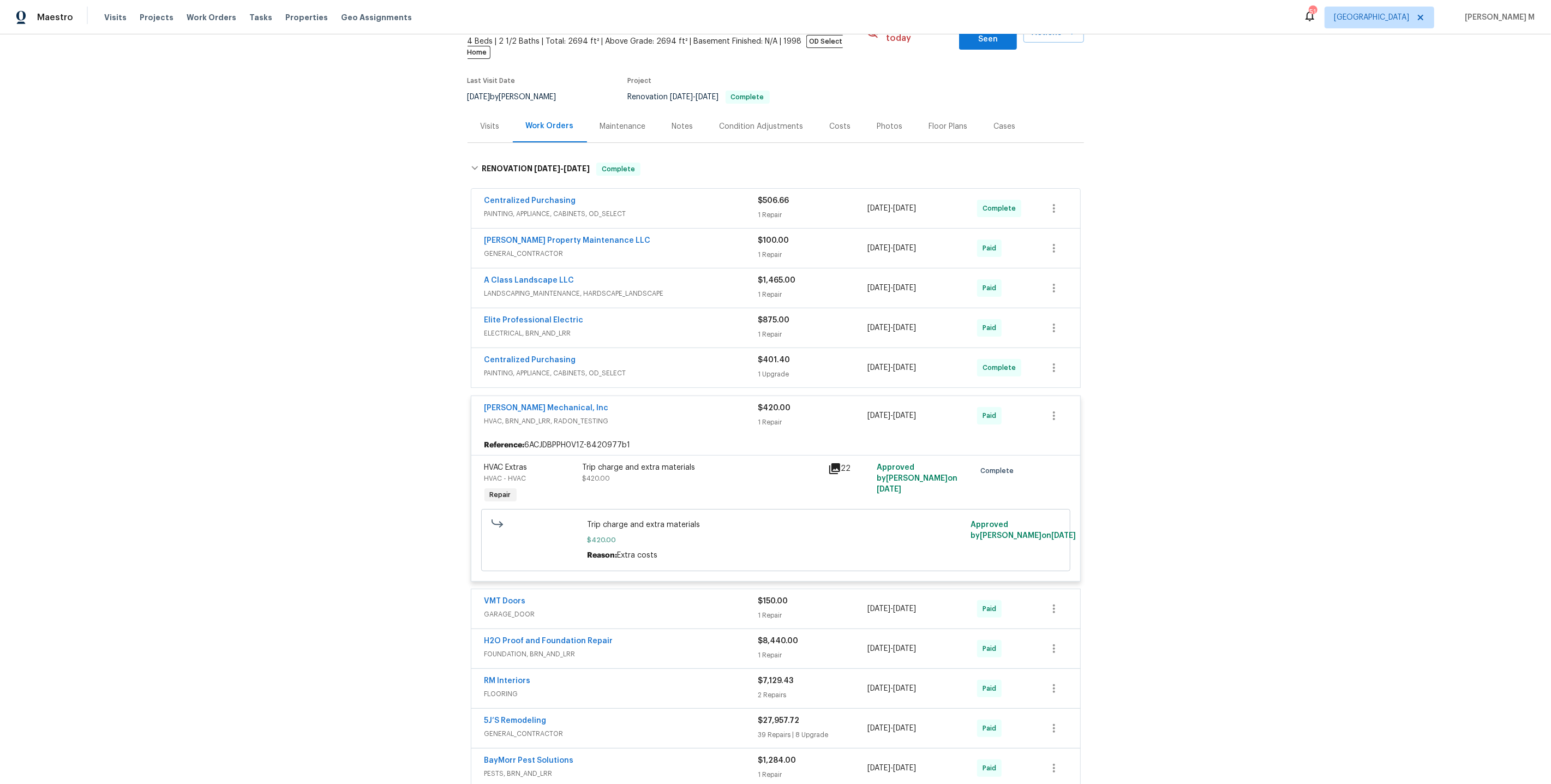
scroll to position [68, 0]
click at [507, 607] on span "GARAGE_DOOR" at bounding box center [621, 612] width 274 height 11
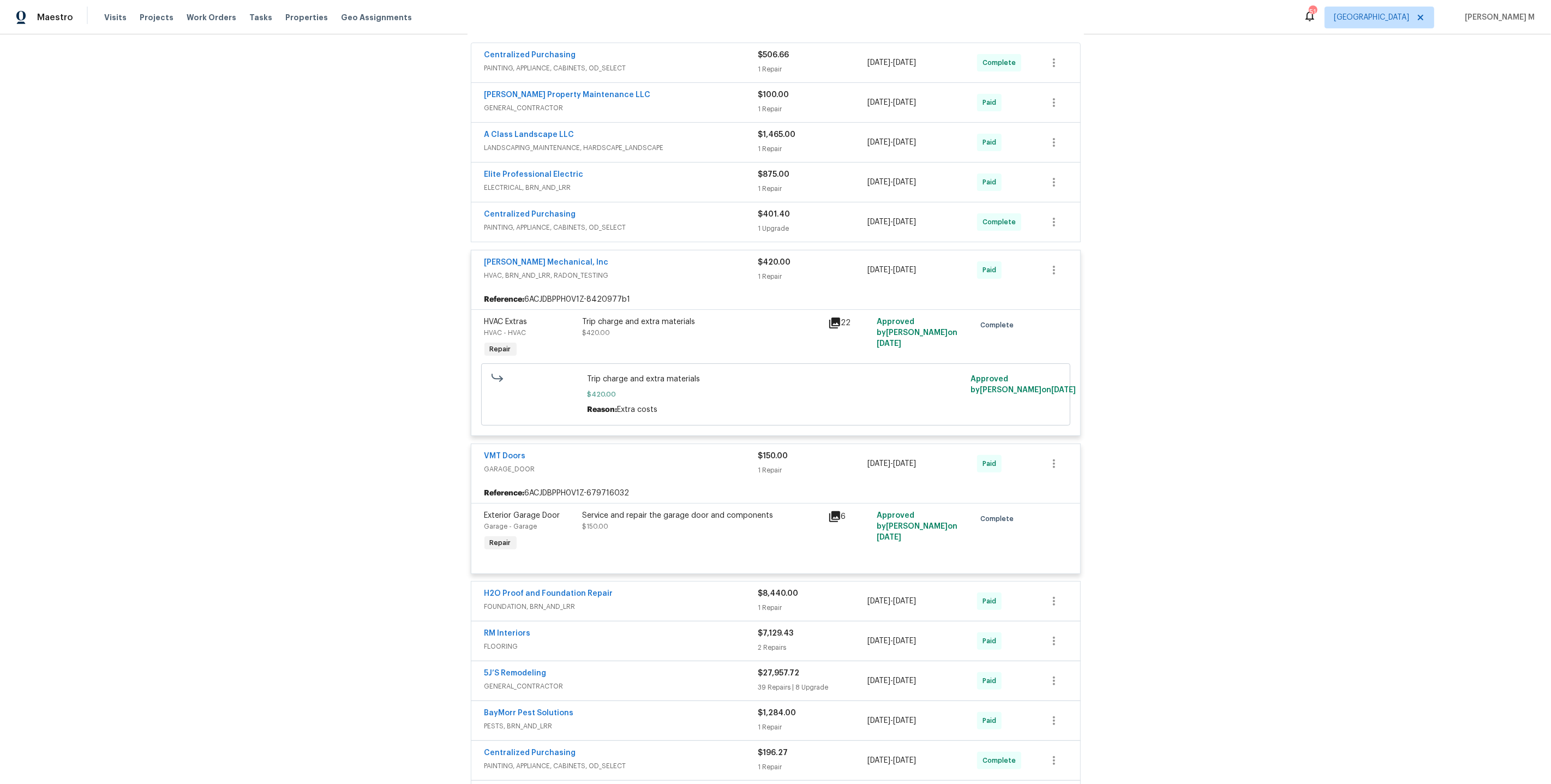
scroll to position [0, 0]
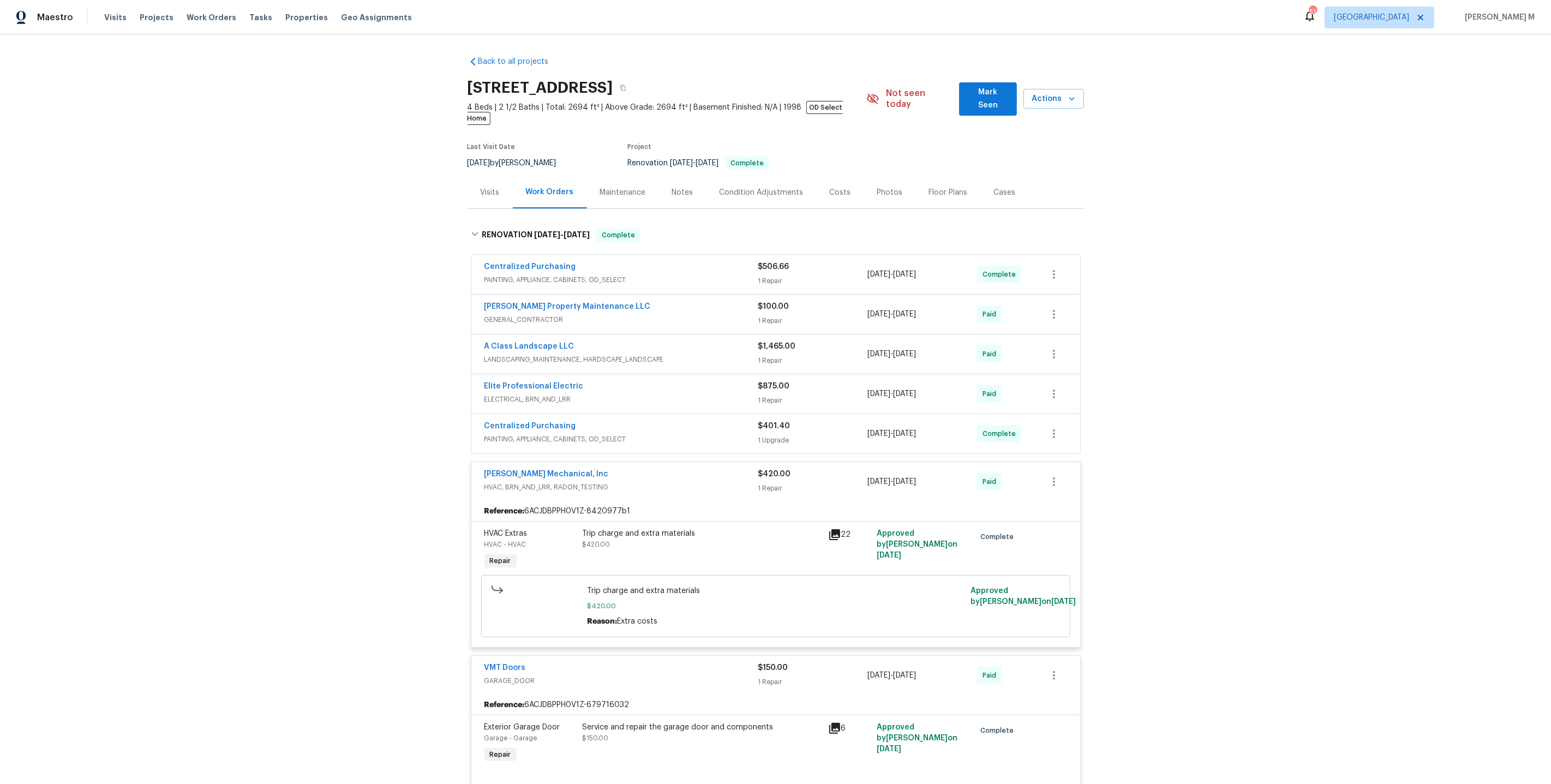
click at [628, 176] on div "Maintenance" at bounding box center [623, 192] width 72 height 32
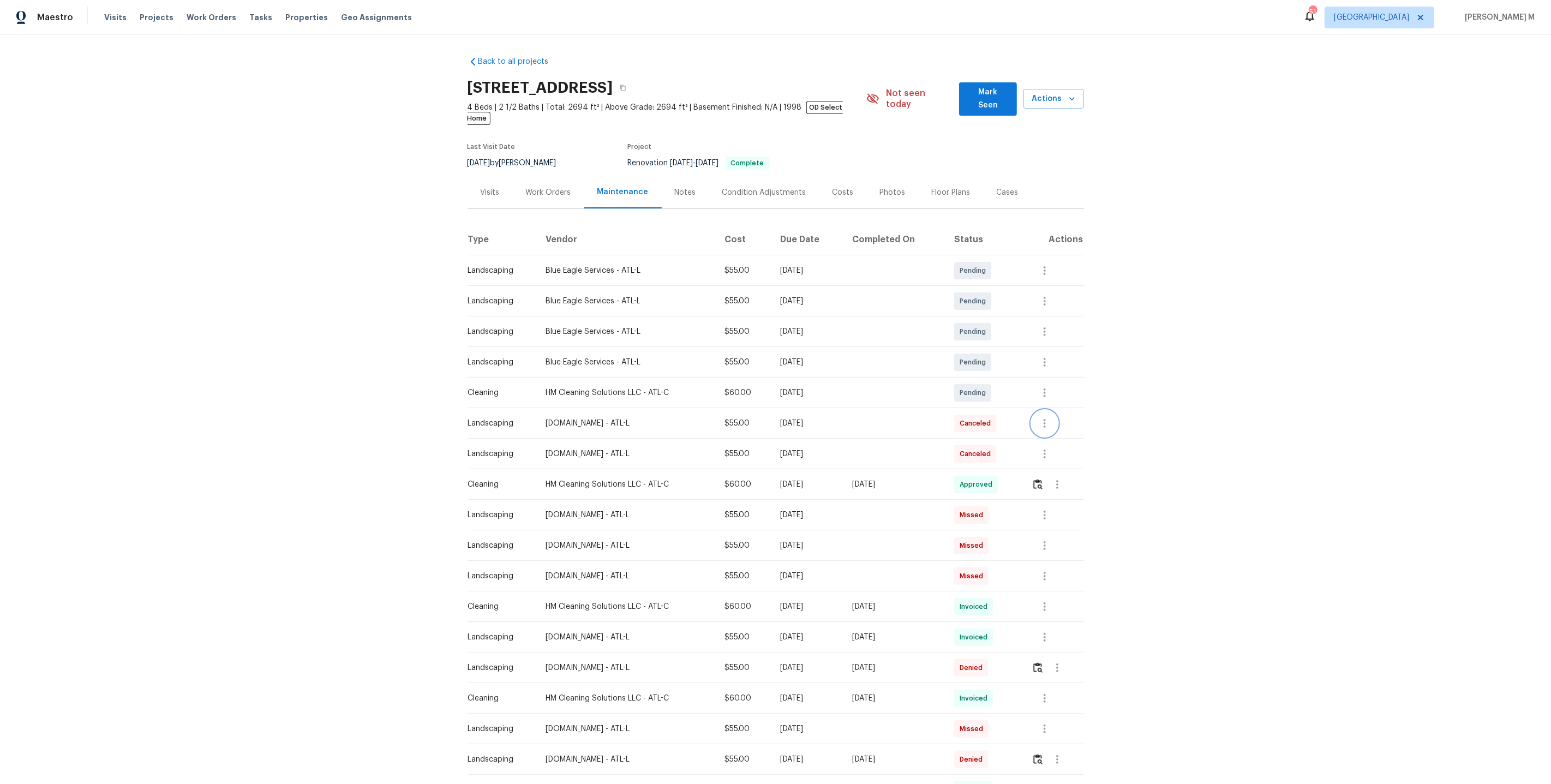
click at [1050, 417] on icon "button" at bounding box center [1045, 423] width 13 height 13
click at [1050, 401] on li "Message vendor" at bounding box center [1074, 407] width 77 height 18
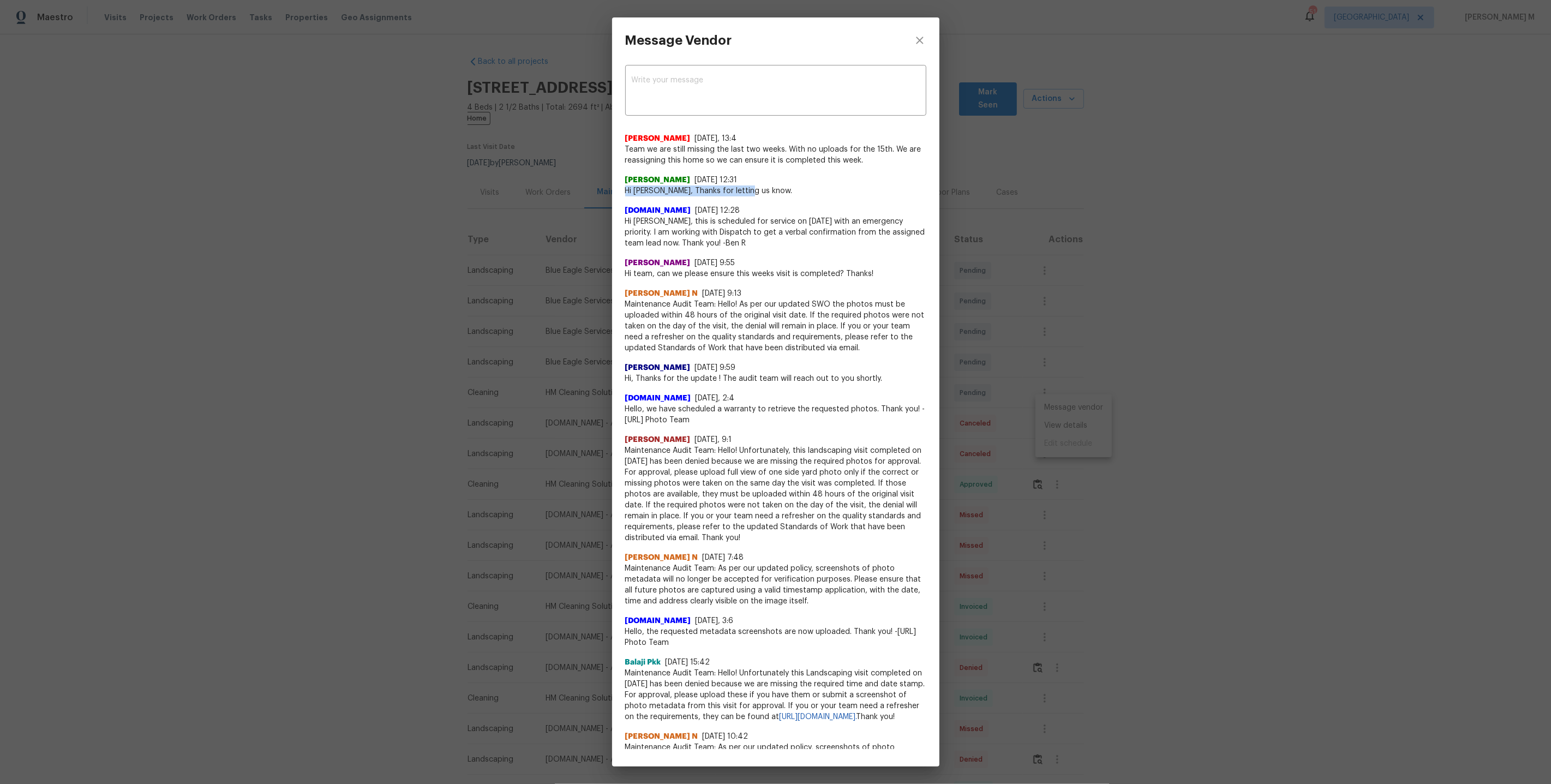
drag, startPoint x: 626, startPoint y: 187, endPoint x: 790, endPoint y: 187, distance: 164.0
click at [790, 187] on span "Hi Ben, Thanks for letting us know." at bounding box center [776, 191] width 301 height 11
click at [773, 145] on span "Team we are still missing the last two weeks. With no uploads for the 15th. We …" at bounding box center [776, 155] width 301 height 22
drag, startPoint x: 621, startPoint y: 145, endPoint x: 864, endPoint y: 155, distance: 243.2
click at [864, 155] on div "x ​ Madison Williamson 8/19/25, 13:4 Team we are still missing the last two wee…" at bounding box center [776, 406] width 327 height 686
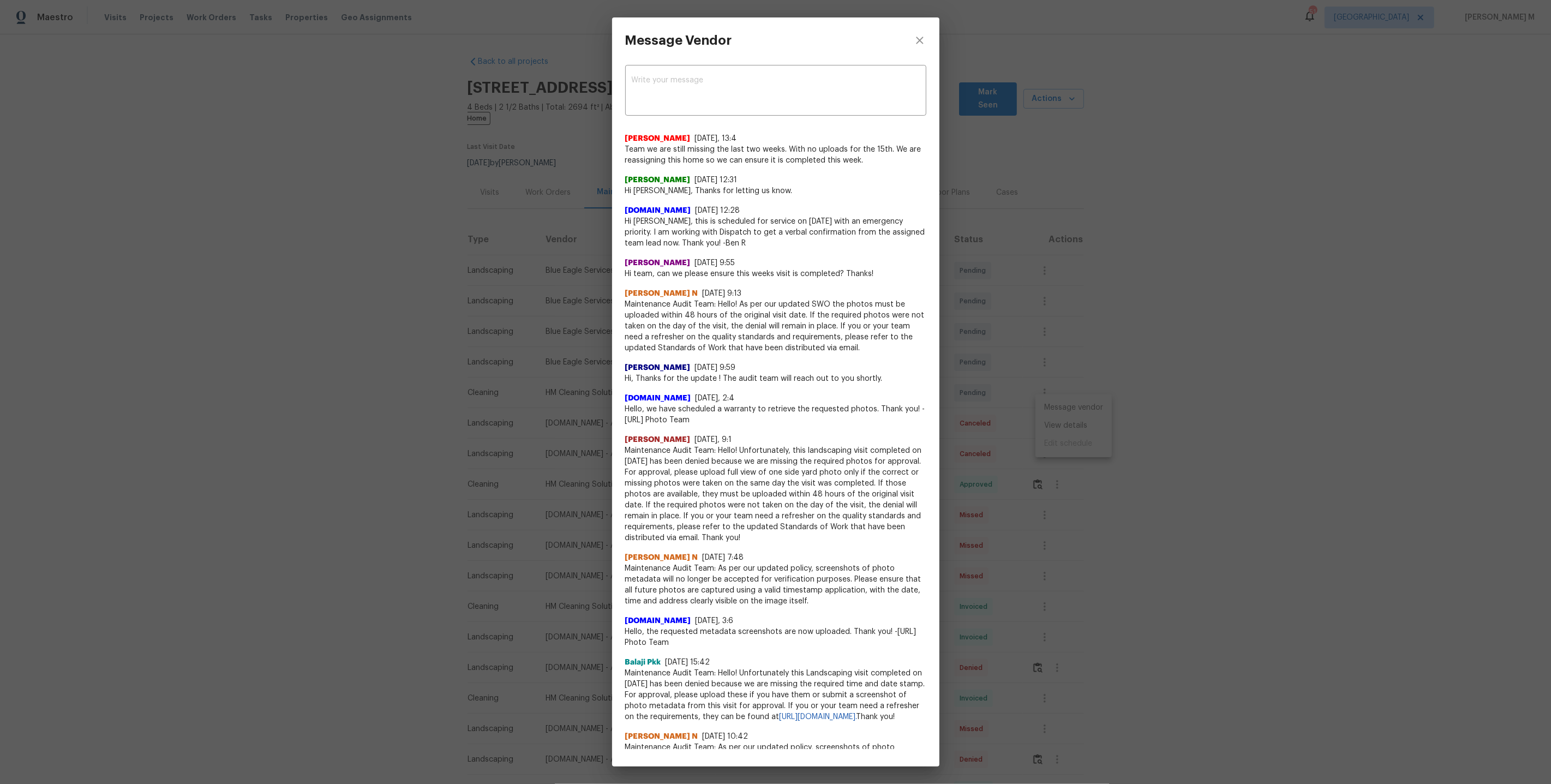
click at [864, 205] on div "Lawn.com 8/12/25, 12:28" at bounding box center [776, 211] width 301 height 11
click at [1168, 513] on div "Message Vendor x ​ Madison Williamson 8/19/25, 13:4 Team we are still missing t…" at bounding box center [776, 392] width 1551 height 784
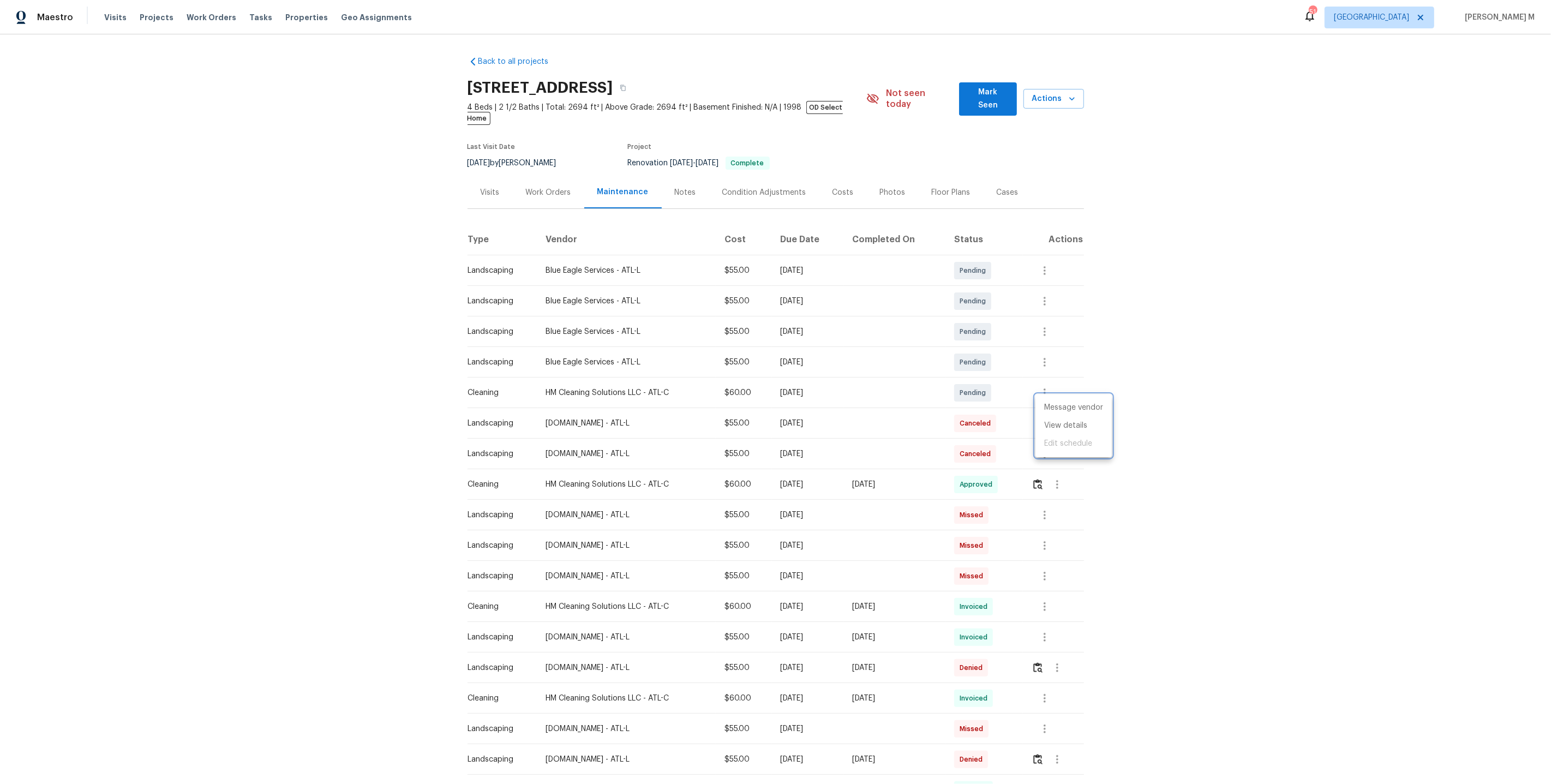
click at [1168, 513] on div at bounding box center [776, 392] width 1551 height 784
click at [1048, 264] on icon "button" at bounding box center [1045, 271] width 13 height 13
click at [1048, 260] on li "Message vendor" at bounding box center [1092, 255] width 113 height 18
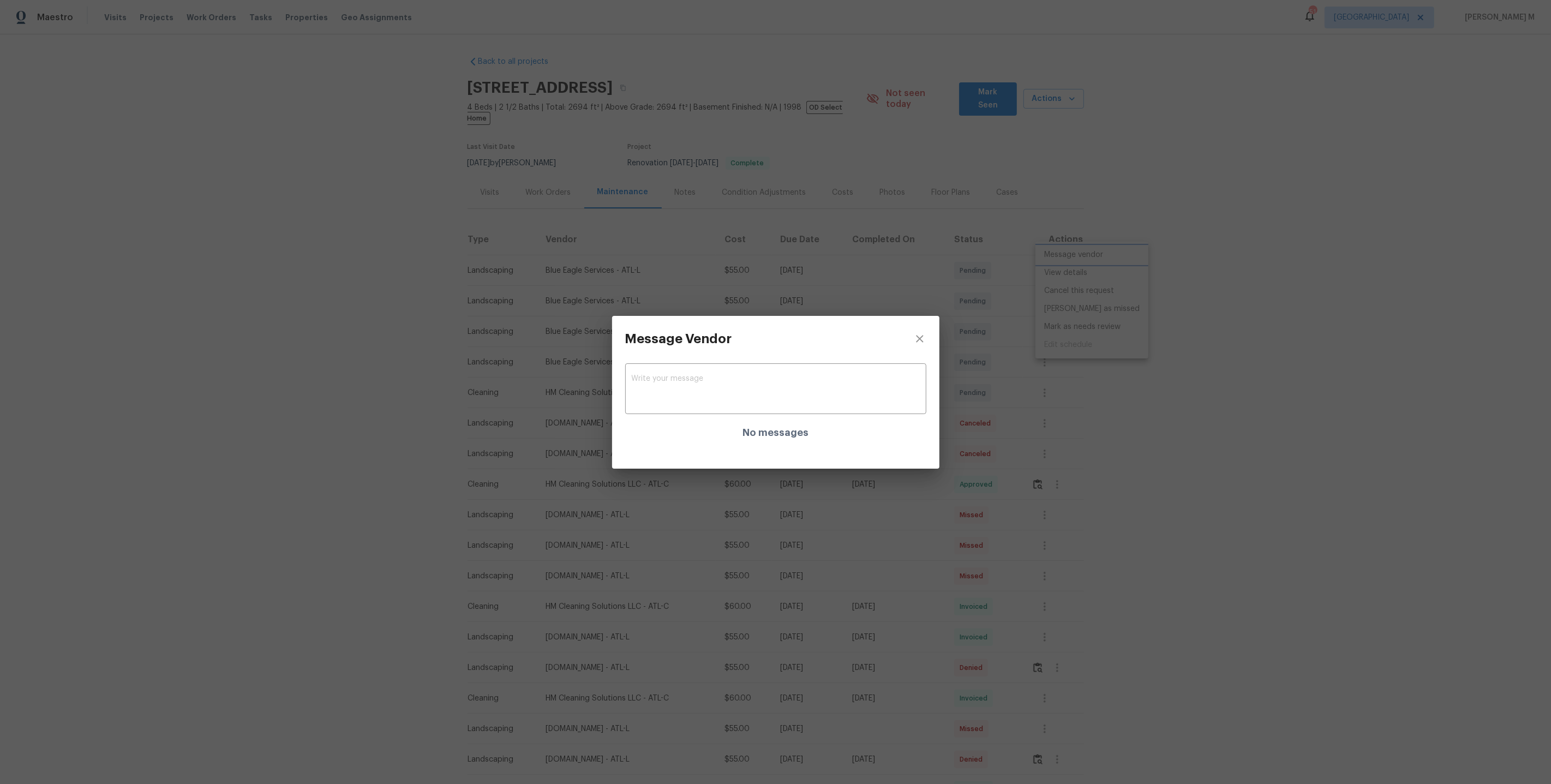
click at [1243, 331] on div "Message Vendor x ​ No messages" at bounding box center [776, 392] width 1551 height 784
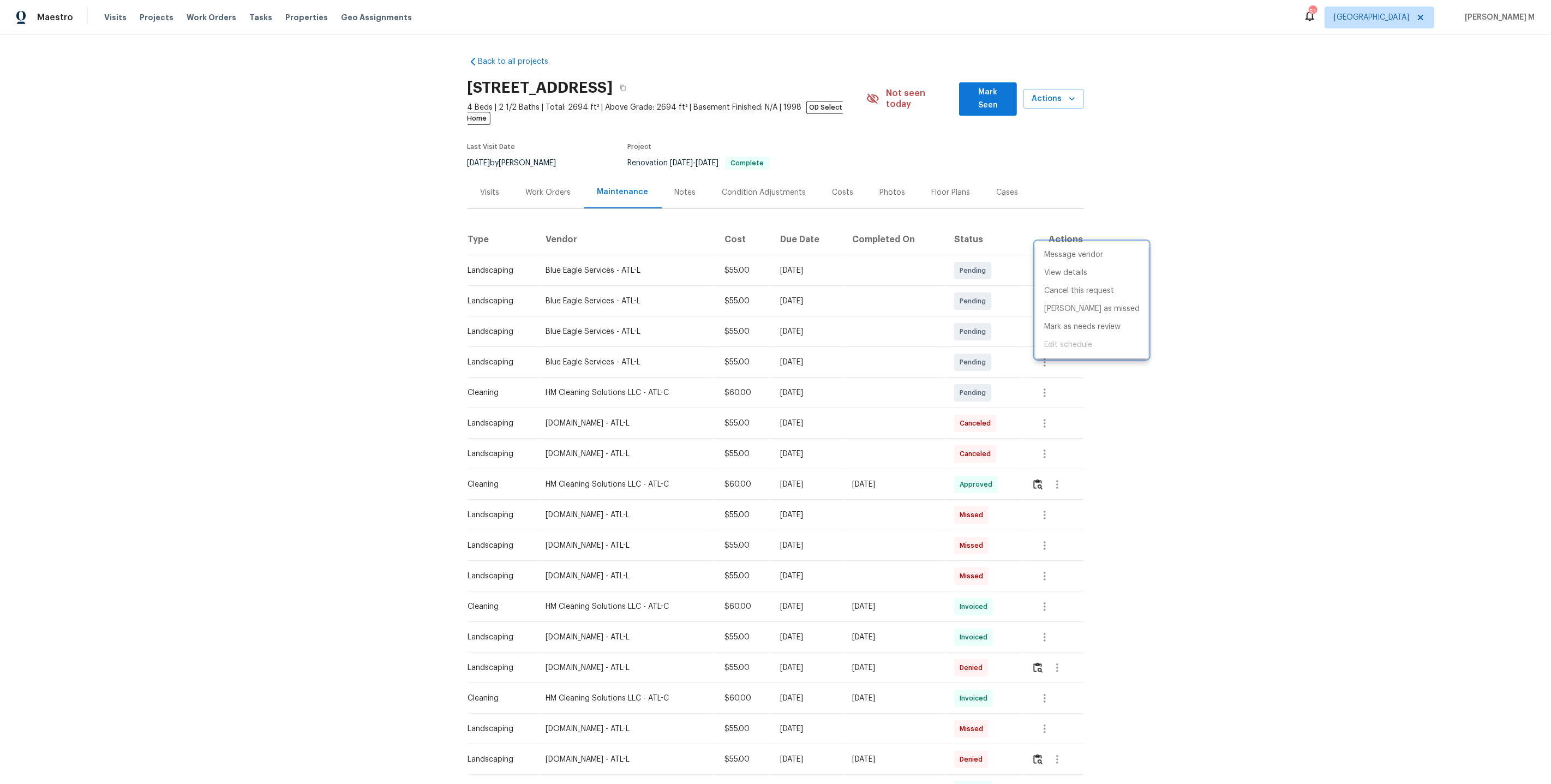
click at [913, 469] on div at bounding box center [776, 392] width 1551 height 784
click at [1047, 356] on icon "button" at bounding box center [1045, 363] width 13 height 13
click at [1047, 344] on li "Message vendor" at bounding box center [1092, 347] width 113 height 18
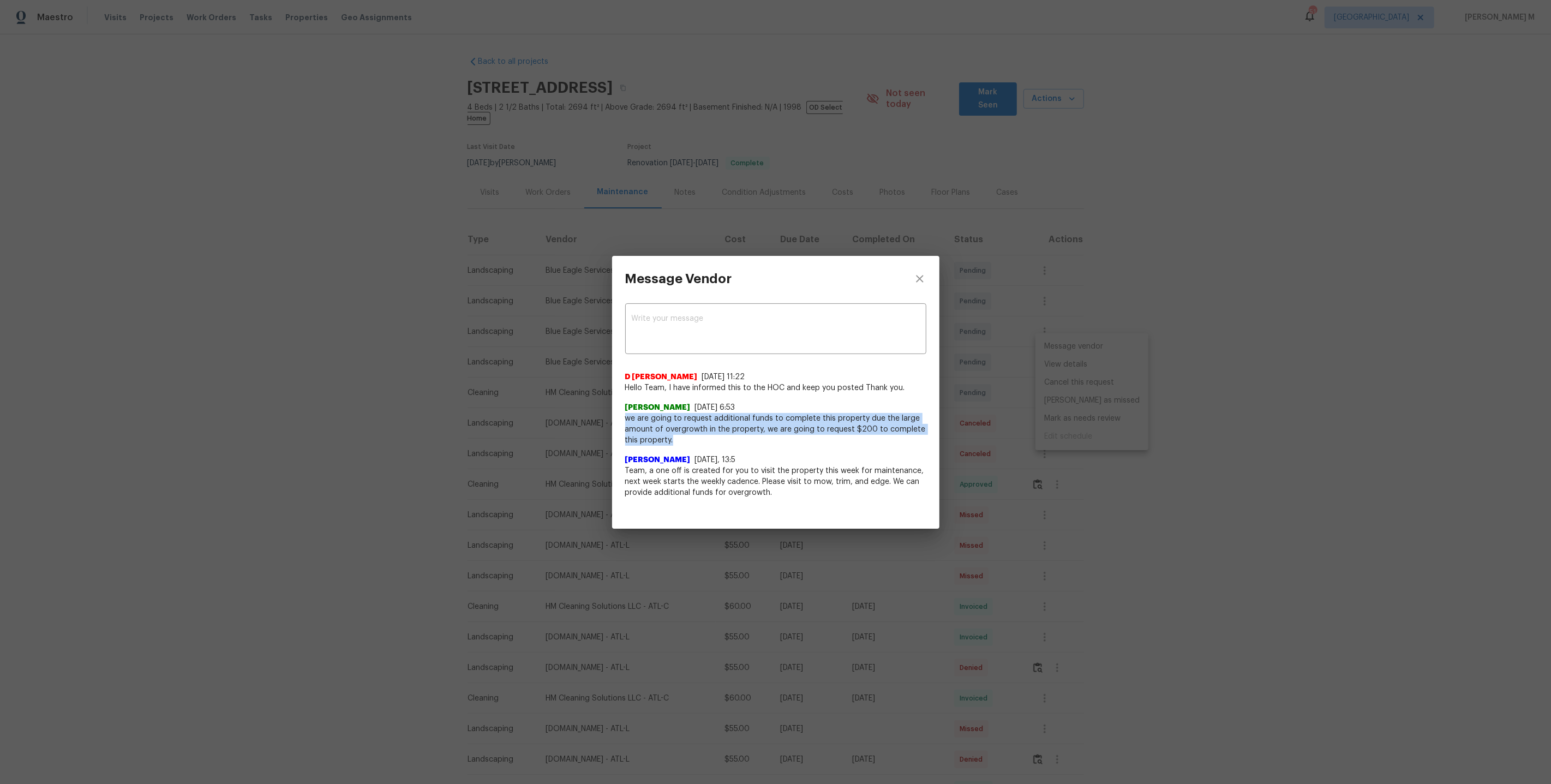
drag, startPoint x: 625, startPoint y: 421, endPoint x: 686, endPoint y: 431, distance: 61.8
click at [686, 431] on span "we are going to request additional funds to complete this property due the larg…" at bounding box center [776, 429] width 301 height 33
drag, startPoint x: 715, startPoint y: 443, endPoint x: 620, endPoint y: 410, distance: 100.6
click at [620, 410] on div "x ​ D Kamesh 8/23/25, 11:22 Hello Team, I have informed this to the HOC and kee…" at bounding box center [776, 407] width 327 height 209
click at [677, 434] on span "we are going to request additional funds to complete this property due the larg…" at bounding box center [776, 429] width 301 height 33
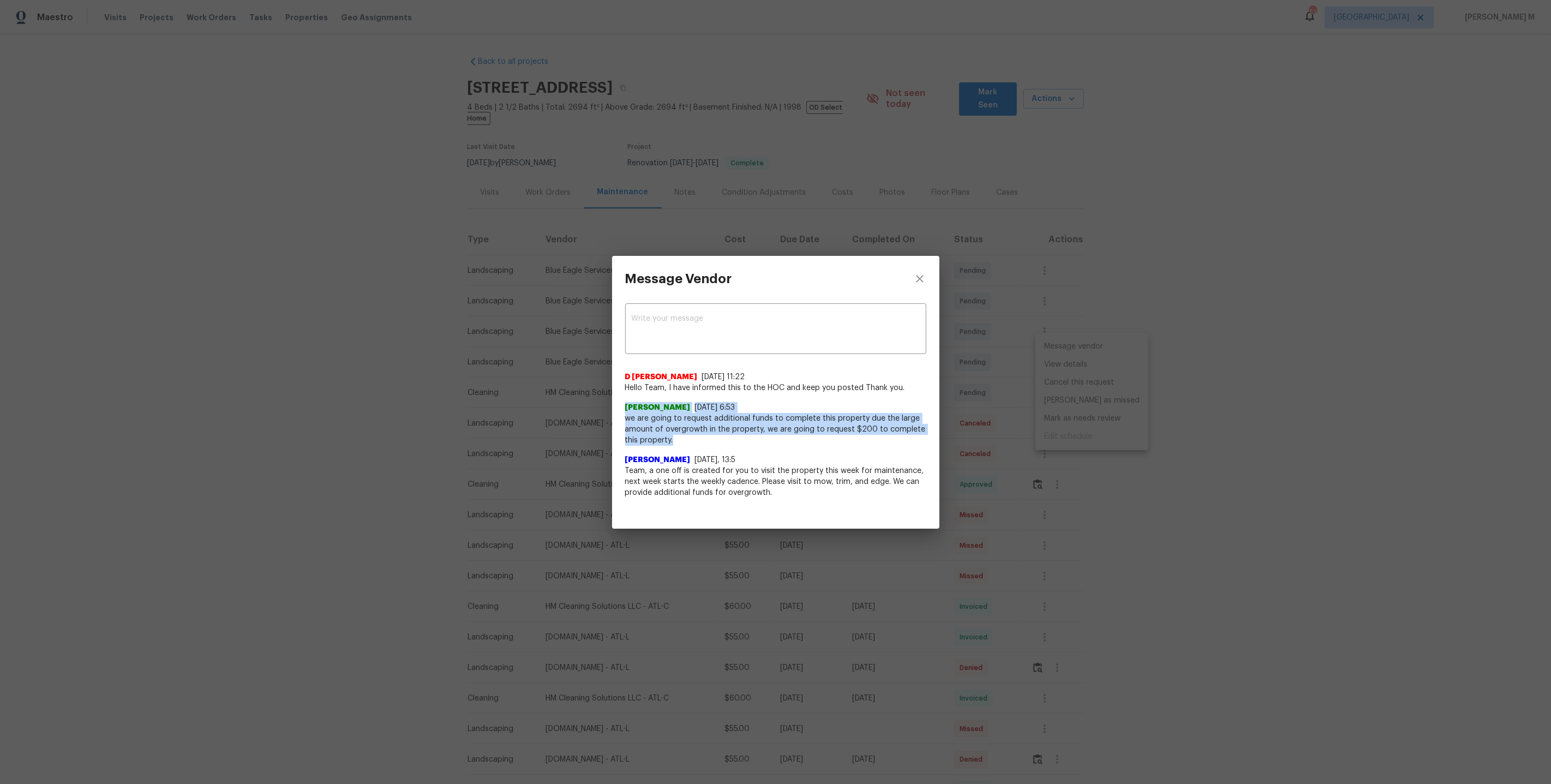
drag, startPoint x: 691, startPoint y: 439, endPoint x: 613, endPoint y: 396, distance: 89.1
click at [613, 396] on div "x ​ D Kamesh 8/23/25, 11:22 Hello Team, I have informed this to the HOC and kee…" at bounding box center [776, 407] width 327 height 209
click at [638, 425] on span "we are going to request additional funds to complete this property due the larg…" at bounding box center [776, 429] width 301 height 33
drag, startPoint x: 677, startPoint y: 440, endPoint x: 624, endPoint y: 417, distance: 57.8
click at [625, 417] on span "we are going to request additional funds to complete this property due the larg…" at bounding box center [776, 429] width 301 height 33
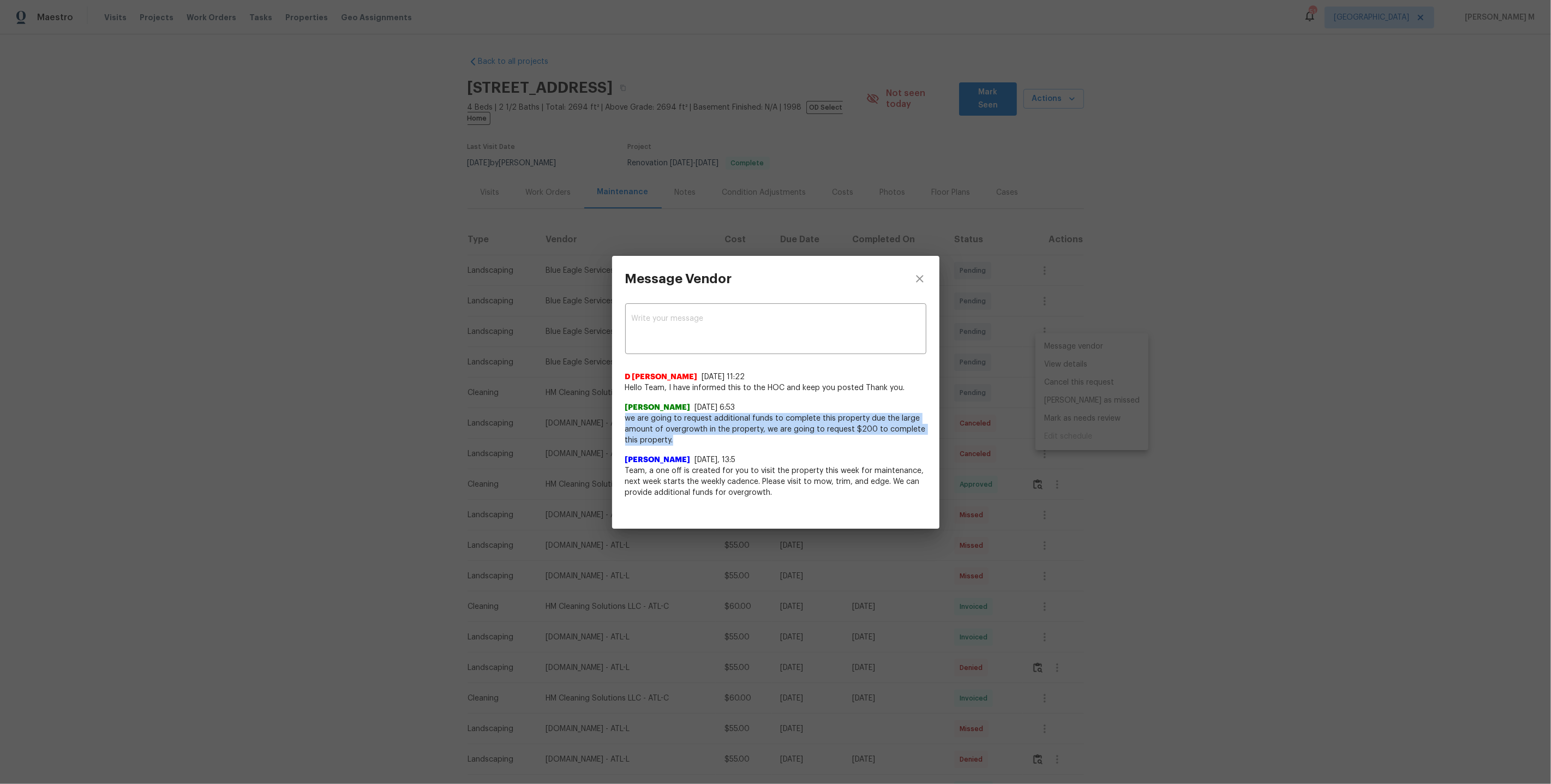
click at [658, 428] on span "we are going to request additional funds to complete this property due the larg…" at bounding box center [776, 429] width 301 height 33
drag, startPoint x: 882, startPoint y: 416, endPoint x: 758, endPoint y: 427, distance: 124.5
click at [758, 427] on span "we are going to request additional funds to complete this property due the larg…" at bounding box center [776, 429] width 301 height 33
copy span "the large amount of overgrowth in the property"
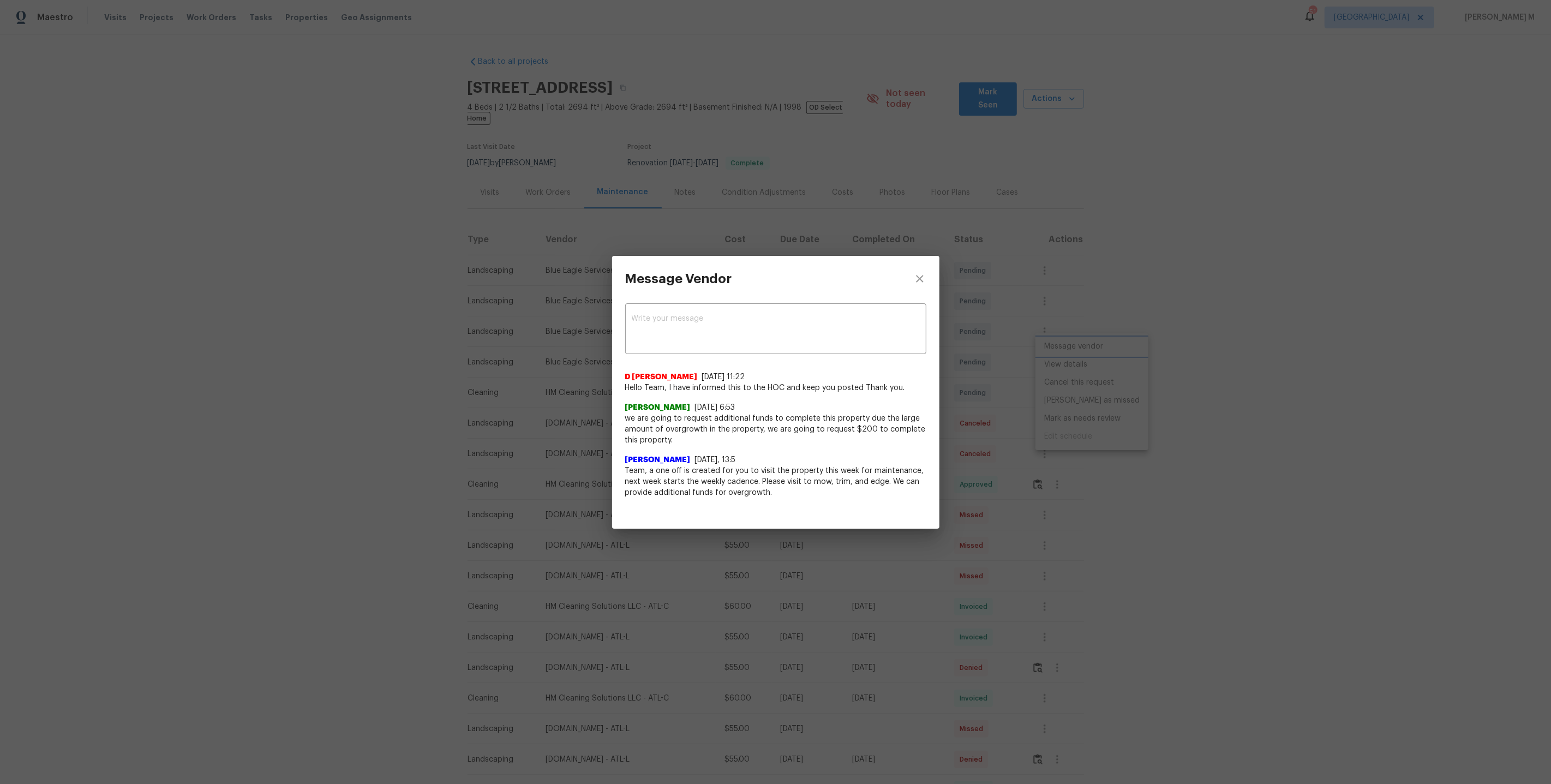
click at [572, 226] on div "Message Vendor x ​ D Kamesh 8/23/25, 11:22 Hello Team, I have informed this to …" at bounding box center [776, 392] width 1551 height 784
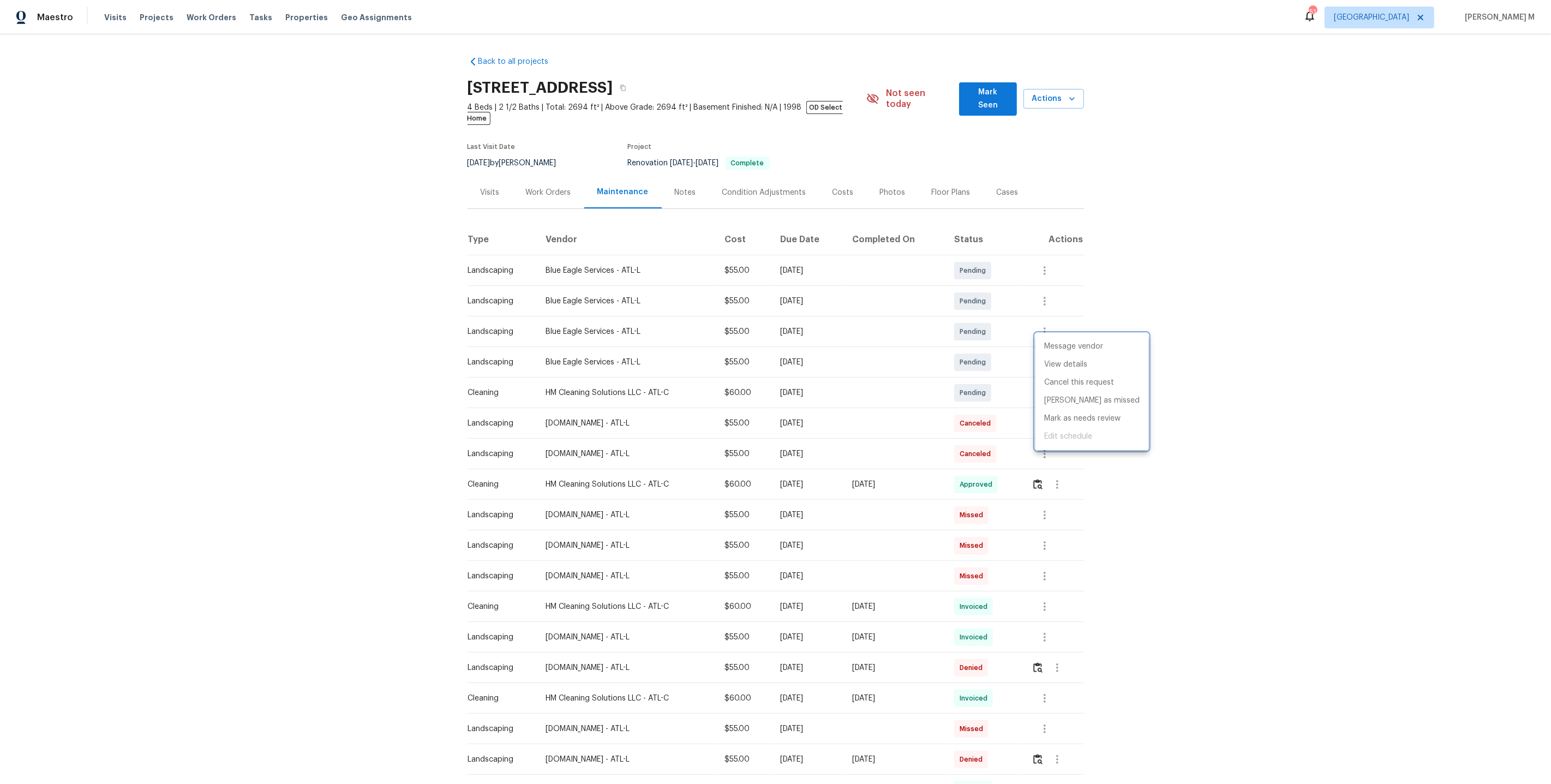
click at [555, 177] on div at bounding box center [776, 392] width 1551 height 784
click at [536, 187] on div "Work Orders" at bounding box center [549, 193] width 45 height 11
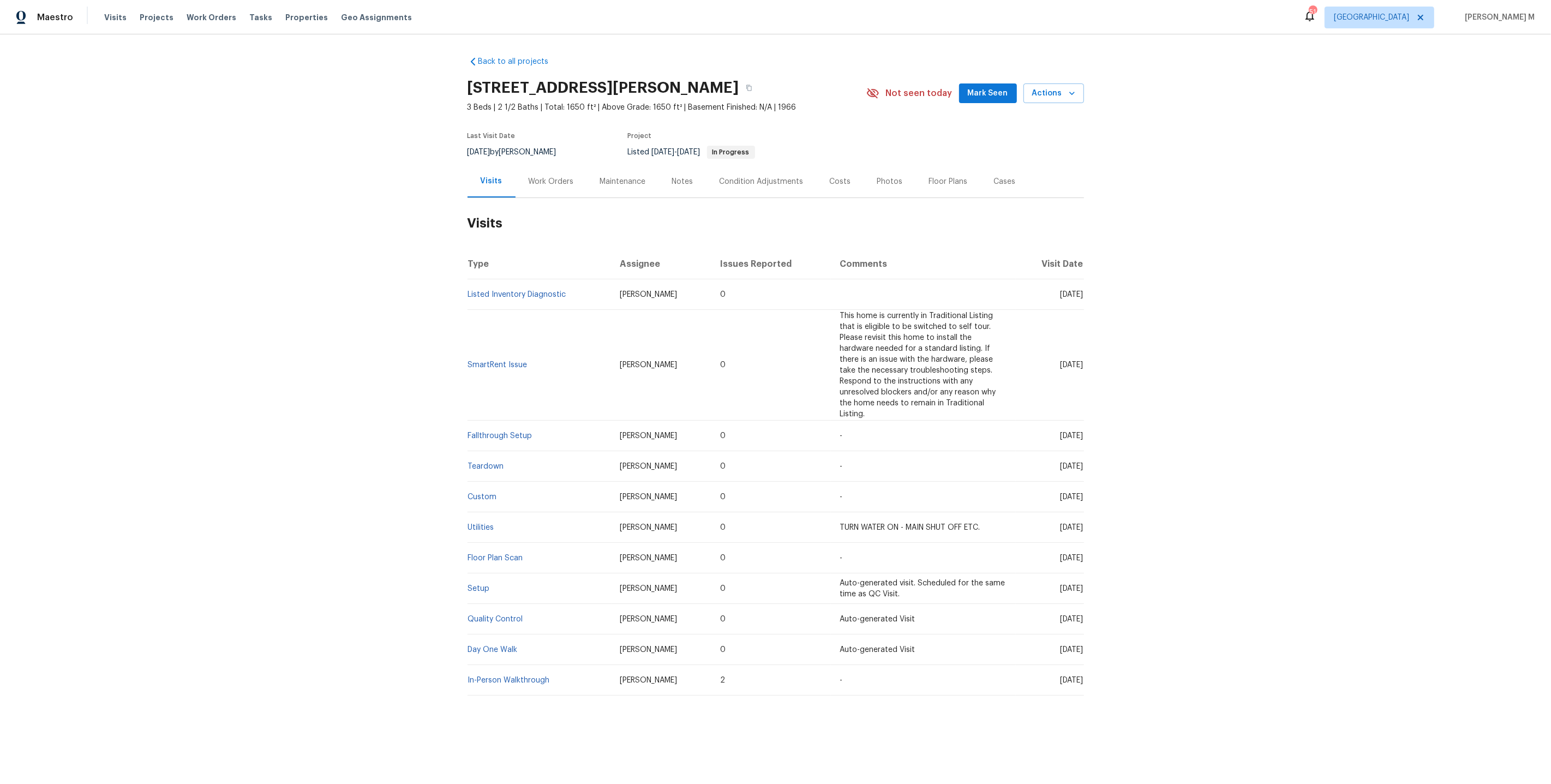
click at [527, 198] on h2 "Visits" at bounding box center [776, 223] width 617 height 51
click at [541, 181] on div "Work Orders" at bounding box center [551, 181] width 71 height 32
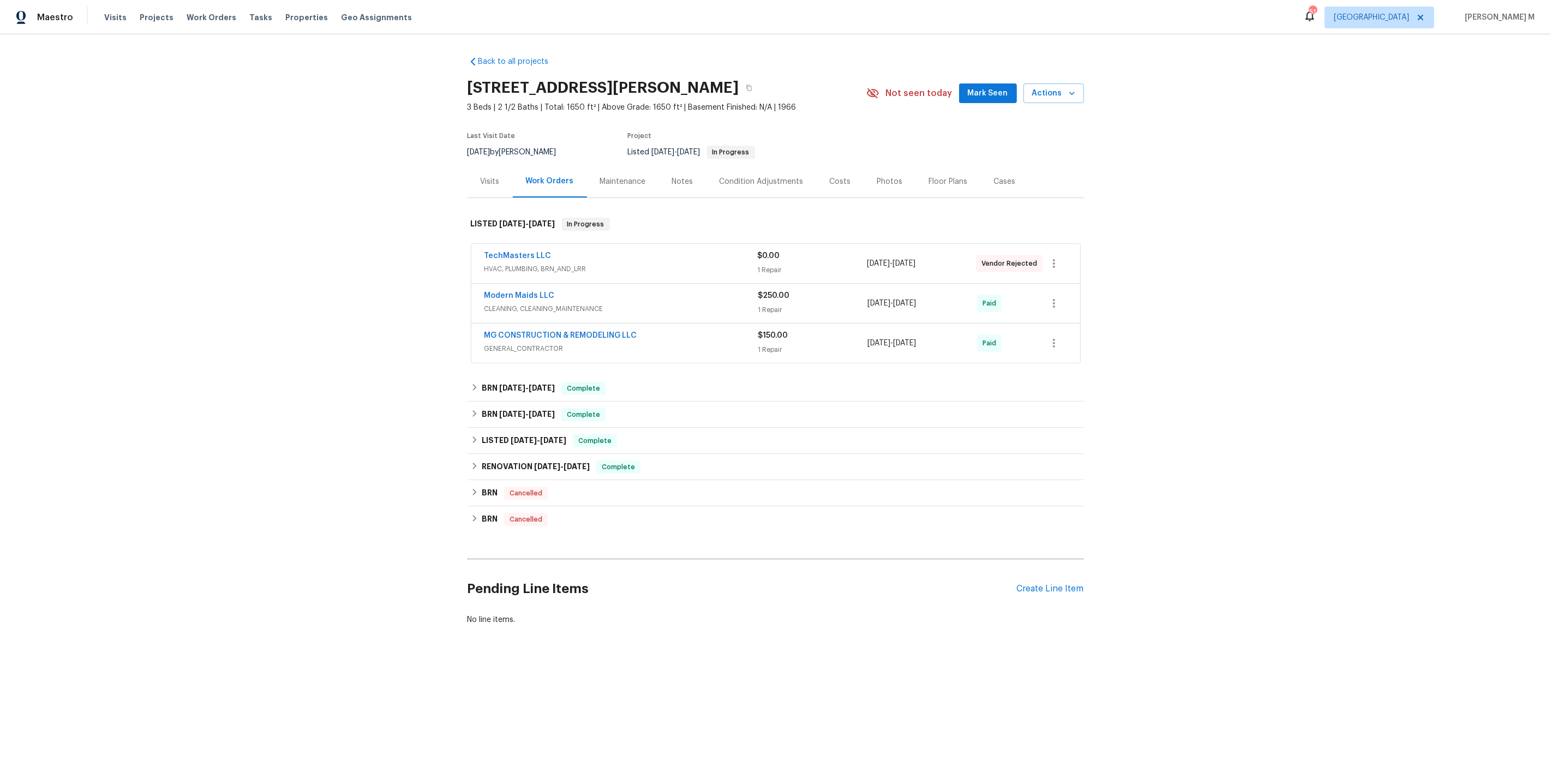
click at [507, 265] on span "HVAC, PLUMBING, BRN_AND_LRR" at bounding box center [621, 269] width 273 height 11
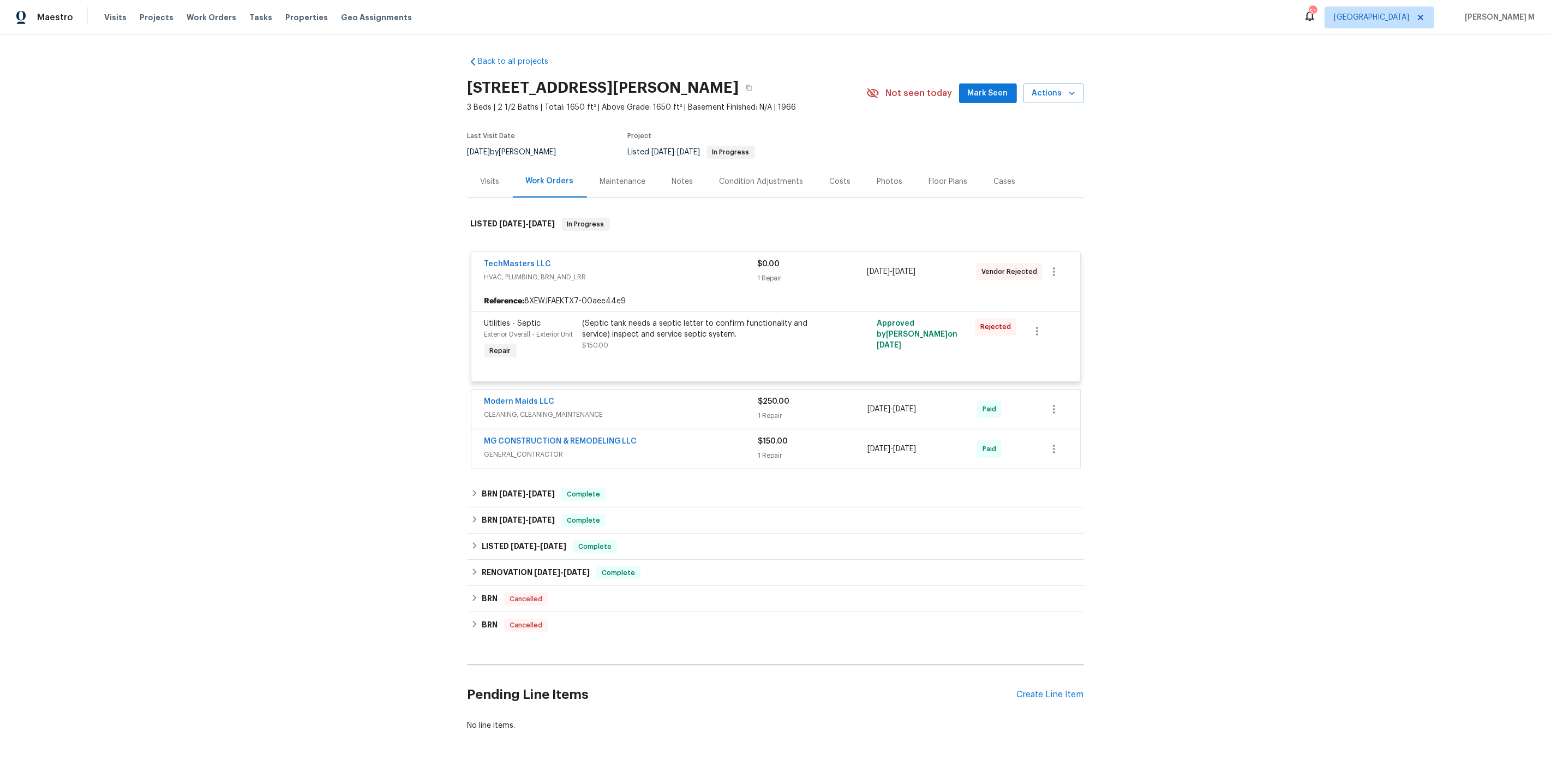
click at [530, 409] on span "CLEANING, CLEANING_MAINTENANCE" at bounding box center [621, 415] width 274 height 11
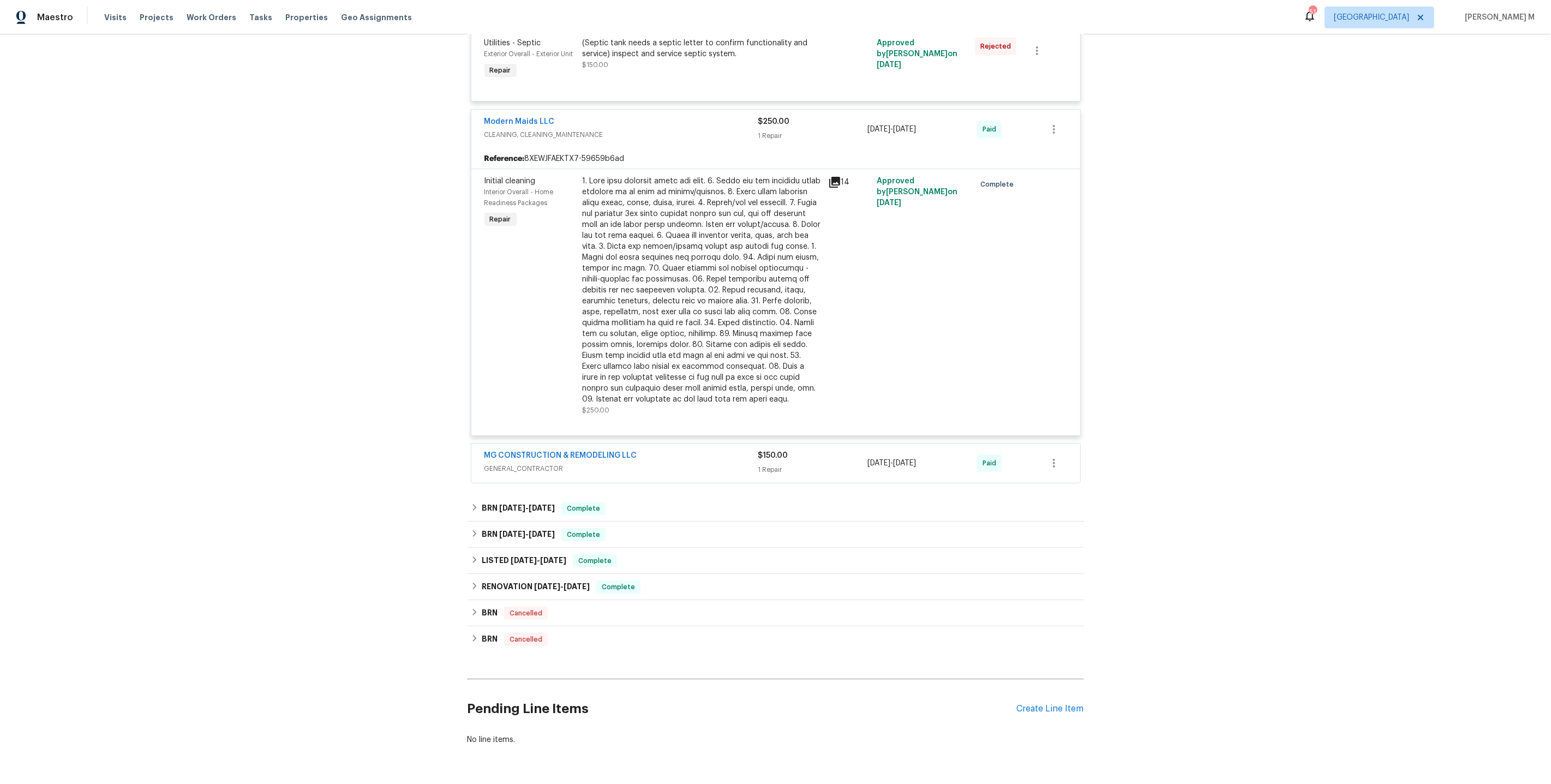
scroll to position [285, 0]
click at [519, 458] on span "GENERAL_CONTRACTOR" at bounding box center [621, 463] width 274 height 11
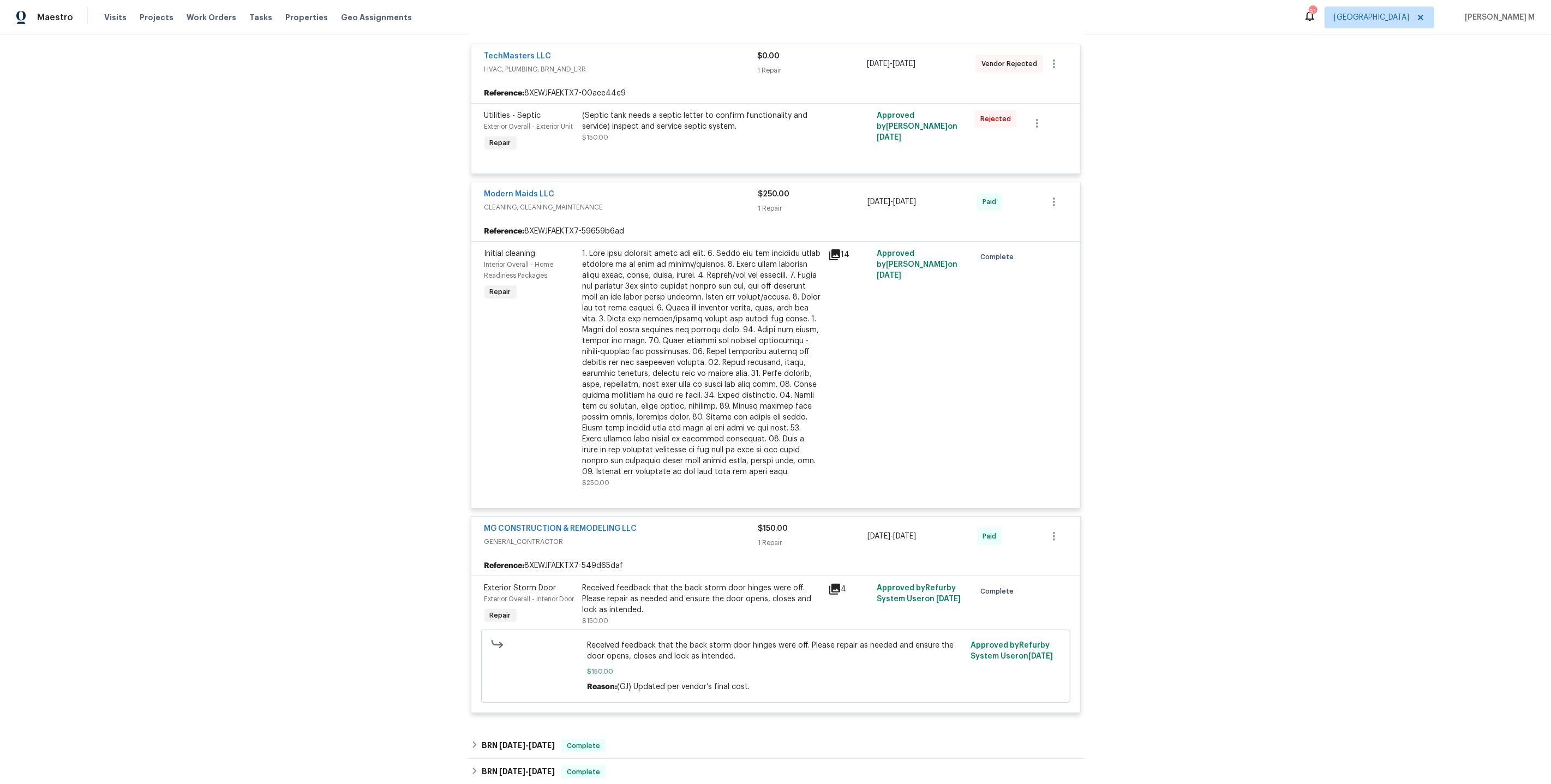
scroll to position [0, 0]
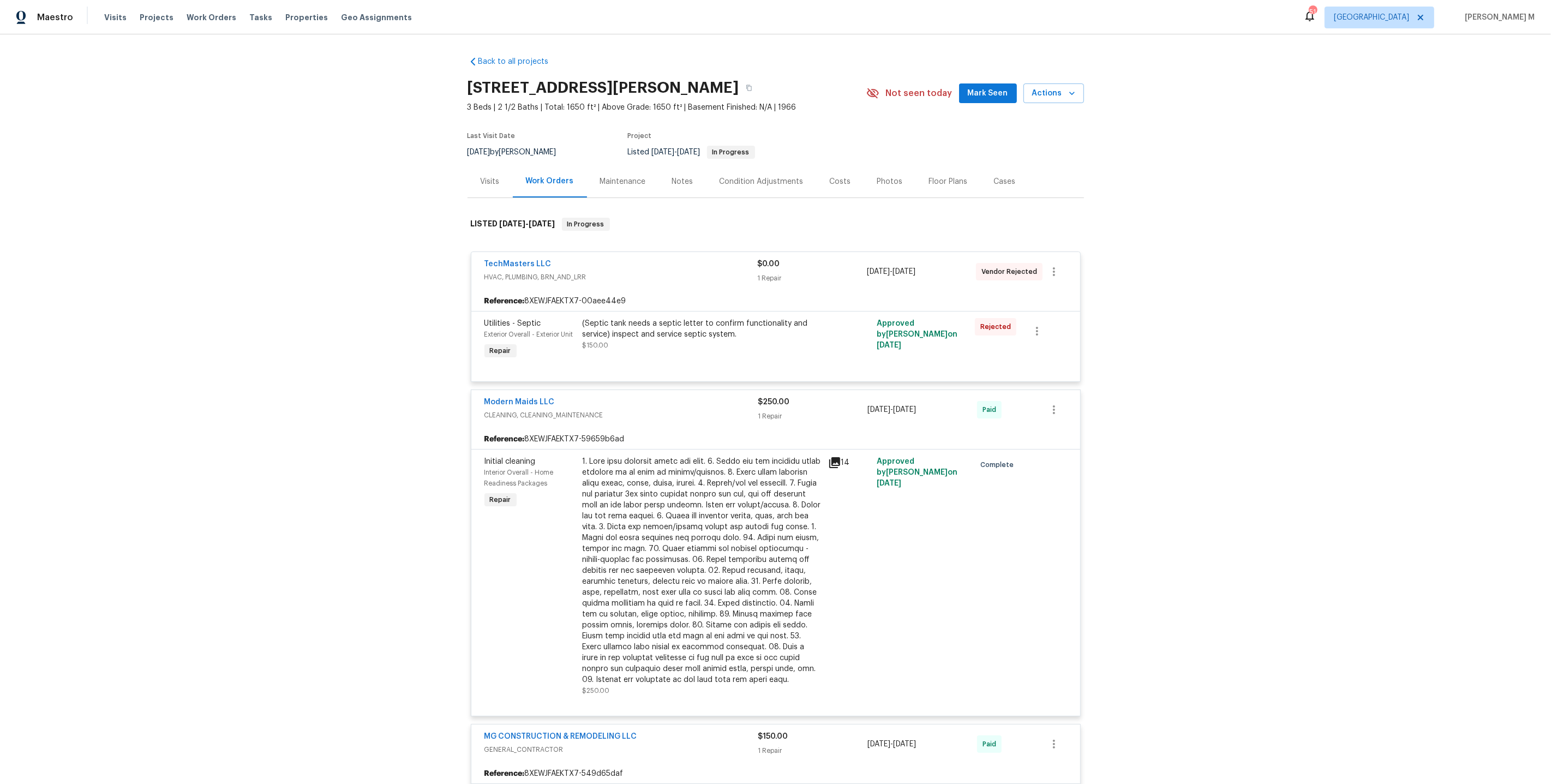
click at [625, 169] on div "Maintenance" at bounding box center [623, 181] width 72 height 32
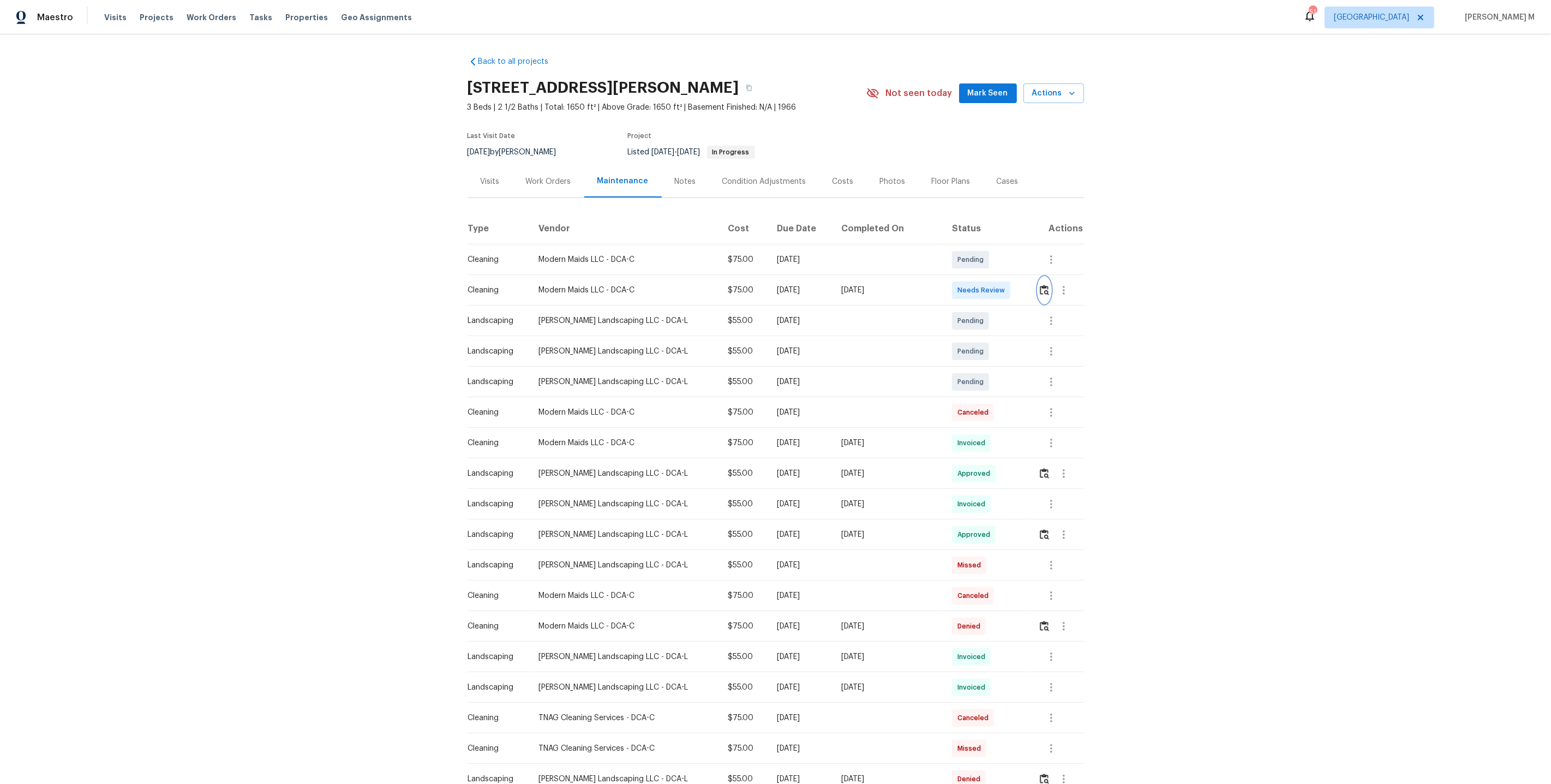
click at [1043, 285] on img "button" at bounding box center [1045, 290] width 9 height 11
click at [1064, 473] on icon "button" at bounding box center [1064, 473] width 13 height 13
click at [1071, 486] on li "View details" at bounding box center [1086, 486] width 77 height 18
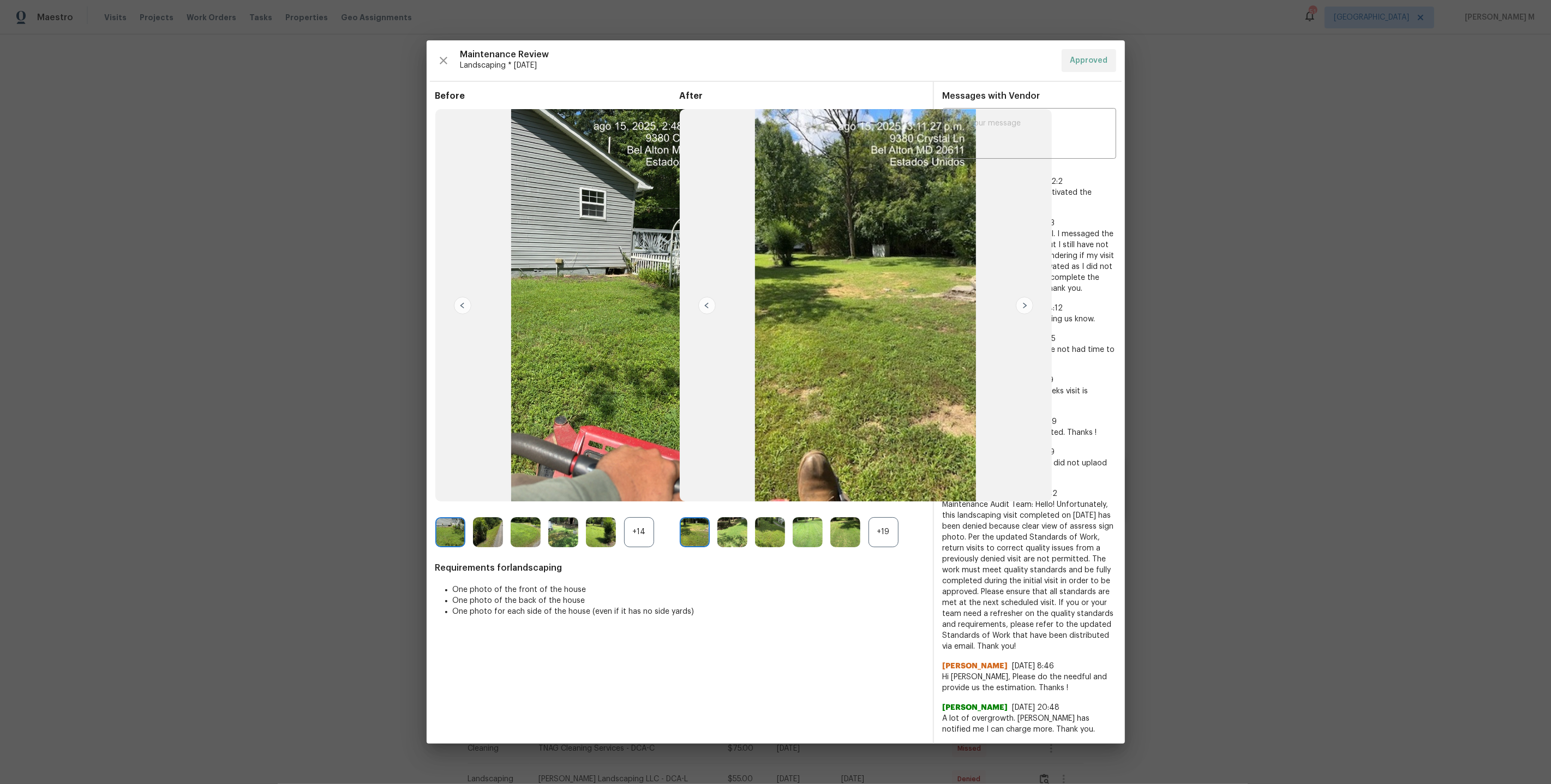
click at [888, 536] on div "+19" at bounding box center [884, 532] width 30 height 30
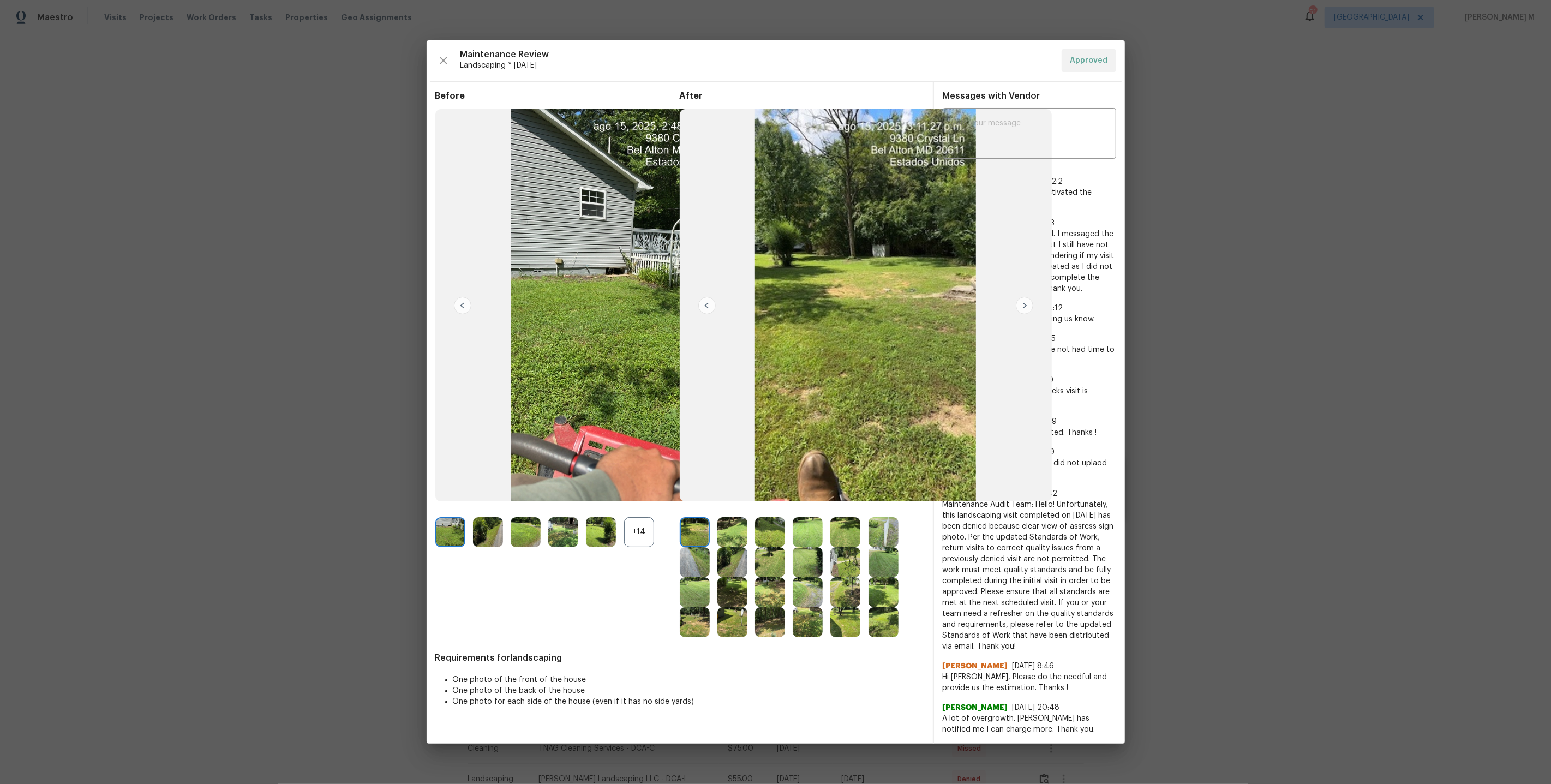
click at [625, 542] on div "+14" at bounding box center [639, 532] width 30 height 30
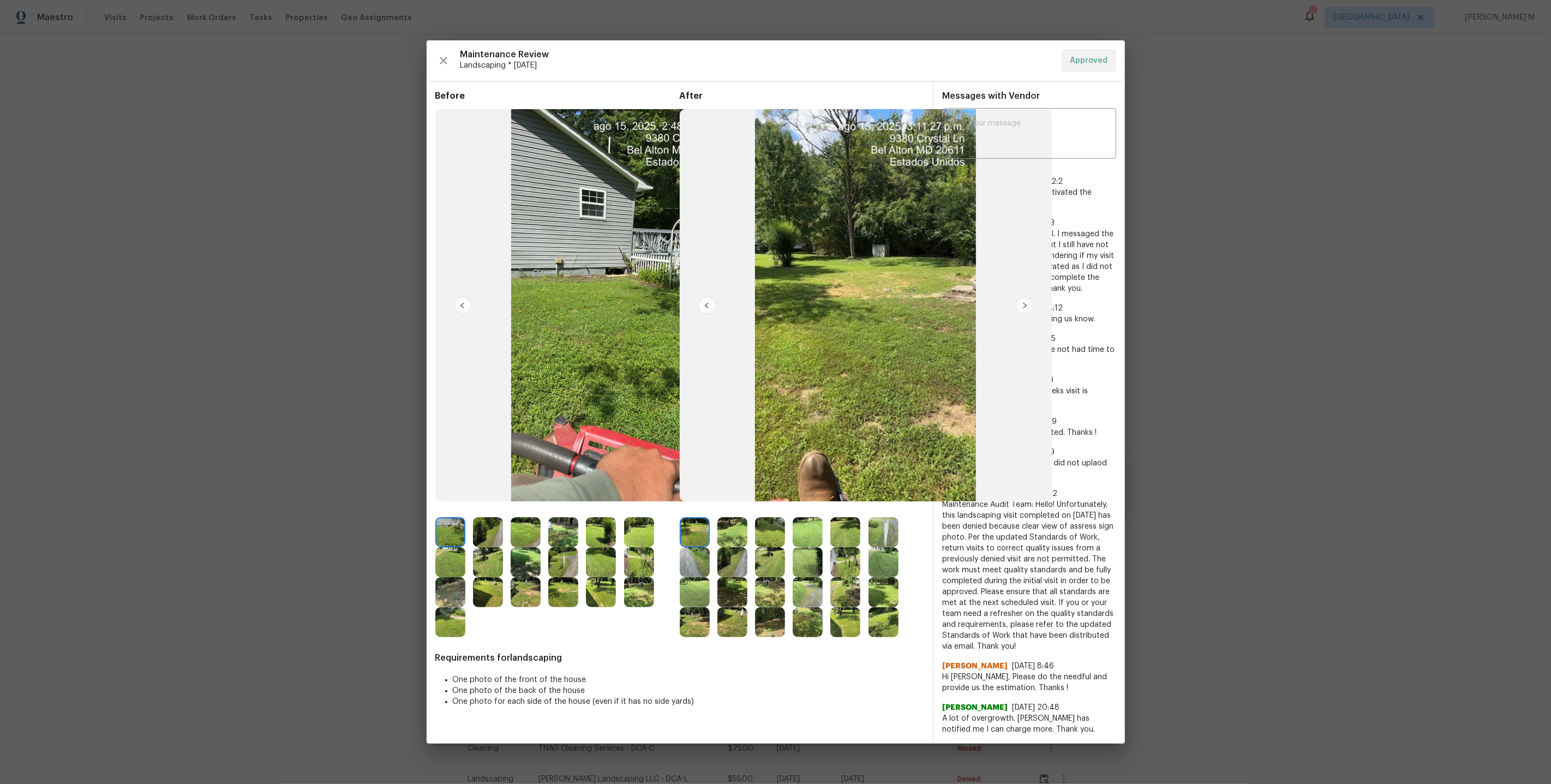
click at [501, 618] on div at bounding box center [557, 577] width 245 height 120
click at [489, 605] on img at bounding box center [487, 592] width 30 height 30
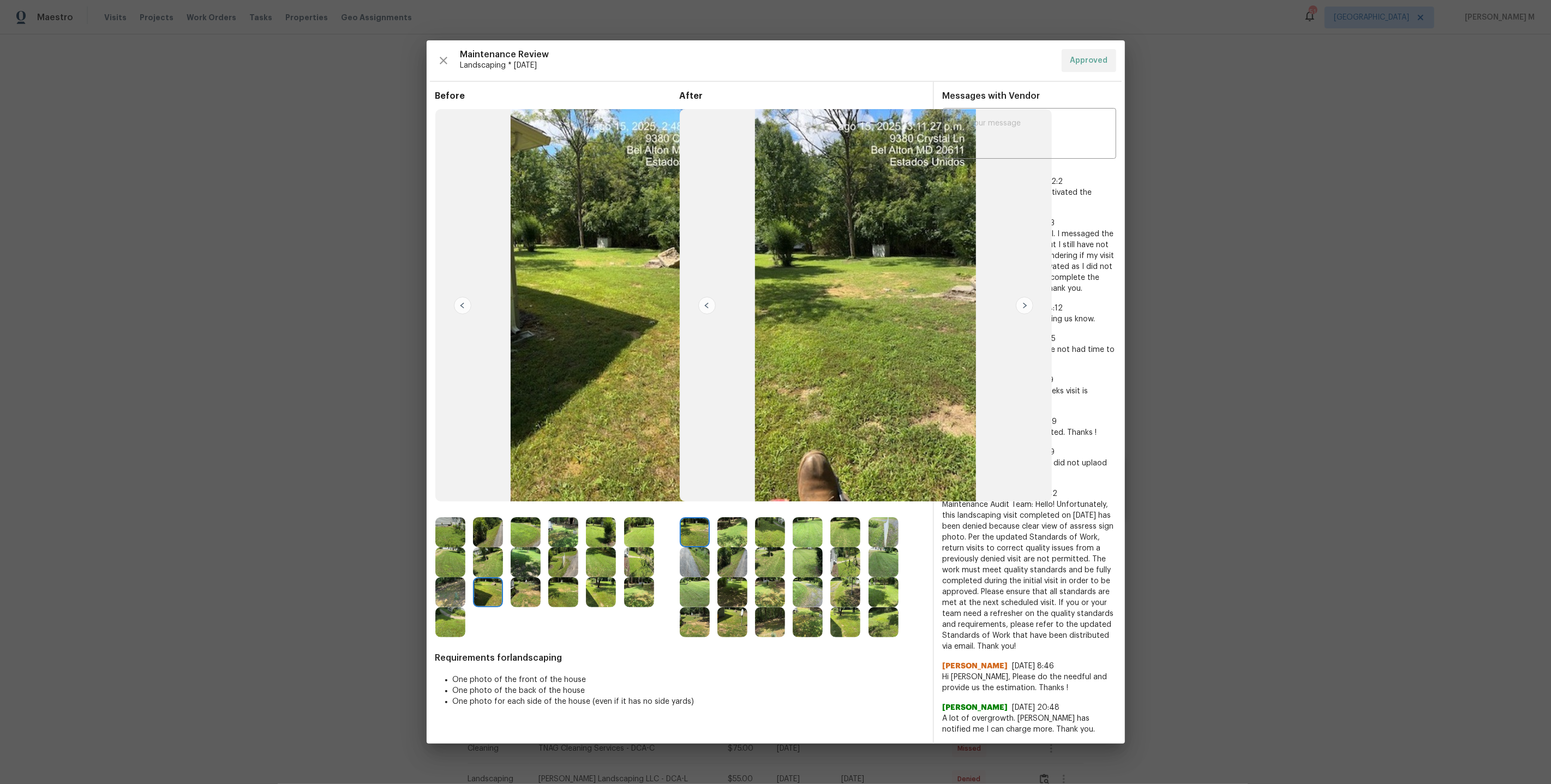
click at [450, 598] on img at bounding box center [450, 592] width 30 height 30
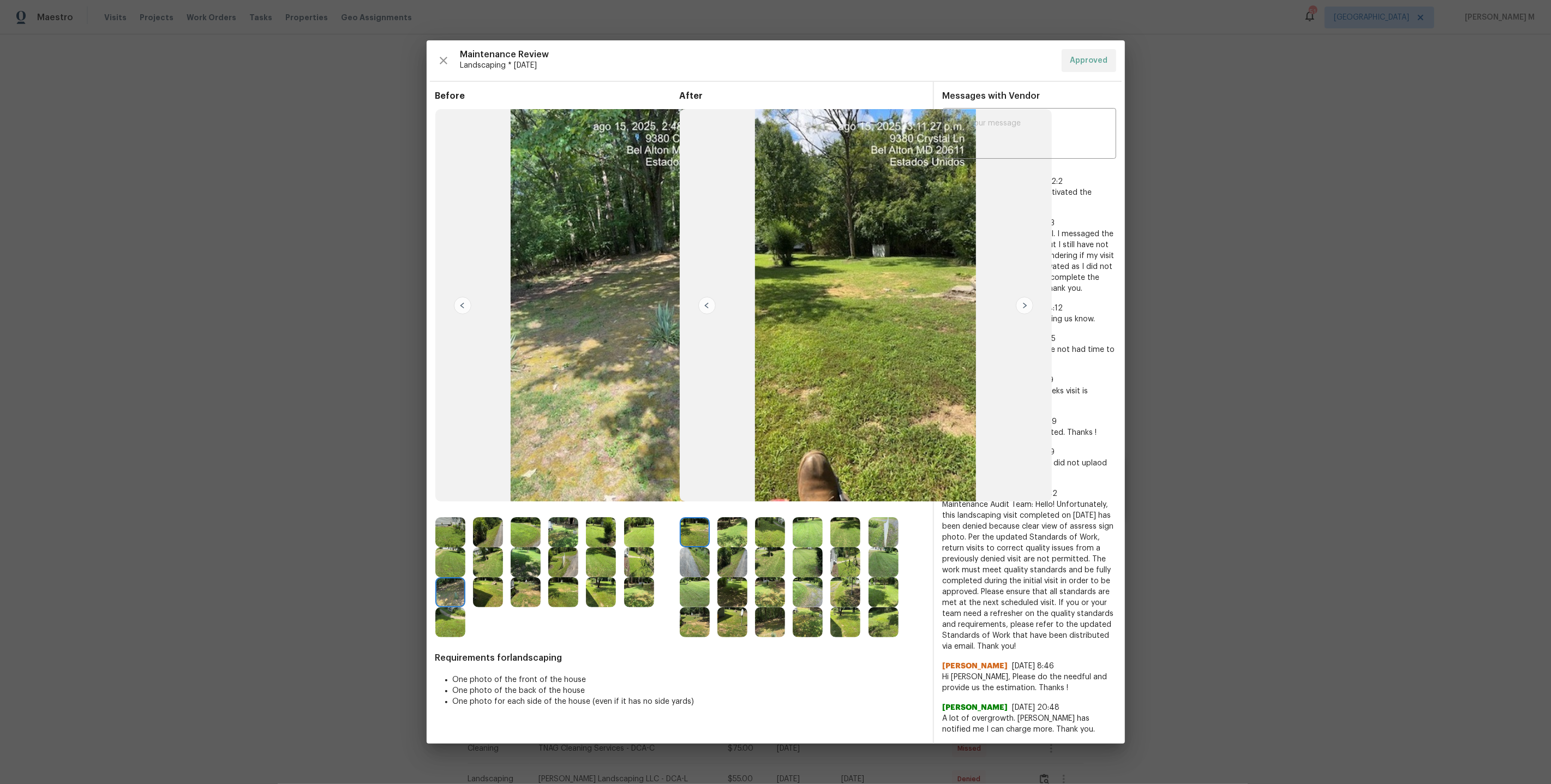
click at [880, 531] on img at bounding box center [884, 532] width 30 height 30
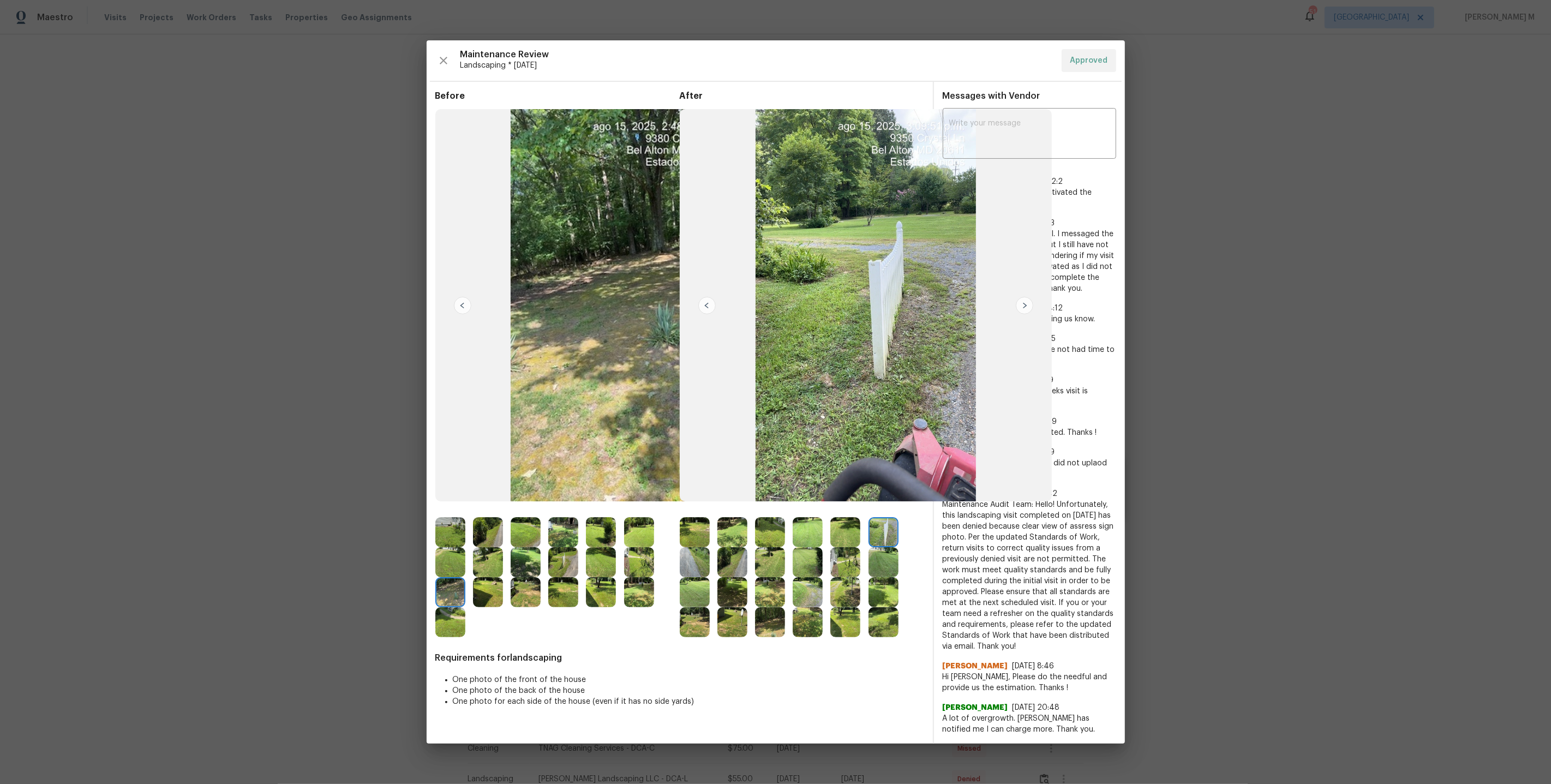
click at [838, 563] on img at bounding box center [845, 562] width 30 height 30
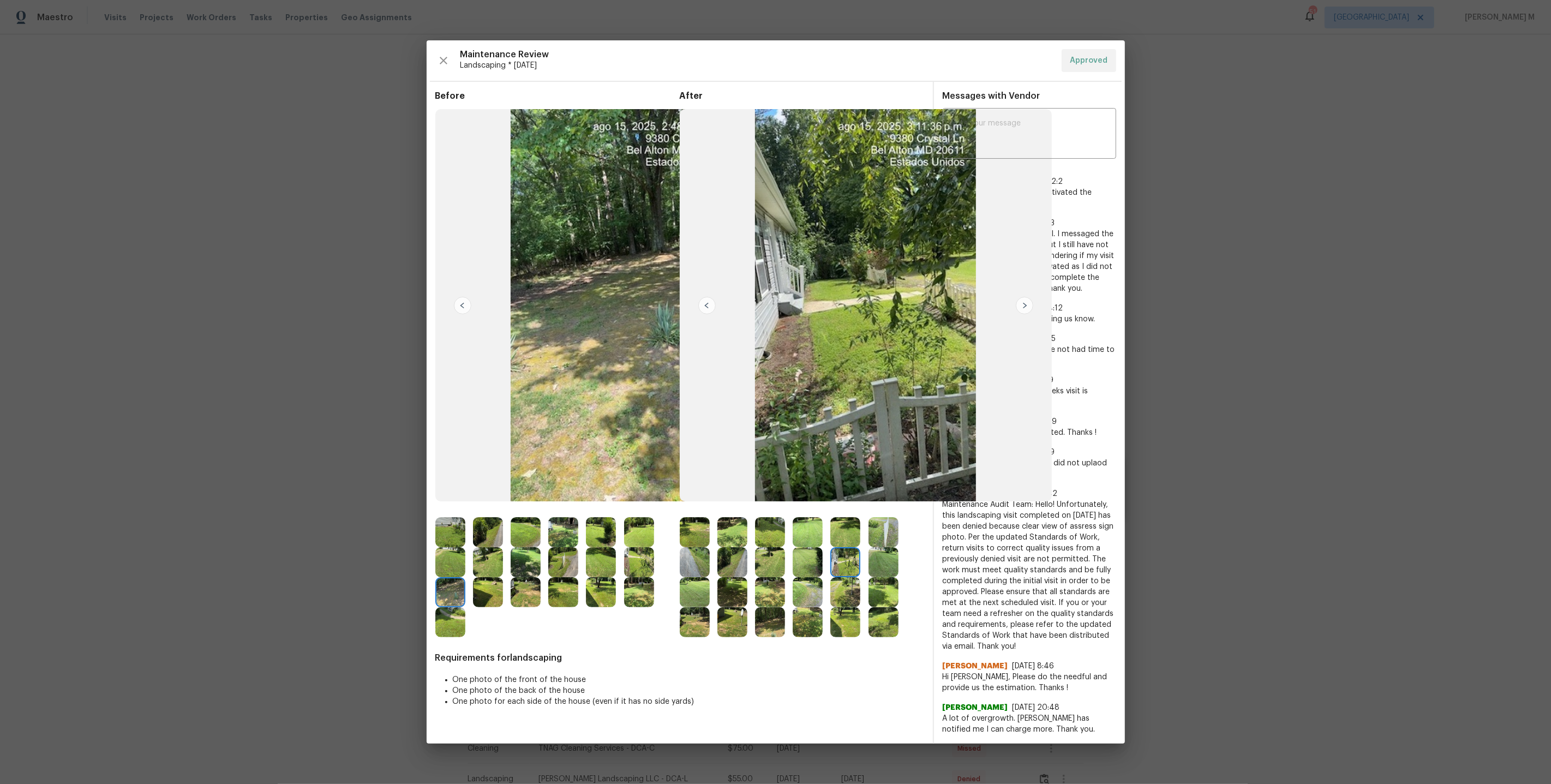
click at [742, 602] on img at bounding box center [732, 592] width 30 height 30
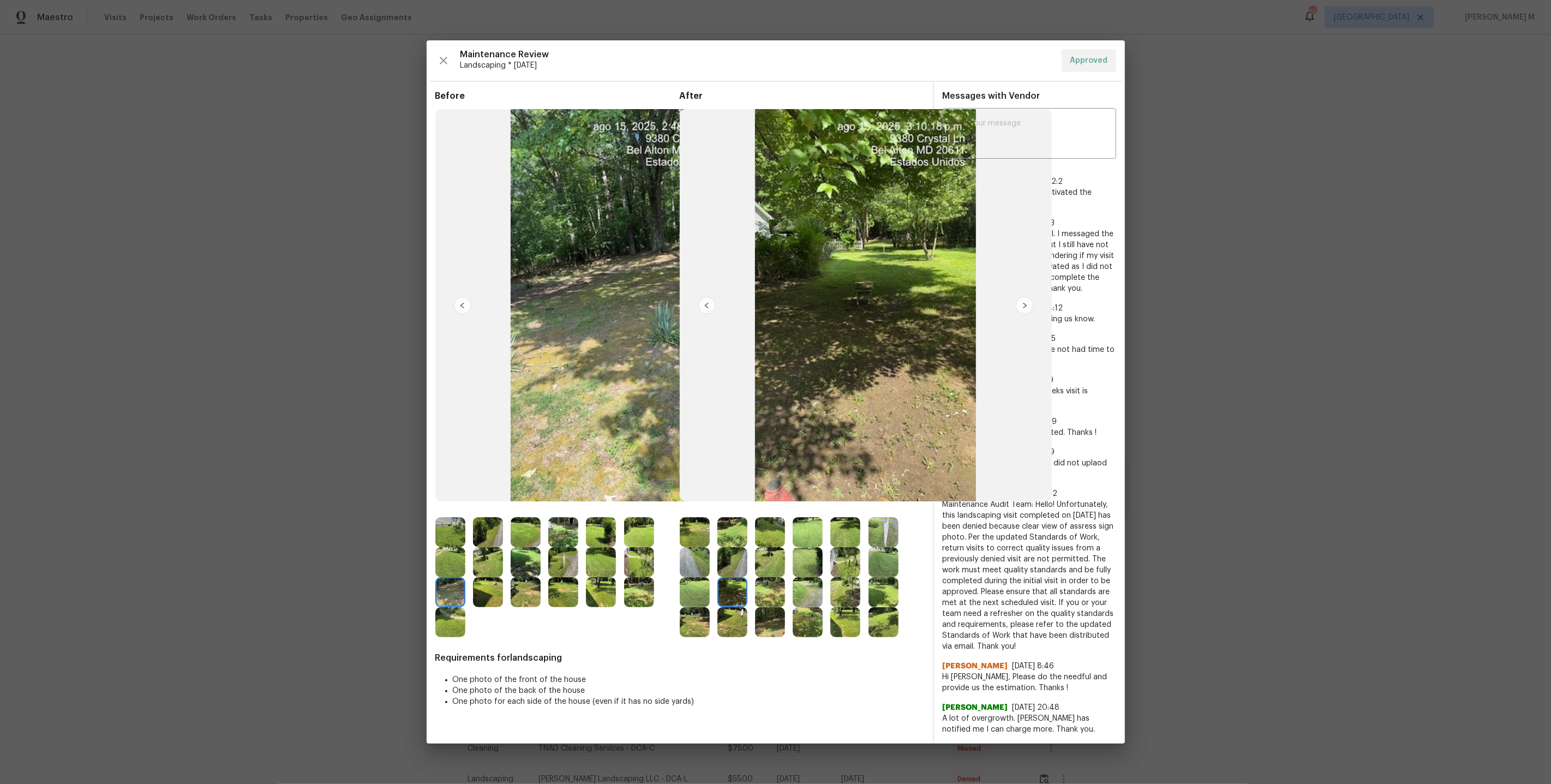
click at [703, 603] on img at bounding box center [695, 592] width 30 height 30
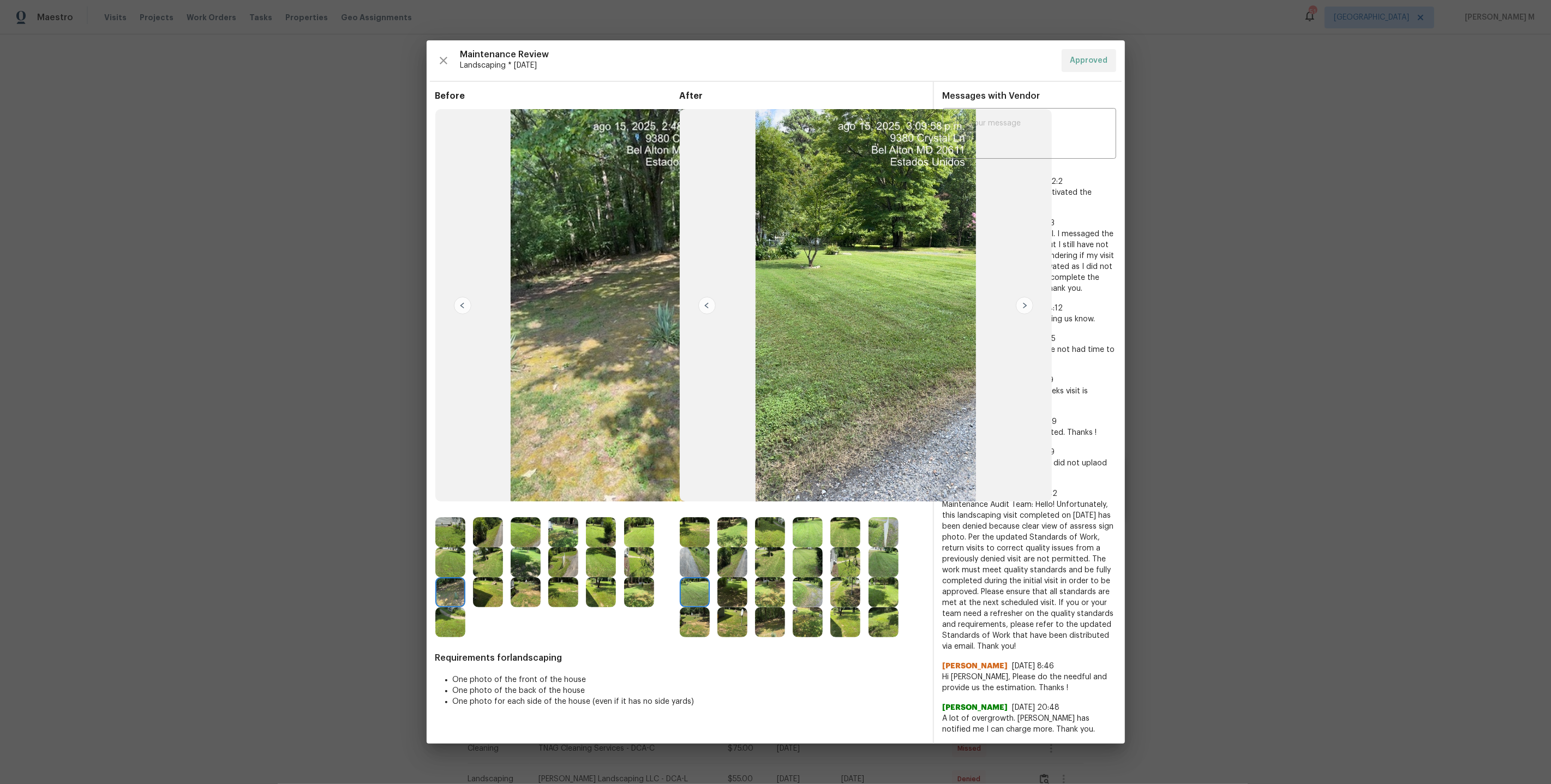
click at [690, 577] on img at bounding box center [695, 562] width 30 height 30
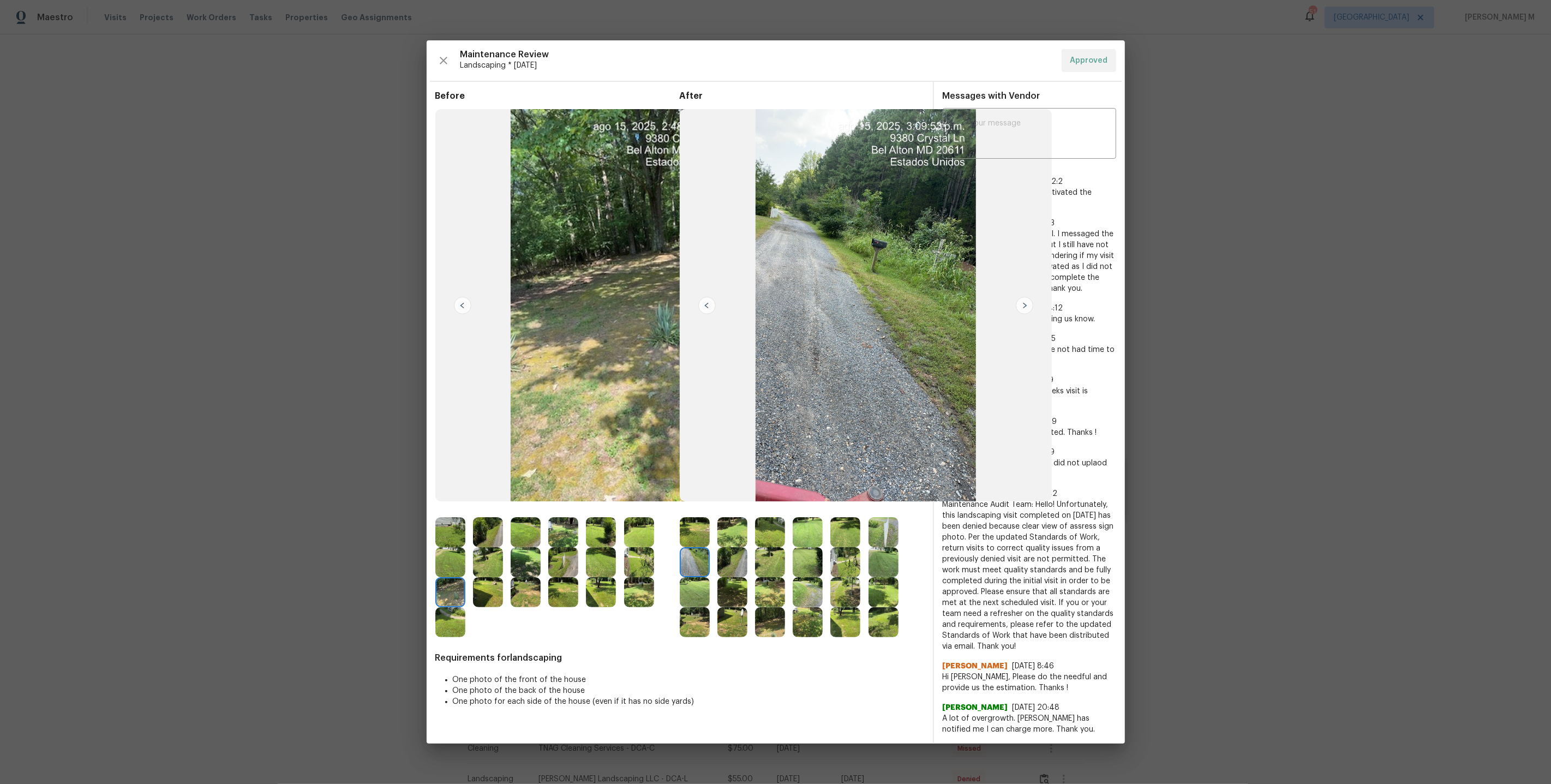
click at [681, 524] on img at bounding box center [695, 532] width 30 height 30
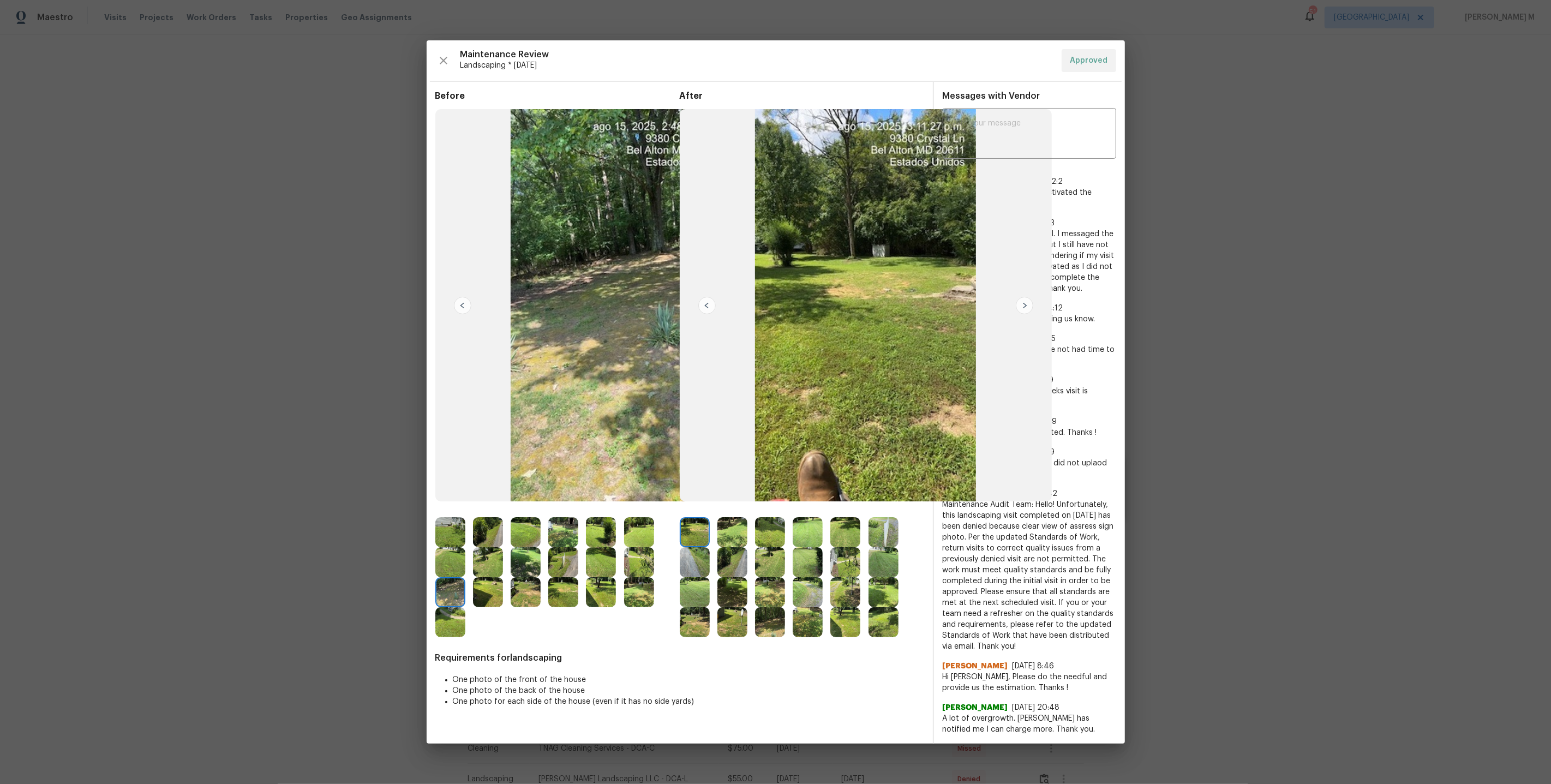
click at [694, 560] on img at bounding box center [695, 562] width 30 height 30
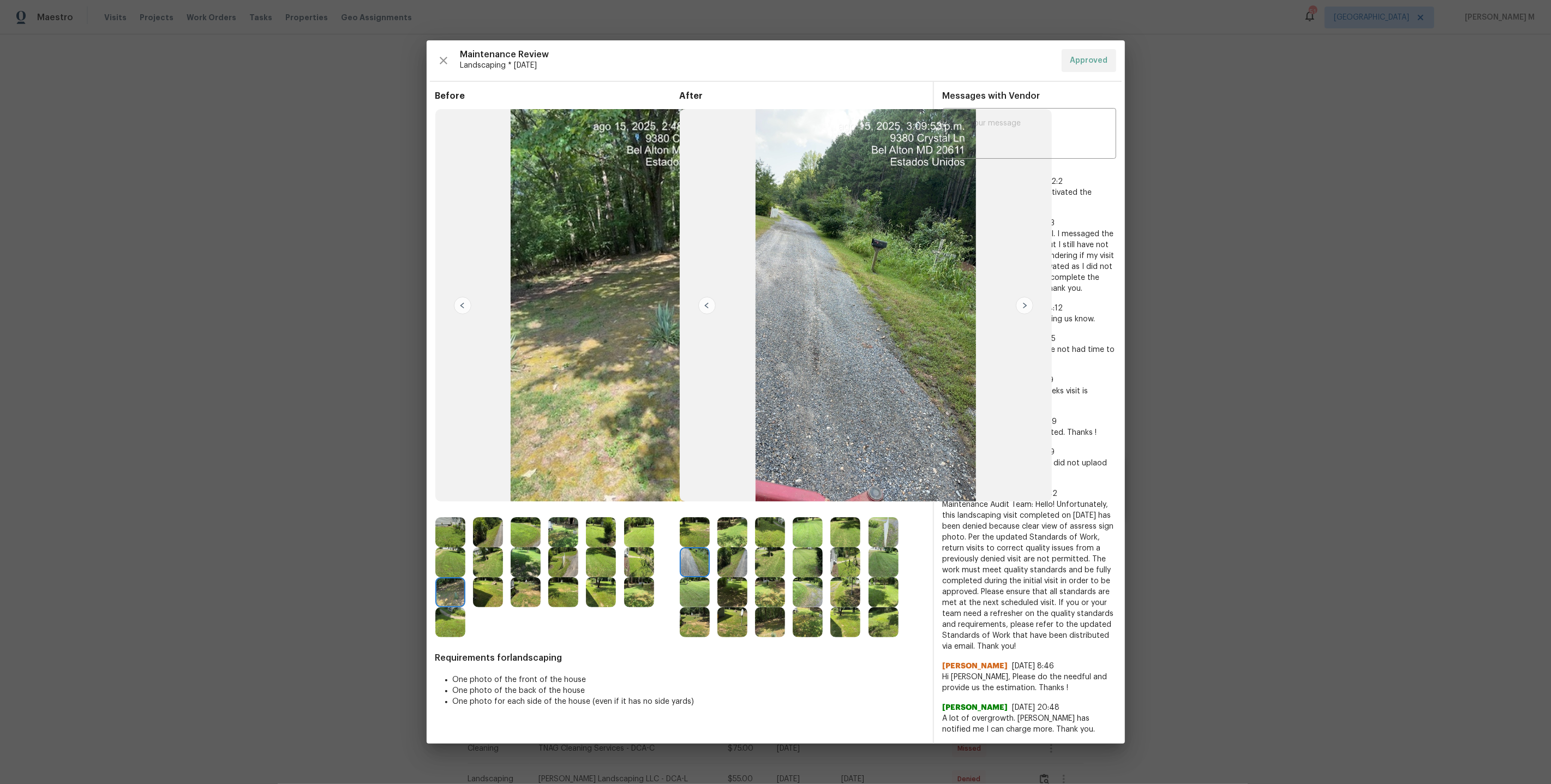
click at [689, 524] on img at bounding box center [695, 532] width 30 height 30
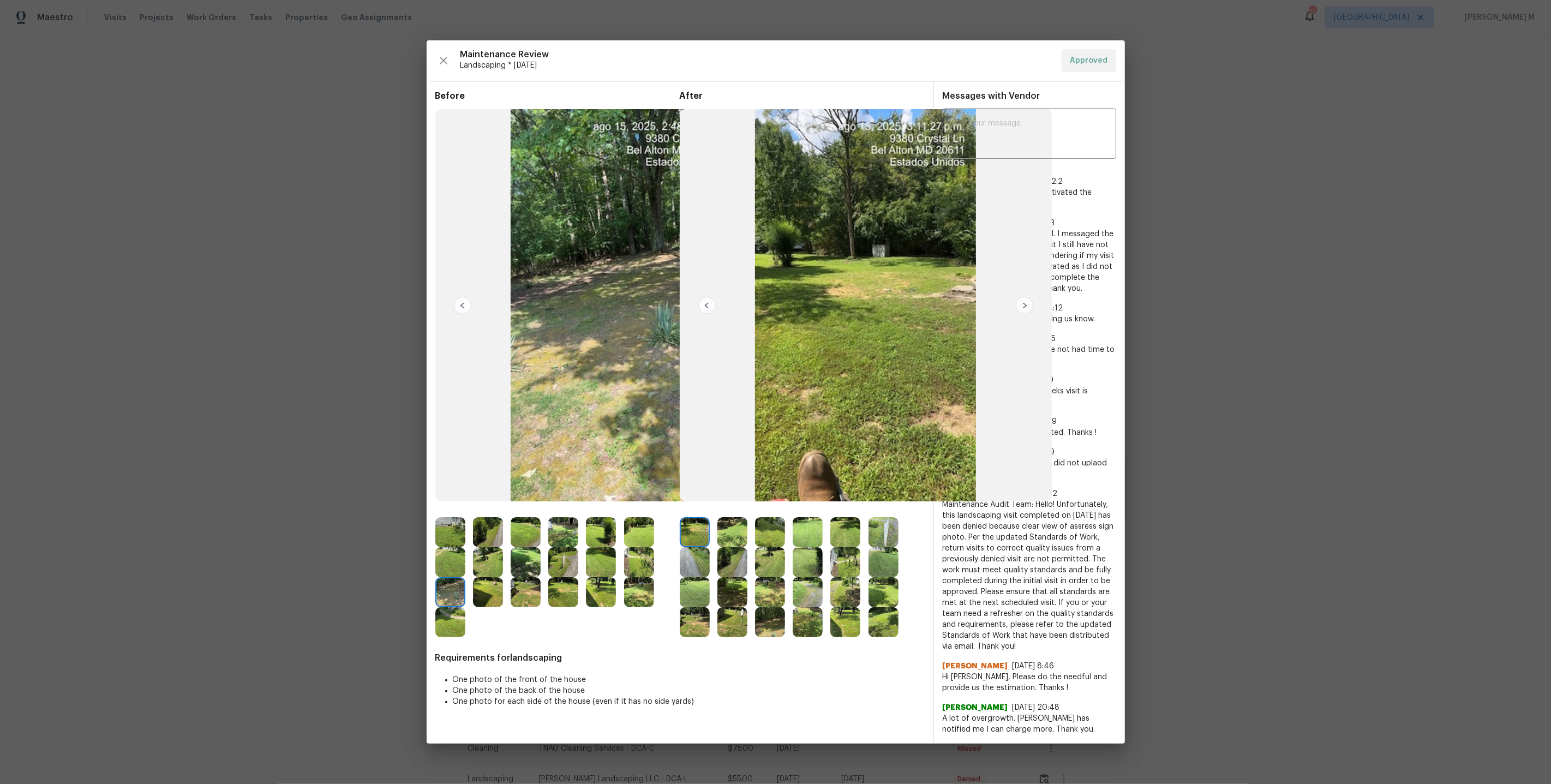
click at [698, 568] on img at bounding box center [695, 562] width 30 height 30
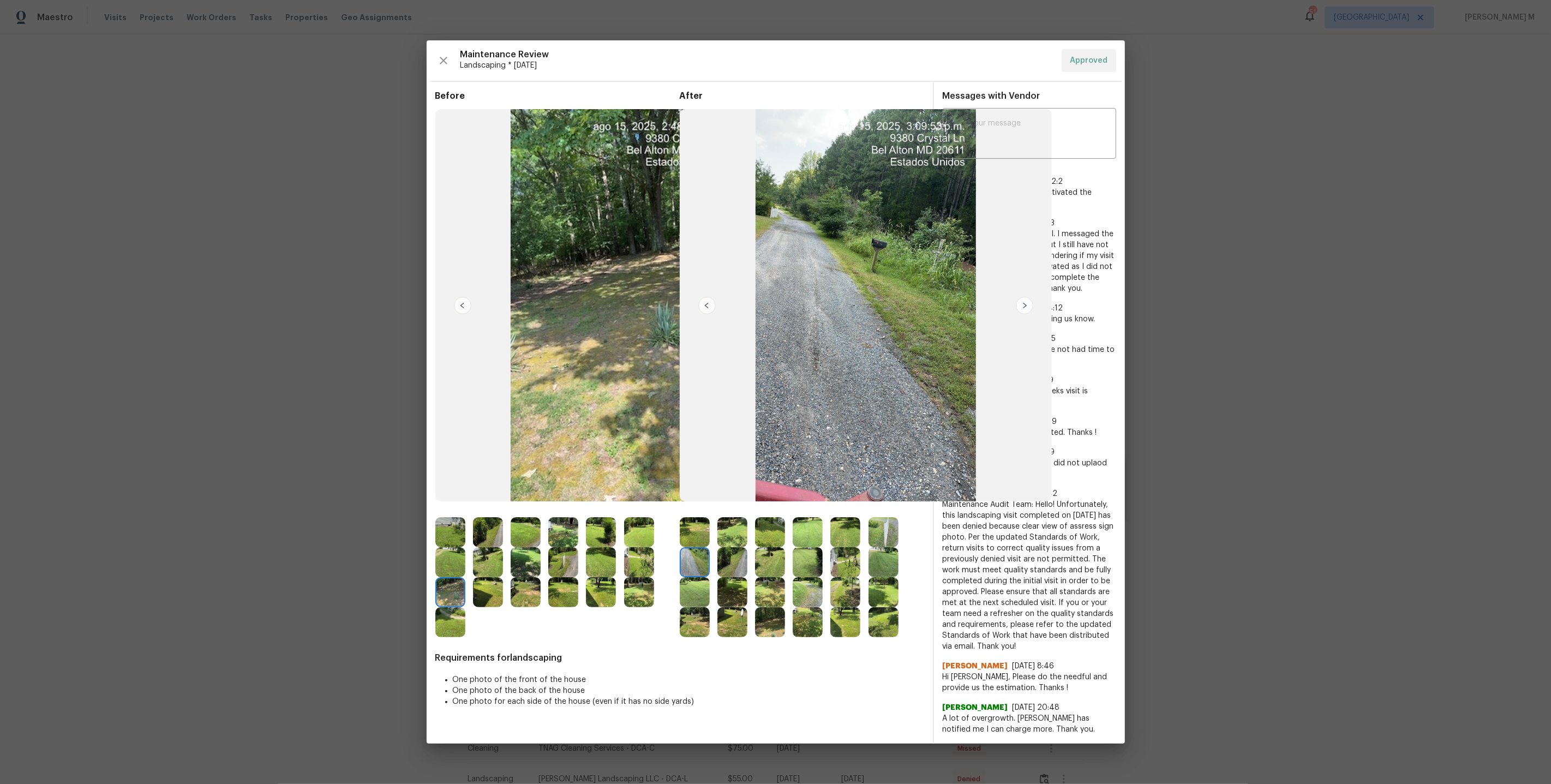
click at [701, 533] on img at bounding box center [695, 532] width 30 height 30
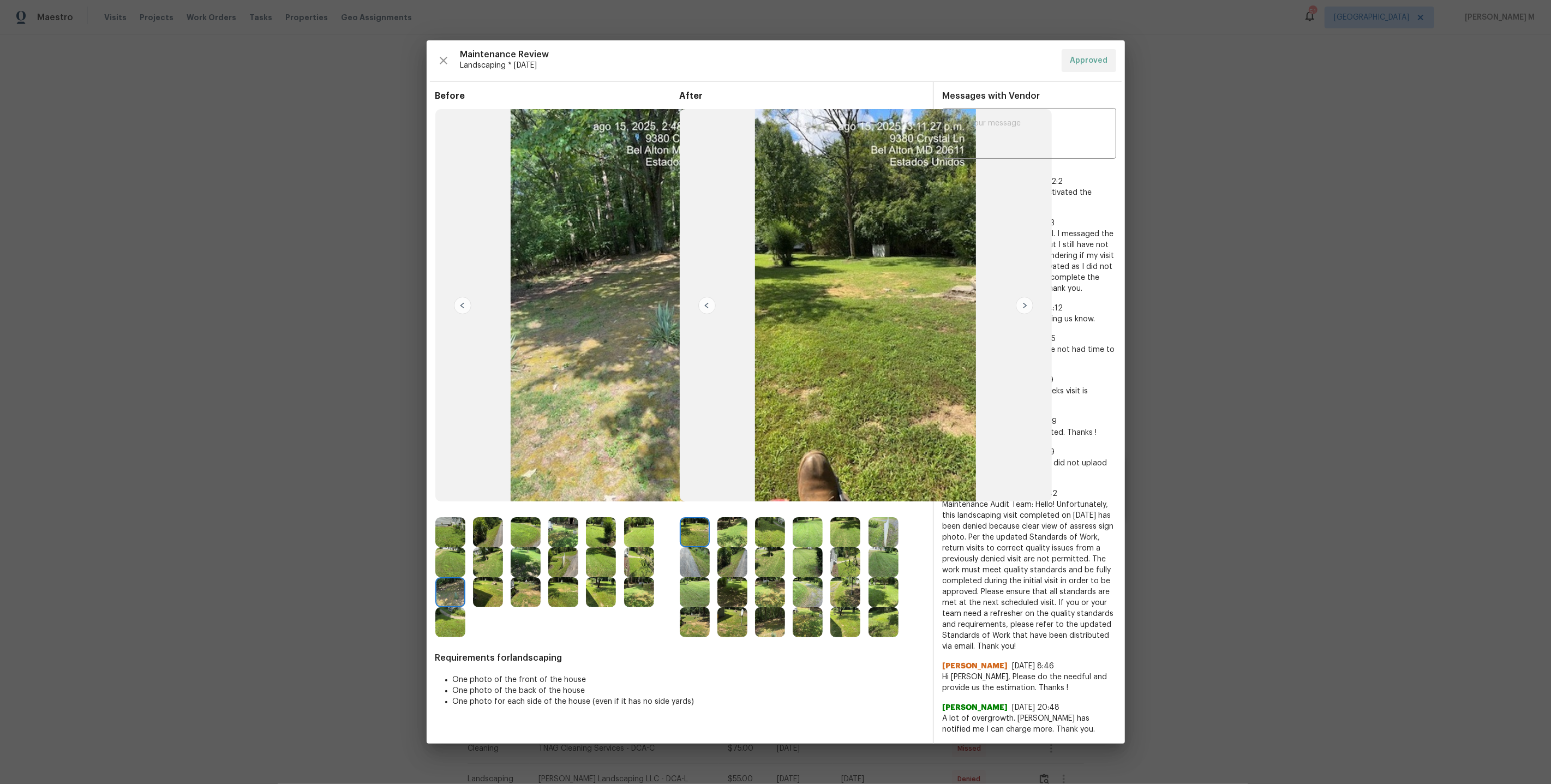
click at [850, 571] on img at bounding box center [845, 562] width 30 height 30
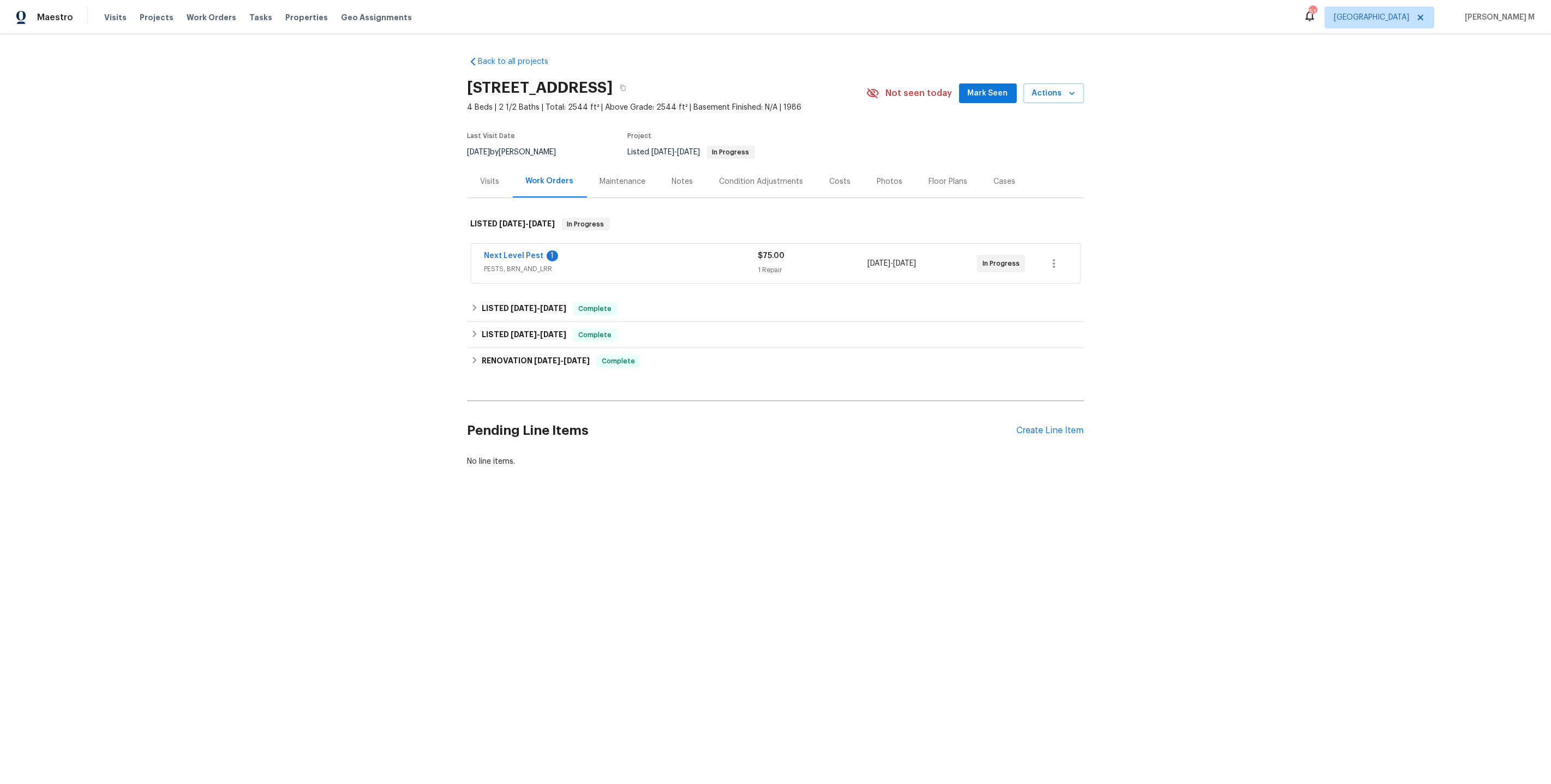
click at [515, 268] on span "PESTS, BRN_AND_LRR" at bounding box center [621, 269] width 274 height 11
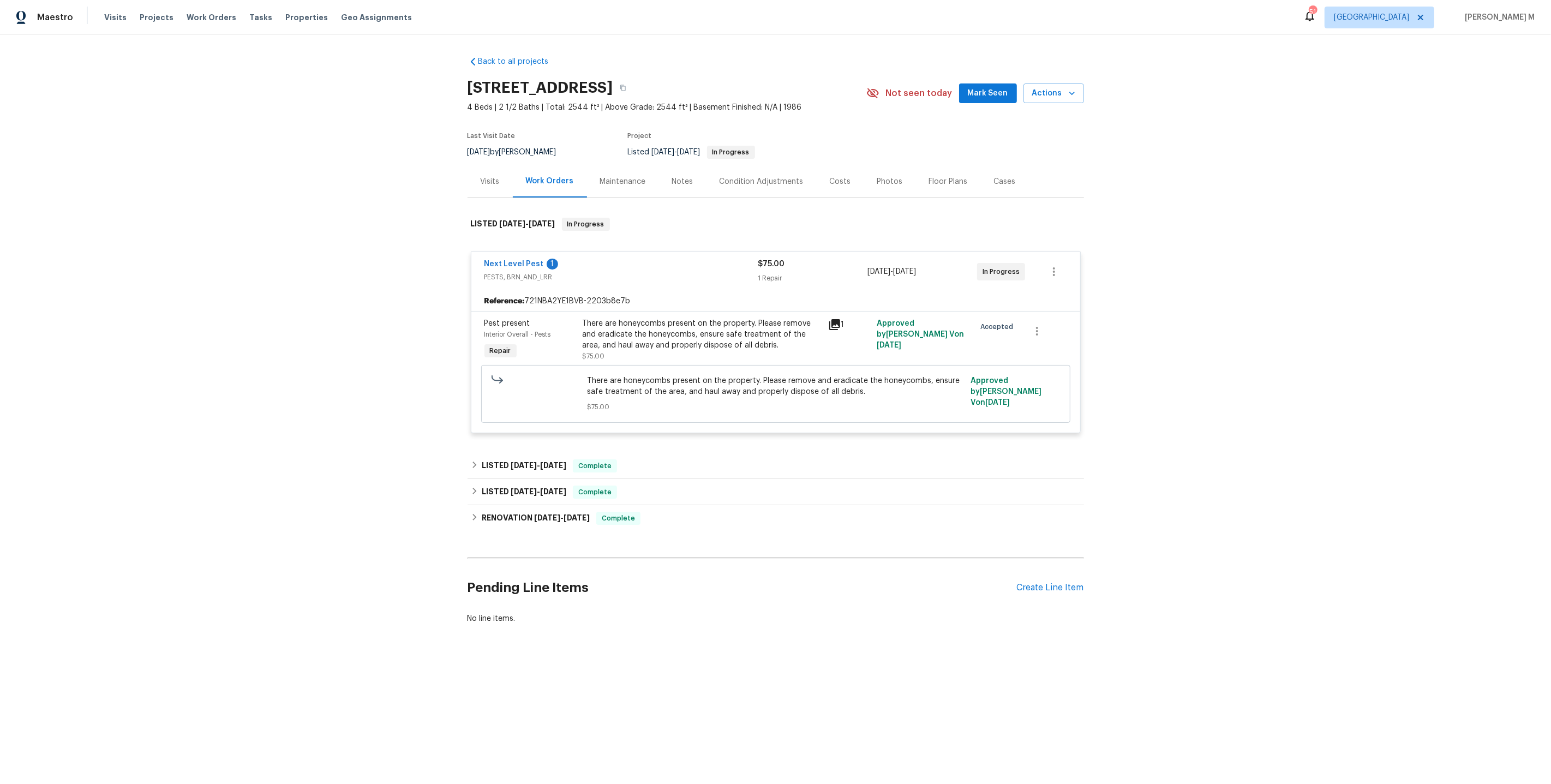
click at [690, 321] on div "There are honeycombs present on the property. Please remove and eradicate the h…" at bounding box center [702, 334] width 239 height 33
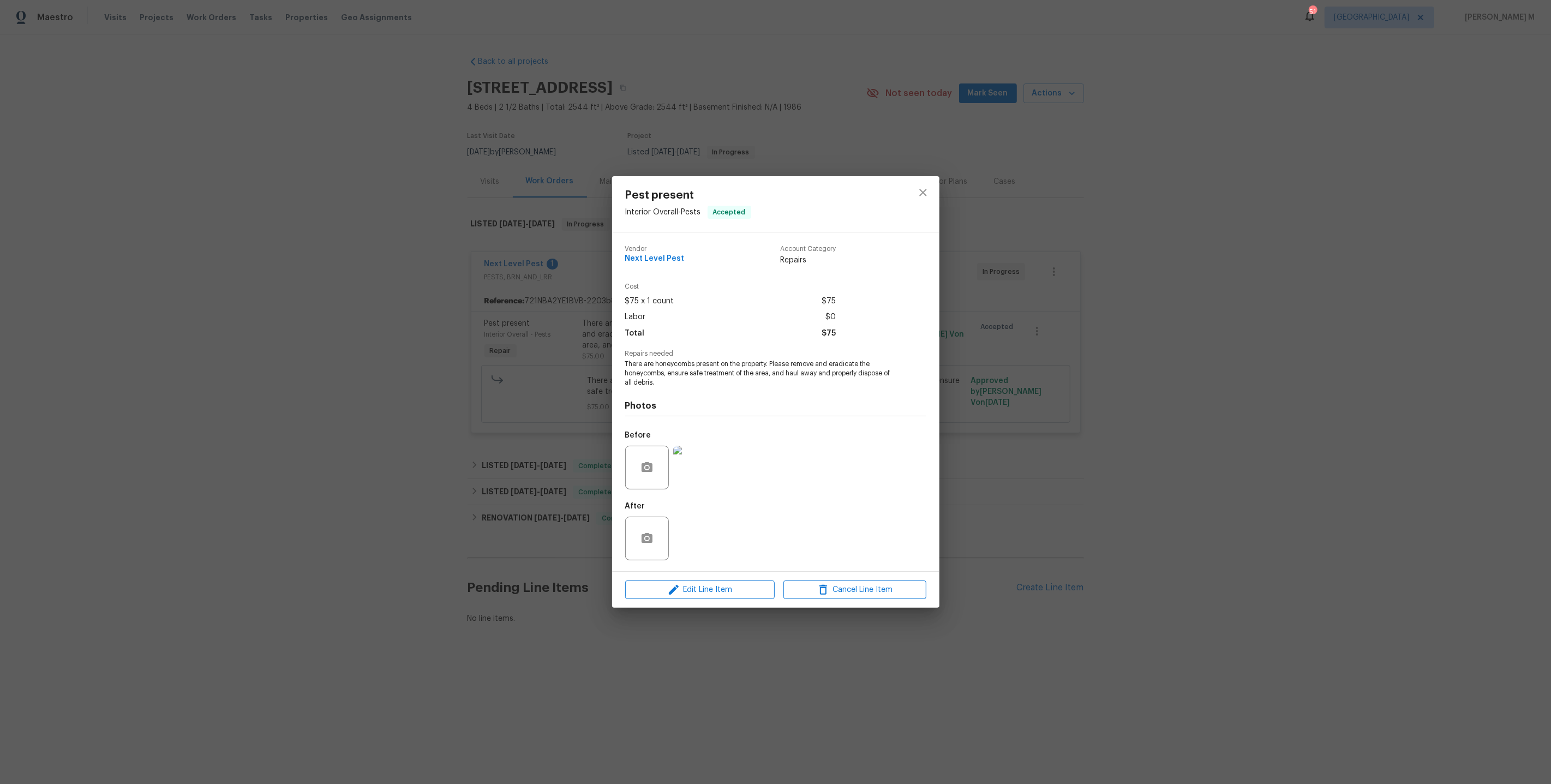
click at [691, 465] on img at bounding box center [695, 467] width 43 height 43
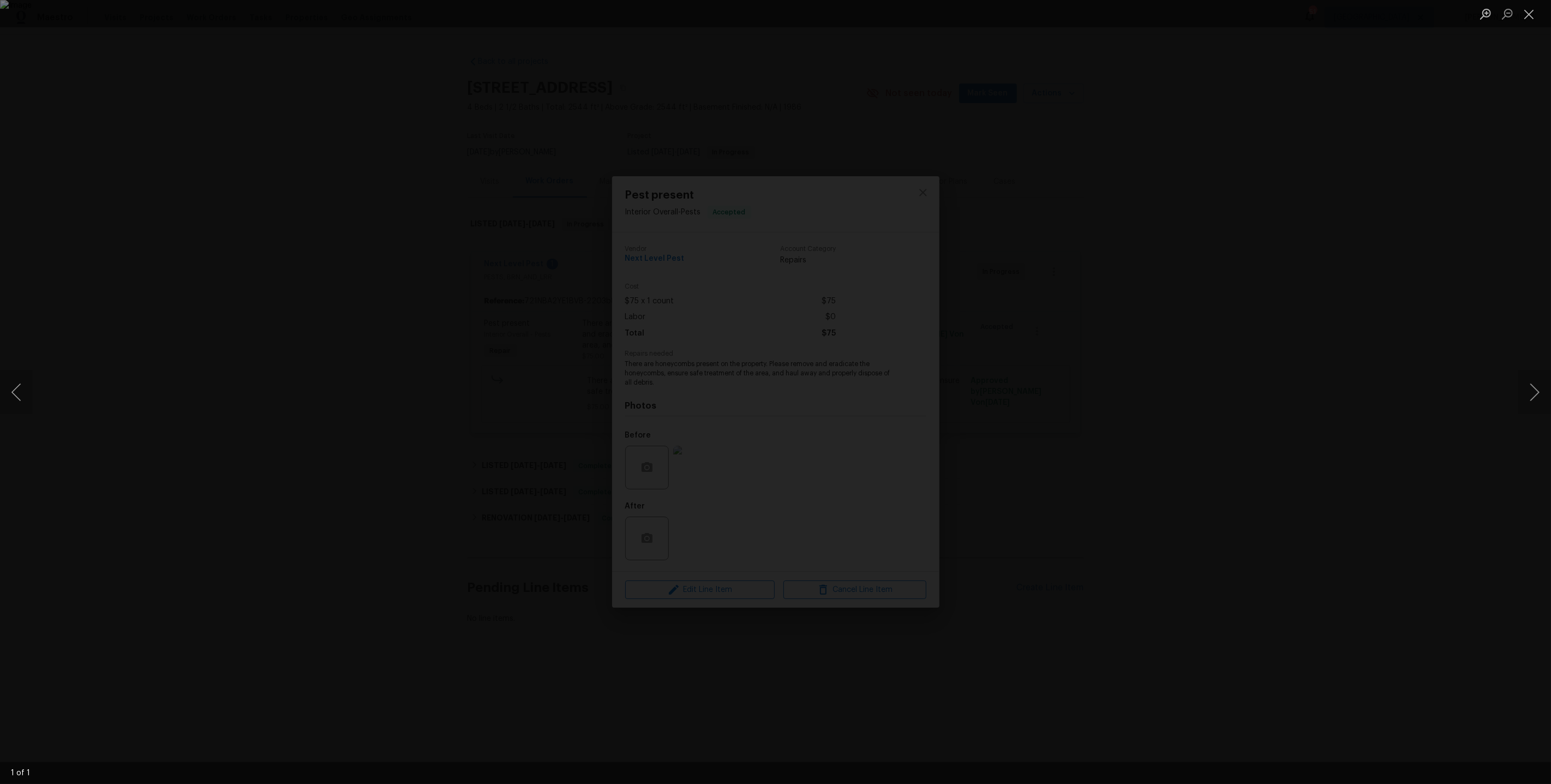
click at [1207, 333] on div "Lightbox" at bounding box center [776, 392] width 1551 height 784
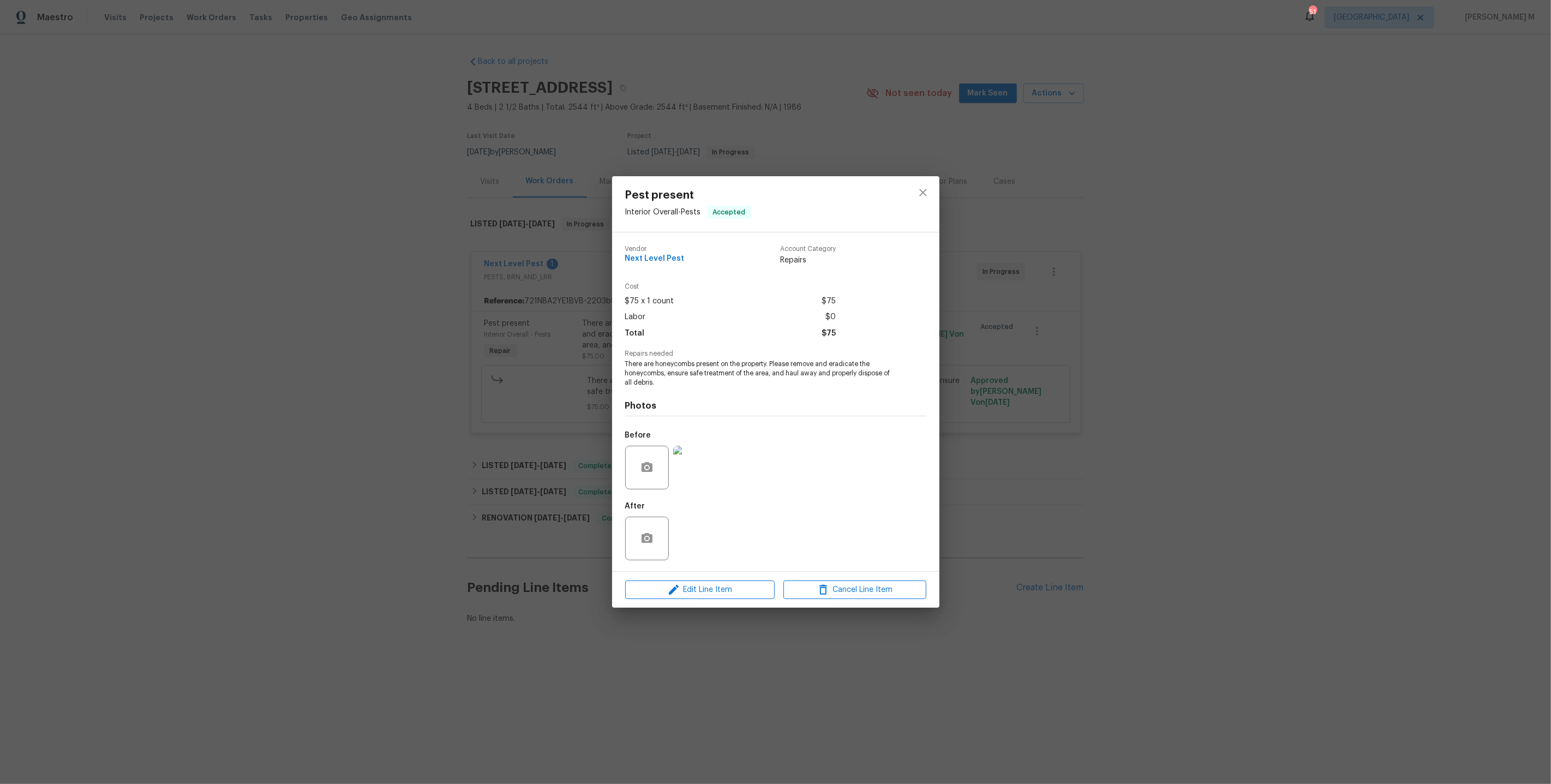
click at [1018, 314] on div "Pest present Interior Overall - Pests Accepted Vendor Next Level Pest Account C…" at bounding box center [776, 392] width 1551 height 784
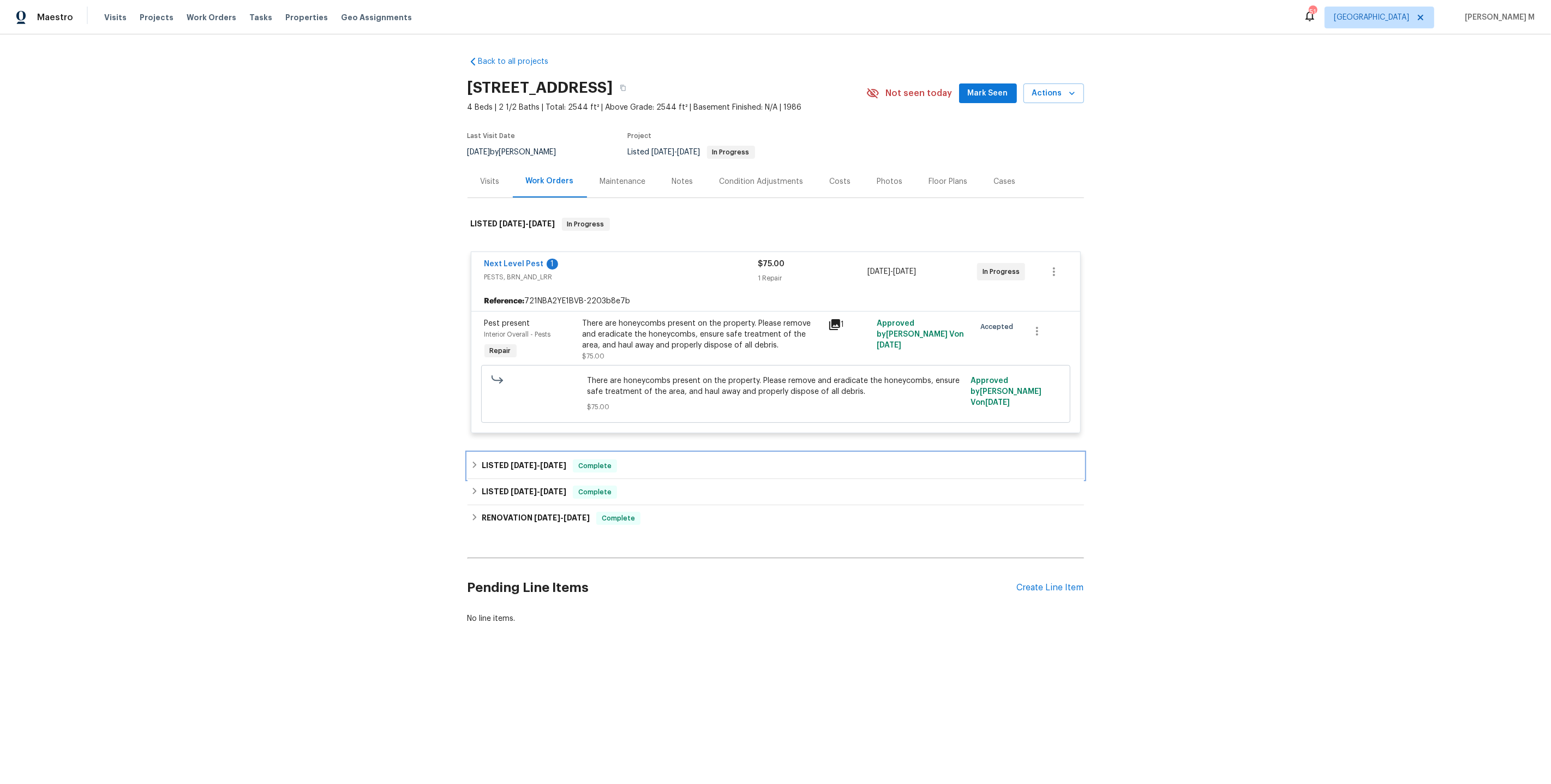
click at [542, 461] on span "[DATE]" at bounding box center [553, 465] width 26 height 7
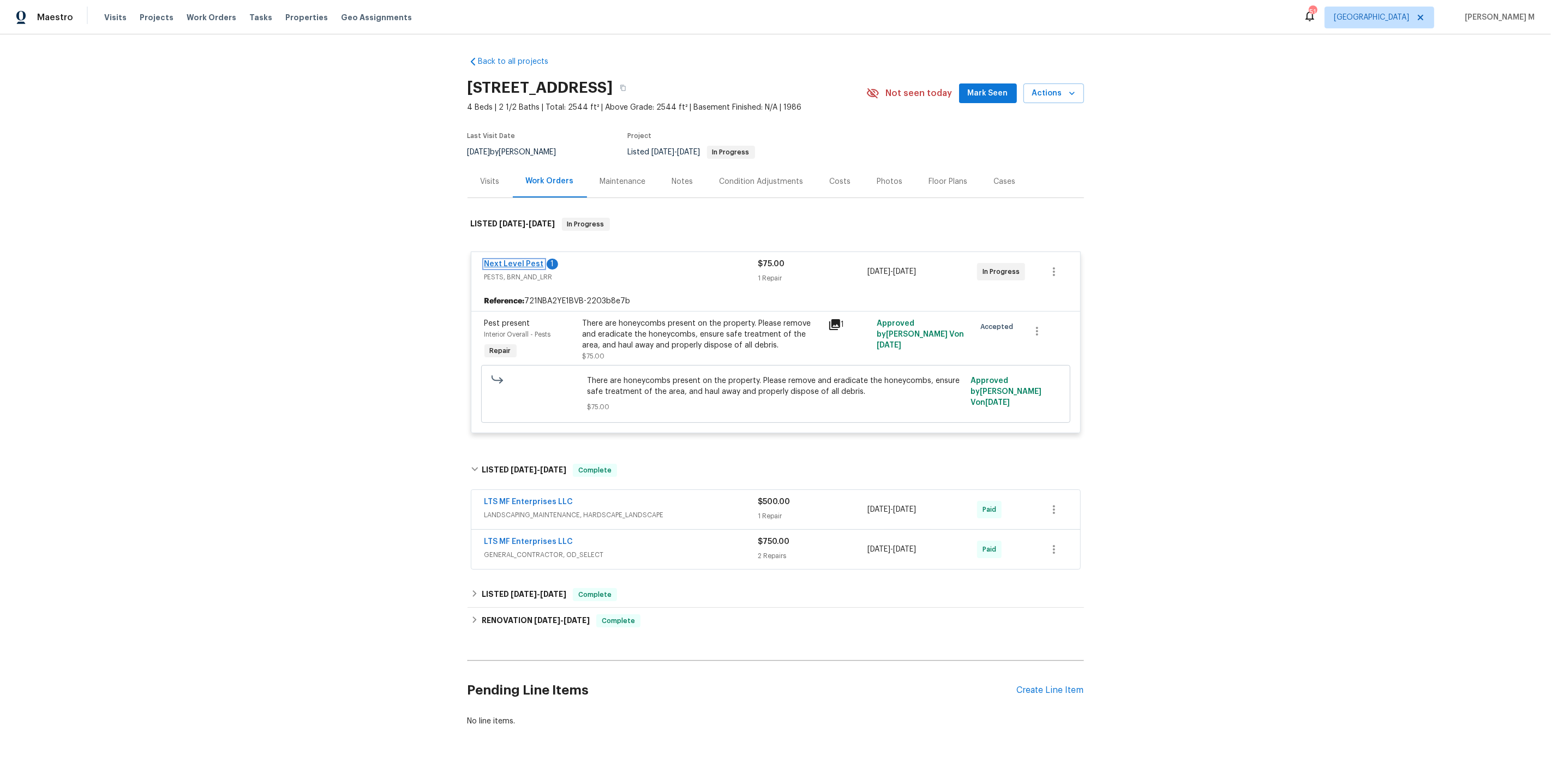
click at [491, 260] on link "Next Level Pest" at bounding box center [514, 263] width 59 height 7
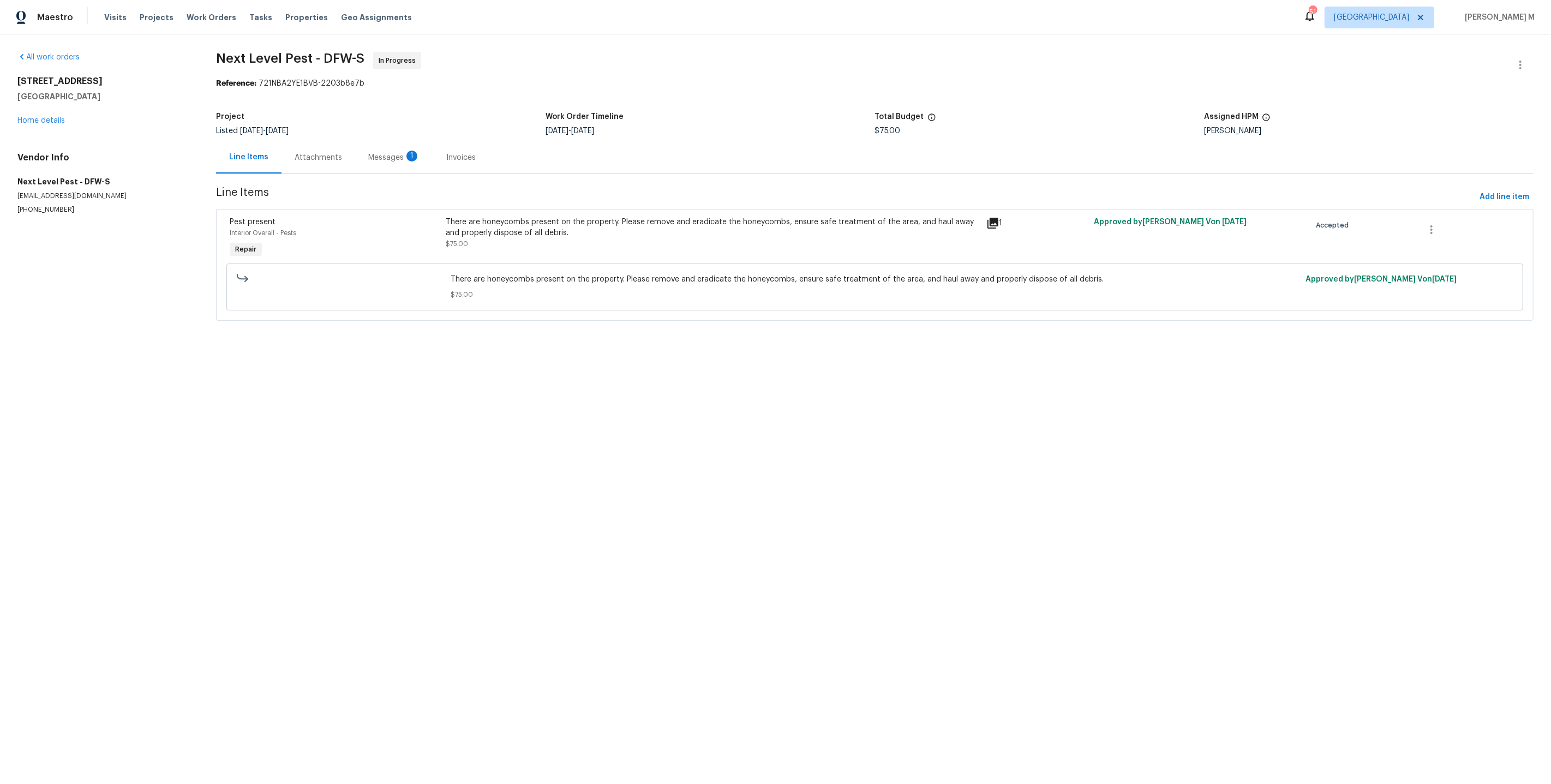
click at [310, 143] on div "Attachments" at bounding box center [318, 157] width 73 height 32
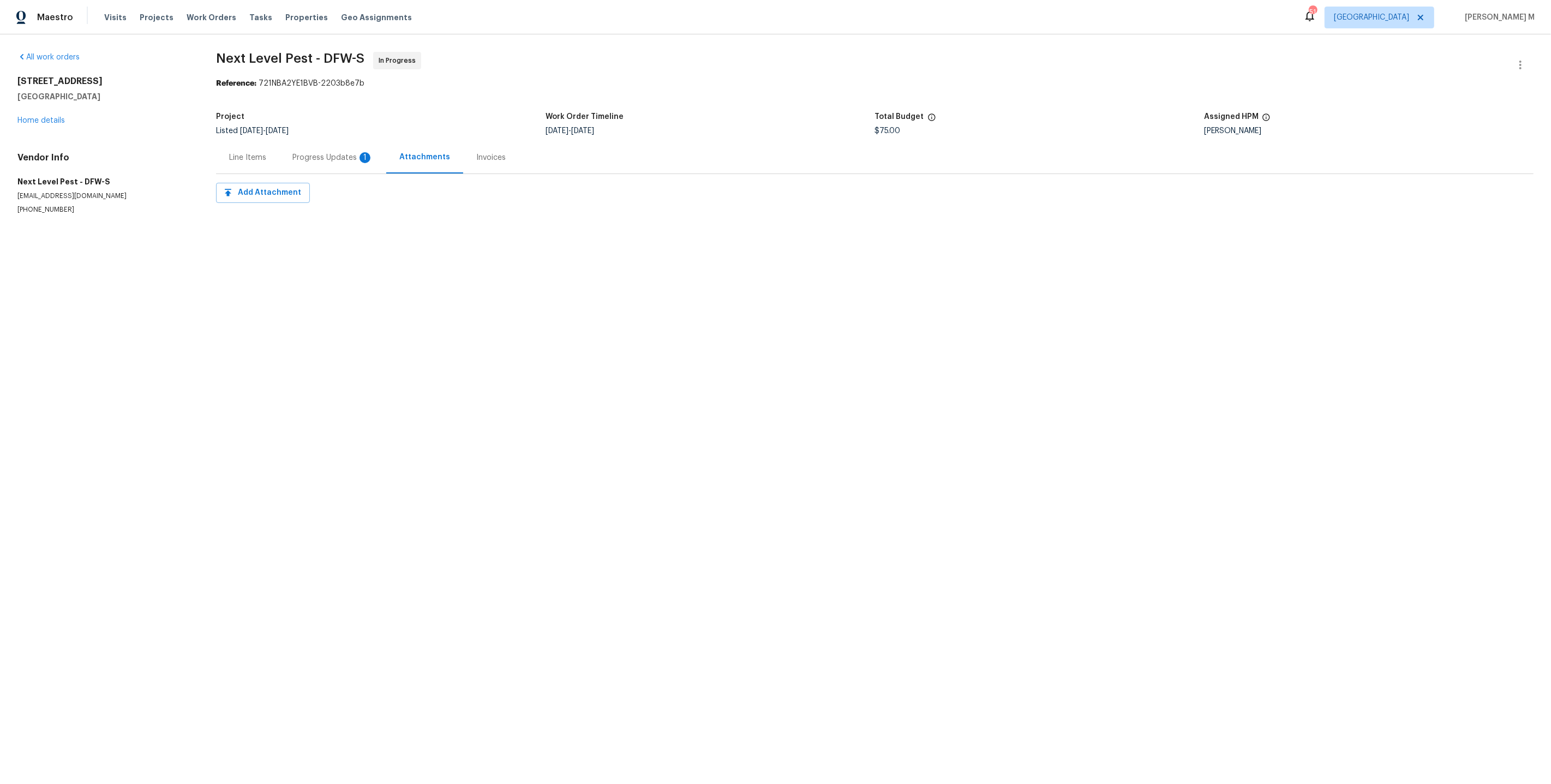
click at [314, 155] on div "Progress Updates 1" at bounding box center [333, 157] width 81 height 11
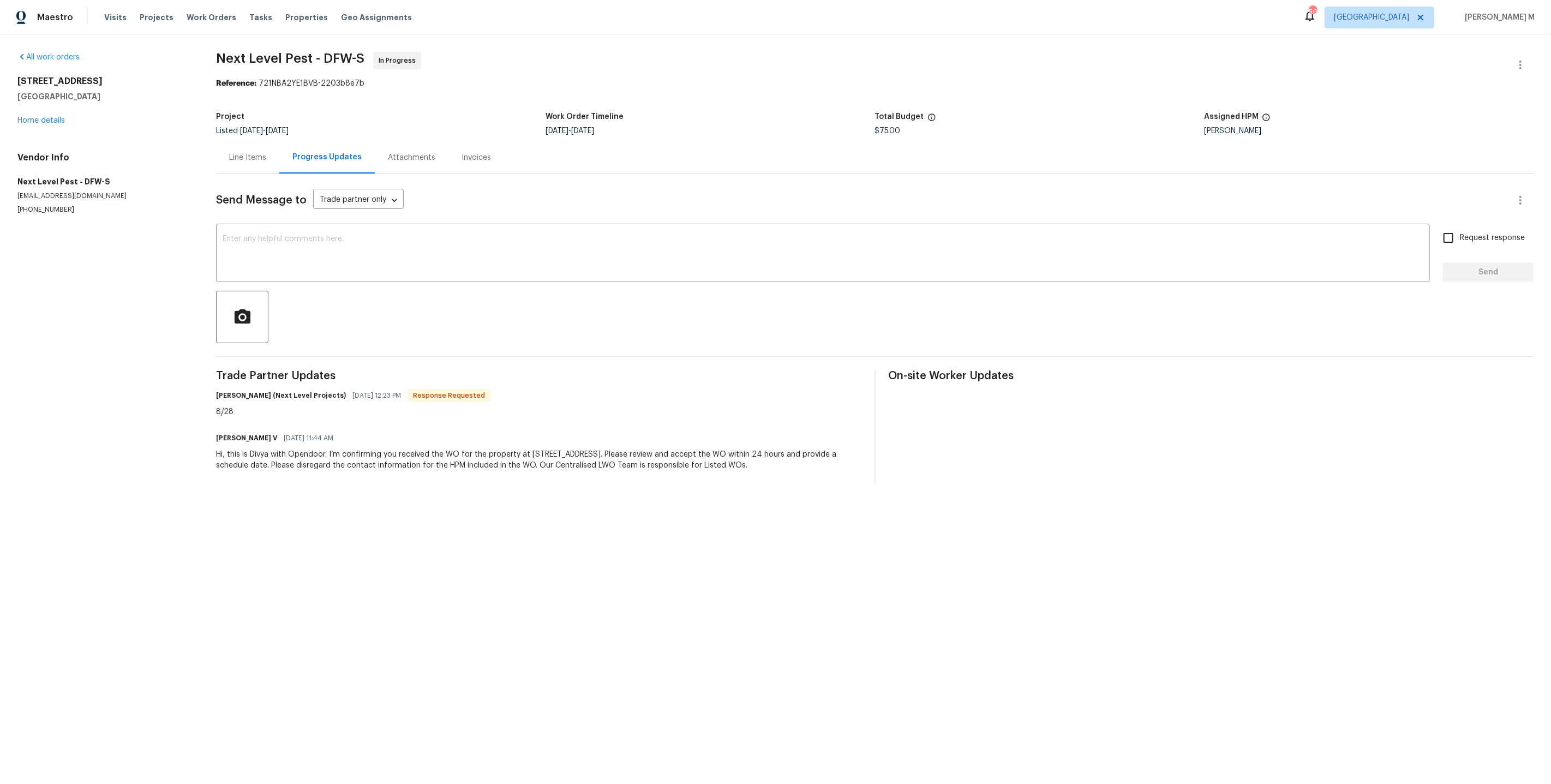
click at [245, 163] on div "Line Items" at bounding box center [247, 157] width 63 height 32
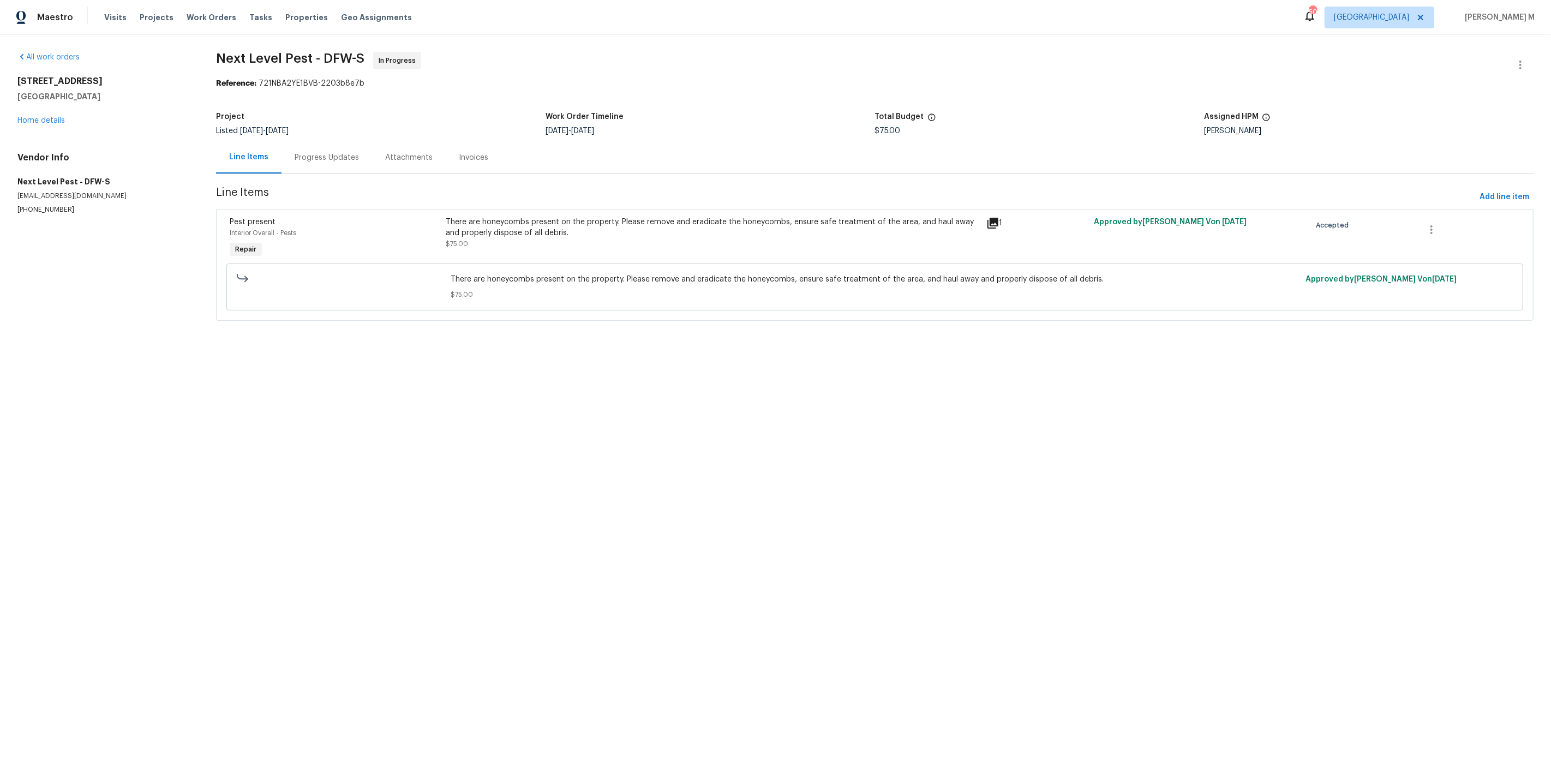
click at [328, 351] on html "Maestro Visits Projects Work Orders Tasks Properties Geo Assignments 50 Dallas …" at bounding box center [776, 175] width 1551 height 351
click at [503, 224] on div "There are honeycombs present on the property. Please remove and eradicate the h…" at bounding box center [713, 227] width 533 height 22
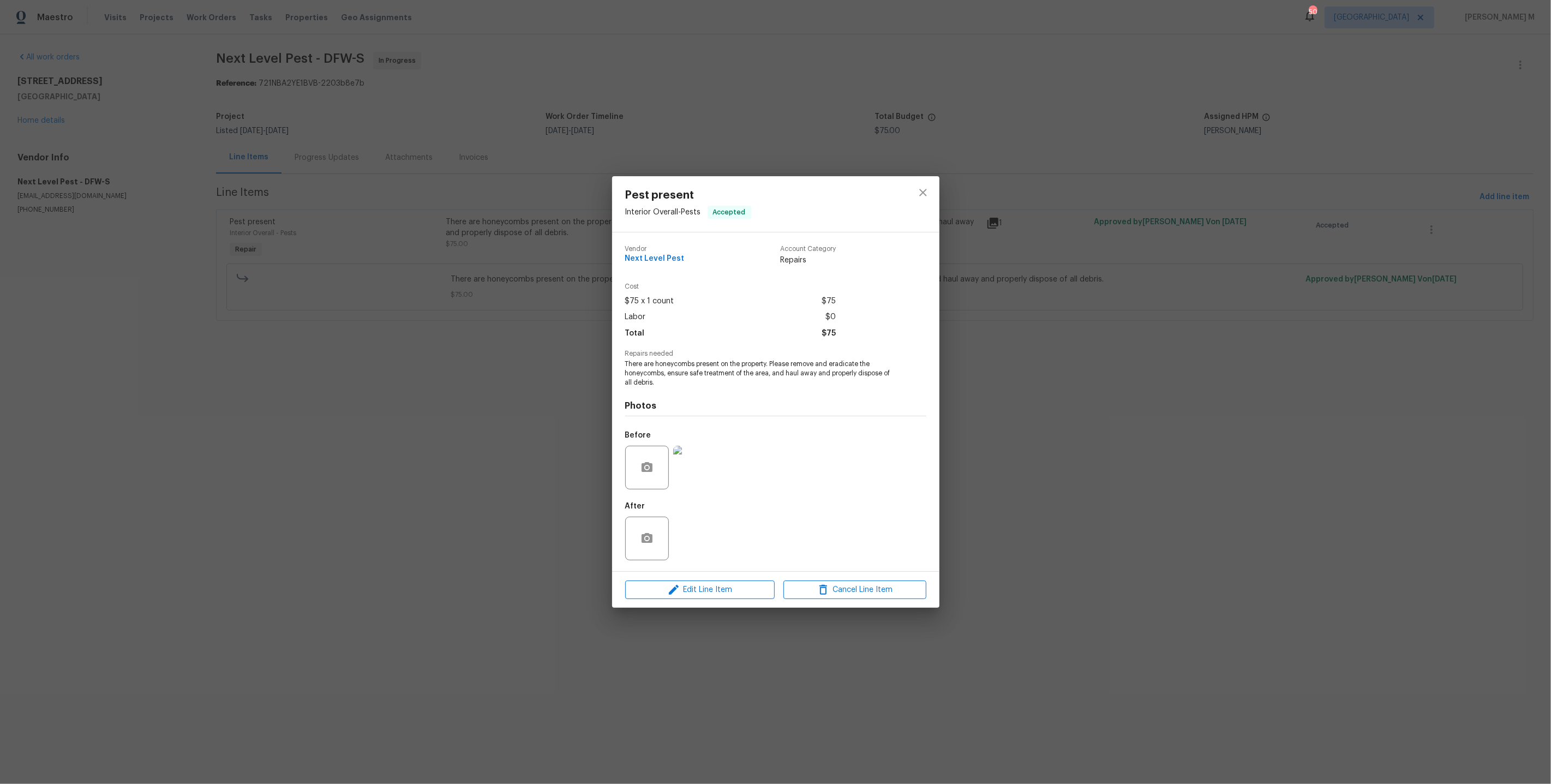
click at [575, 311] on div "Pest present Interior Overall - Pests Accepted Vendor Next Level Pest Account C…" at bounding box center [776, 392] width 1551 height 784
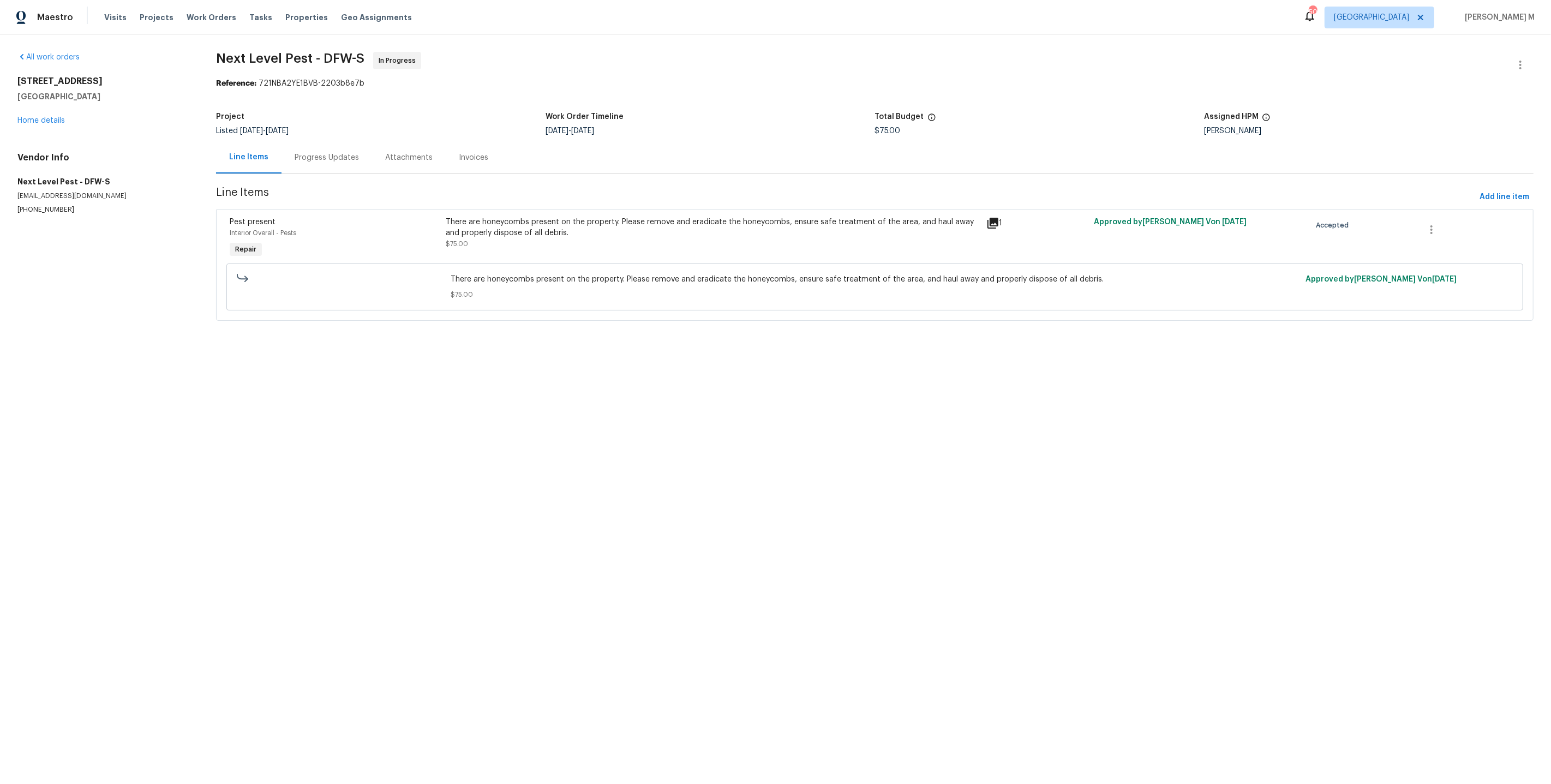
click at [739, 277] on span "There are honeycombs present on the property. Please remove and eradicate the h…" at bounding box center [875, 279] width 848 height 11
click at [683, 245] on div "There are honeycombs present on the property. Please remove and eradicate the h…" at bounding box center [713, 238] width 540 height 50
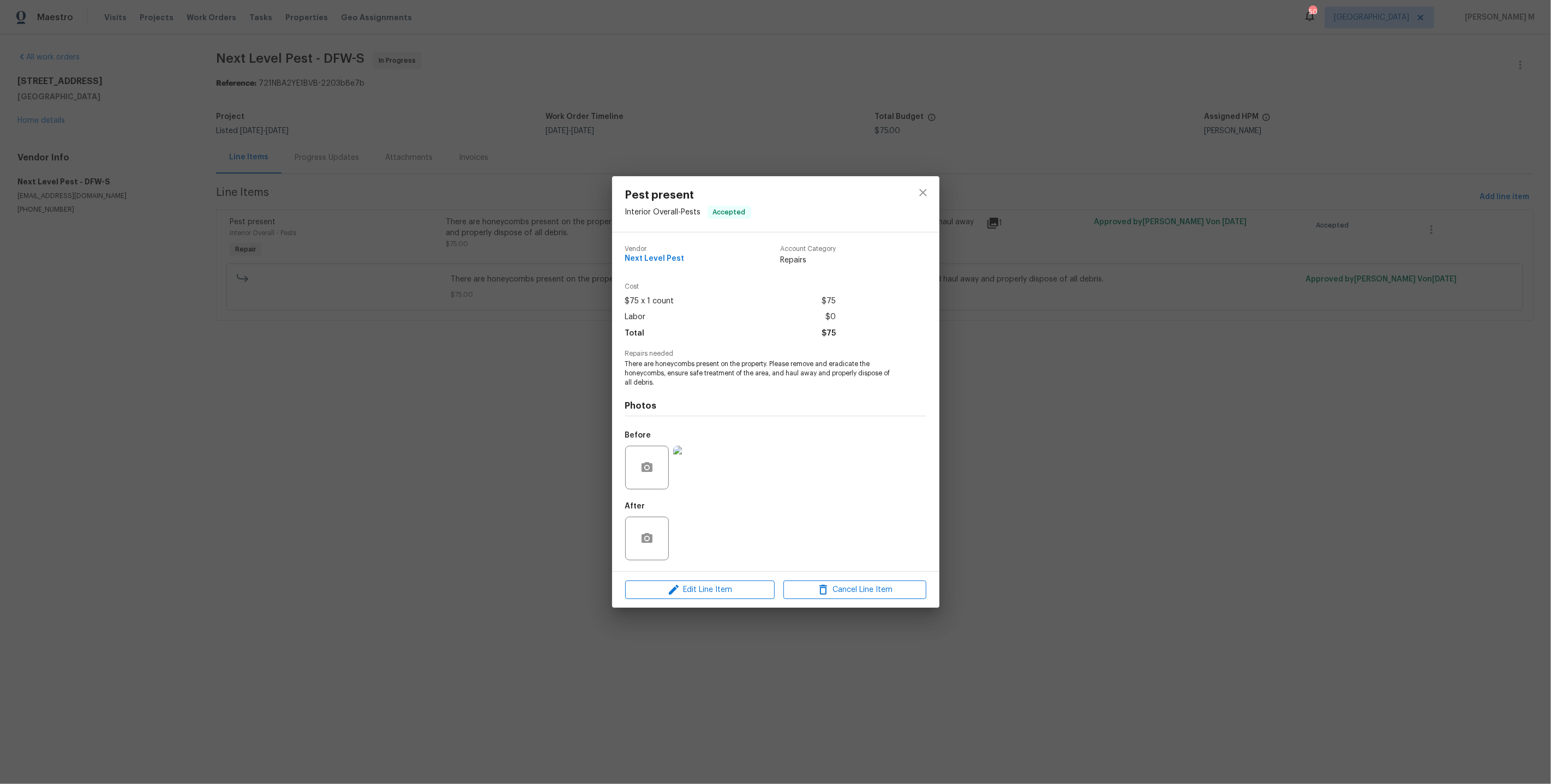
click at [413, 341] on div "Pest present Interior Overall - Pests Accepted Vendor Next Level Pest Account C…" at bounding box center [776, 392] width 1551 height 784
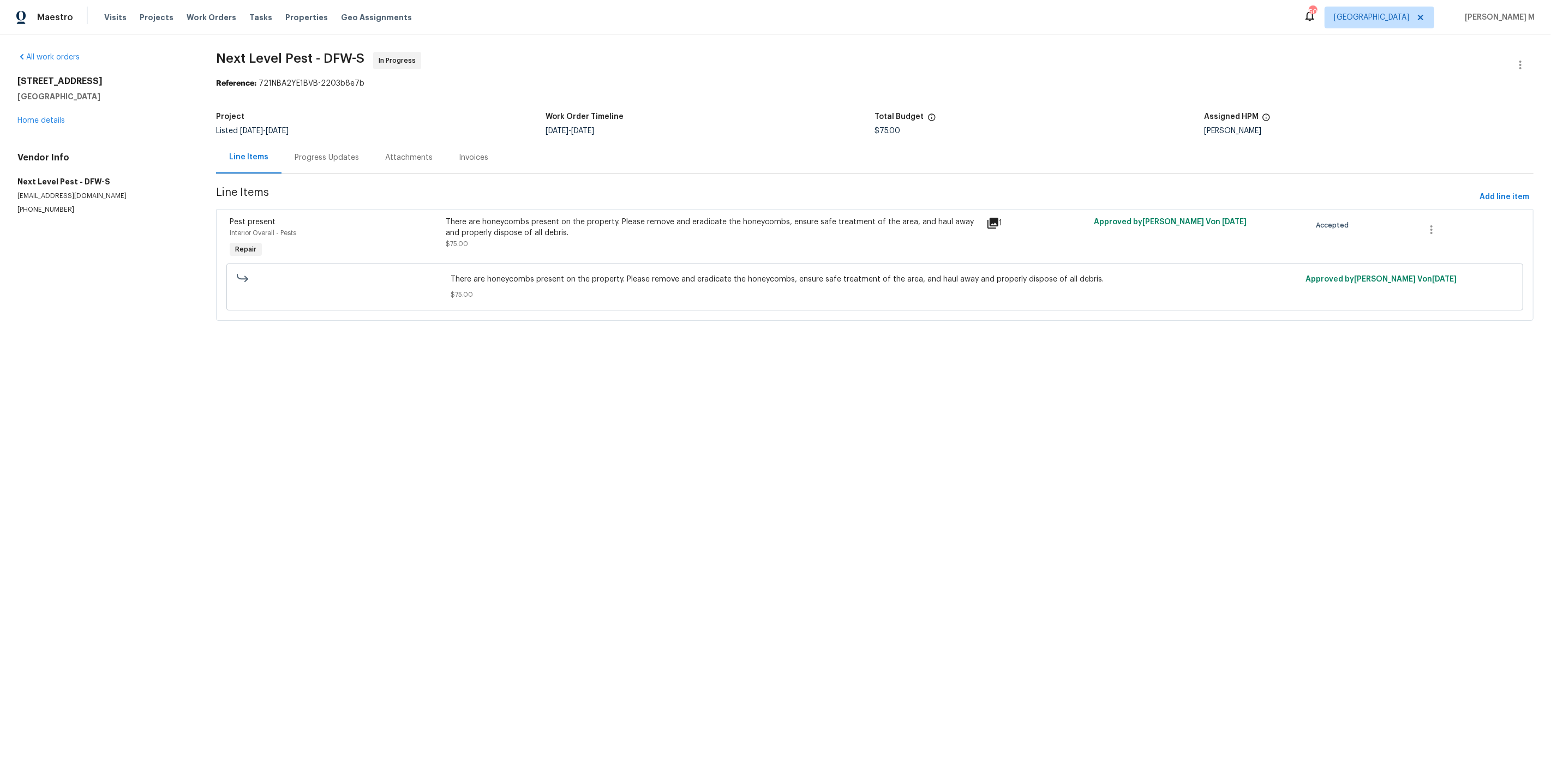
click at [645, 242] on div "There are honeycombs present on the property. Please remove and eradicate the h…" at bounding box center [713, 233] width 533 height 33
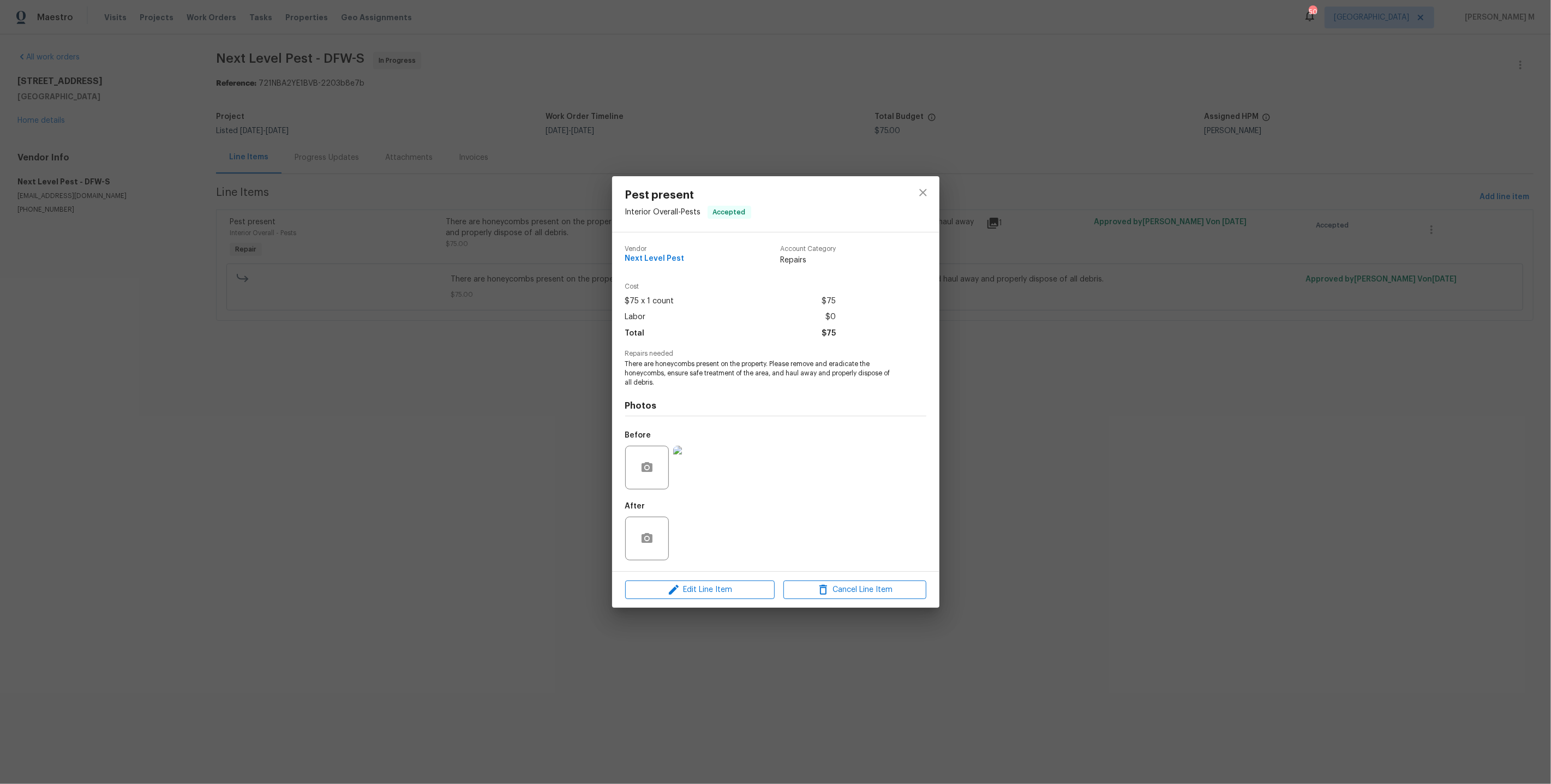
click at [691, 459] on img at bounding box center [695, 467] width 43 height 43
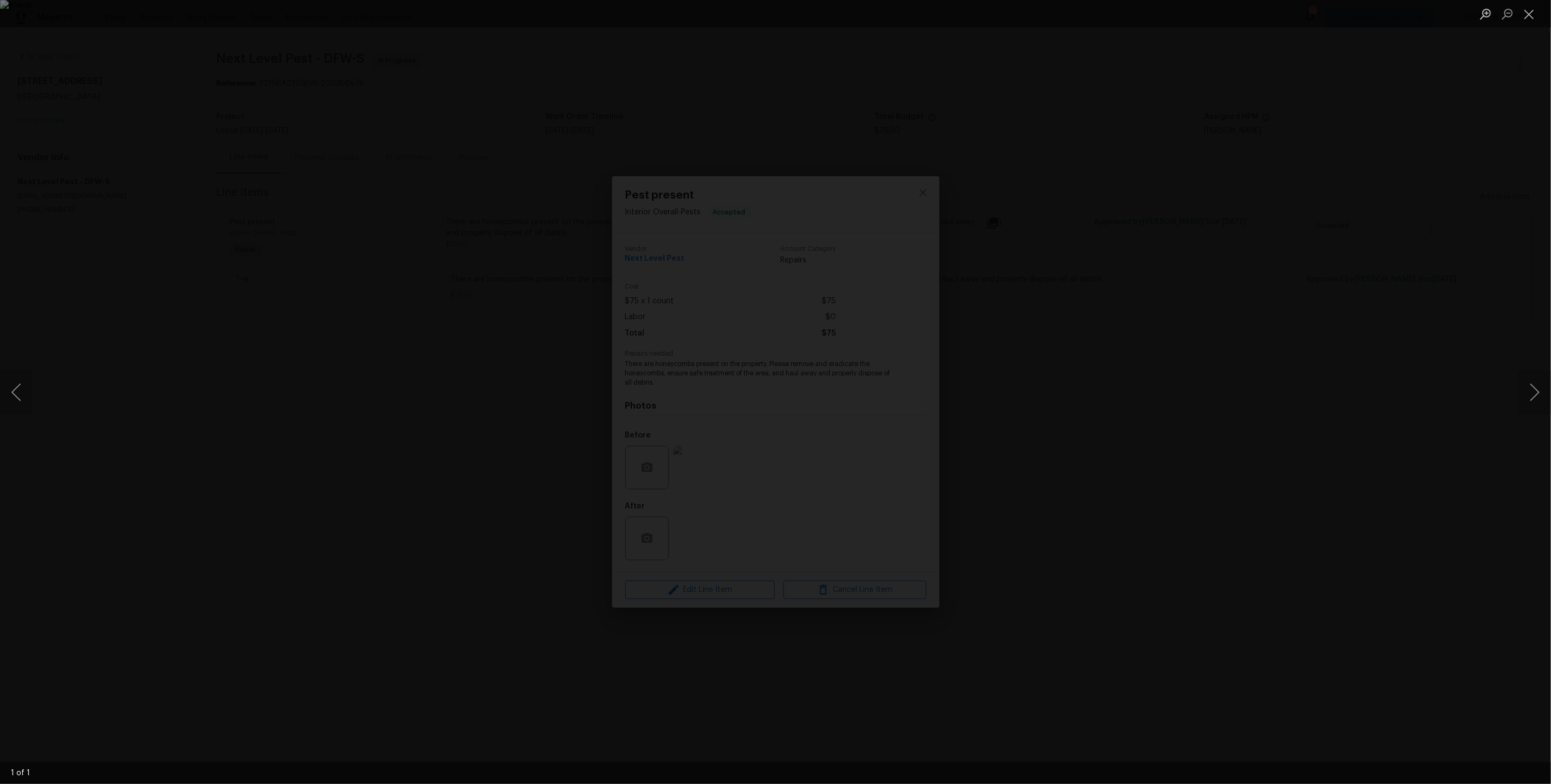
click at [1236, 187] on div "Lightbox" at bounding box center [776, 392] width 1551 height 784
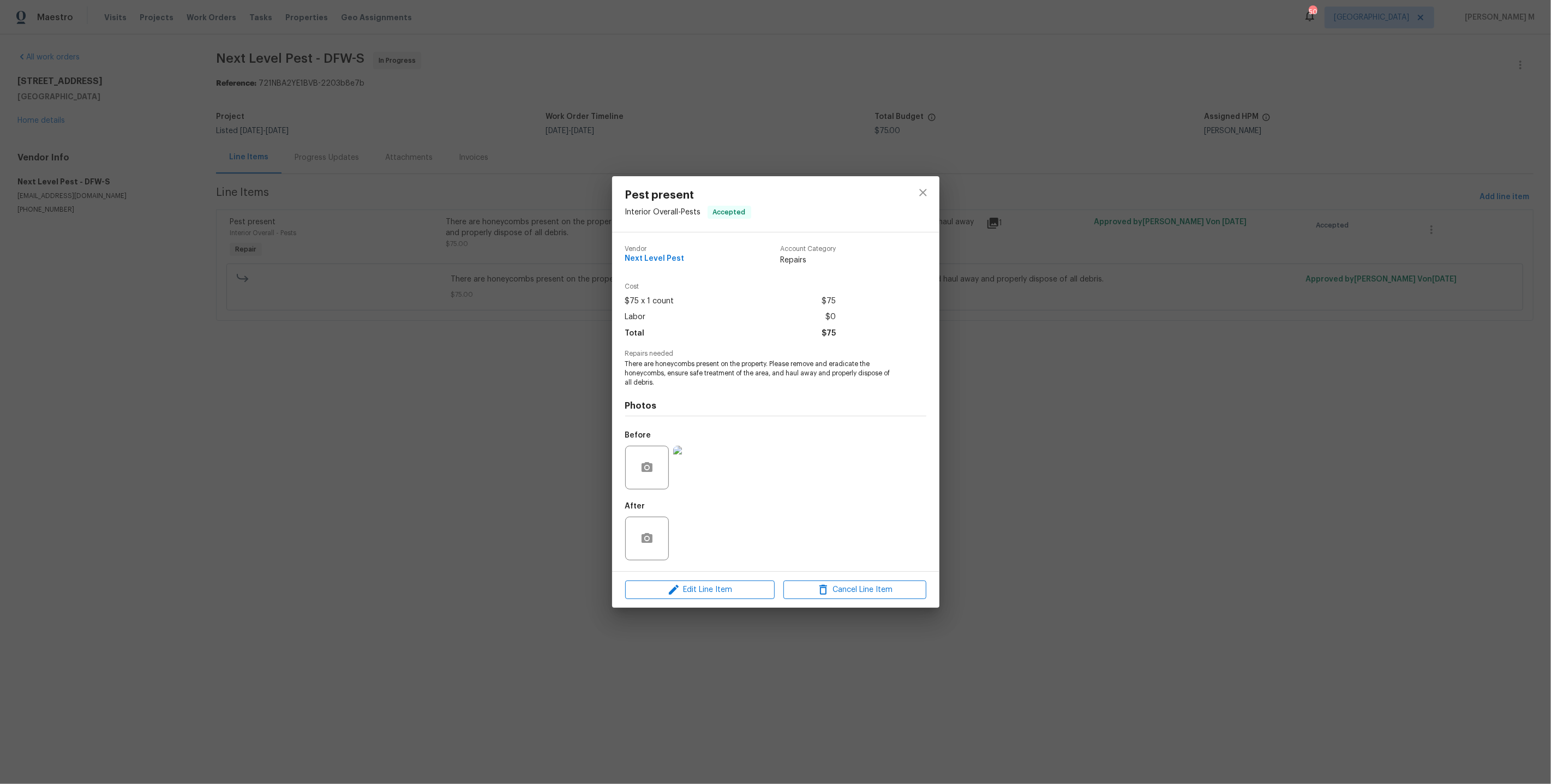
click at [1236, 187] on div "Lightbox" at bounding box center [776, 392] width 1551 height 784
click at [125, 567] on div "Pest present Interior Overall - Pests Accepted Vendor Next Level Pest Account C…" at bounding box center [776, 392] width 1551 height 784
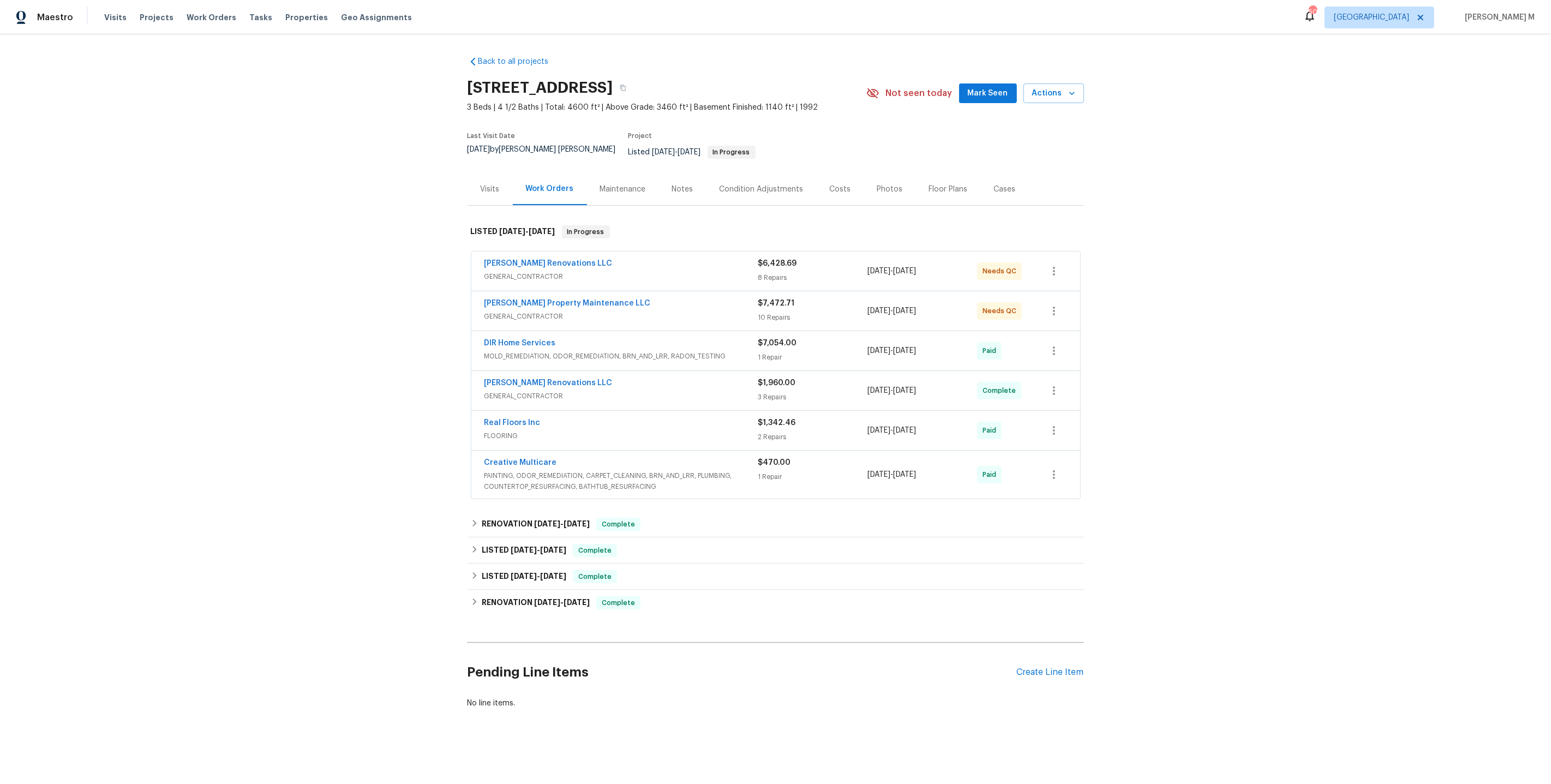
click at [551, 271] on span "GENERAL_CONTRACTOR" at bounding box center [621, 277] width 274 height 11
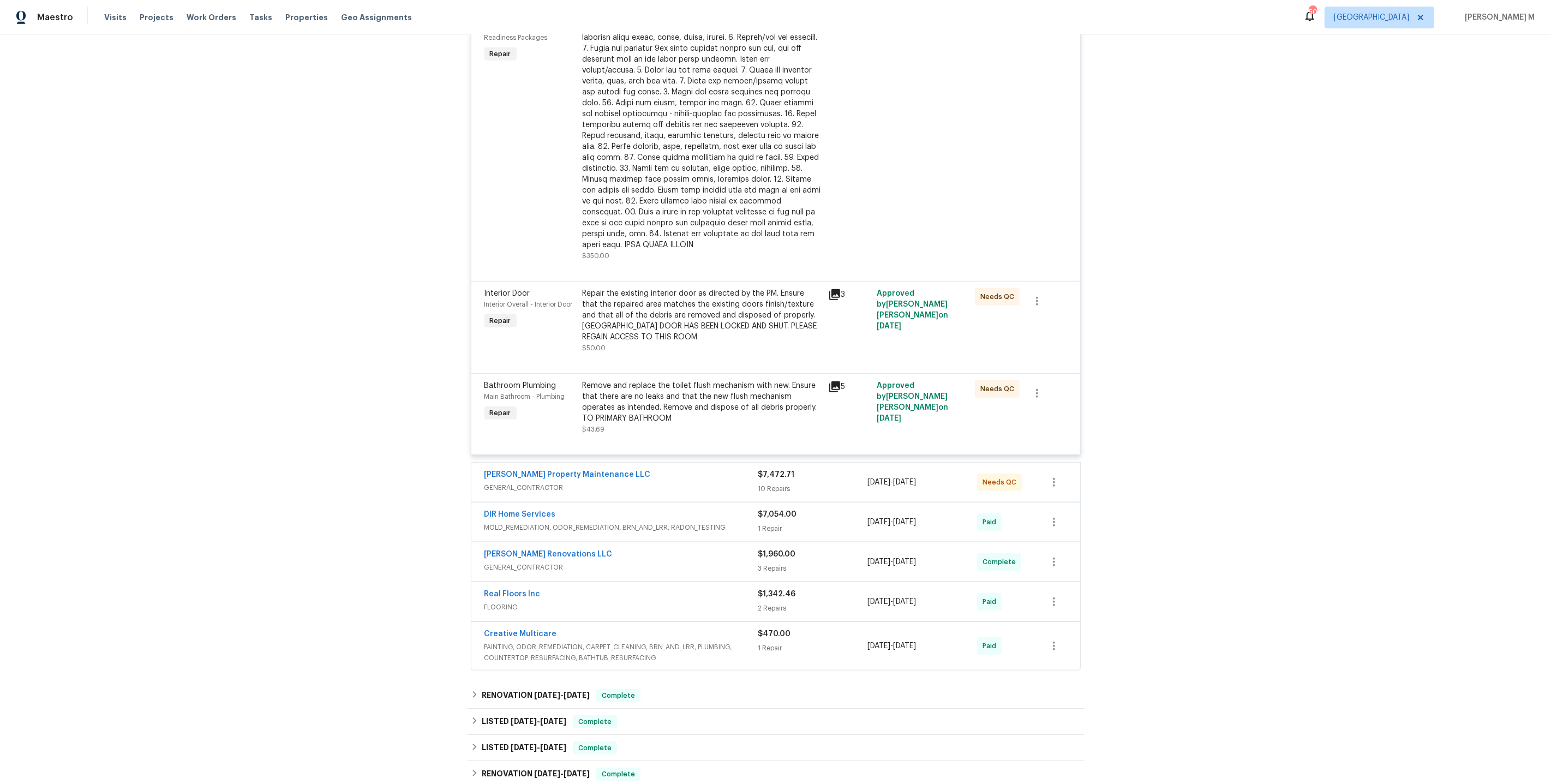
scroll to position [821, 0]
click at [536, 481] on span "GENERAL_CONTRACTOR" at bounding box center [621, 487] width 274 height 11
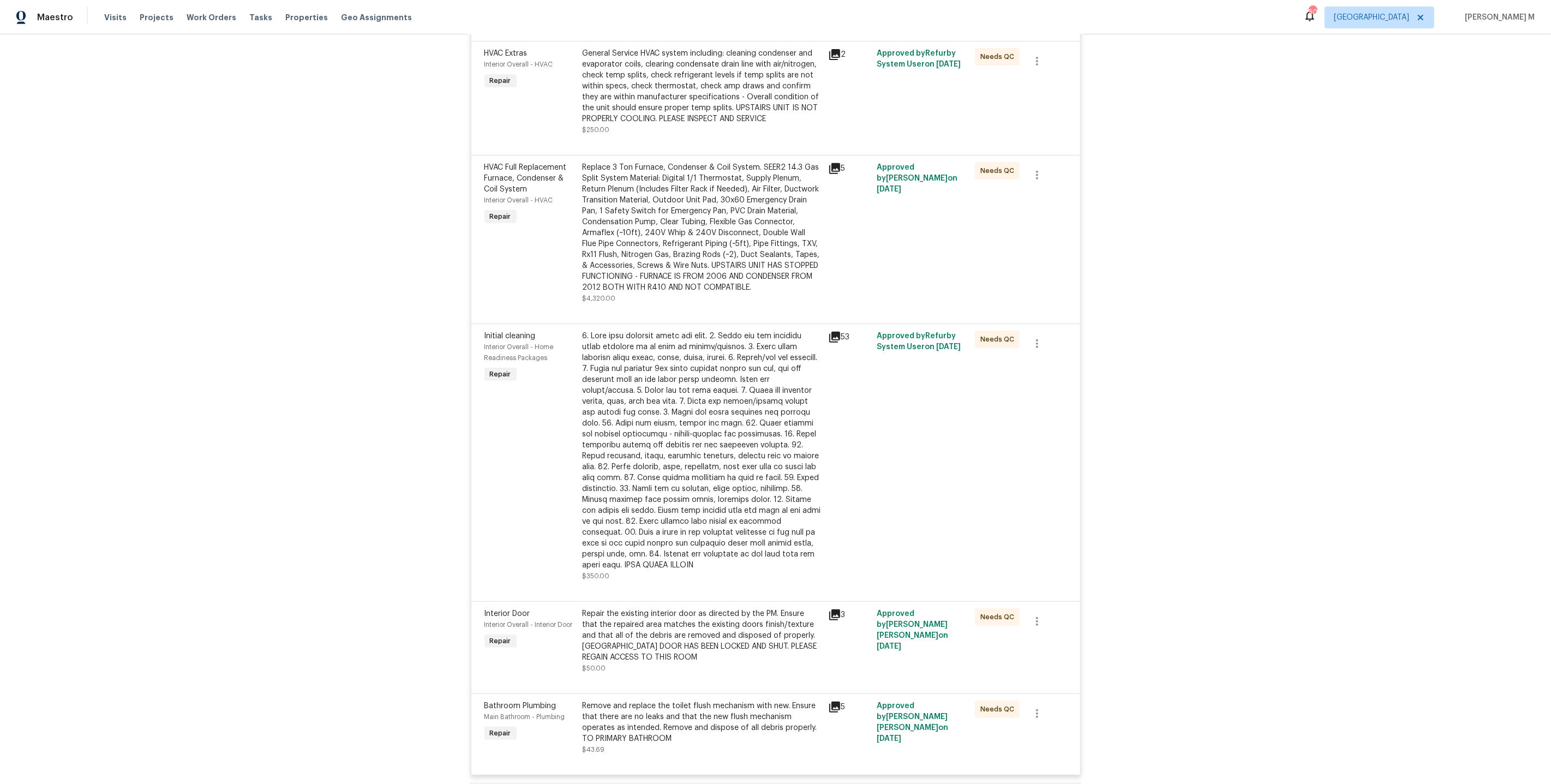
scroll to position [0, 0]
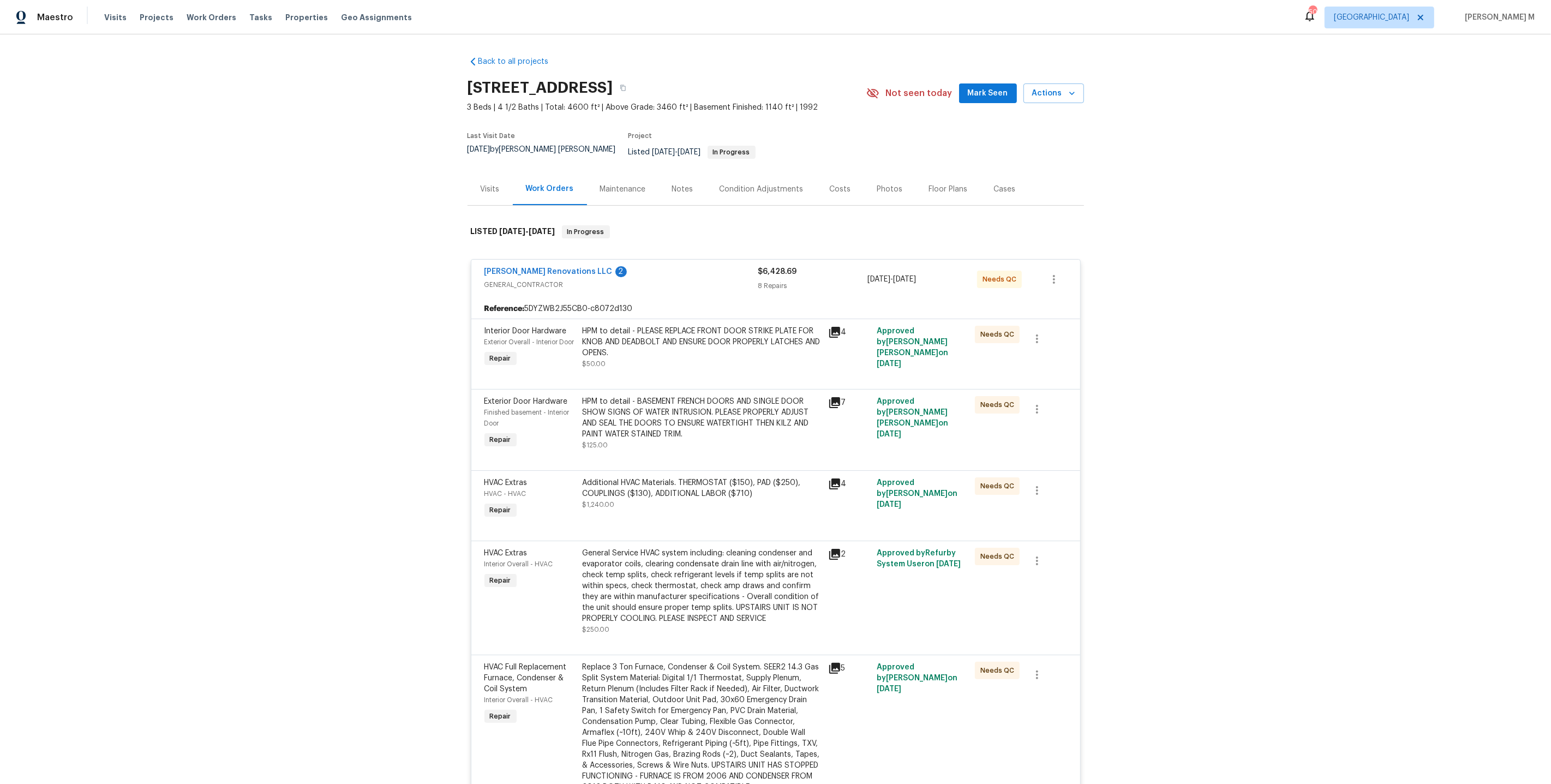
click at [606, 184] on div "Maintenance" at bounding box center [623, 189] width 46 height 11
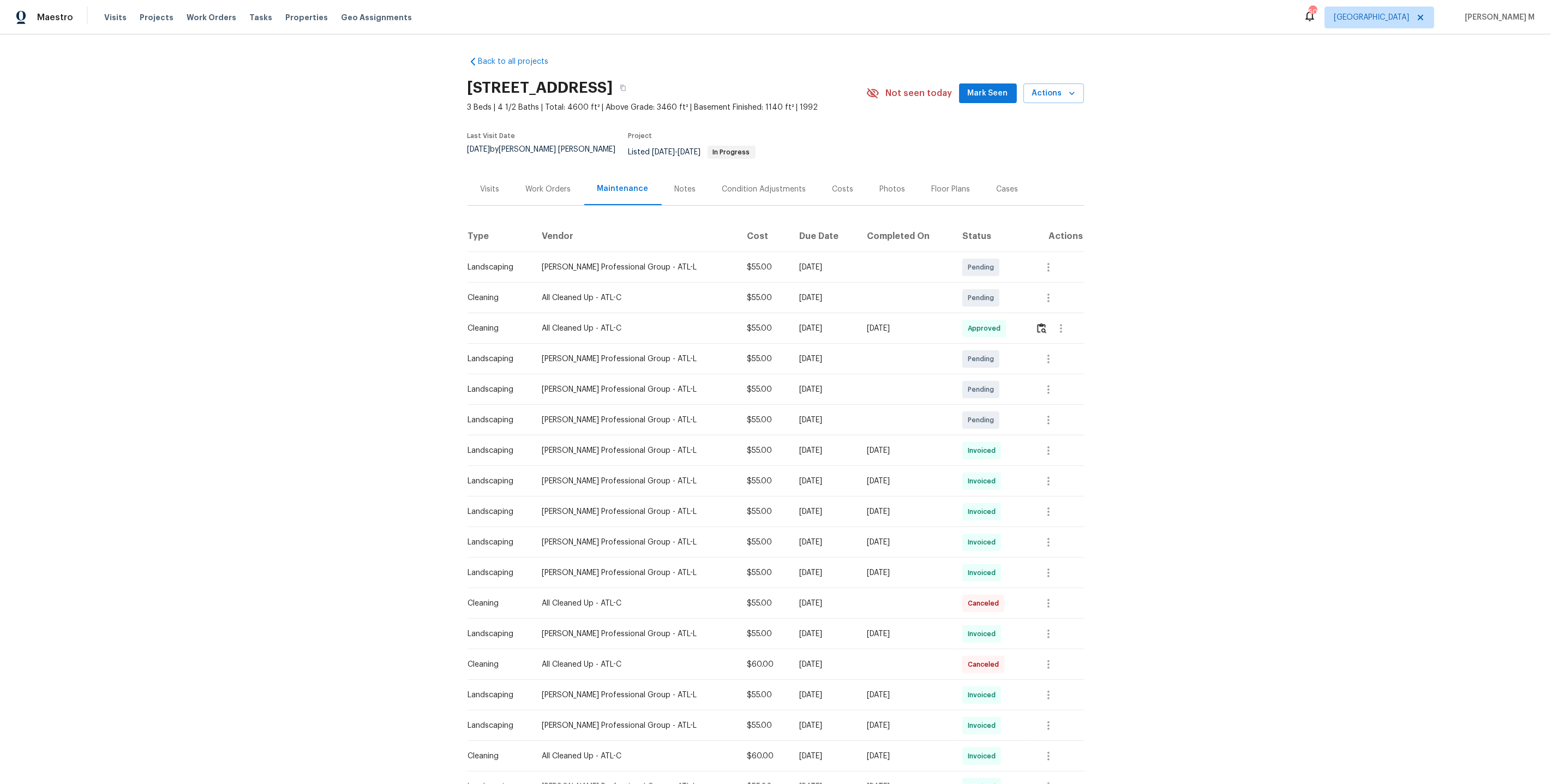
click at [537, 184] on div "Work Orders" at bounding box center [549, 189] width 45 height 11
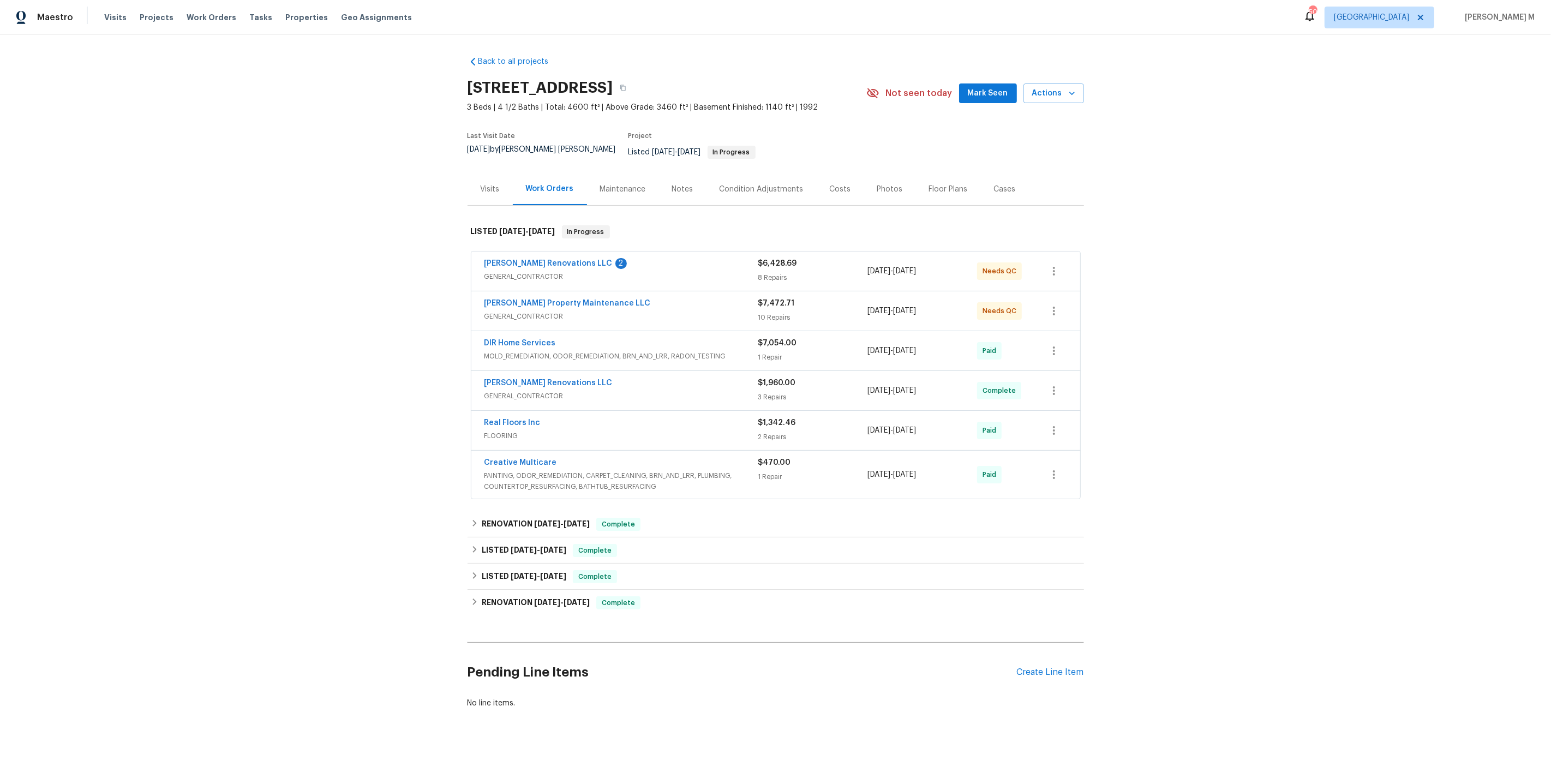
click at [555, 271] on span "GENERAL_CONTRACTOR" at bounding box center [621, 277] width 274 height 11
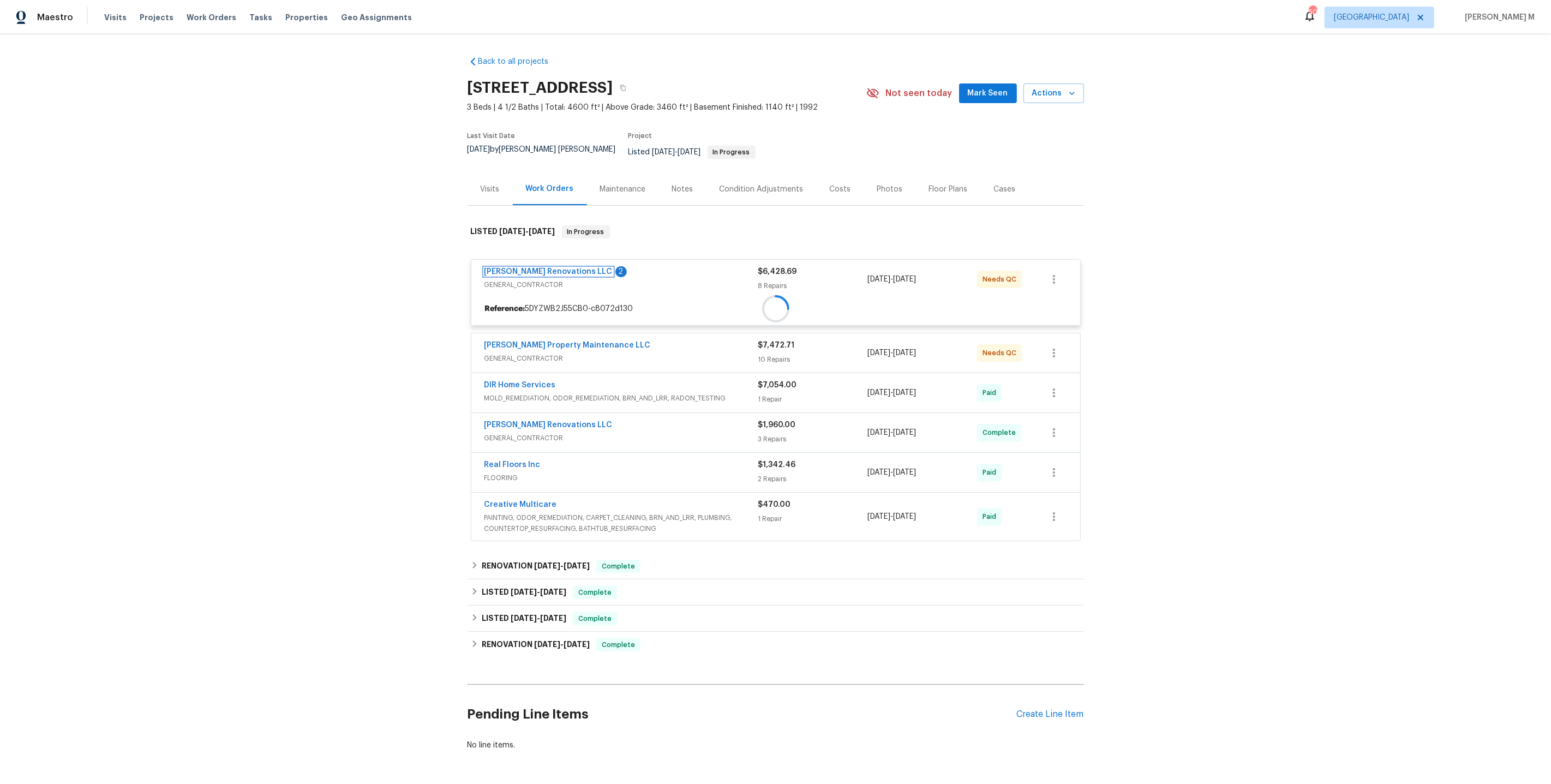
click at [555, 259] on div "[PERSON_NAME] Renovations LLC 2 GENERAL_CONTRACTOR $6,428.69 8 Repairs [DATE] -…" at bounding box center [776, 293] width 610 height 67
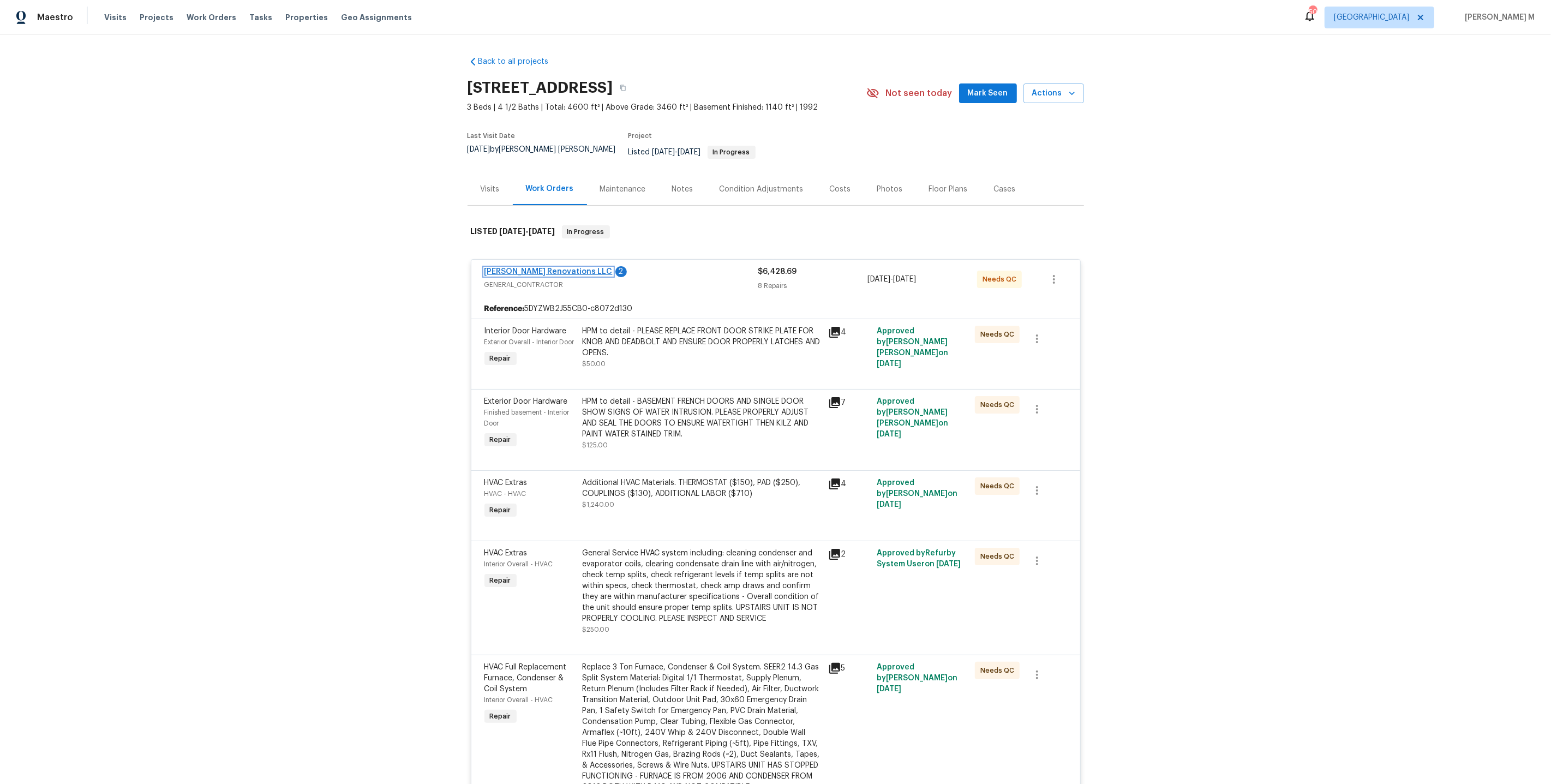
click at [510, 268] on link "[PERSON_NAME] Renovations LLC" at bounding box center [549, 271] width 128 height 7
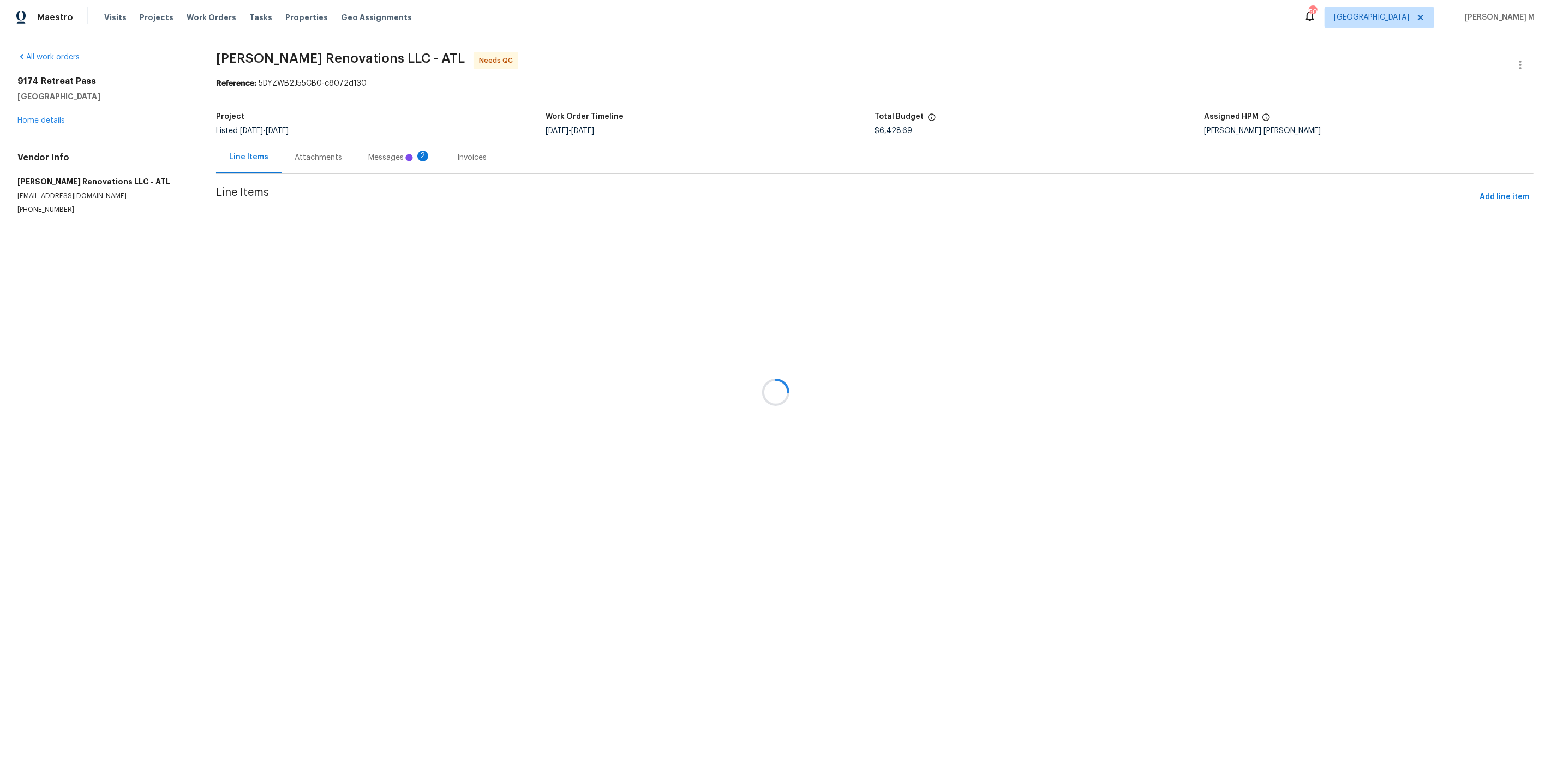
click at [293, 144] on div at bounding box center [776, 392] width 1551 height 784
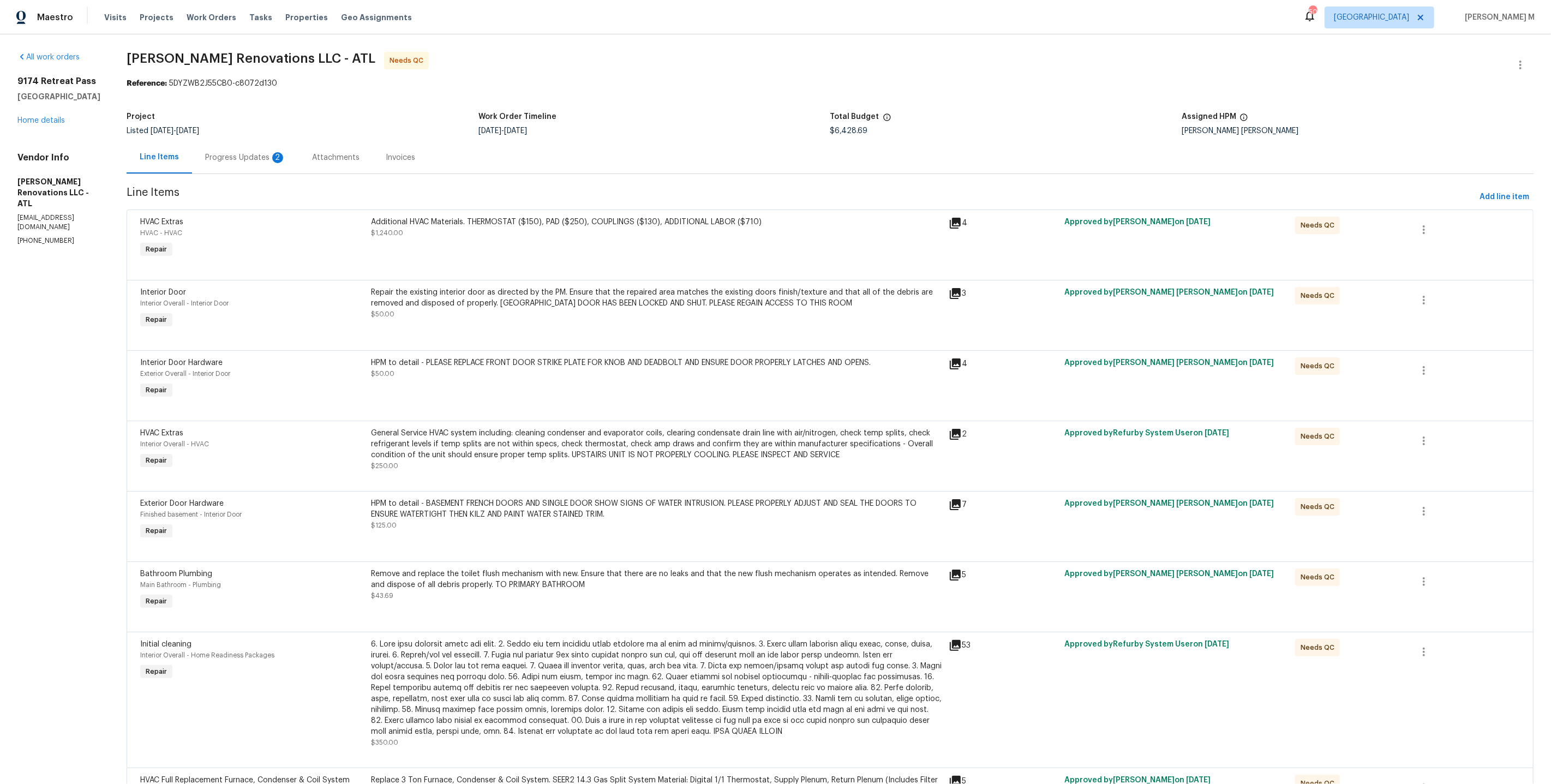
click at [299, 161] on div "Attachments" at bounding box center [335, 157] width 73 height 32
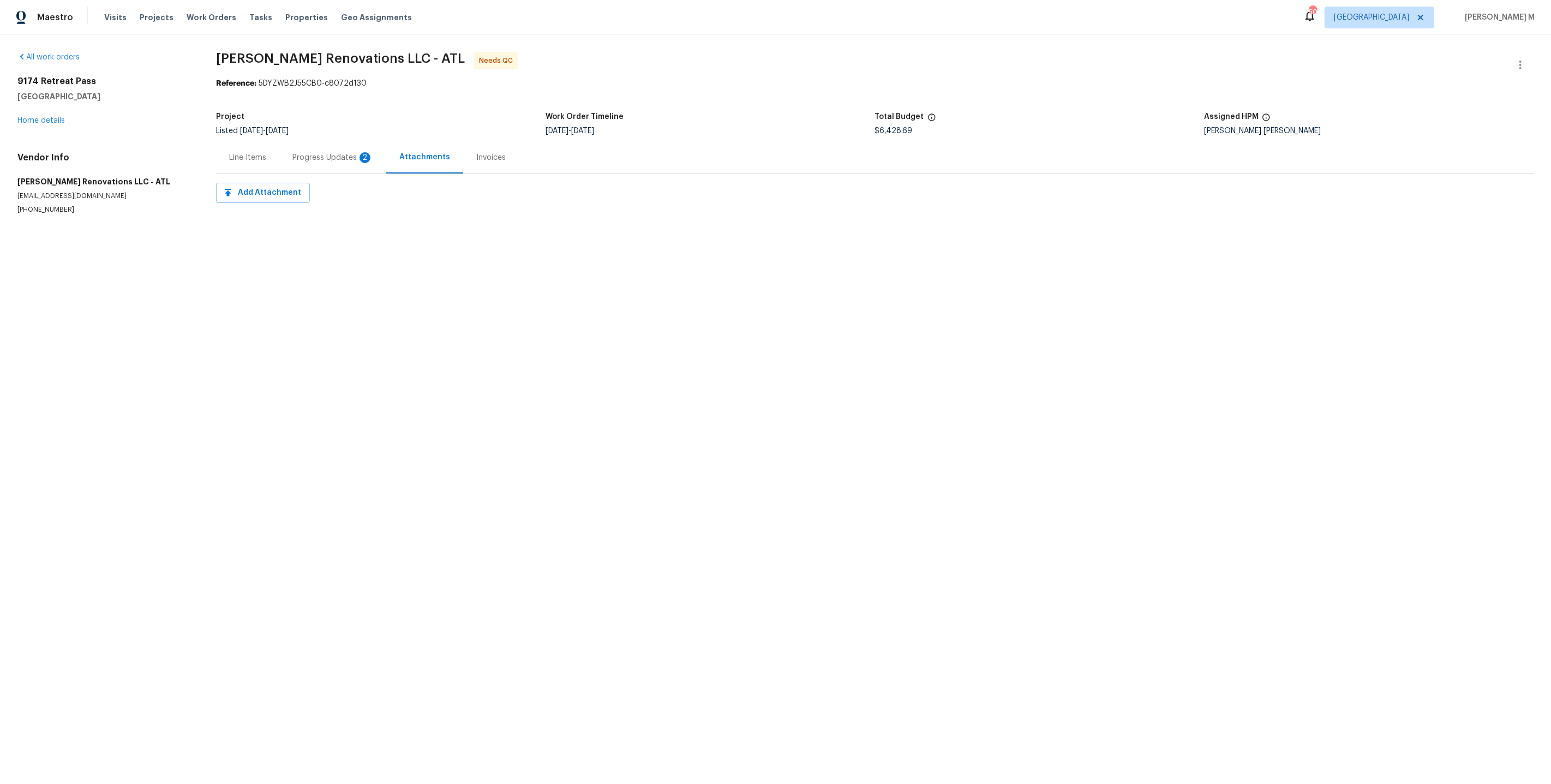
click at [296, 161] on div "Progress Updates 2" at bounding box center [333, 157] width 107 height 32
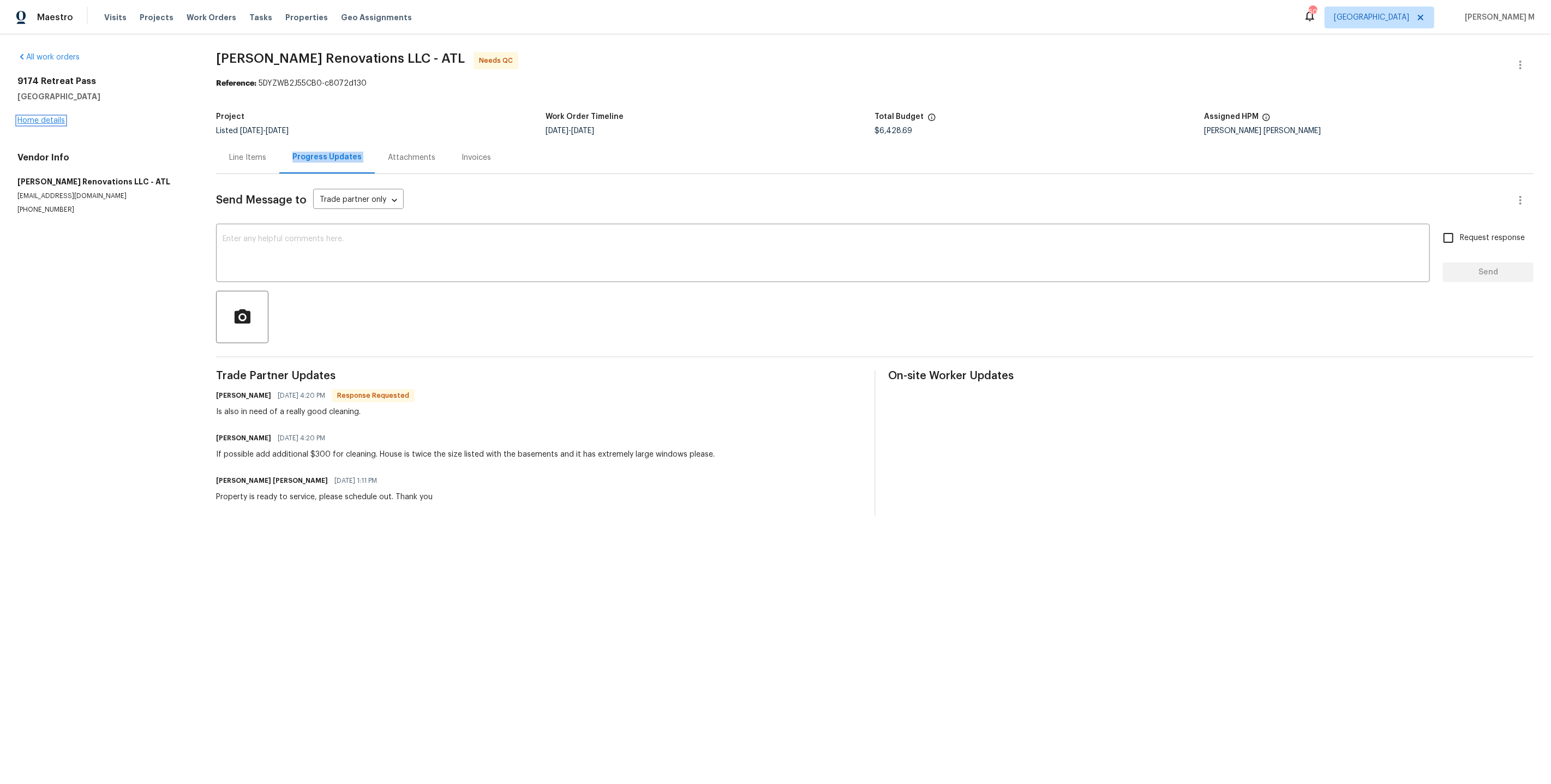
click at [21, 117] on link "Home details" at bounding box center [41, 120] width 47 height 7
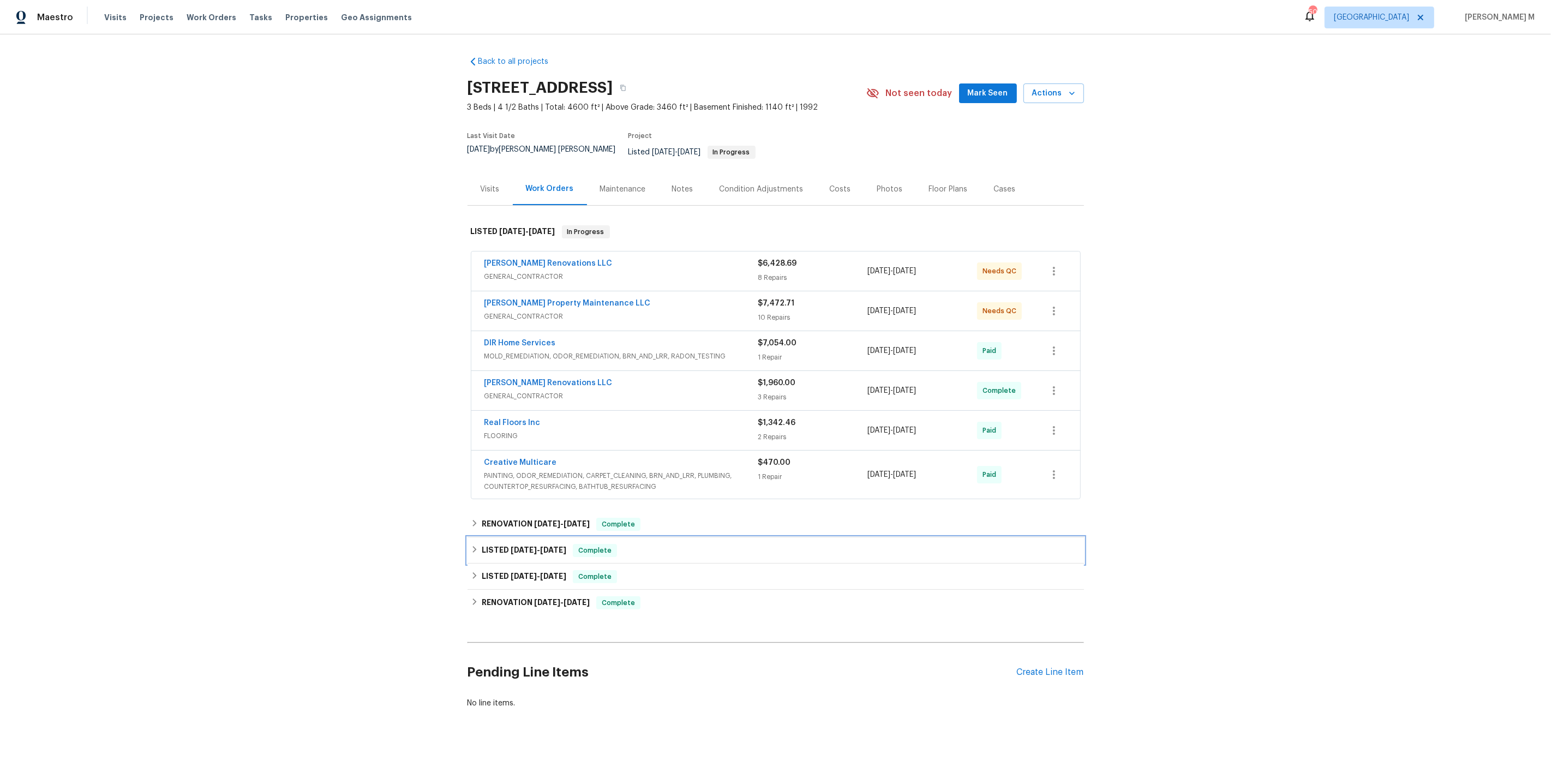
click at [501, 537] on div "LISTED [DATE] - [DATE] Complete" at bounding box center [776, 550] width 617 height 26
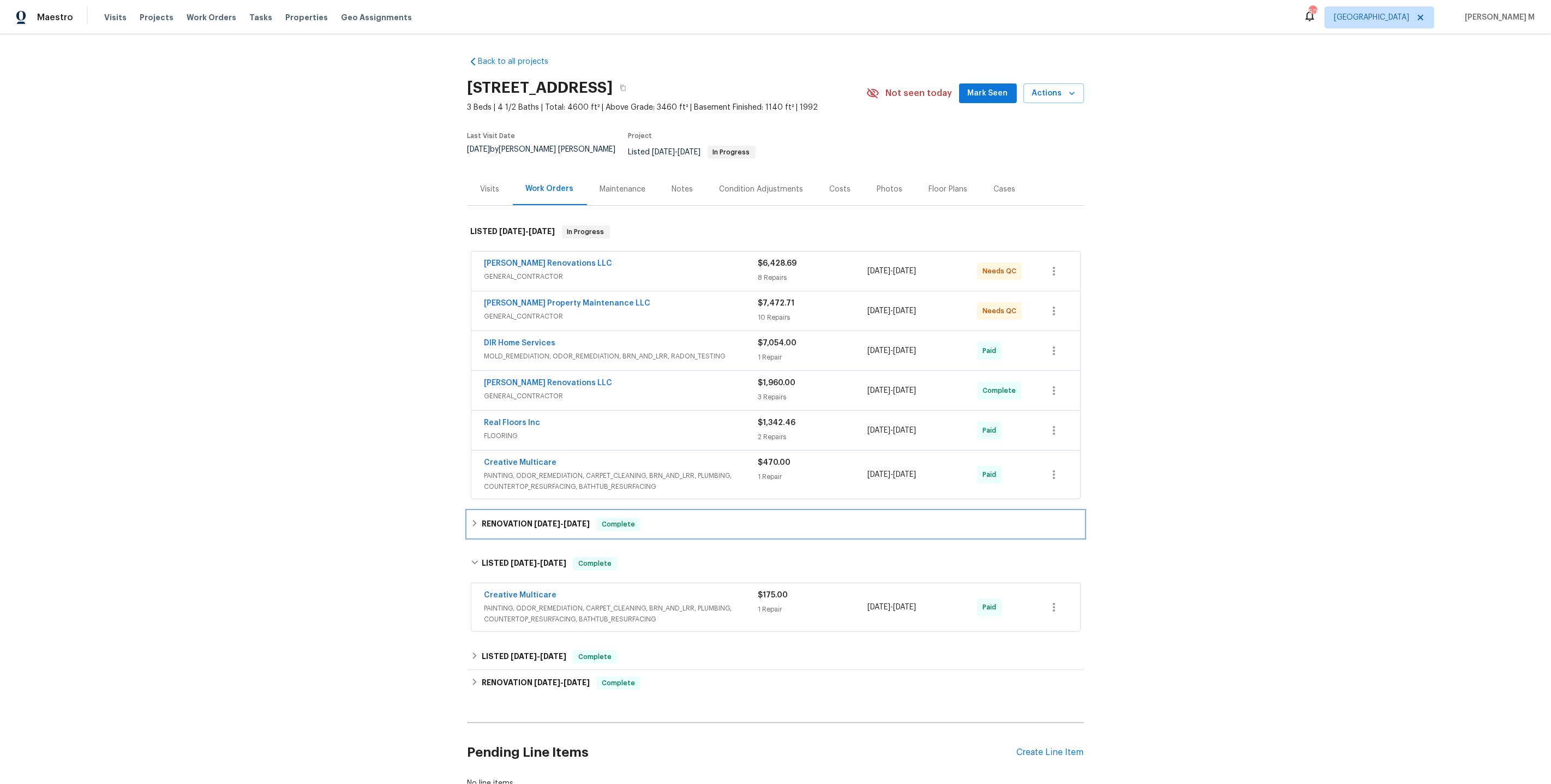
click at [502, 518] on h6 "RENOVATION [DATE] - [DATE]" at bounding box center [536, 525] width 108 height 13
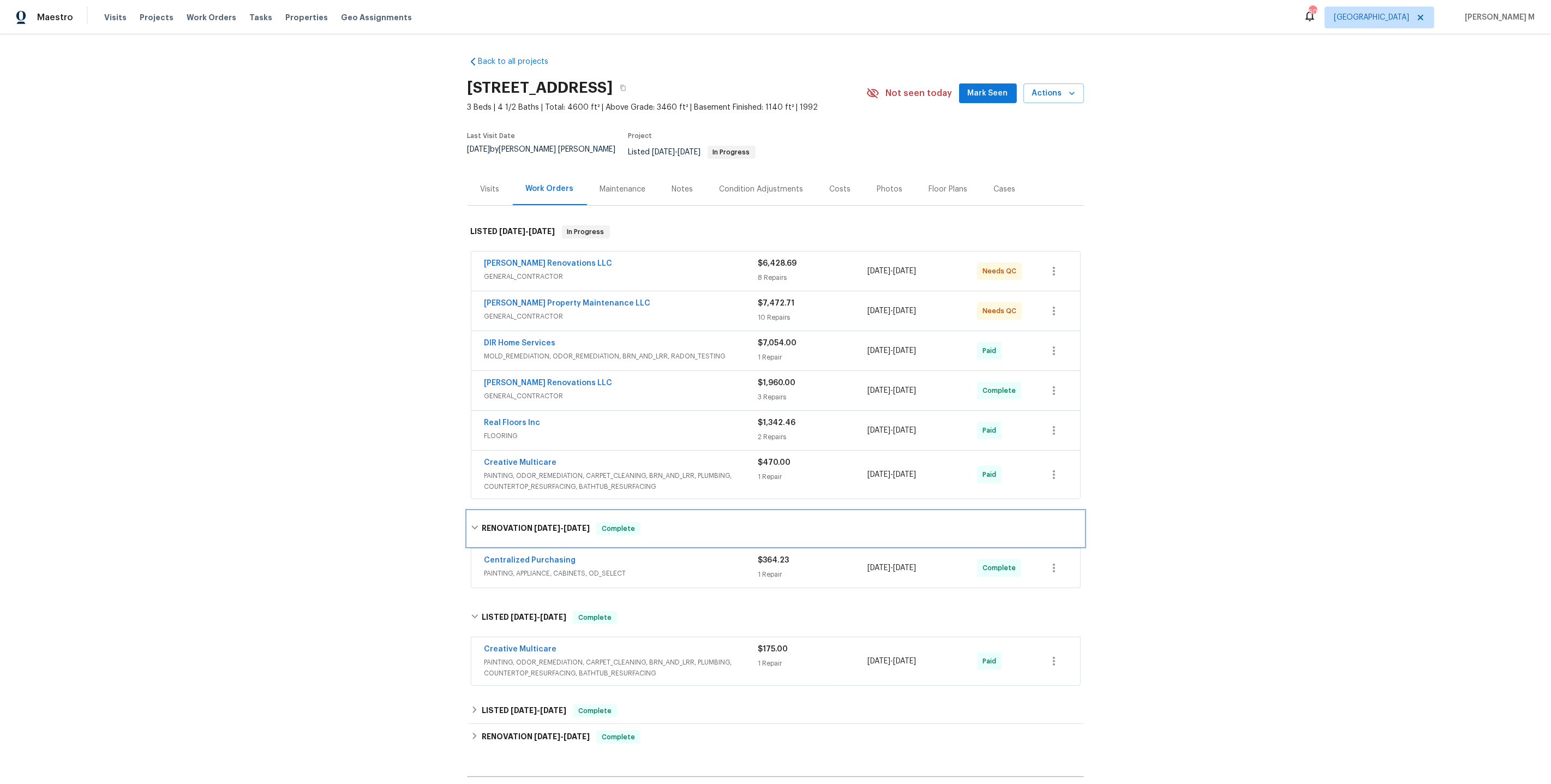
scroll to position [23, 0]
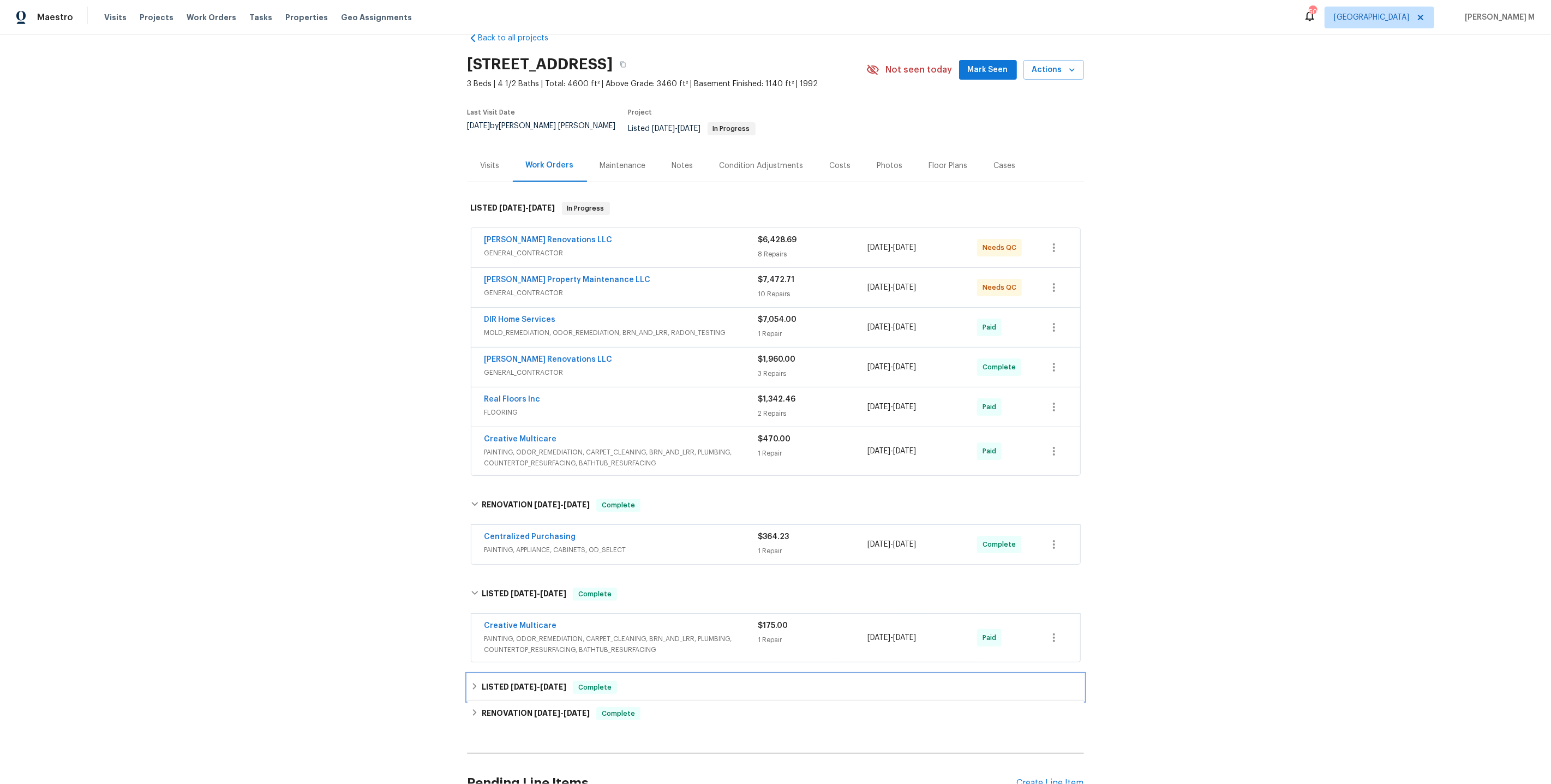
click at [519, 683] on span "[DATE]" at bounding box center [523, 687] width 26 height 7
